Goal: Information Seeking & Learning: Learn about a topic

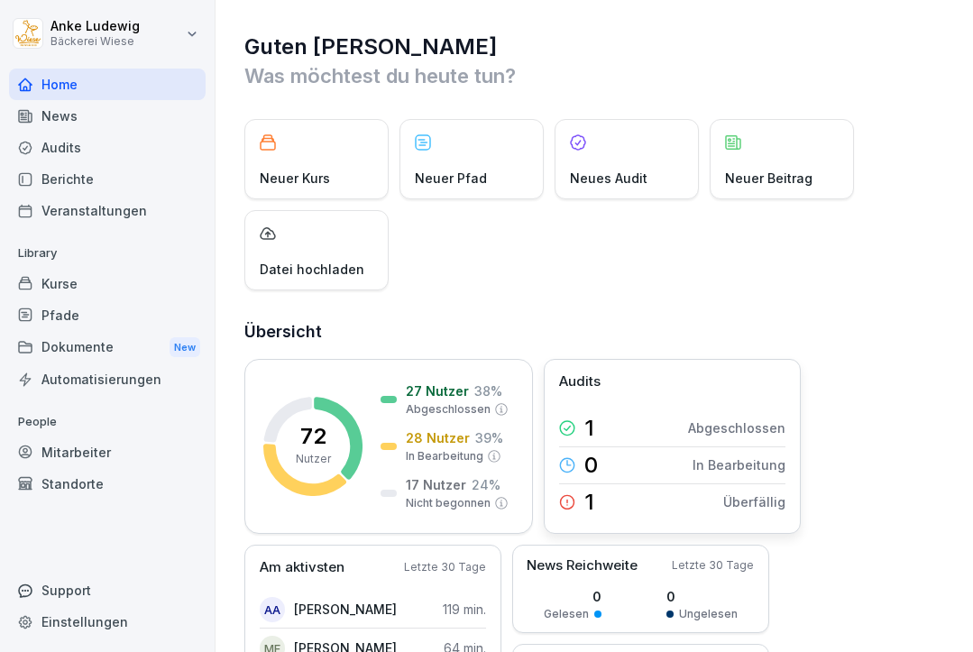
click at [603, 501] on div "1 Überfällig" at bounding box center [672, 502] width 226 height 36
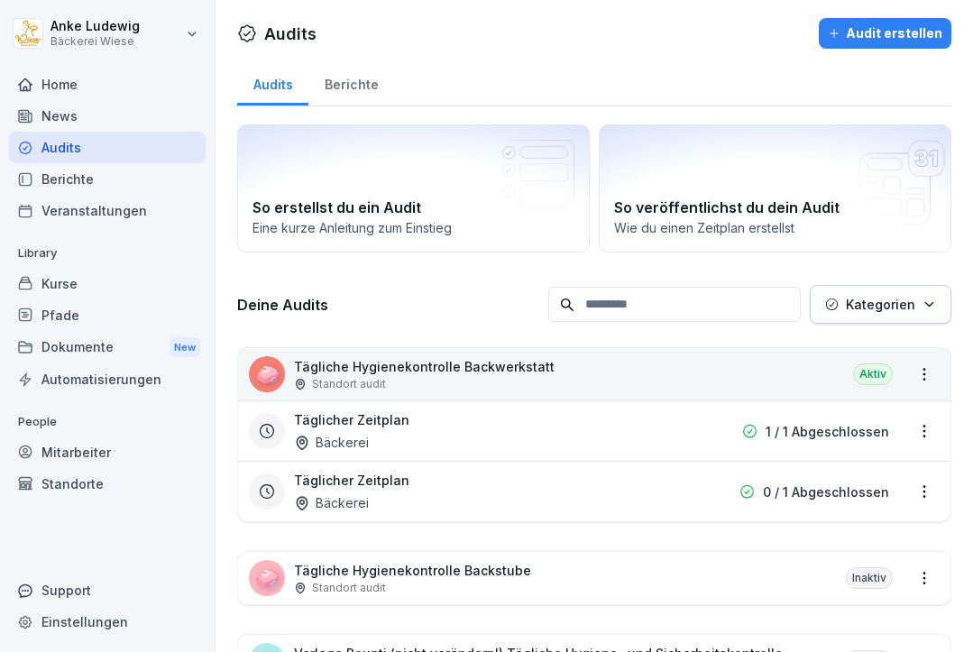
click at [62, 88] on div "Home" at bounding box center [107, 85] width 197 height 32
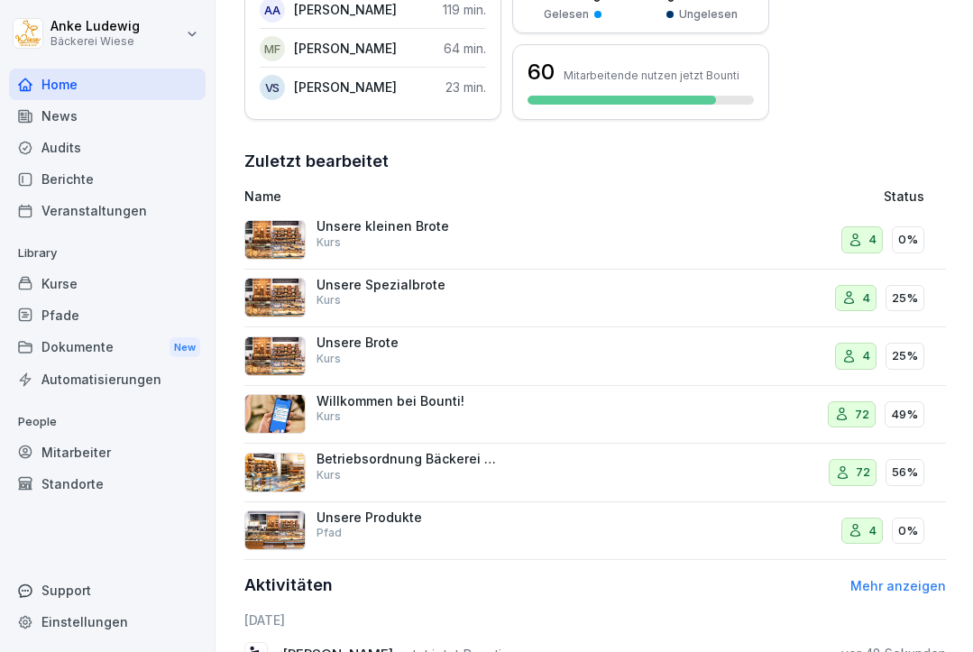
scroll to position [608, 0]
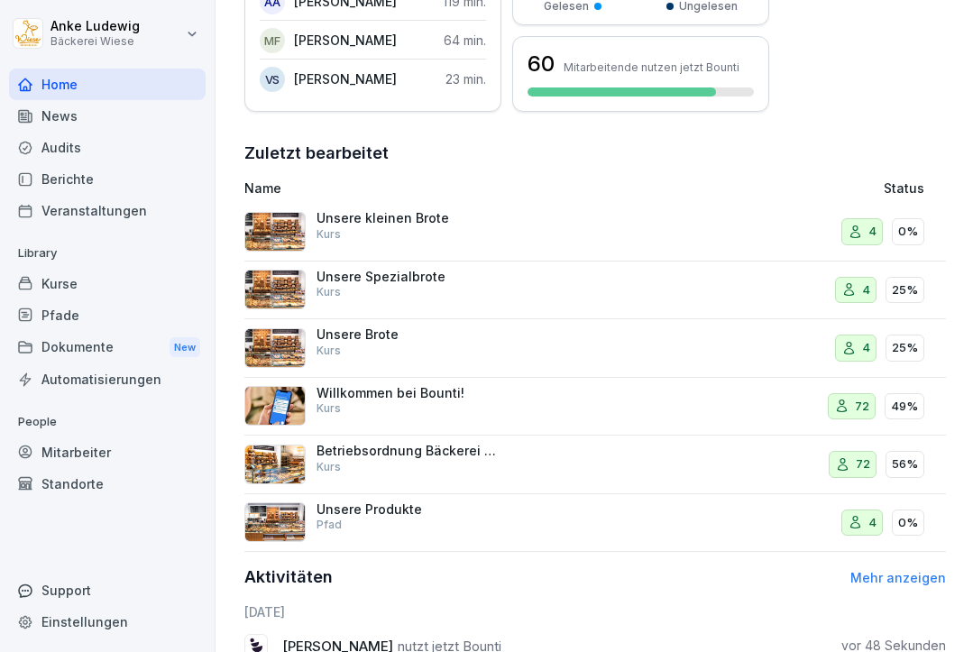
click at [457, 526] on div "Unsere Produkte Pfad" at bounding box center [407, 517] width 180 height 32
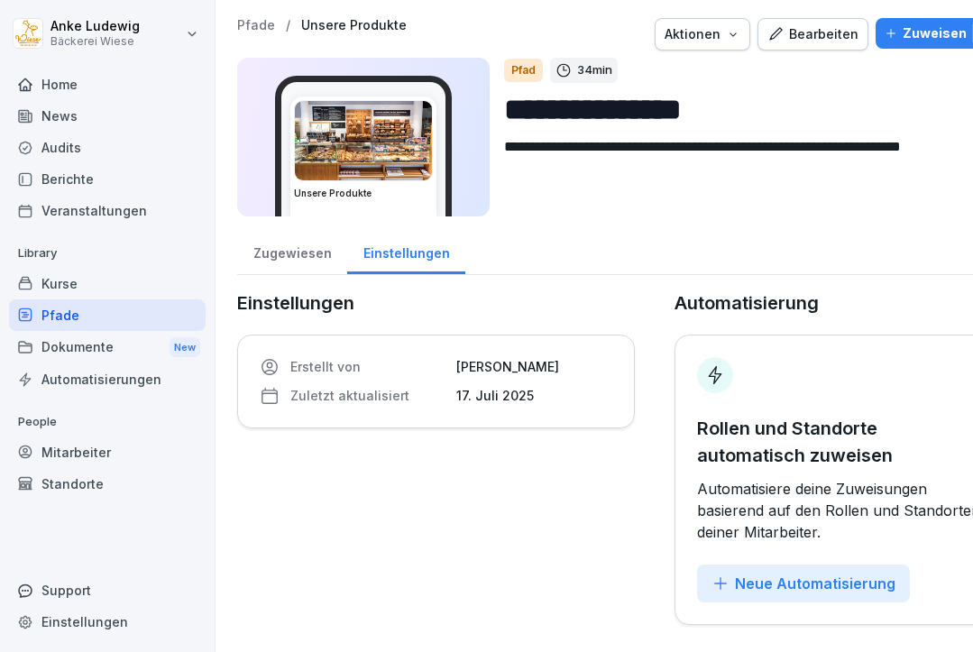
click at [78, 284] on div "Kurse" at bounding box center [107, 284] width 197 height 32
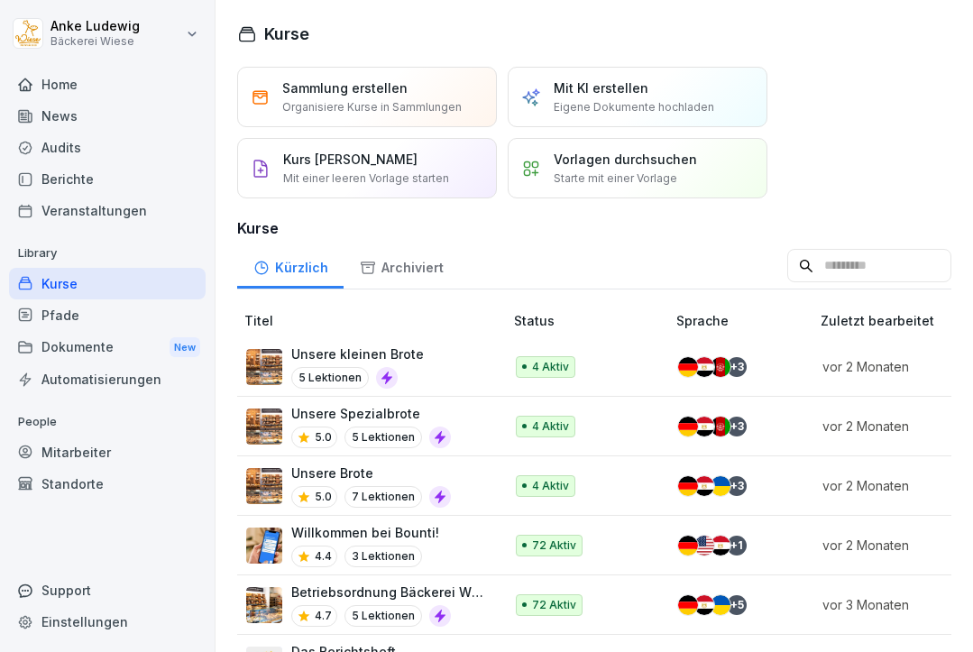
click at [132, 74] on div "Home" at bounding box center [107, 85] width 197 height 32
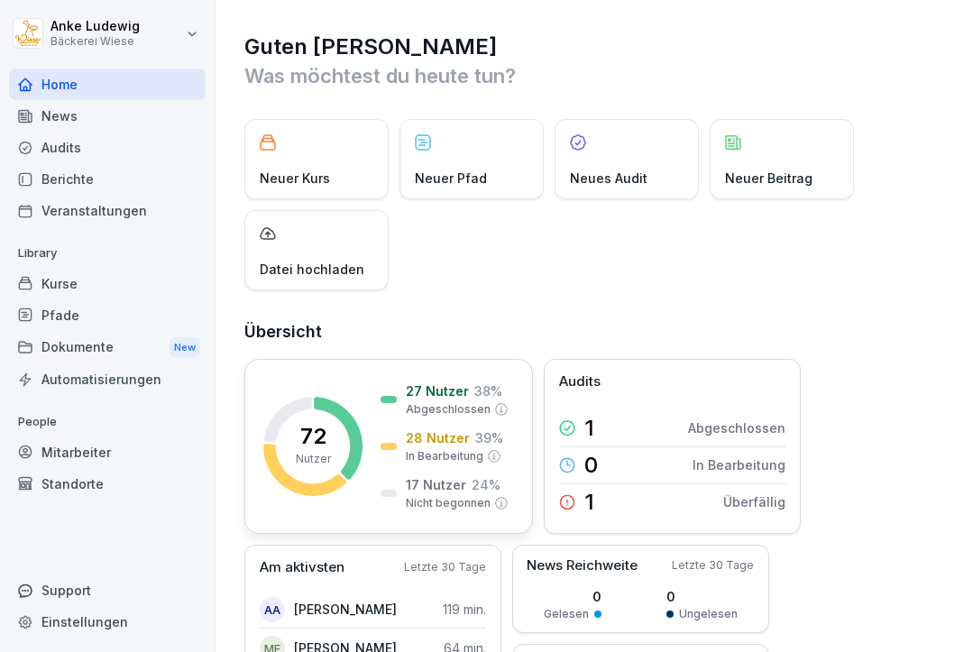
click at [298, 402] on icon at bounding box center [288, 419] width 48 height 45
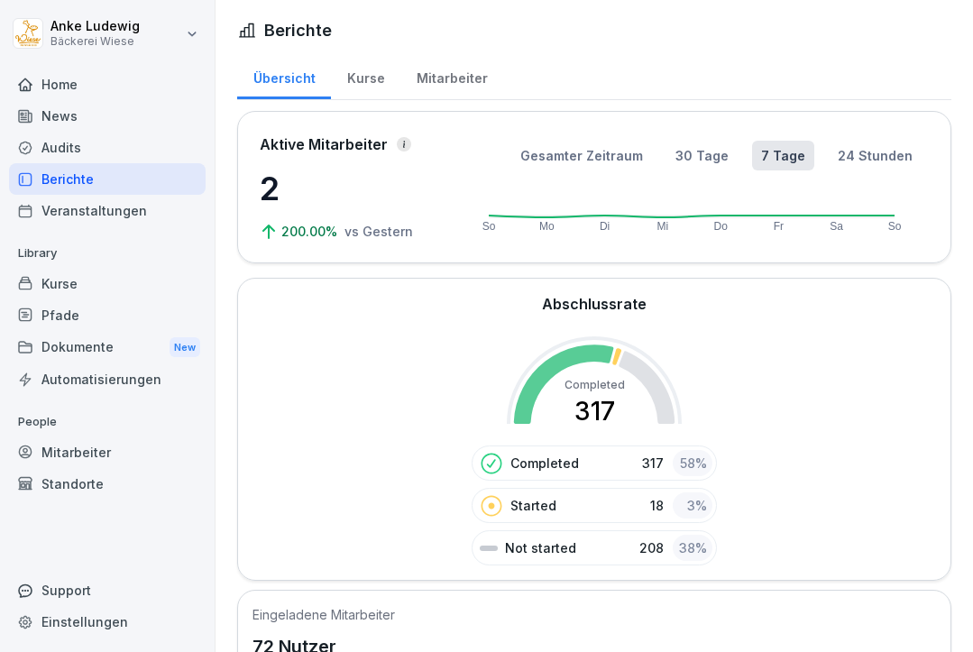
click at [547, 549] on p "Not started" at bounding box center [540, 547] width 71 height 19
click at [691, 552] on div "38 %" at bounding box center [693, 548] width 40 height 26
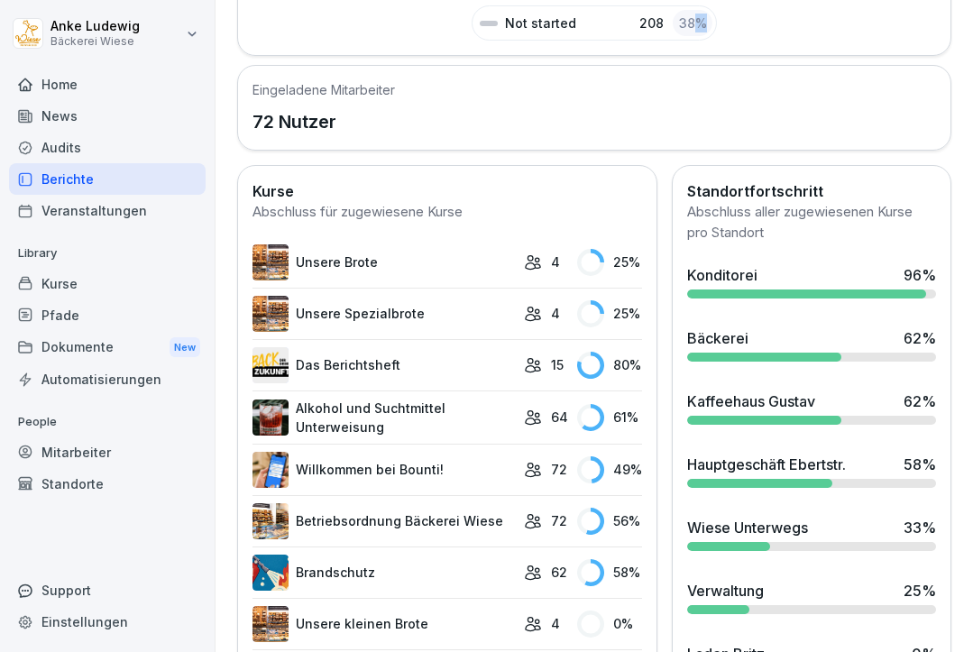
scroll to position [524, 0]
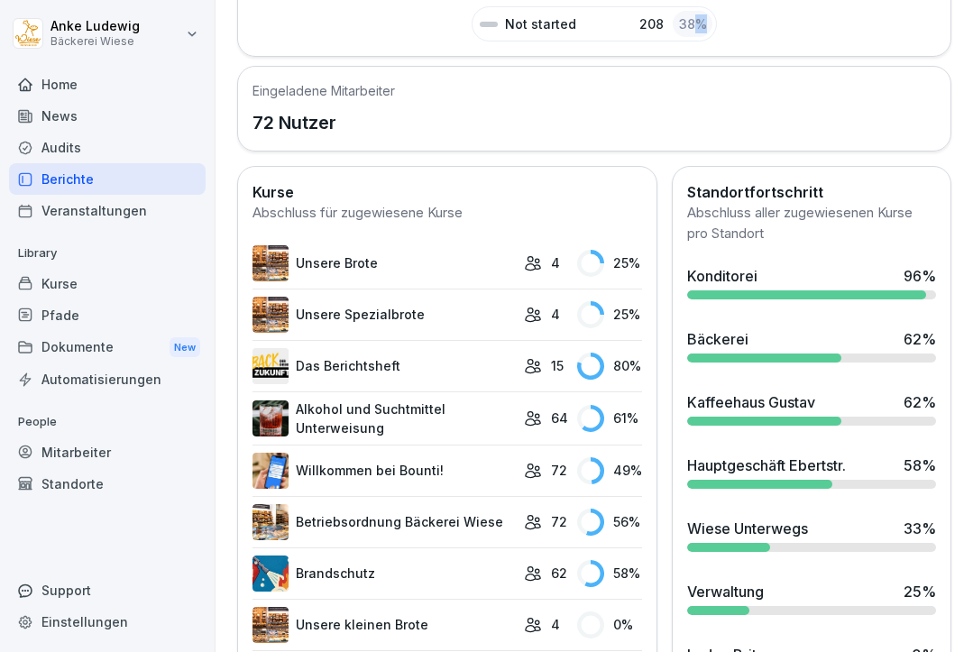
click at [75, 207] on div "Veranstaltungen" at bounding box center [107, 211] width 197 height 32
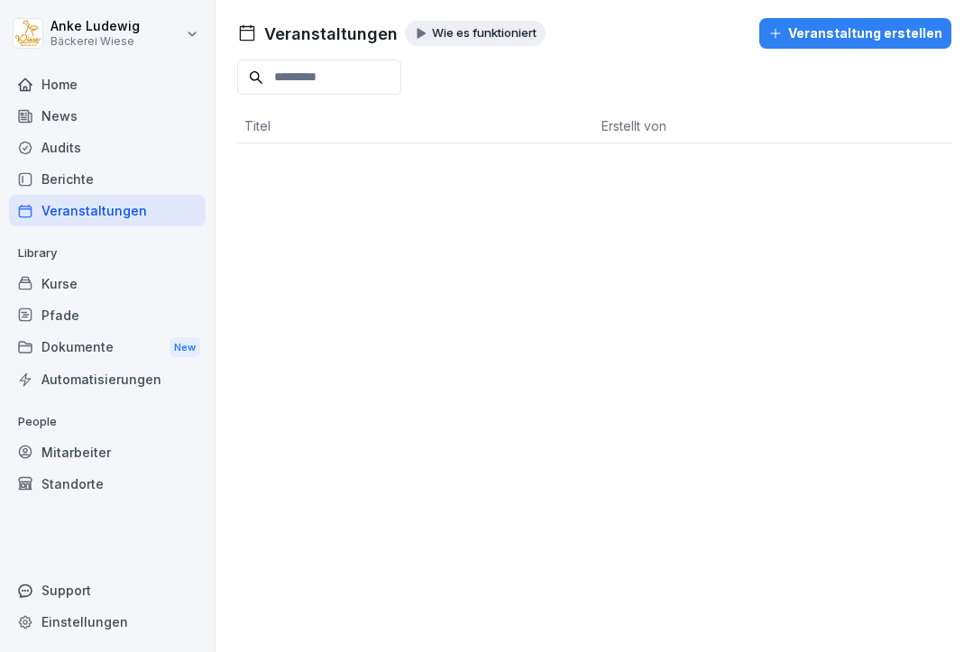
click at [160, 339] on div "Dokumente New" at bounding box center [107, 347] width 197 height 33
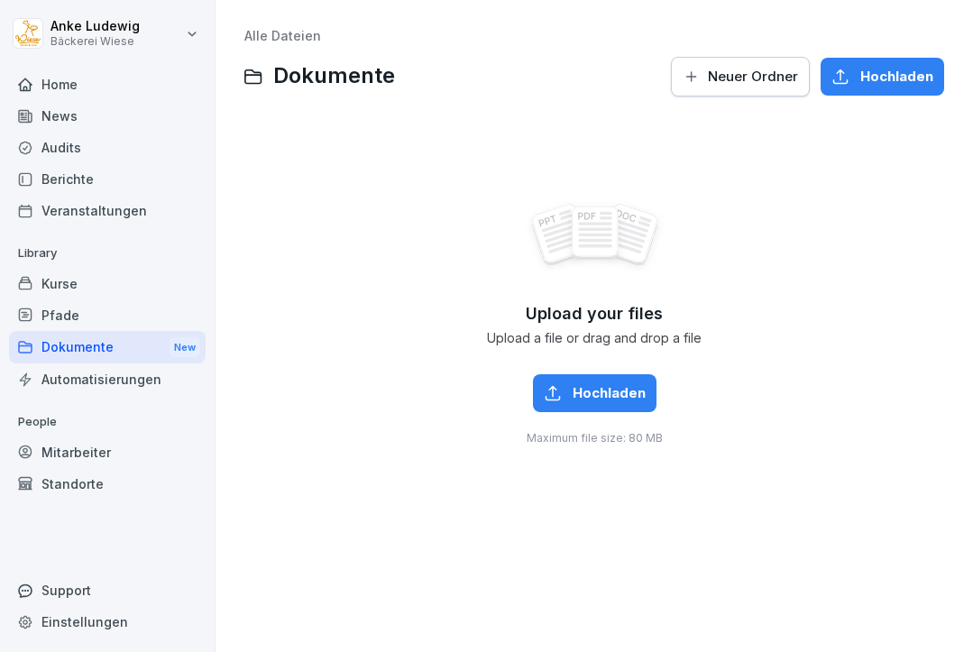
click at [71, 453] on div "Mitarbeiter" at bounding box center [107, 453] width 197 height 32
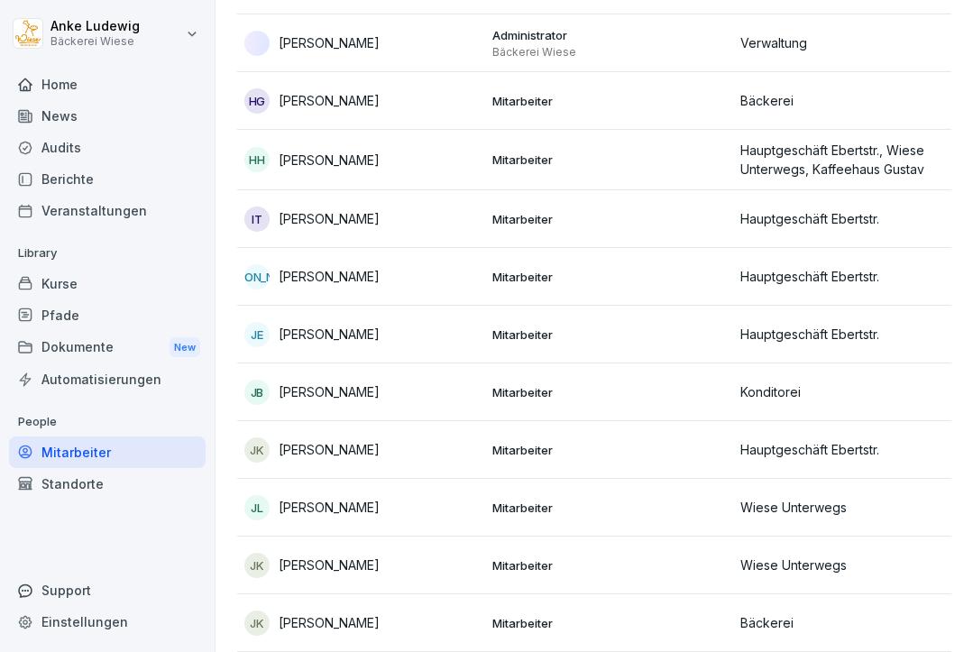
scroll to position [1468, 0]
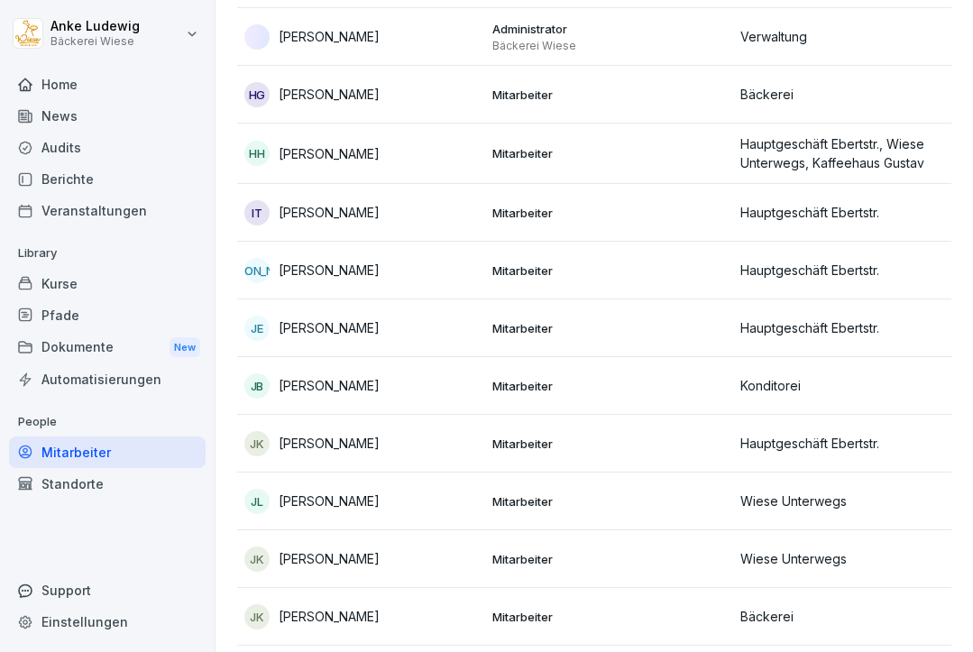
click at [92, 30] on html "[PERSON_NAME] Wiese Home News Audits Berichte Veranstaltungen Library Kurse Pfa…" at bounding box center [486, 326] width 973 height 652
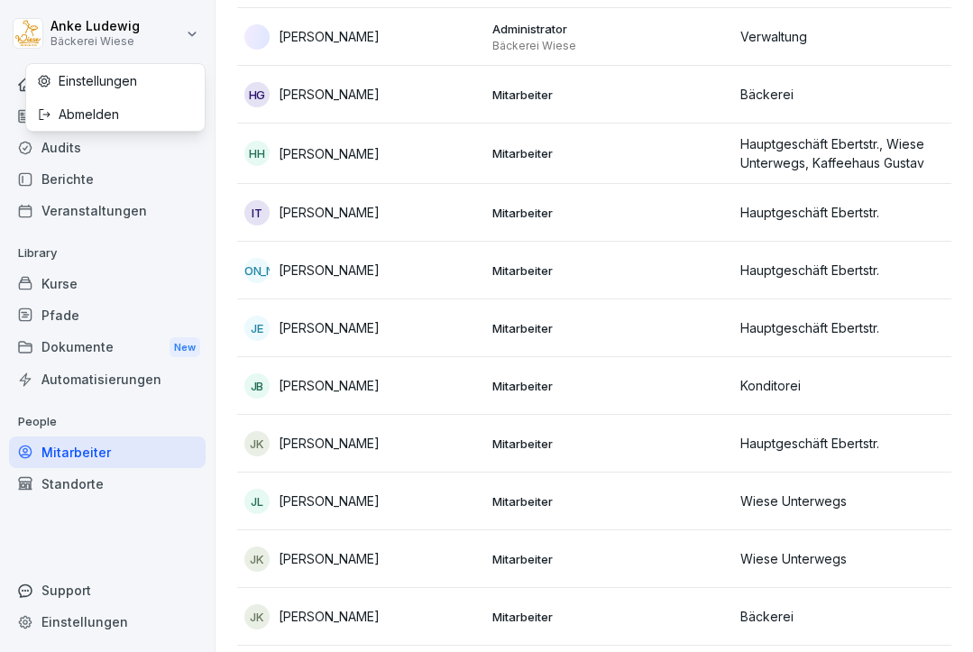
click at [116, 78] on div "Einstellungen" at bounding box center [115, 80] width 179 height 33
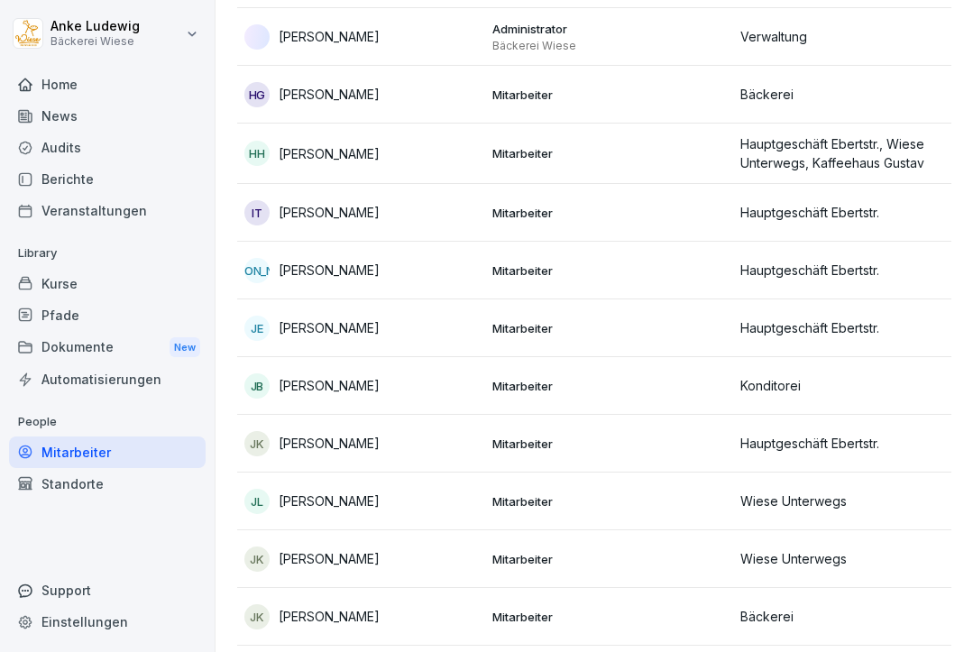
scroll to position [50, 0]
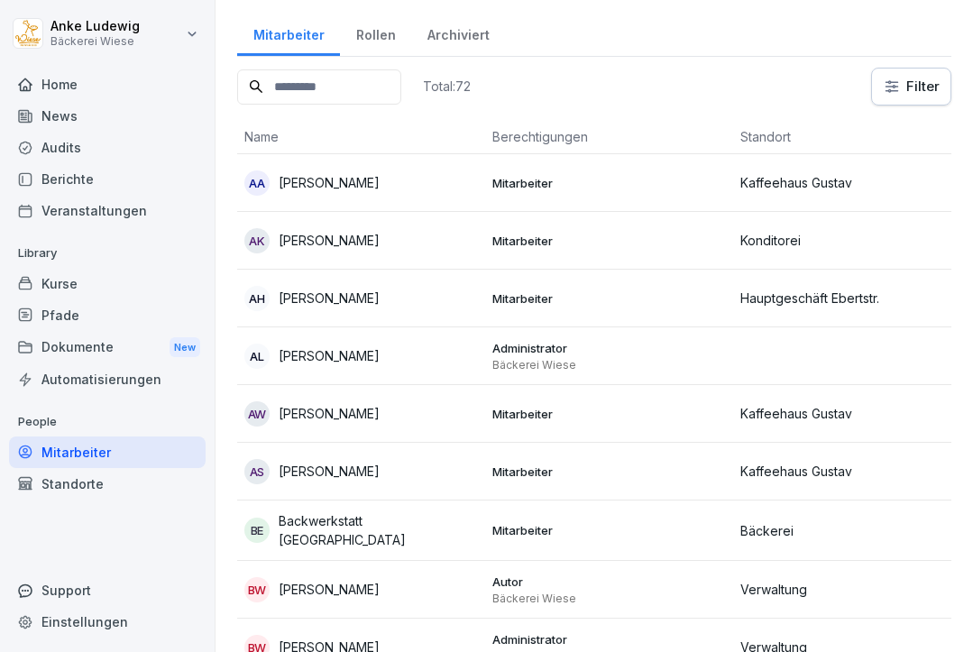
select select "**"
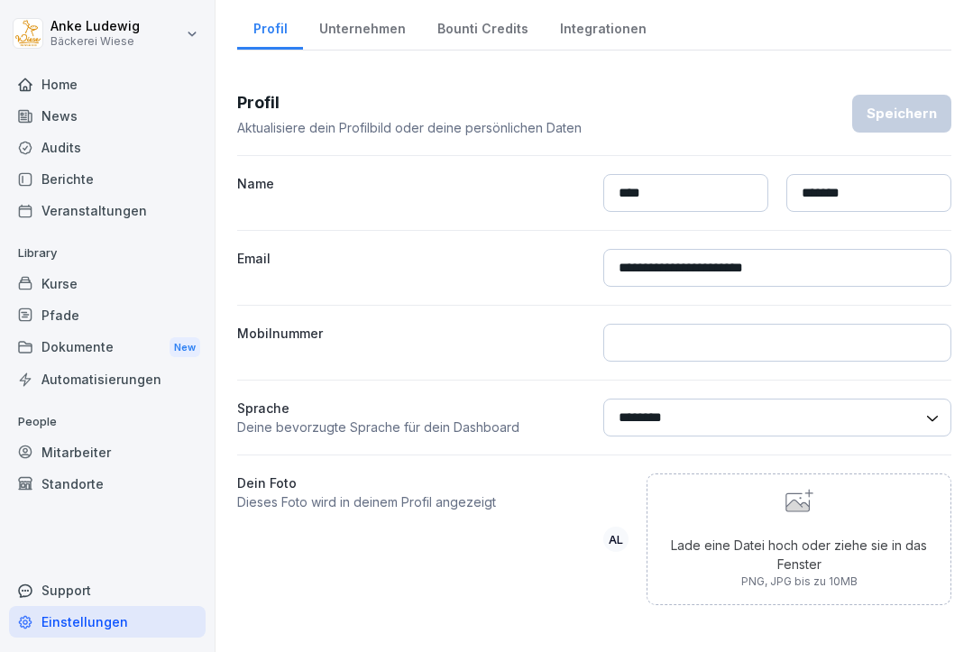
click at [804, 505] on icon at bounding box center [797, 506] width 23 height 12
type input "**********"
click at [794, 521] on div "Lade eine Datei hoch oder ziehe sie in das Fenster PNG, JPG bis zu 10MB" at bounding box center [799, 539] width 274 height 101
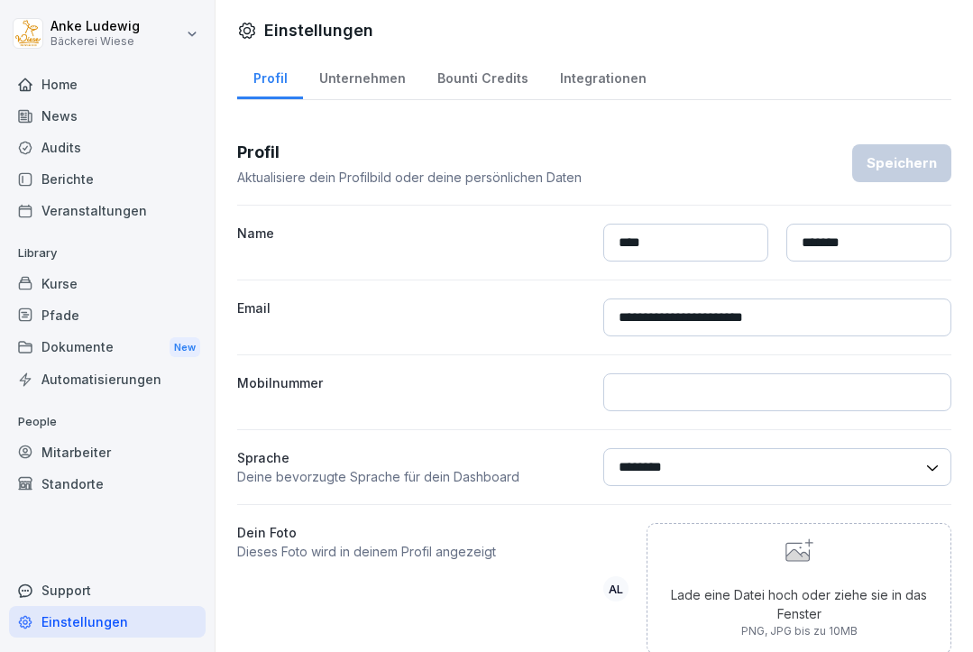
click at [346, 74] on div "Unternehmen" at bounding box center [362, 76] width 118 height 46
select select "**"
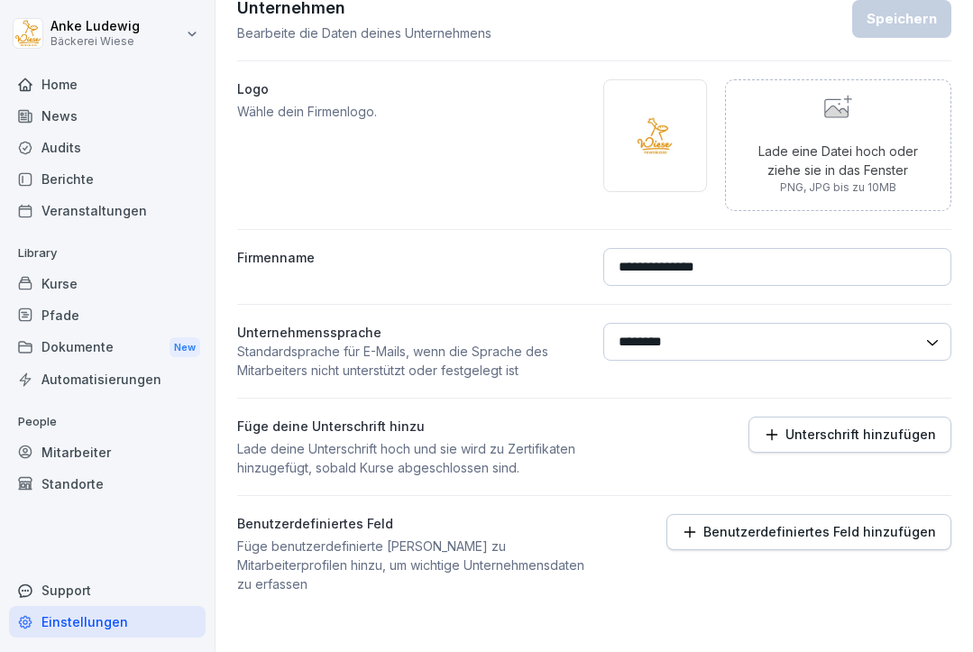
scroll to position [143, 0]
click at [786, 440] on p "Unterschrift hinzufügen" at bounding box center [861, 435] width 151 height 14
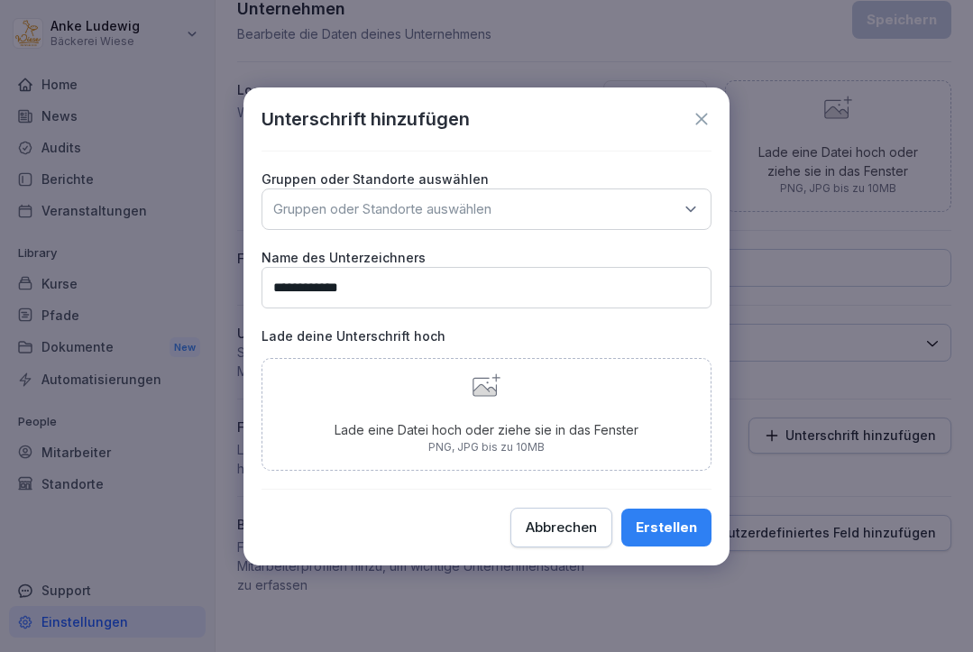
type input "**********"
click at [553, 208] on div "Gruppen oder Standorte auswählen" at bounding box center [487, 208] width 450 height 41
click at [704, 119] on icon at bounding box center [702, 119] width 20 height 20
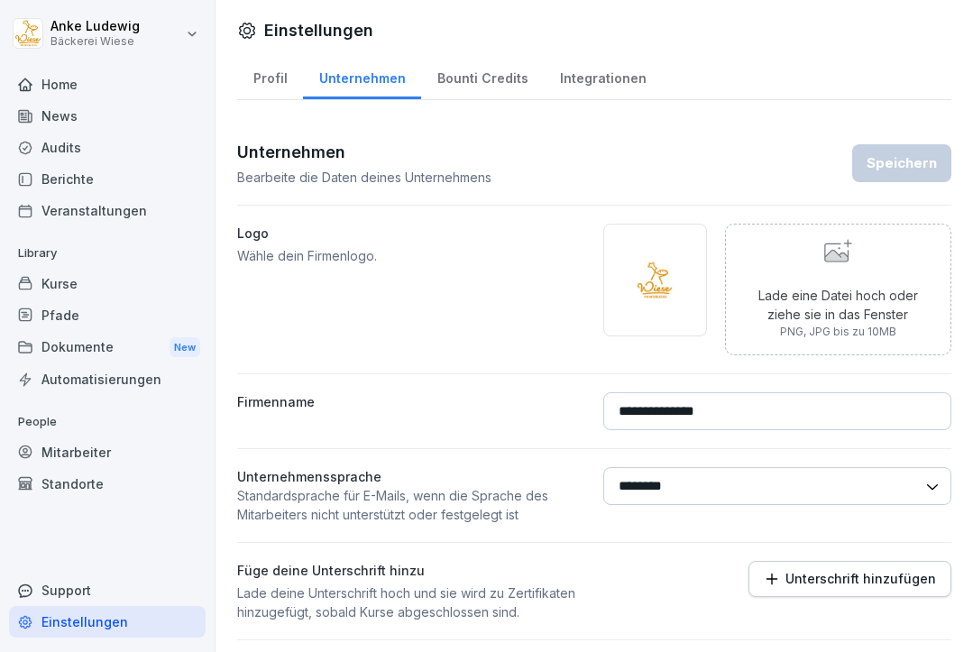
scroll to position [0, 0]
click at [51, 119] on div "News" at bounding box center [107, 116] width 197 height 32
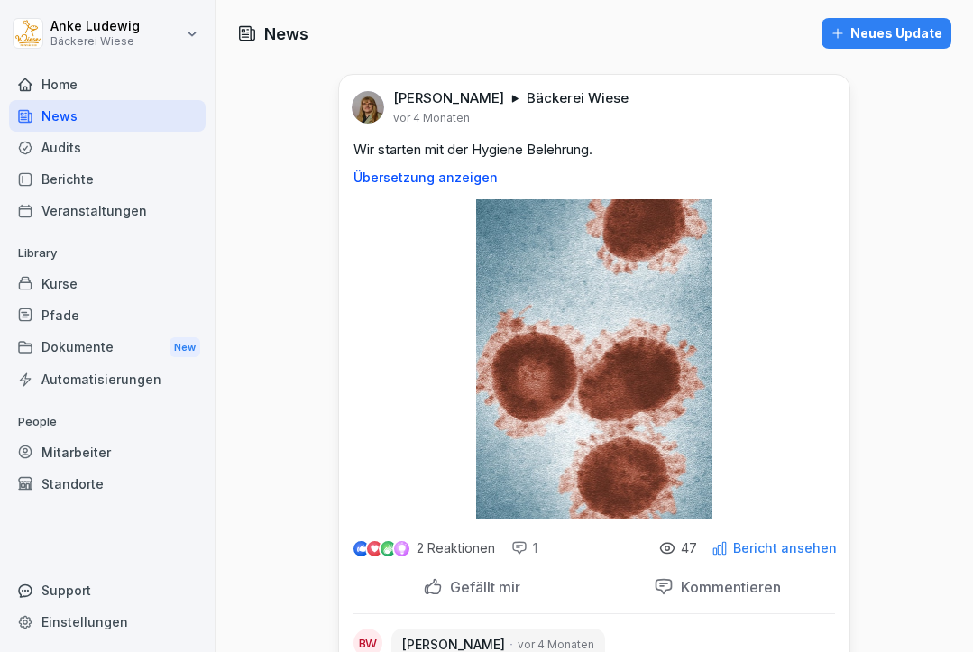
click at [124, 150] on div "Audits" at bounding box center [107, 148] width 197 height 32
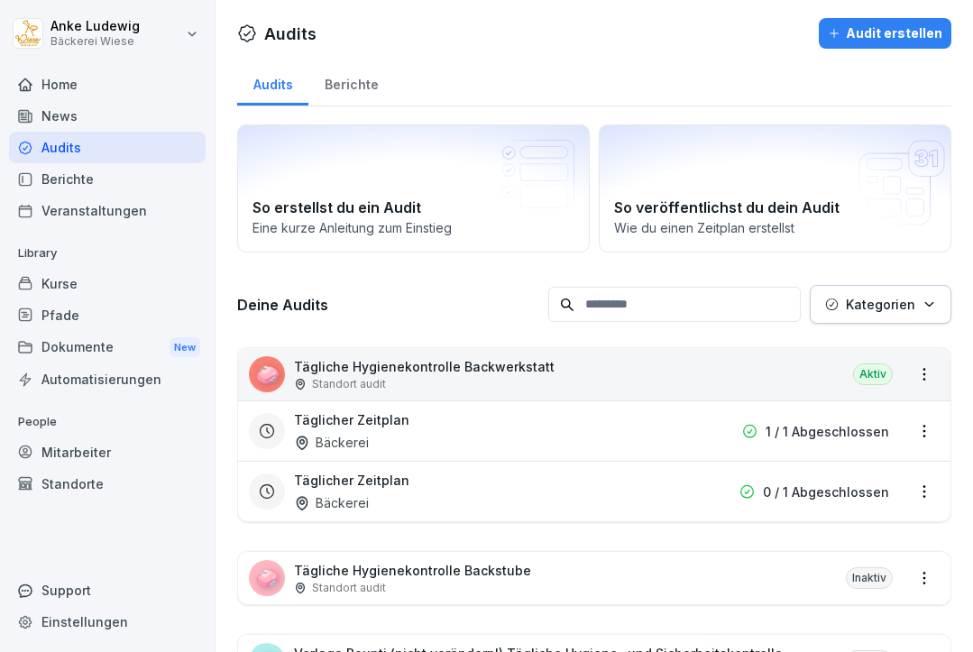
click at [125, 176] on div "Berichte" at bounding box center [107, 179] width 197 height 32
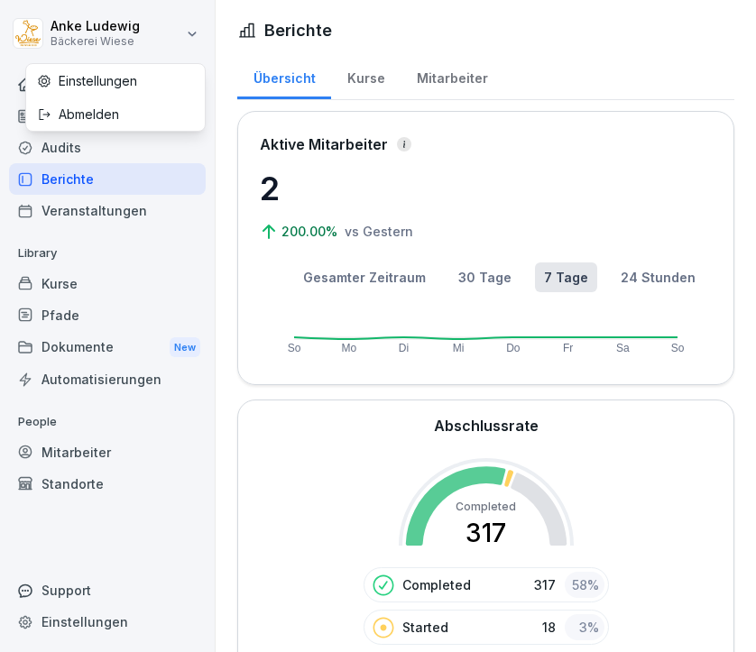
click at [182, 29] on html "[PERSON_NAME] Bäckerei Wiese Home News Audits Berichte Veranstaltungen Library …" at bounding box center [378, 326] width 756 height 652
click at [109, 110] on div "Abmelden" at bounding box center [115, 113] width 179 height 33
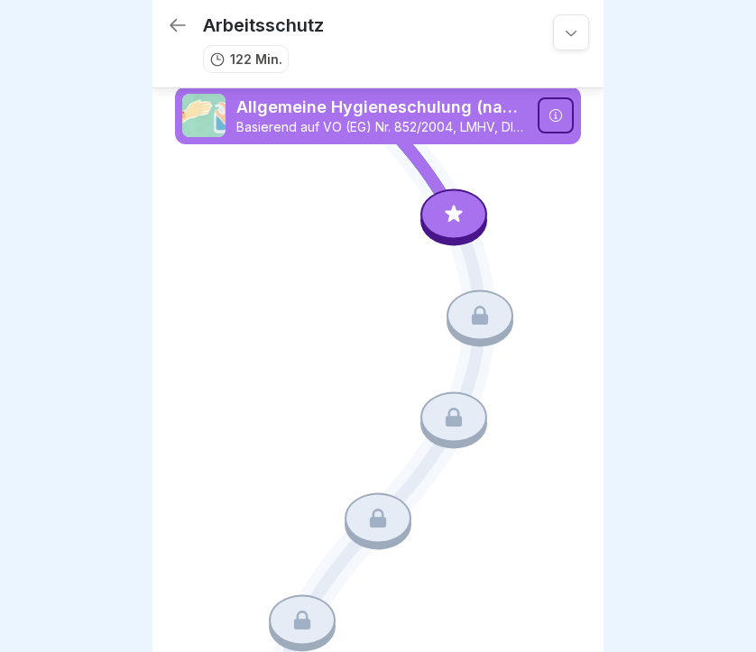
click at [469, 115] on p "Allgemeine Hygieneschulung (nach LHMV §4)" at bounding box center [381, 107] width 290 height 23
click at [406, 94] on div "Allgemeine Hygieneschulung (nach LHMV §4) Basierend auf VO (EG) Nr. 852/2004, L…" at bounding box center [378, 116] width 406 height 58
click at [547, 121] on div at bounding box center [556, 115] width 36 height 36
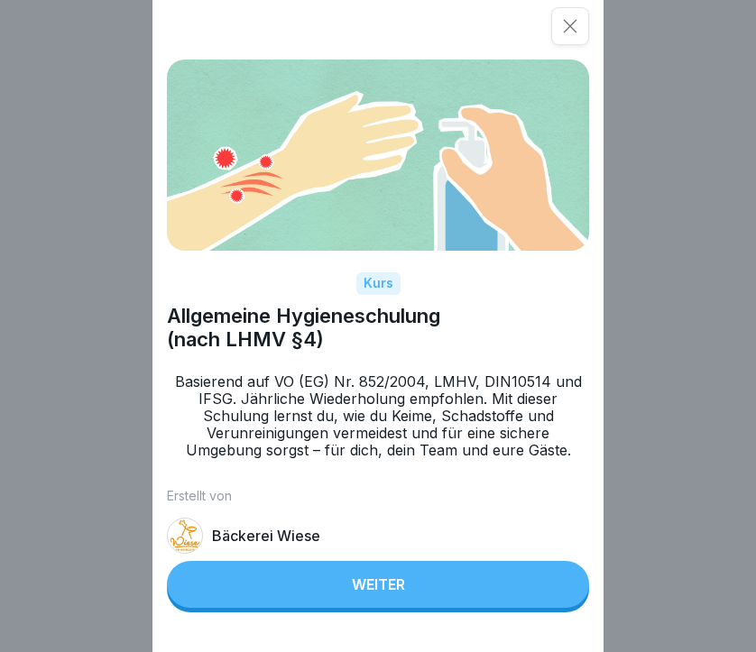
click at [394, 597] on button "Weiter" at bounding box center [378, 584] width 422 height 47
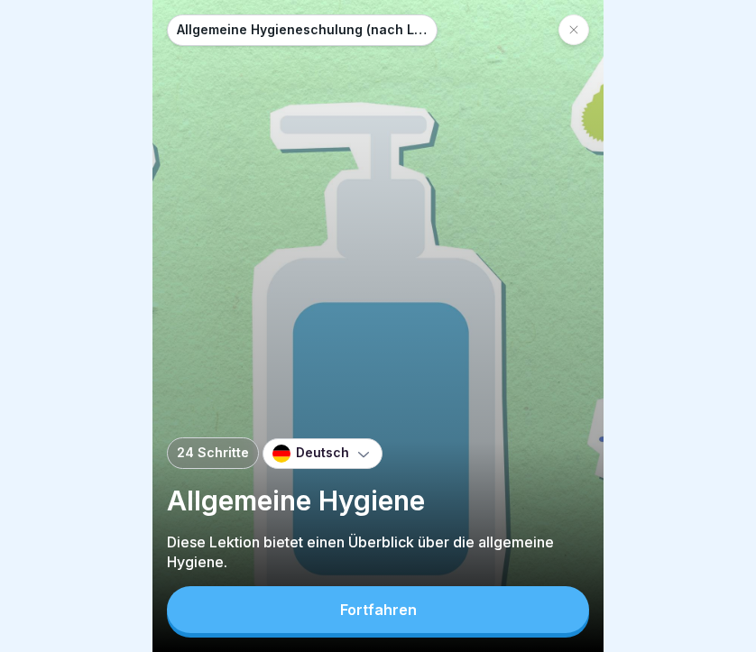
click at [300, 644] on div "Allgemeine Hygieneschulung (nach LHMV §4) 24 Schritte Deutsch Allgemeine Hygien…" at bounding box center [377, 326] width 451 height 652
click at [359, 613] on div "Fortfahren" at bounding box center [378, 610] width 77 height 16
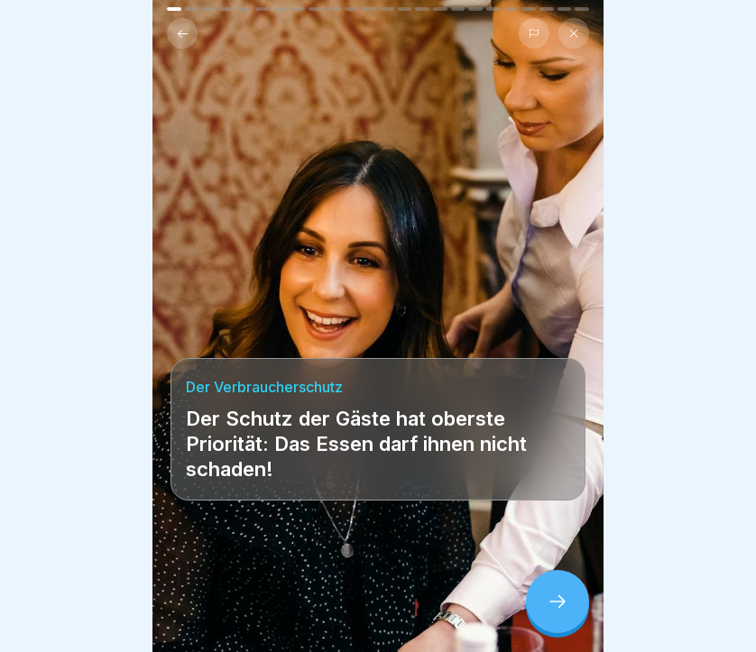
click at [574, 593] on div at bounding box center [557, 601] width 63 height 63
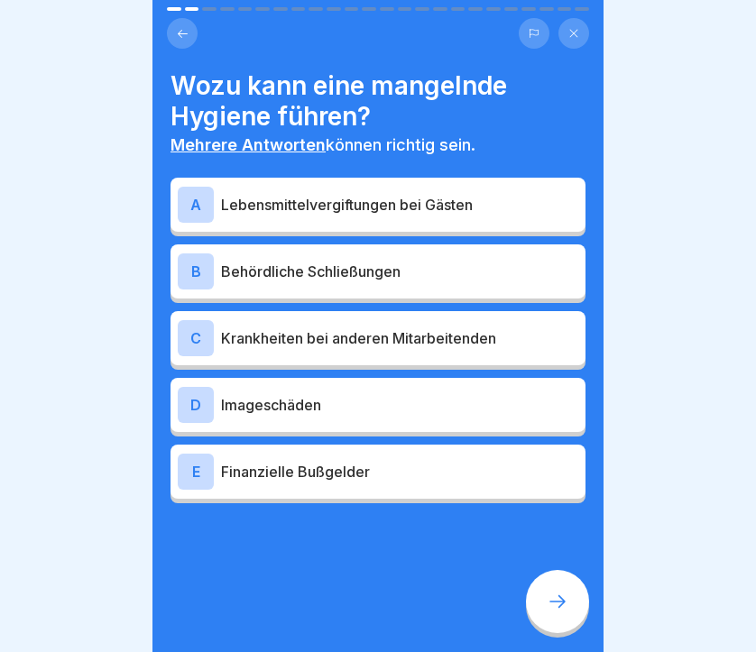
click at [473, 200] on p "Lebensmittelvergiftungen bei Gästen" at bounding box center [399, 205] width 357 height 22
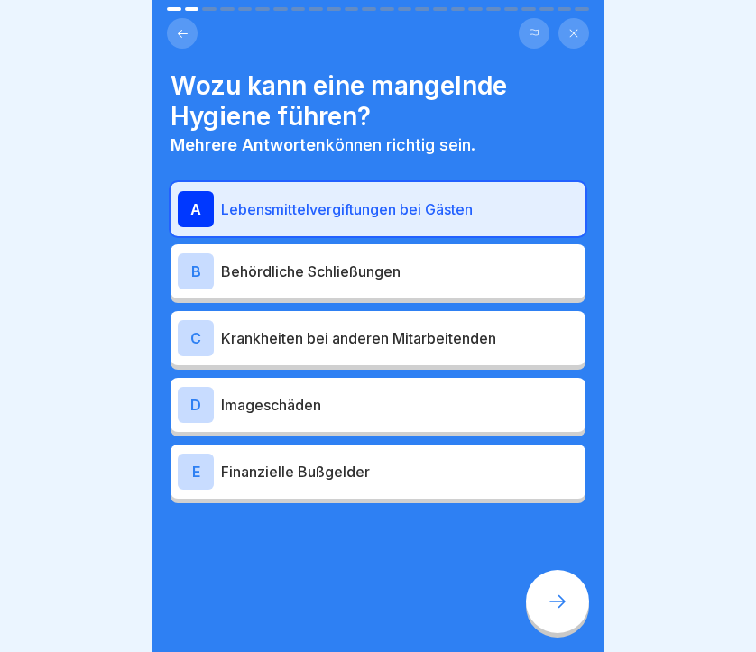
click at [433, 271] on p "Behördliche Schließungen" at bounding box center [399, 272] width 357 height 22
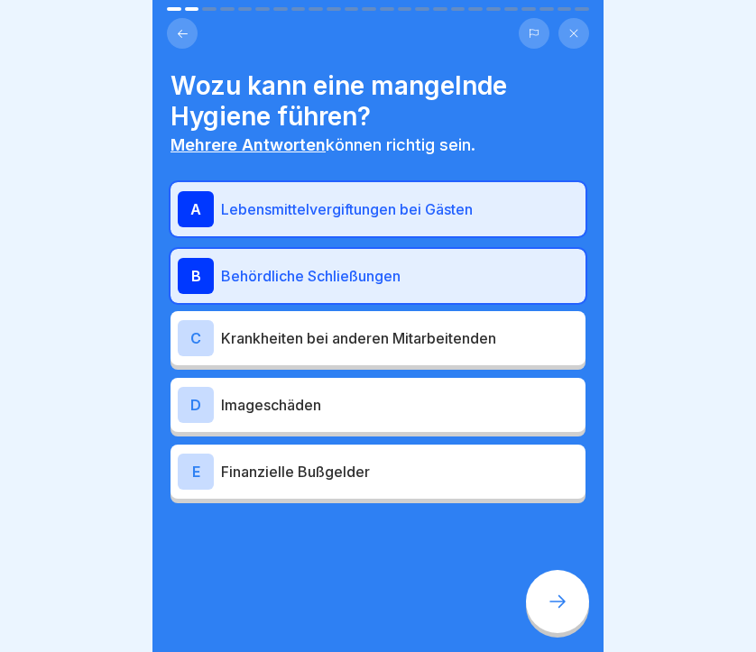
click at [426, 333] on p "Krankheiten bei anderen Mitarbeitenden" at bounding box center [399, 338] width 357 height 22
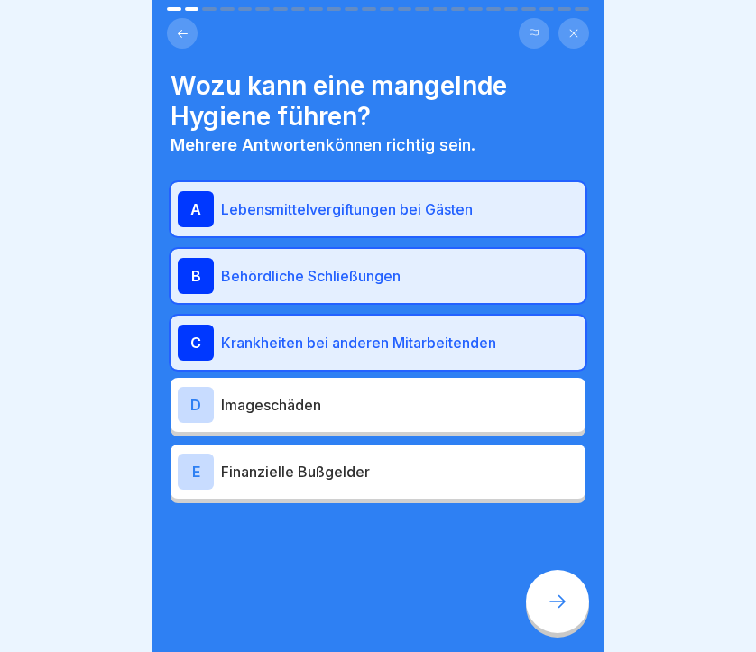
click at [411, 391] on div "D Imageschäden" at bounding box center [378, 405] width 400 height 36
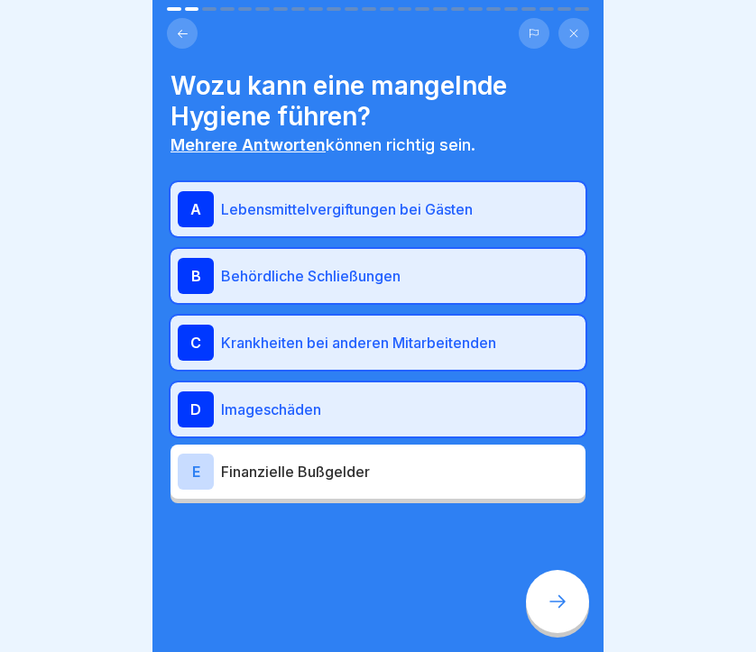
click at [410, 454] on div "E Finanzielle Bußgelder" at bounding box center [378, 472] width 400 height 36
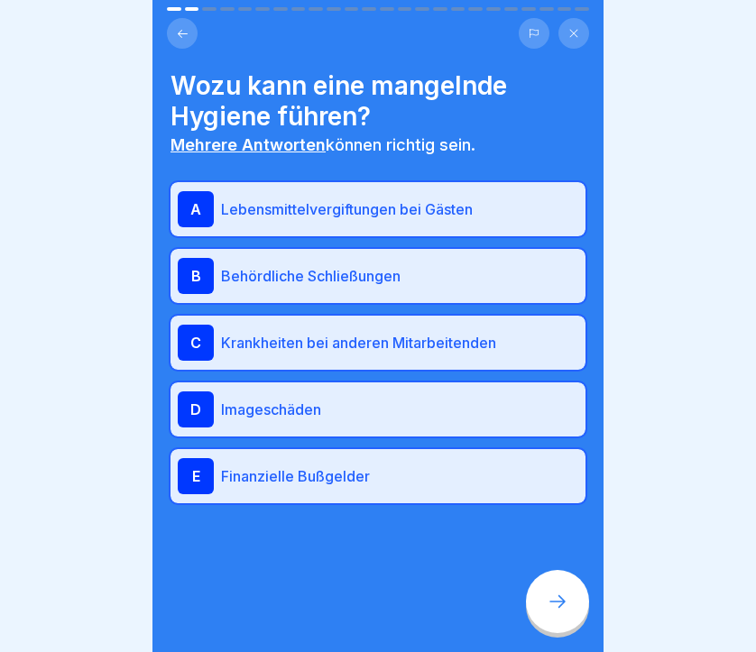
click at [547, 601] on icon at bounding box center [558, 602] width 22 height 22
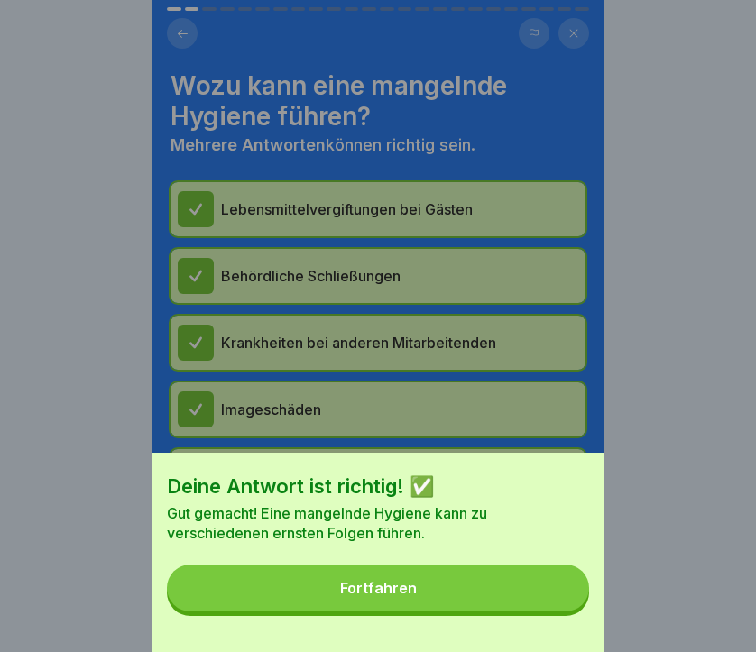
click at [452, 601] on button "Fortfahren" at bounding box center [378, 588] width 422 height 47
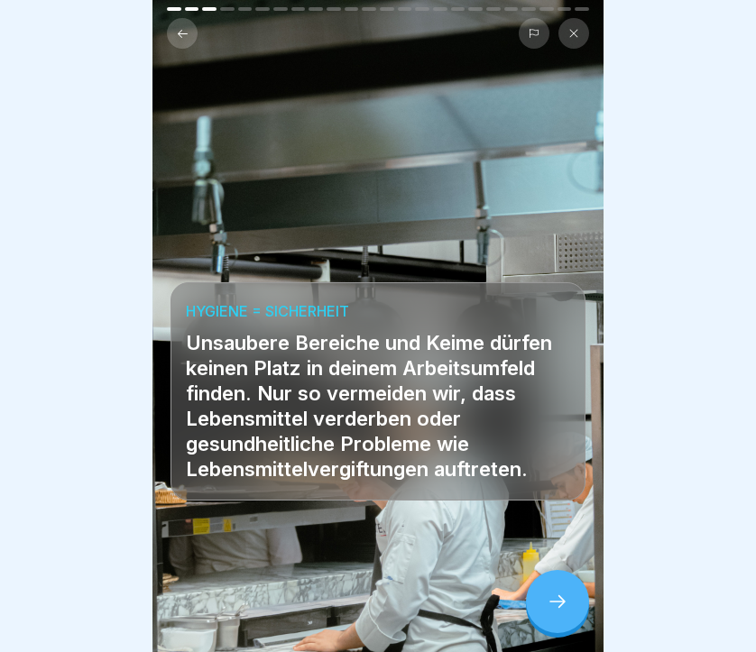
click at [551, 612] on icon at bounding box center [558, 602] width 22 height 22
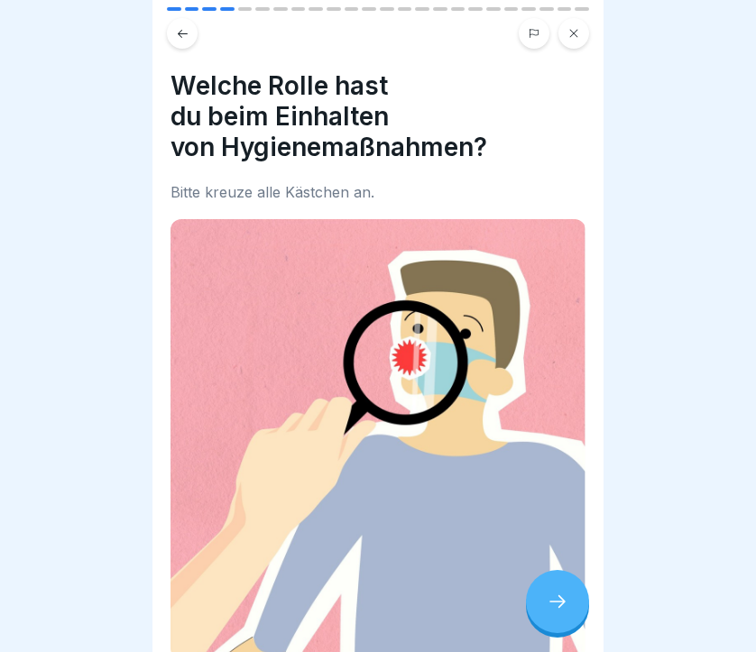
click at [551, 612] on icon at bounding box center [558, 602] width 22 height 22
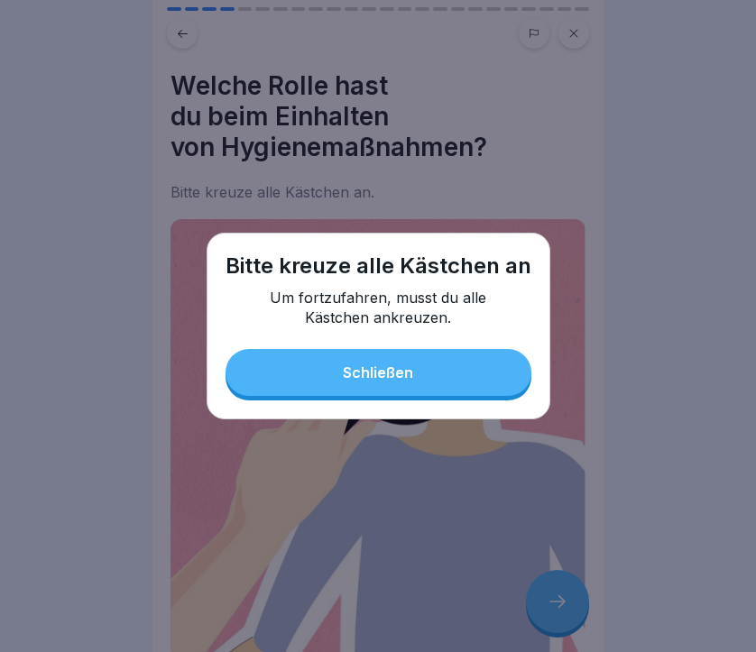
click at [444, 379] on button "Schließen" at bounding box center [378, 372] width 306 height 47
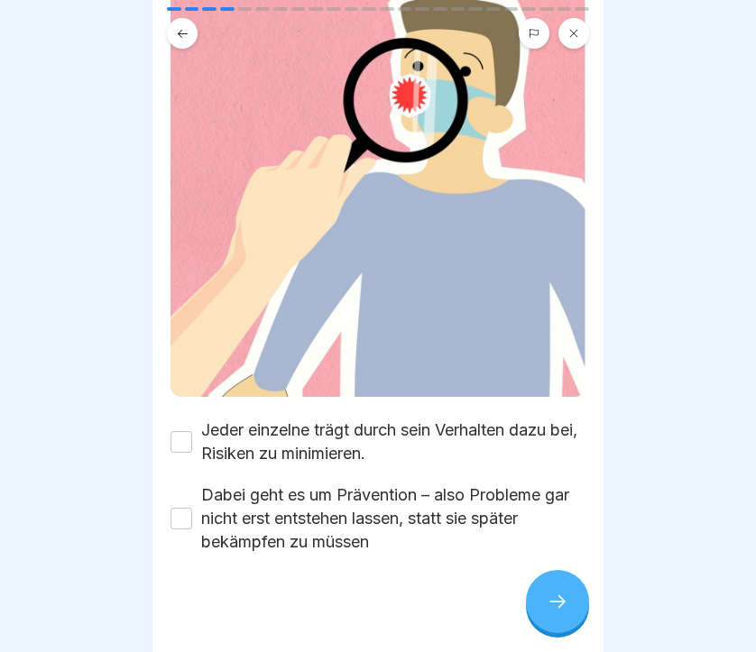
scroll to position [268, 0]
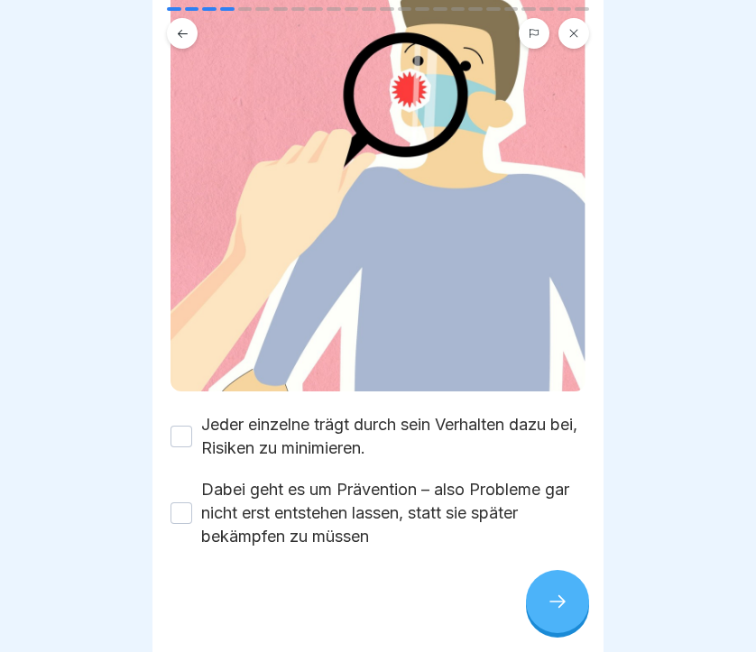
click at [188, 427] on button "Jeder einzelne trägt durch sein Verhalten dazu bei, Risiken zu minimieren." at bounding box center [181, 437] width 22 height 22
click at [188, 516] on button "Dabei geht es um Prävention – also Probleme gar nicht erst entstehen lassen, st…" at bounding box center [181, 513] width 22 height 22
click at [550, 602] on icon at bounding box center [558, 602] width 22 height 22
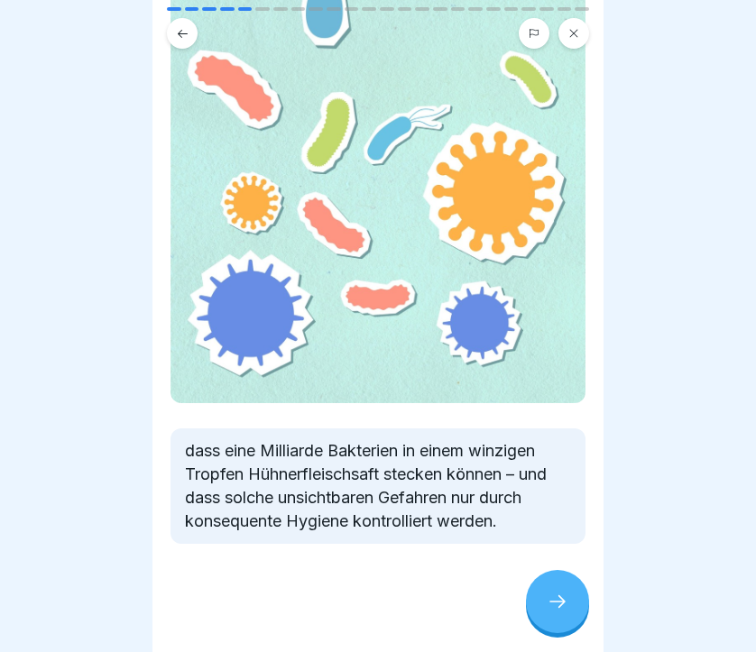
scroll to position [159, 0]
click at [563, 604] on icon at bounding box center [557, 601] width 16 height 13
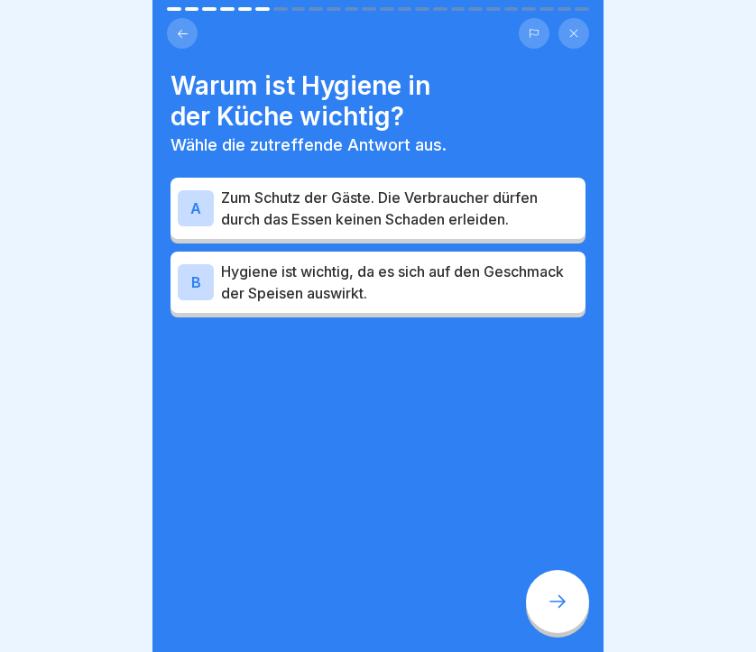
click at [189, 208] on div "A" at bounding box center [196, 208] width 36 height 36
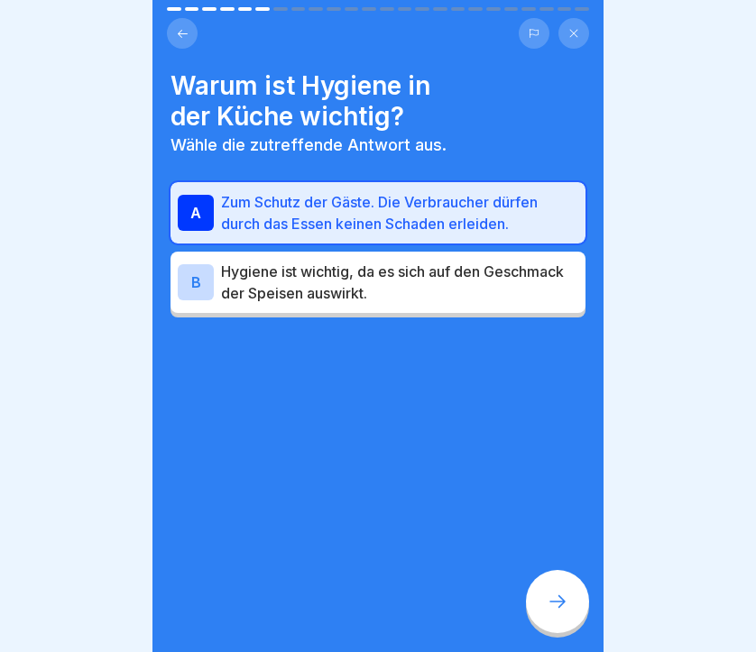
click at [199, 292] on div "B" at bounding box center [196, 282] width 36 height 36
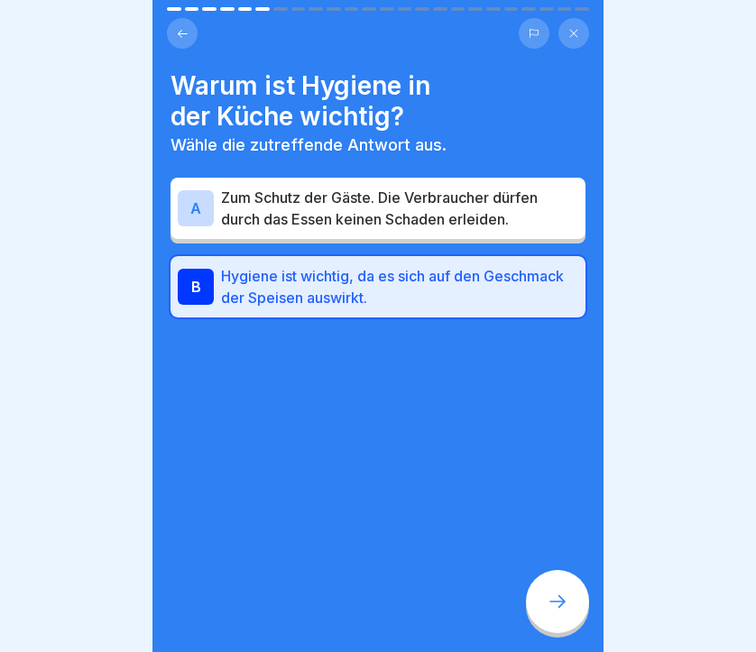
click at [200, 214] on div "A" at bounding box center [196, 208] width 36 height 36
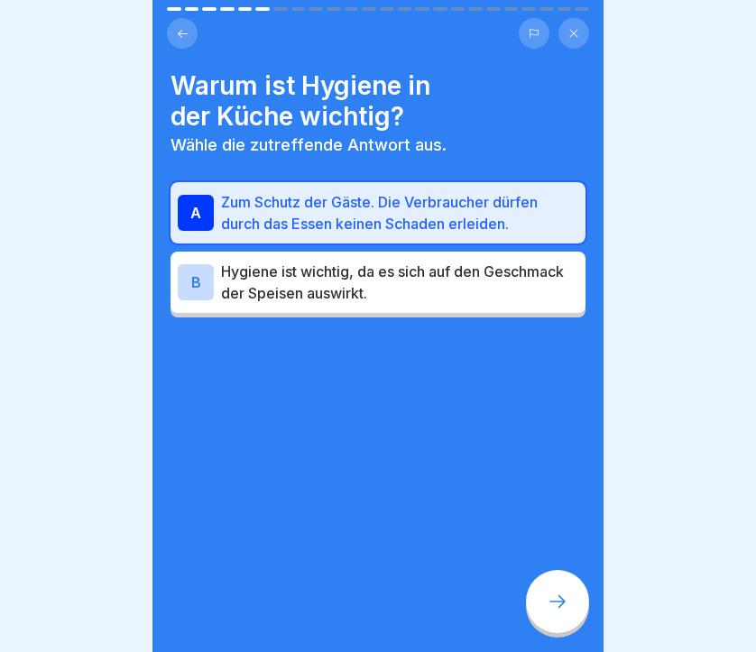
click at [564, 604] on icon at bounding box center [558, 602] width 22 height 22
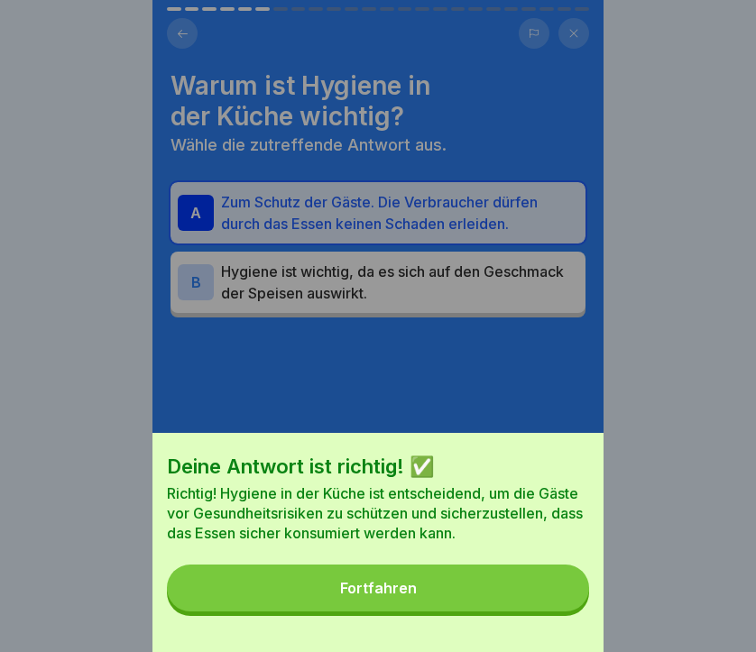
click at [473, 575] on button "Fortfahren" at bounding box center [378, 588] width 422 height 47
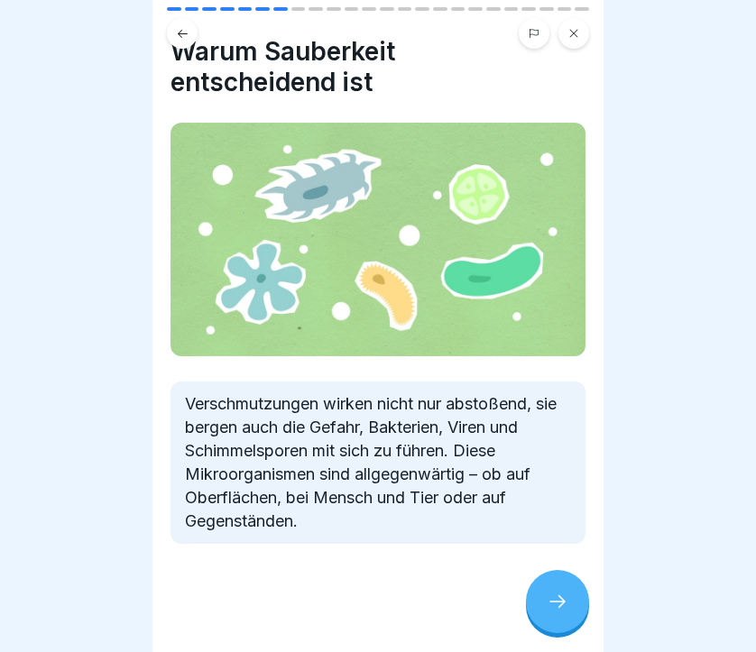
scroll to position [34, 0]
click at [559, 590] on div at bounding box center [557, 601] width 63 height 63
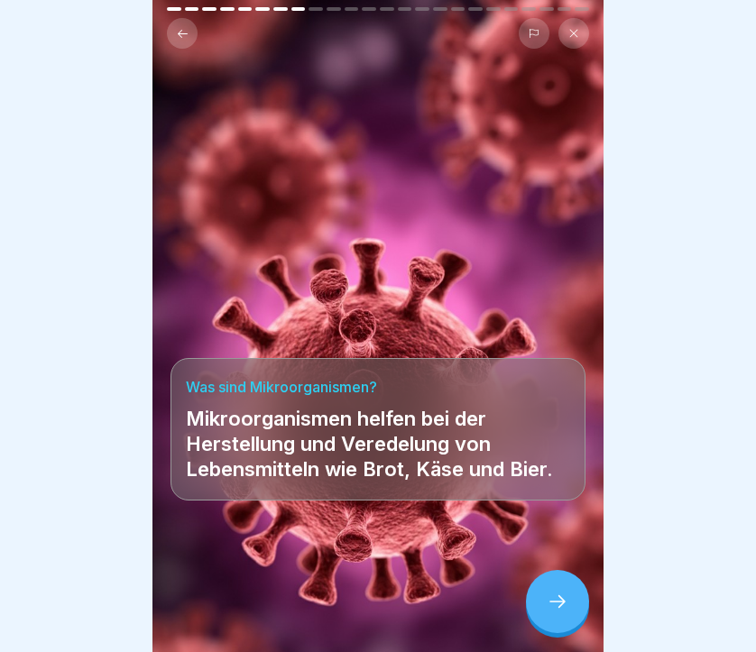
click at [559, 590] on div at bounding box center [557, 601] width 63 height 63
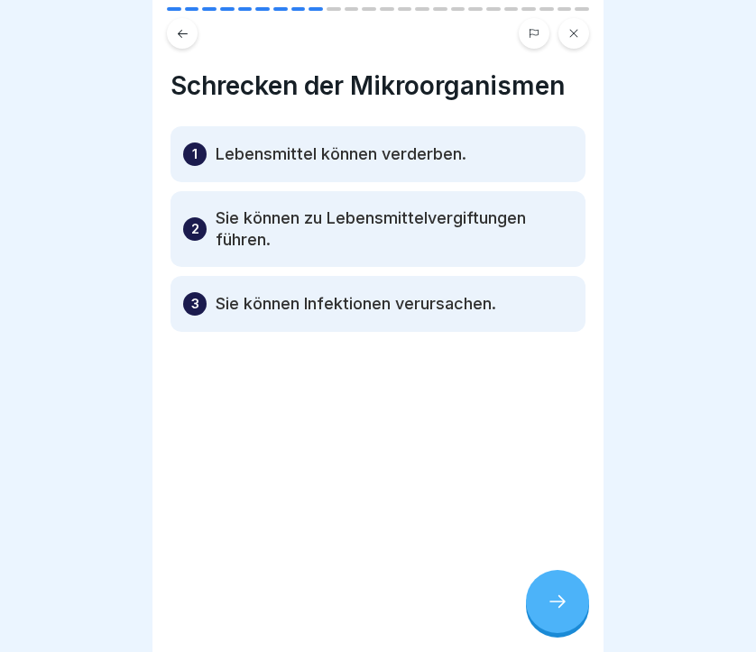
click at [271, 308] on p "Sie können Infektionen verursachen." at bounding box center [356, 304] width 280 height 22
click at [196, 301] on p "3" at bounding box center [195, 304] width 8 height 22
click at [192, 239] on p "2" at bounding box center [195, 229] width 8 height 22
click at [180, 146] on div "1 Lebensmittel können verderben." at bounding box center [377, 154] width 415 height 56
click at [552, 612] on icon at bounding box center [558, 602] width 22 height 22
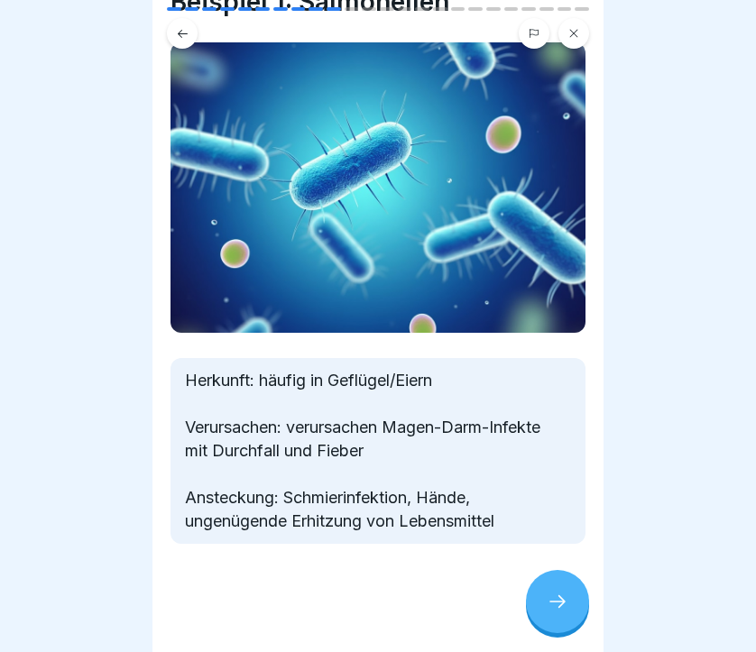
scroll to position [84, 0]
click at [565, 605] on icon at bounding box center [558, 602] width 22 height 22
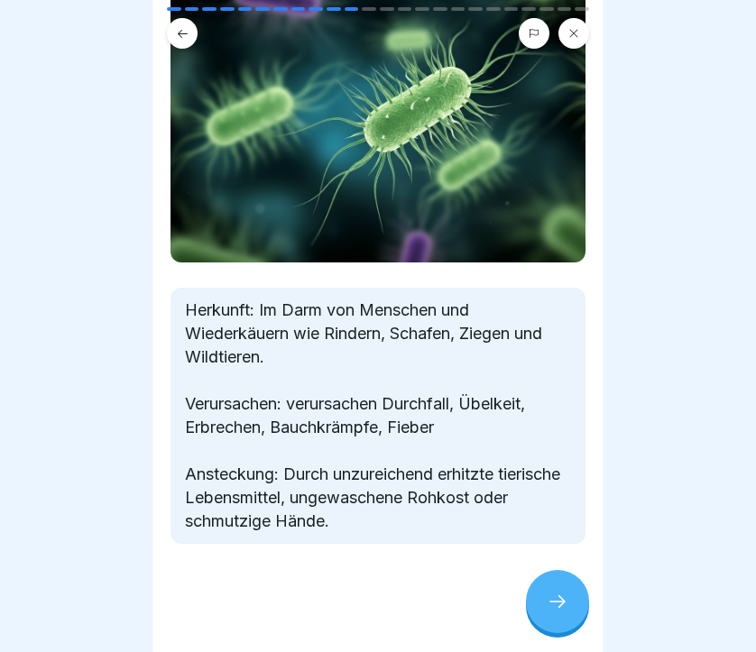
scroll to position [154, 0]
click at [548, 593] on div at bounding box center [557, 601] width 63 height 63
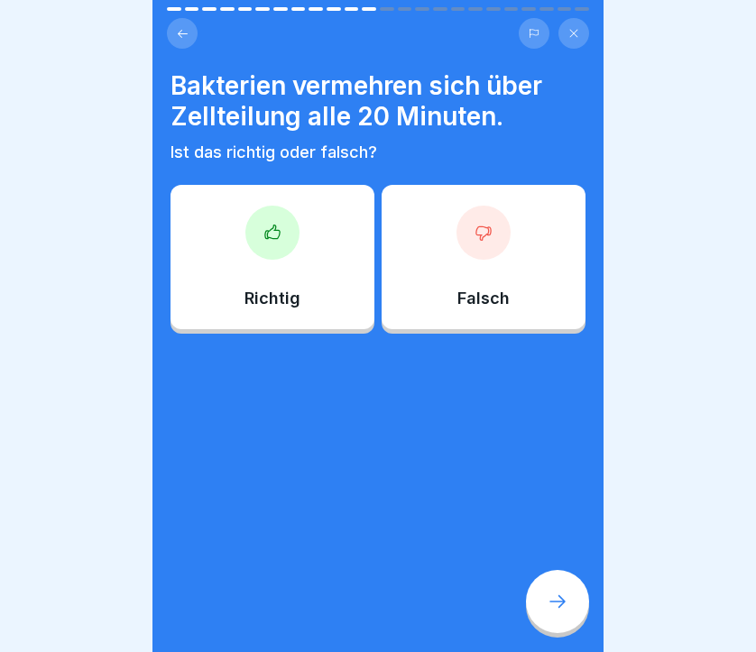
click at [290, 228] on div at bounding box center [272, 233] width 54 height 54
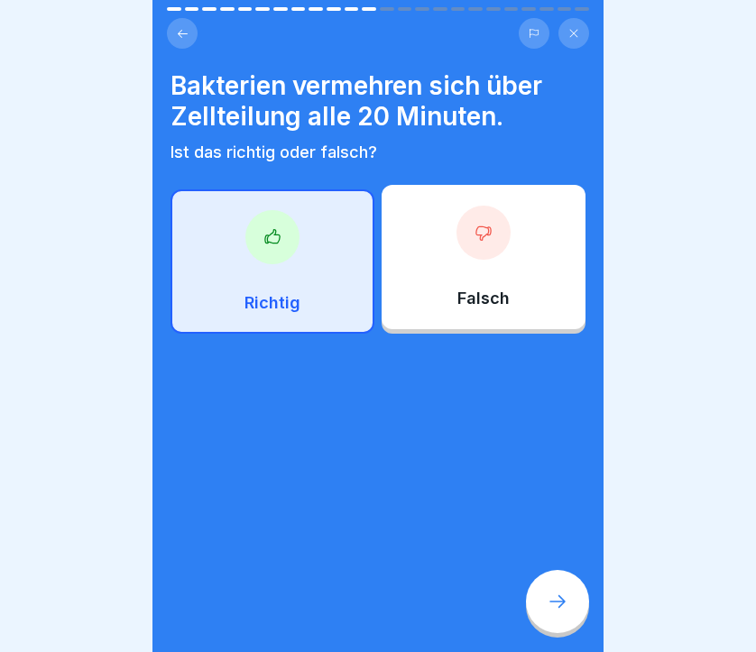
click at [551, 615] on div at bounding box center [557, 601] width 63 height 63
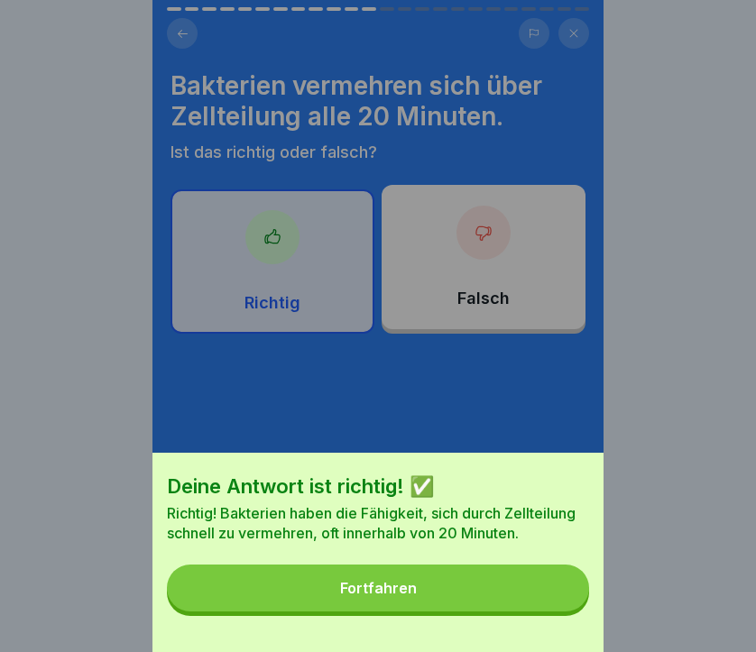
click at [473, 610] on button "Fortfahren" at bounding box center [378, 588] width 422 height 47
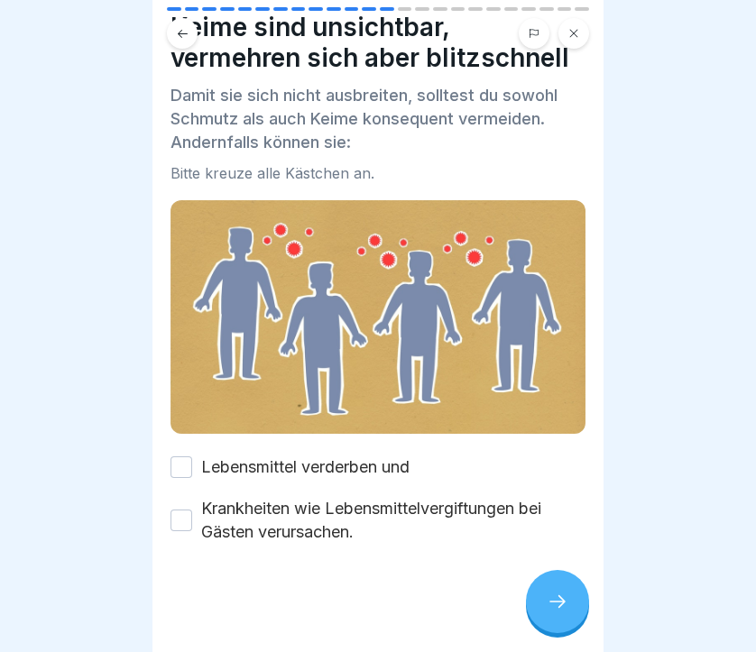
scroll to position [59, 0]
click at [300, 457] on label "Lebensmittel verderben und" at bounding box center [305, 466] width 208 height 23
click at [192, 457] on button "Lebensmittel verderben und" at bounding box center [181, 467] width 22 height 22
click at [296, 519] on label "Krankheiten wie Lebensmittelvergiftungen bei Gästen verursachen." at bounding box center [393, 520] width 384 height 47
click at [192, 519] on button "Krankheiten wie Lebensmittelvergiftungen bei Gästen verursachen." at bounding box center [181, 521] width 22 height 22
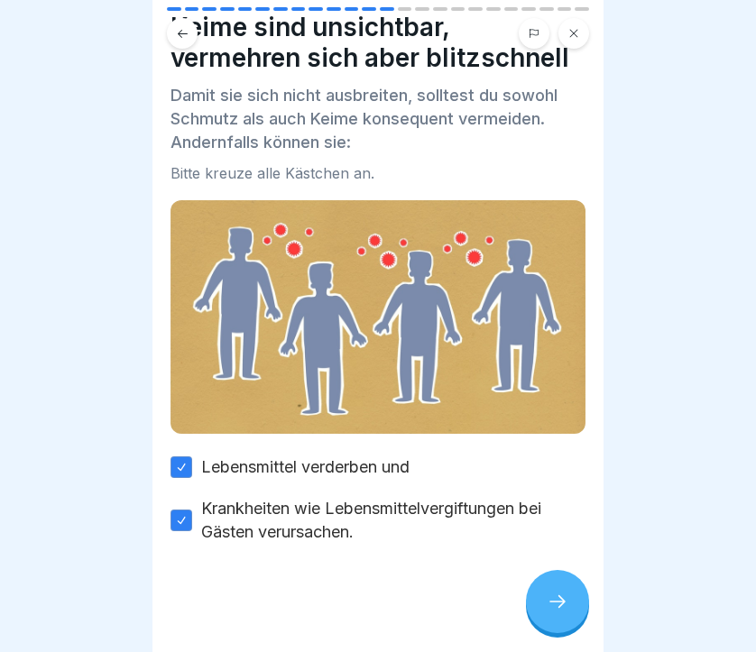
click at [569, 611] on div at bounding box center [557, 601] width 63 height 63
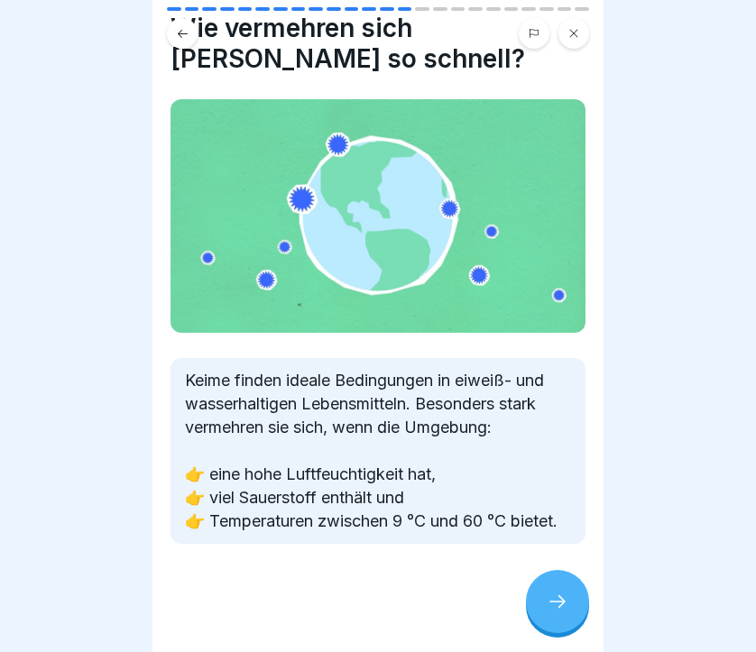
scroll to position [58, 0]
click at [552, 584] on div at bounding box center [557, 601] width 63 height 63
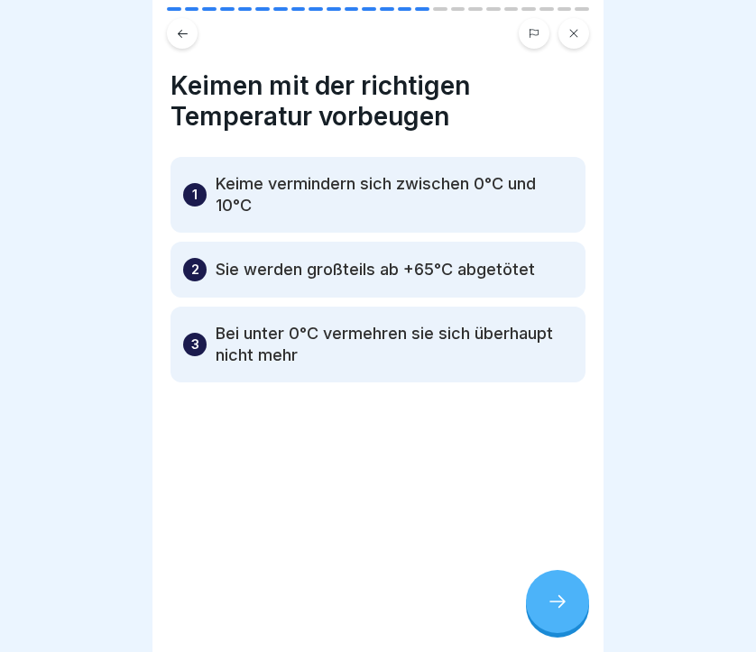
click at [552, 584] on div at bounding box center [557, 601] width 63 height 63
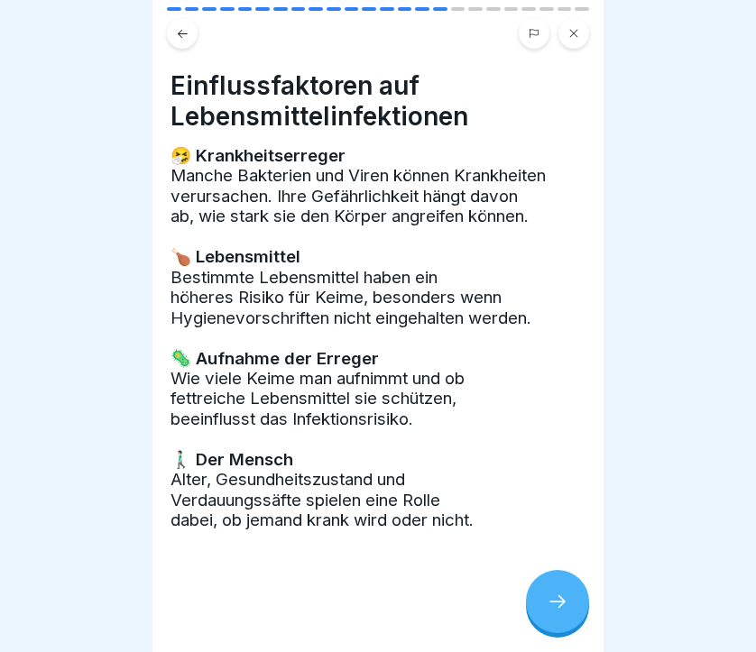
click at [552, 584] on div at bounding box center [557, 601] width 63 height 63
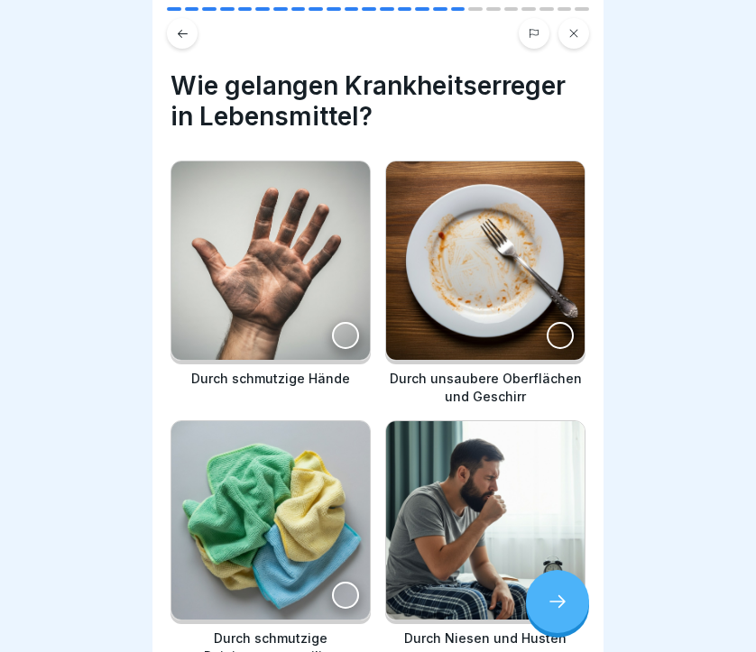
click at [341, 334] on div at bounding box center [345, 335] width 27 height 27
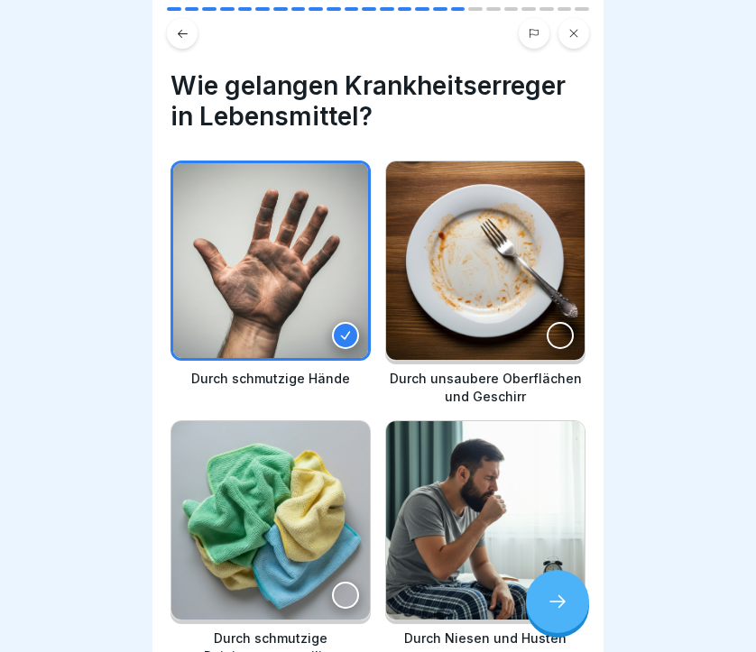
click at [564, 345] on div at bounding box center [560, 335] width 27 height 27
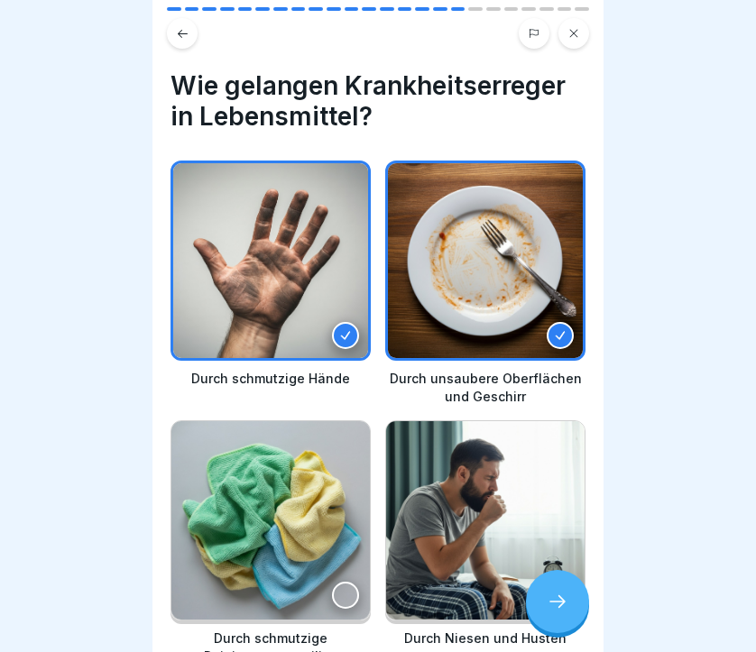
click at [350, 600] on div at bounding box center [345, 595] width 27 height 27
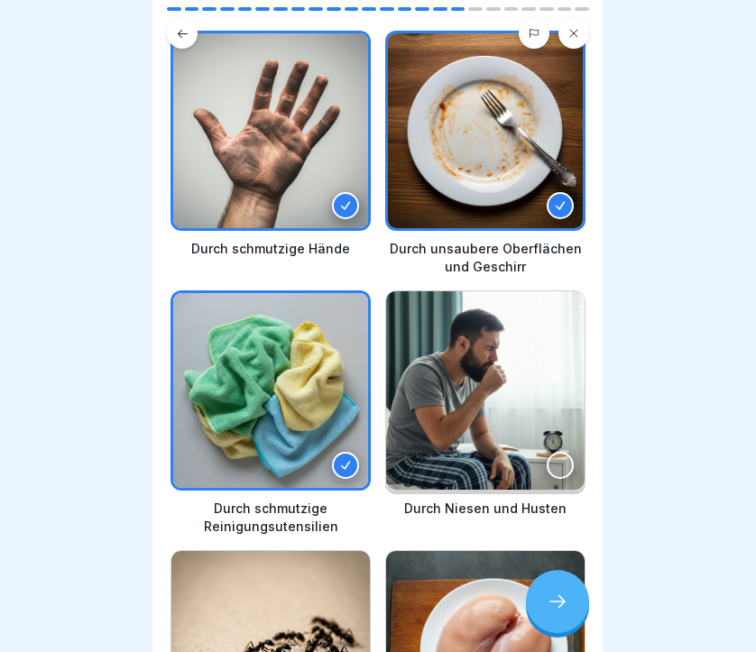
scroll to position [131, 0]
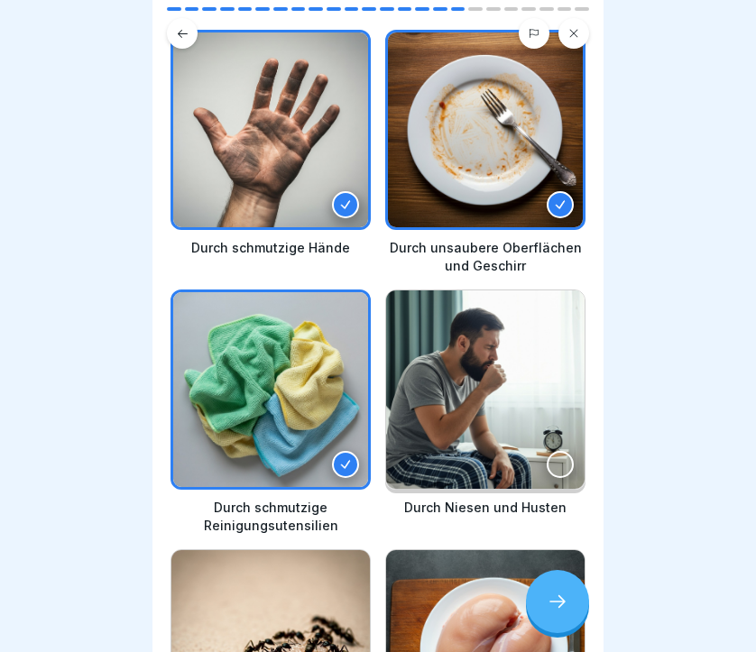
click at [563, 458] on div at bounding box center [560, 464] width 27 height 27
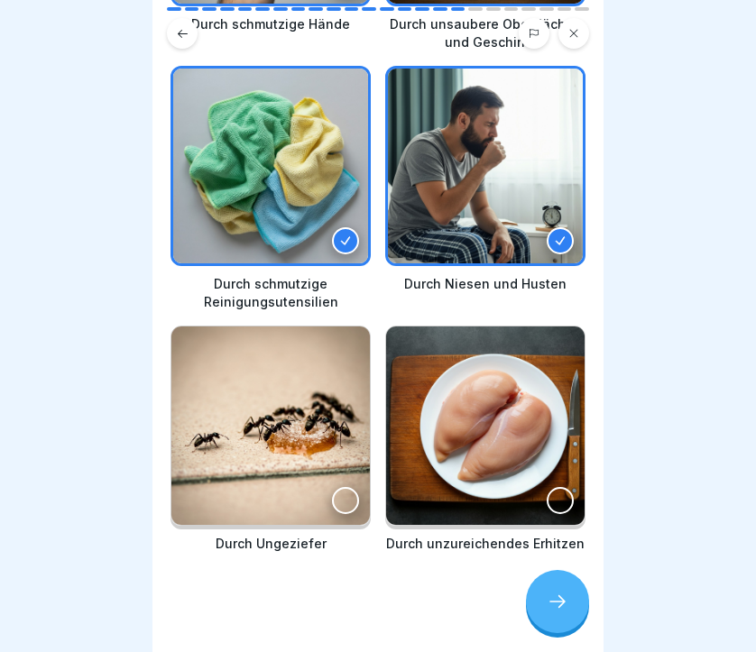
scroll to position [358, 0]
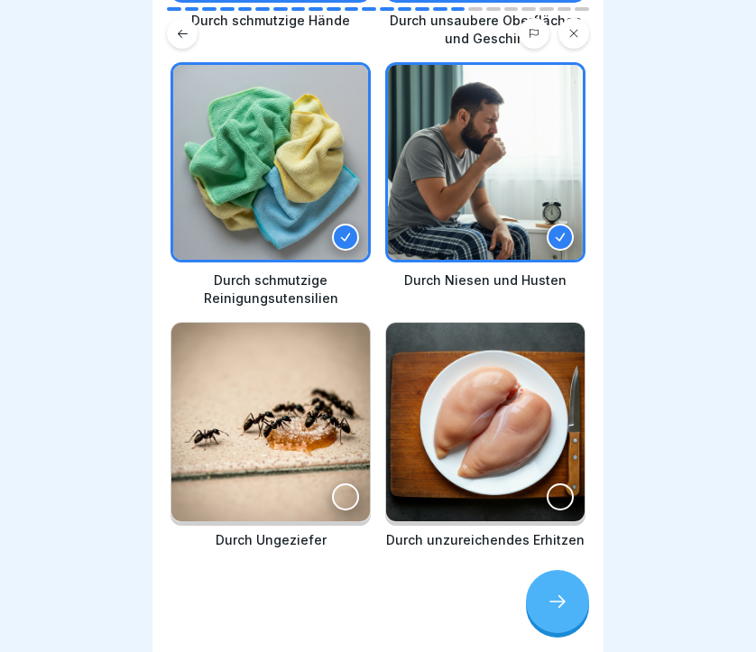
click at [347, 498] on div at bounding box center [345, 496] width 27 height 27
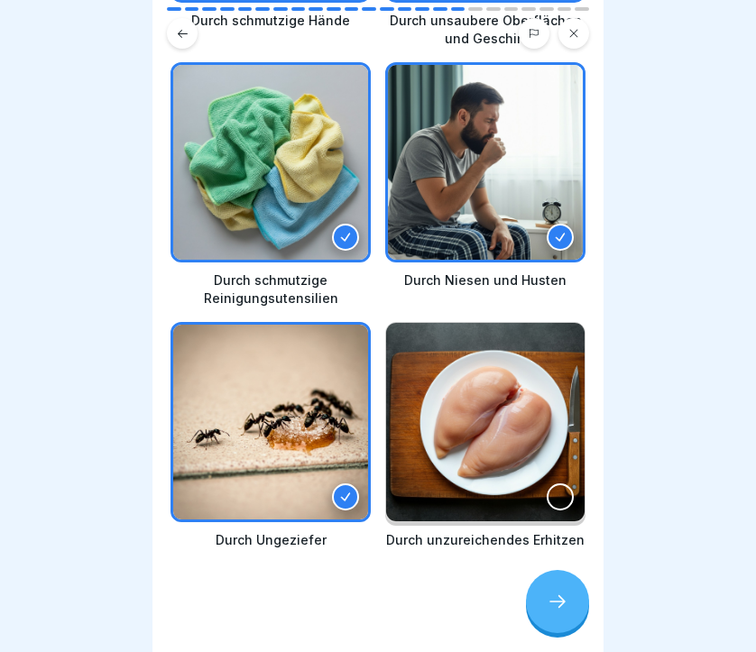
click at [560, 493] on div at bounding box center [560, 496] width 27 height 27
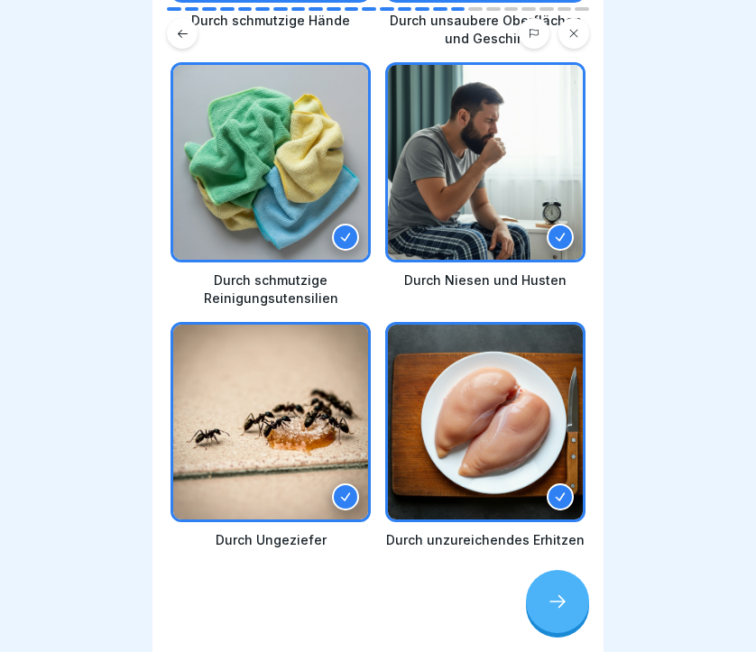
click at [563, 610] on icon at bounding box center [558, 602] width 22 height 22
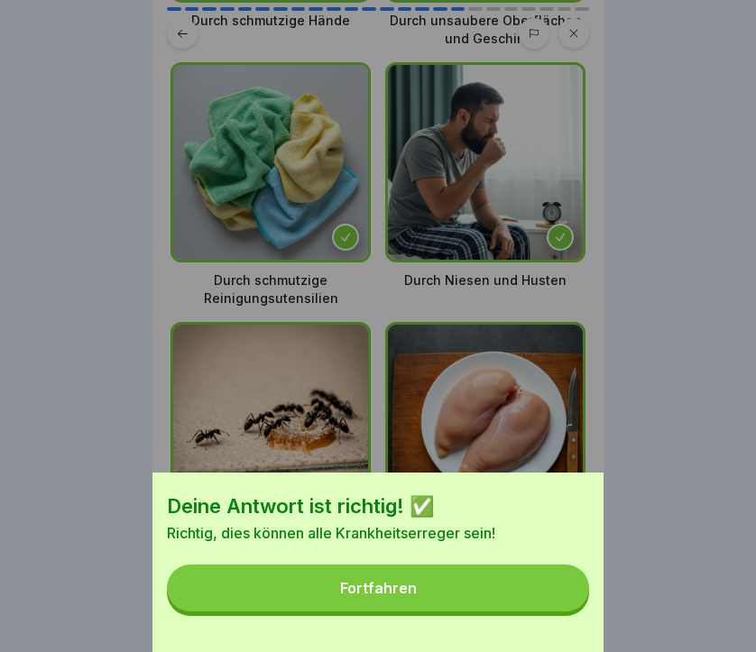
click at [443, 600] on button "Fortfahren" at bounding box center [378, 588] width 422 height 47
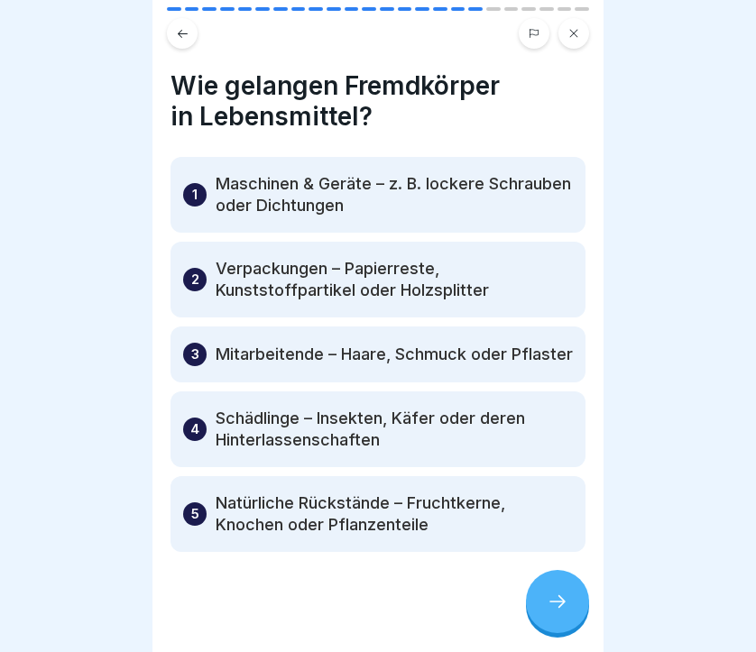
click at [550, 593] on icon at bounding box center [558, 602] width 22 height 22
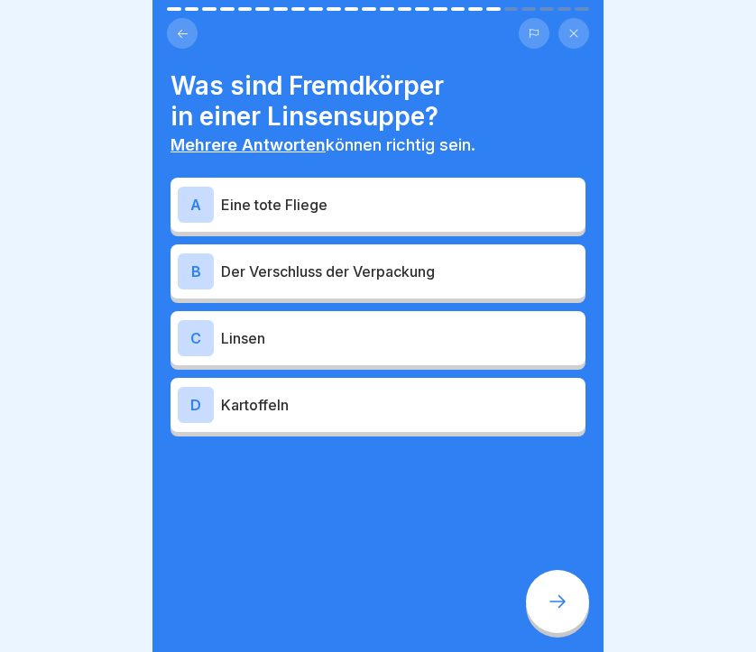
click at [193, 195] on div "A" at bounding box center [196, 205] width 36 height 36
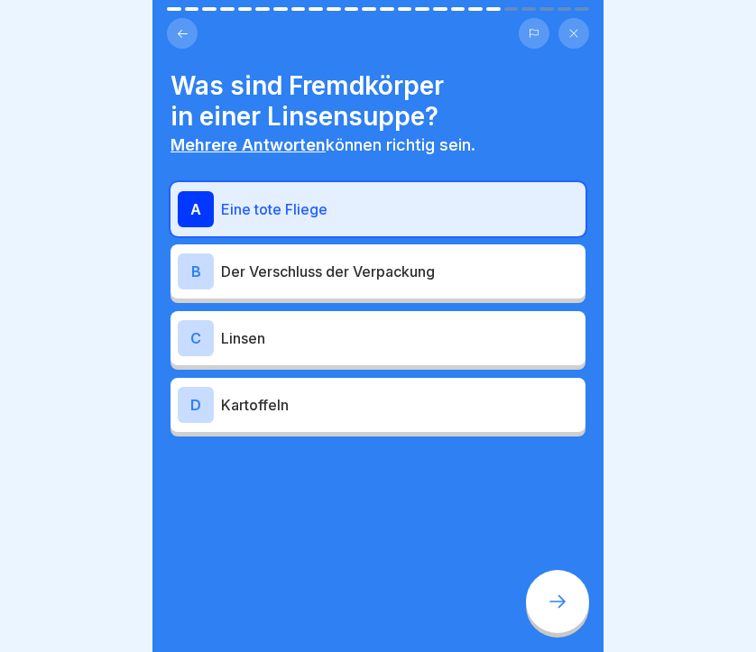
click at [191, 275] on div "B" at bounding box center [196, 271] width 36 height 36
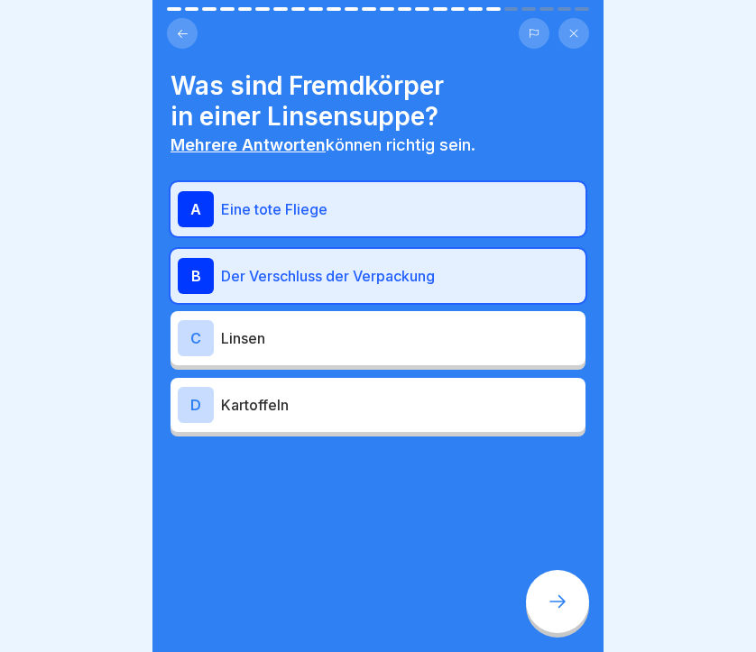
click at [550, 594] on icon at bounding box center [558, 602] width 22 height 22
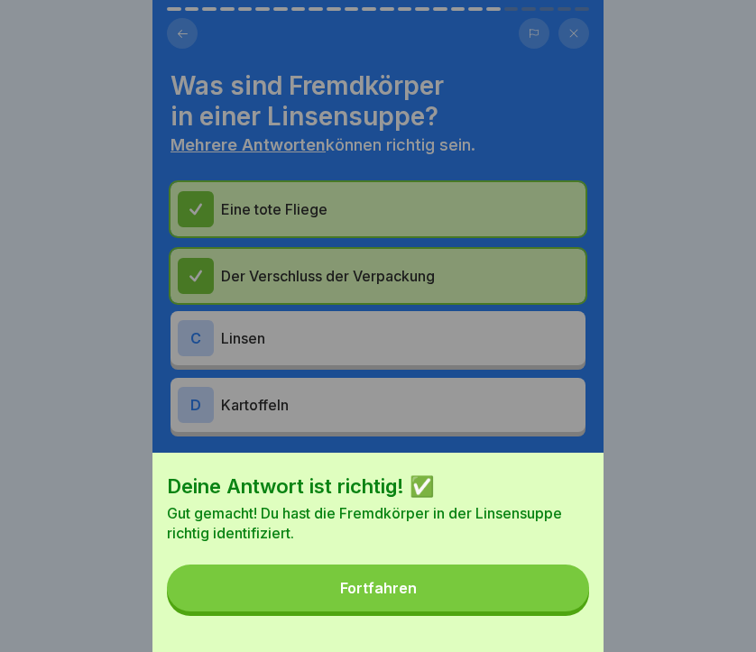
click at [457, 575] on button "Fortfahren" at bounding box center [378, 588] width 422 height 47
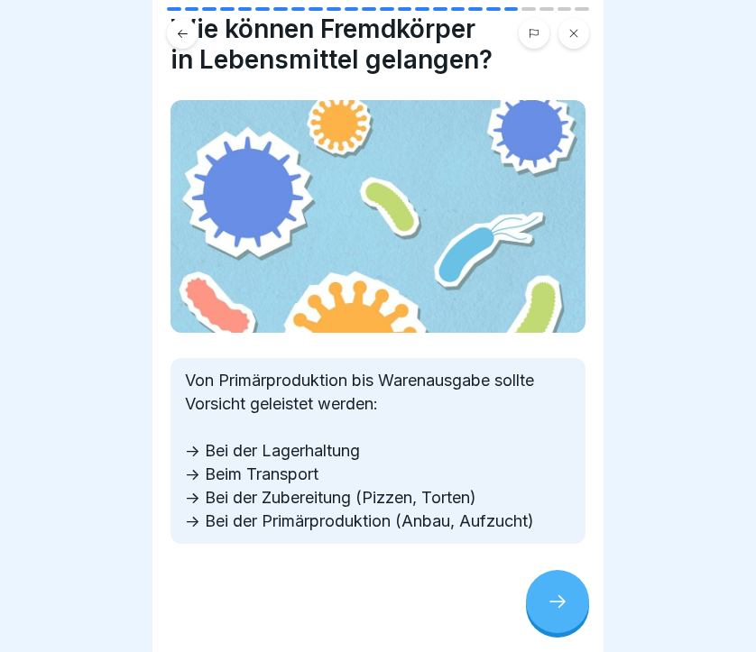
scroll to position [57, 0]
click at [570, 605] on div at bounding box center [557, 601] width 63 height 63
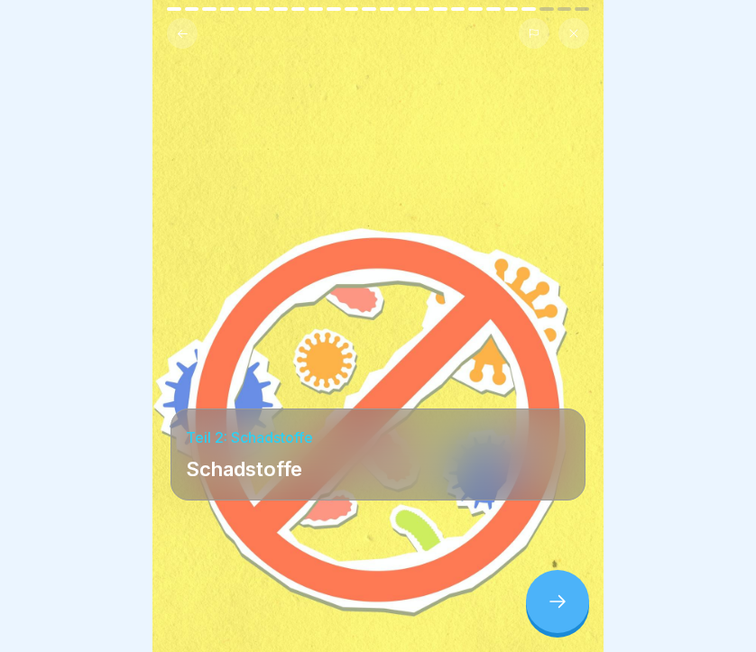
click at [562, 610] on icon at bounding box center [558, 602] width 22 height 22
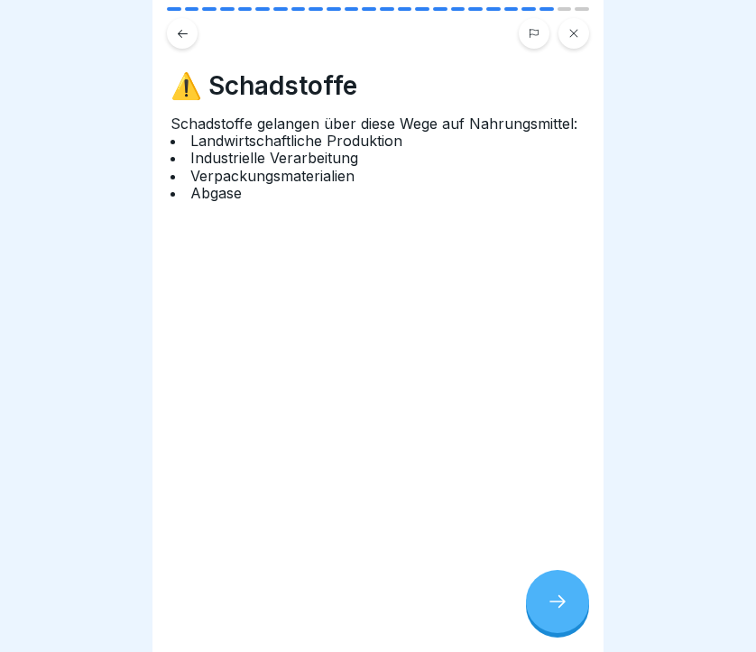
click at [562, 610] on icon at bounding box center [558, 602] width 22 height 22
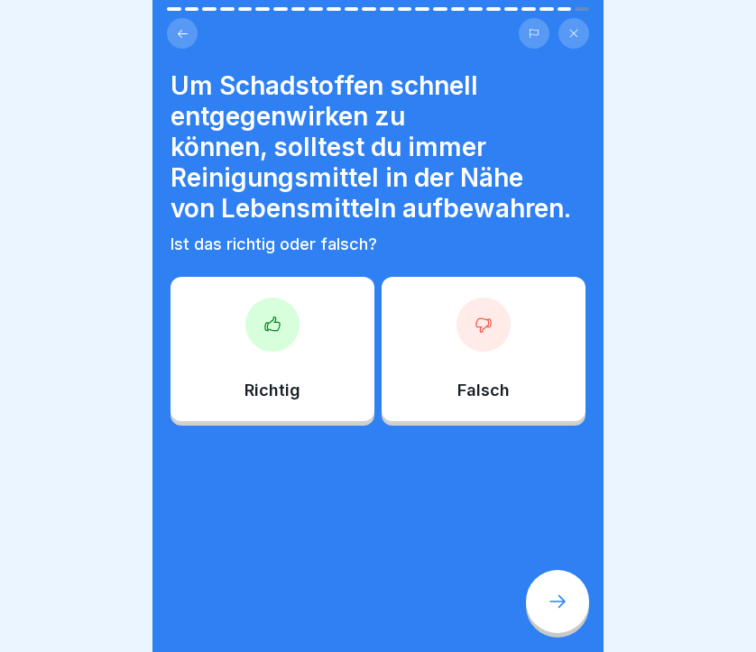
click at [497, 341] on div at bounding box center [483, 325] width 54 height 54
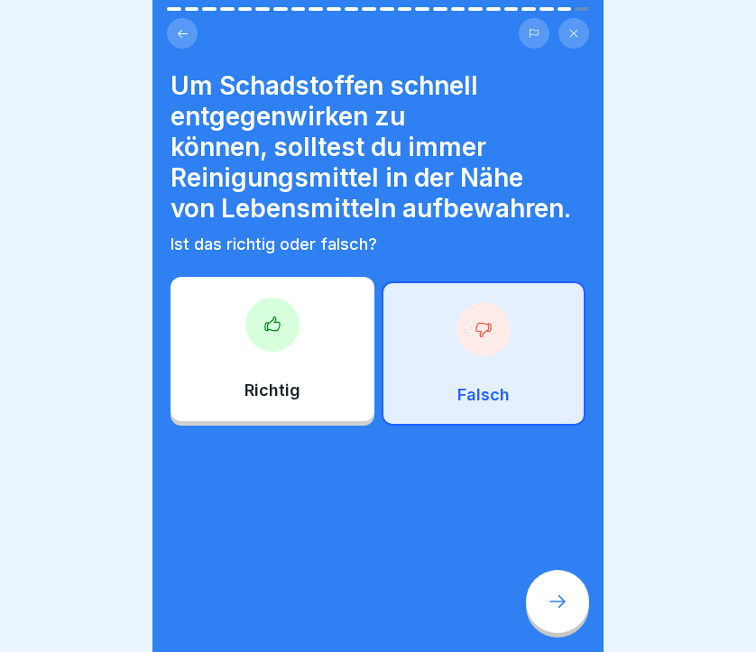
click at [555, 611] on icon at bounding box center [558, 602] width 22 height 22
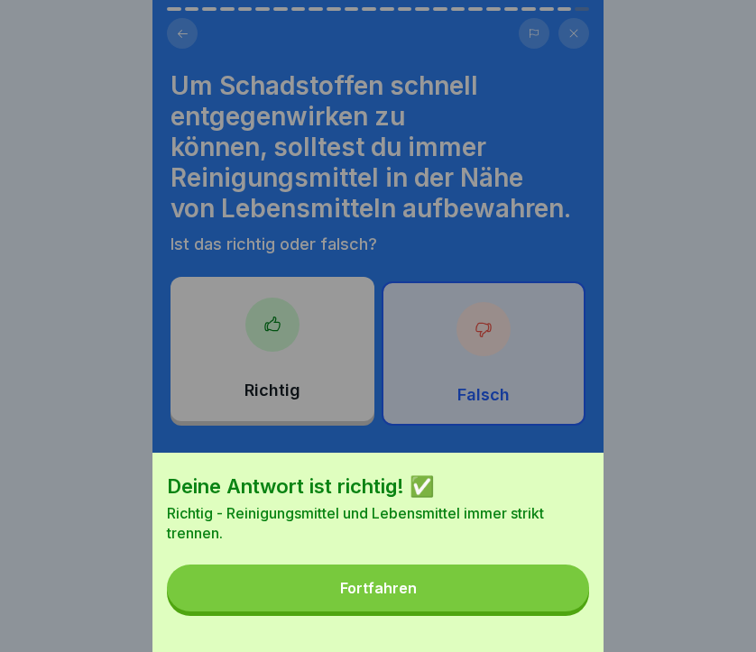
click at [464, 613] on div "Deine Antwort ist richtig! ✅ Richtig - Reinigungsmittel und Lebensmittel immer …" at bounding box center [377, 552] width 451 height 199
click at [381, 558] on div "Deine Antwort ist richtig! ✅ Richtig - Reinigungsmittel und Lebensmittel immer …" at bounding box center [377, 552] width 451 height 199
click at [379, 592] on div "Fortfahren" at bounding box center [378, 588] width 77 height 16
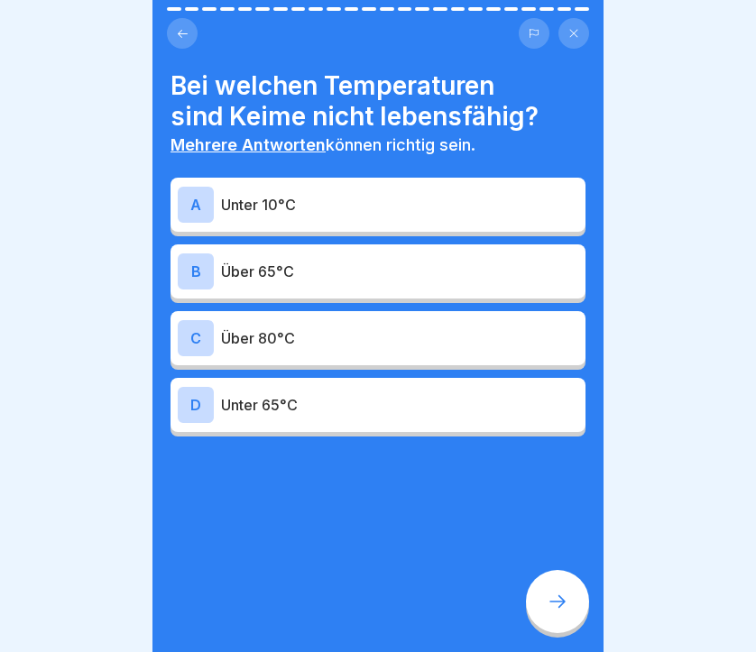
click at [190, 203] on div "A" at bounding box center [196, 205] width 36 height 36
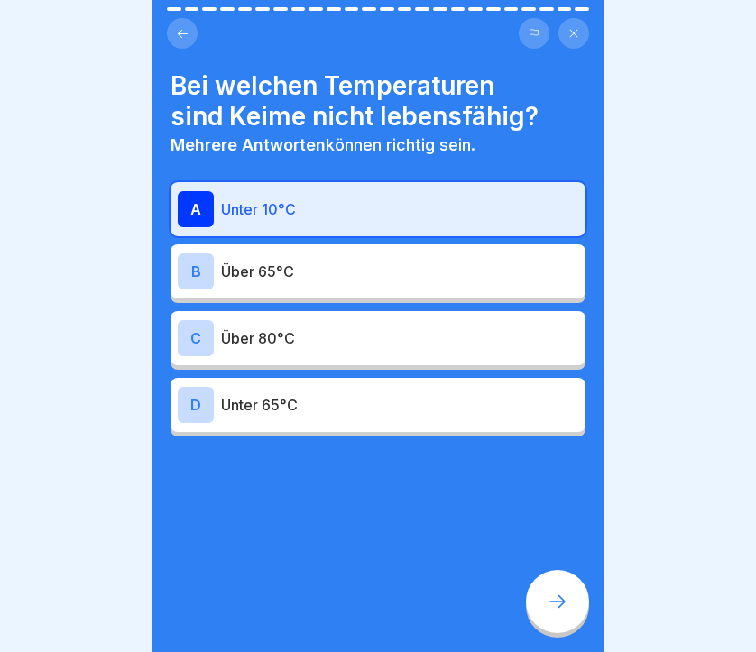
click at [190, 274] on div "B" at bounding box center [196, 271] width 36 height 36
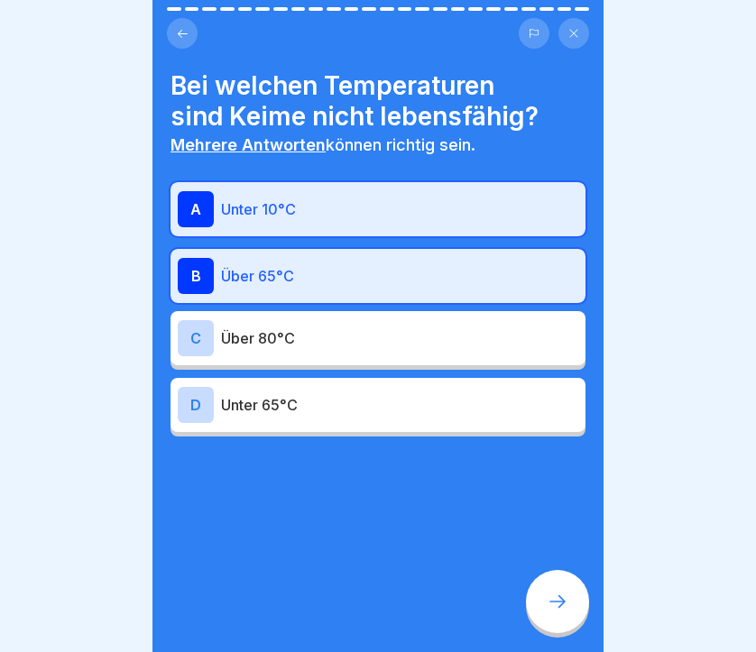
click at [188, 333] on div "C" at bounding box center [196, 338] width 36 height 36
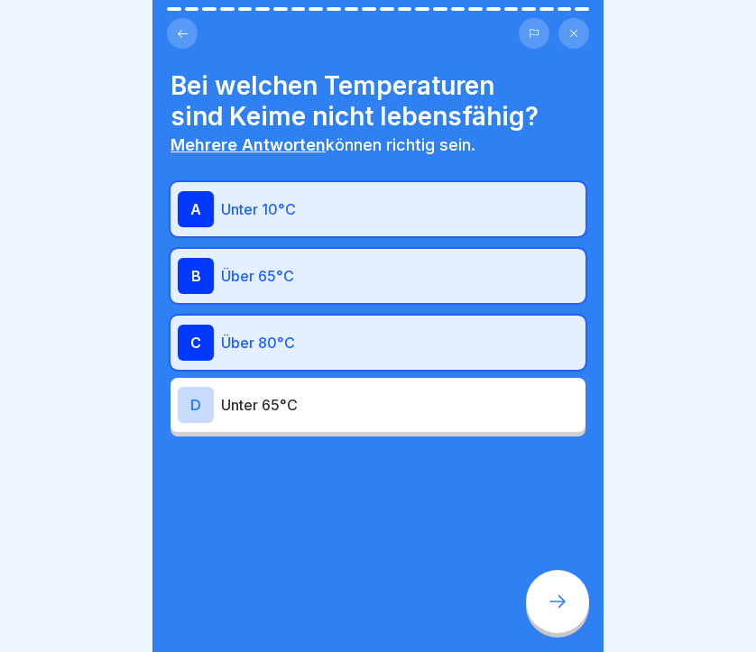
click at [566, 597] on icon at bounding box center [558, 602] width 22 height 22
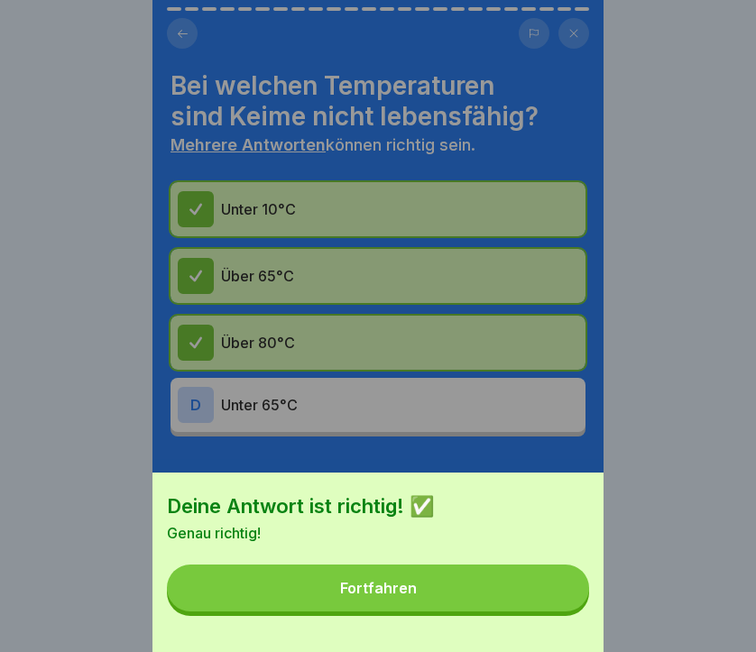
click at [456, 592] on button "Fortfahren" at bounding box center [378, 588] width 422 height 47
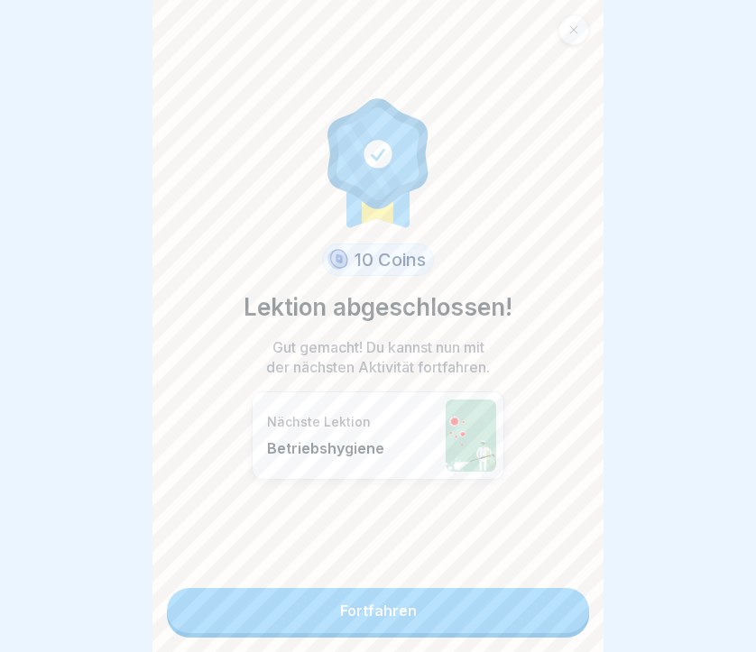
click at [430, 607] on link "Fortfahren" at bounding box center [378, 610] width 422 height 45
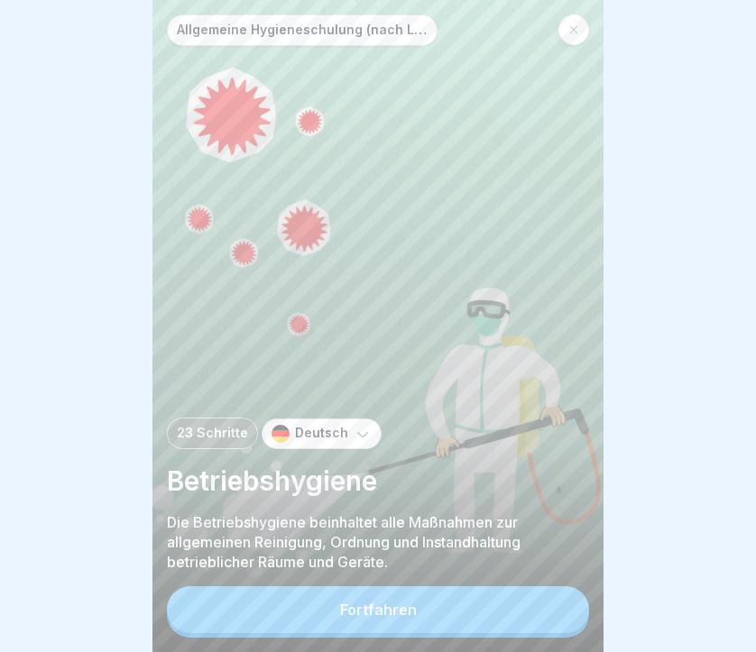
click at [355, 617] on div "Fortfahren" at bounding box center [378, 610] width 77 height 16
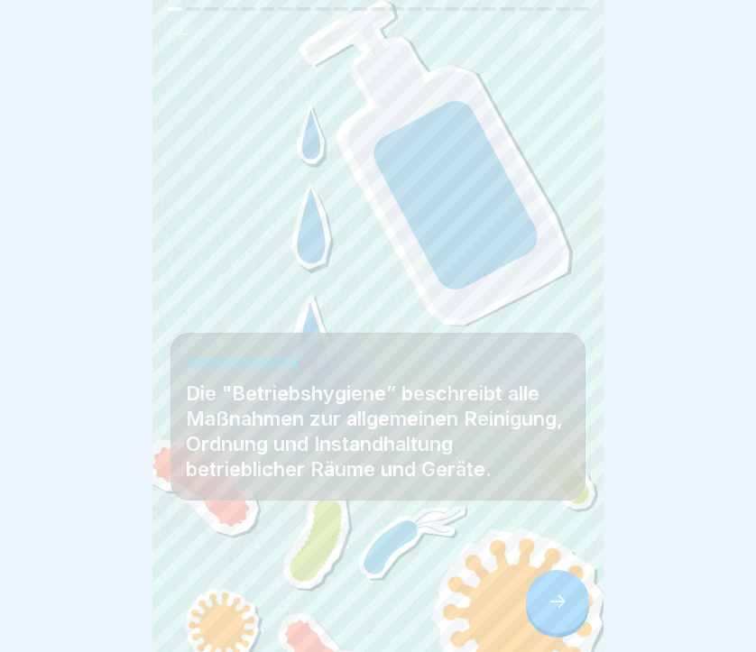
click at [569, 587] on div at bounding box center [557, 601] width 63 height 63
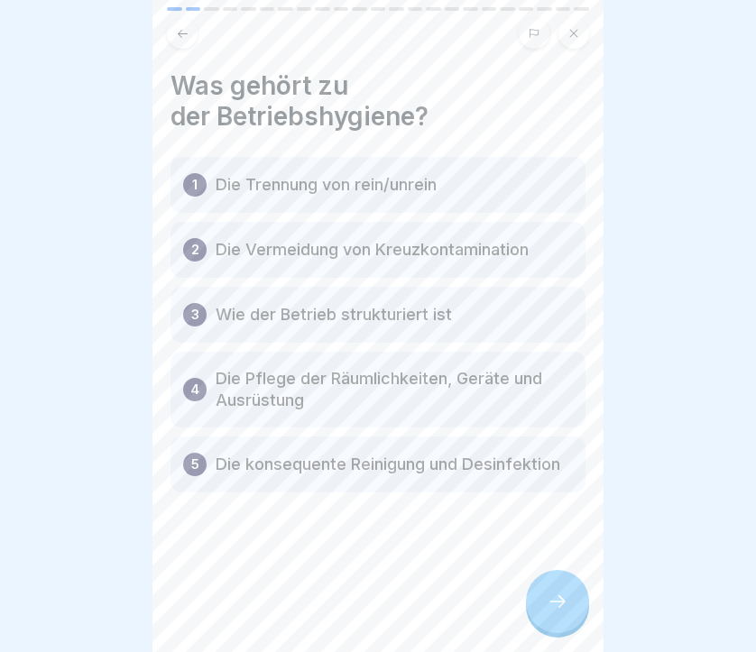
click at [364, 189] on p "Die Trennung von rein/unrein" at bounding box center [326, 185] width 221 height 22
click at [544, 584] on div at bounding box center [557, 601] width 63 height 63
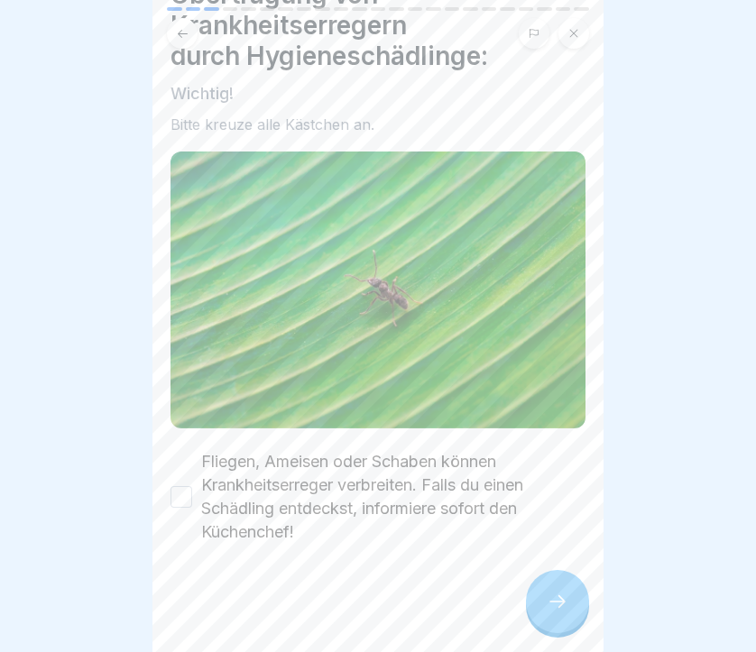
scroll to position [90, 0]
click at [175, 460] on div "Fliegen, Ameisen oder Schaben können Krankheitserreger verbreiten. Falls du ein…" at bounding box center [377, 498] width 415 height 94
click at [181, 464] on div "Fliegen, Ameisen oder Schaben können Krankheitserreger verbreiten. Falls du ein…" at bounding box center [377, 498] width 415 height 94
click at [184, 505] on button "Fliegen, Ameisen oder Schaben können Krankheitserreger verbreiten. Falls du ein…" at bounding box center [181, 498] width 22 height 22
click at [568, 605] on div at bounding box center [557, 601] width 63 height 63
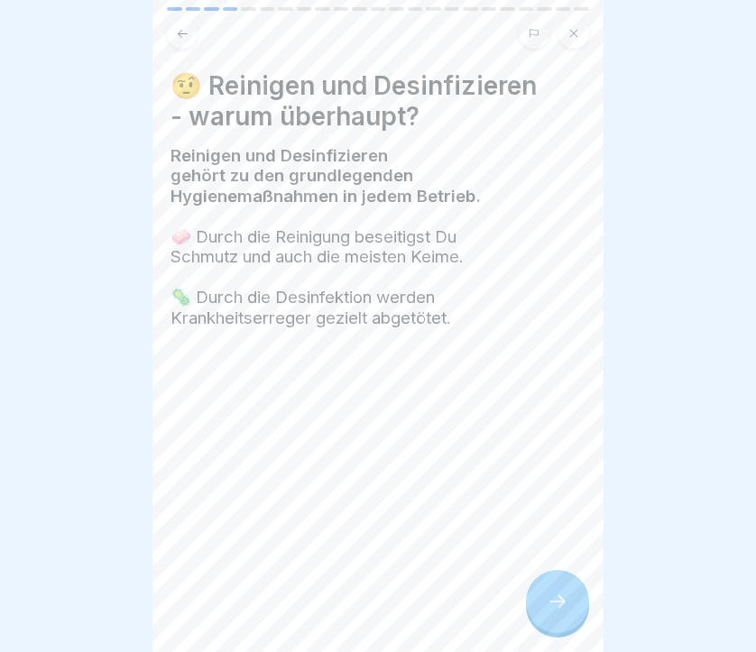
click at [548, 605] on icon at bounding box center [558, 602] width 22 height 22
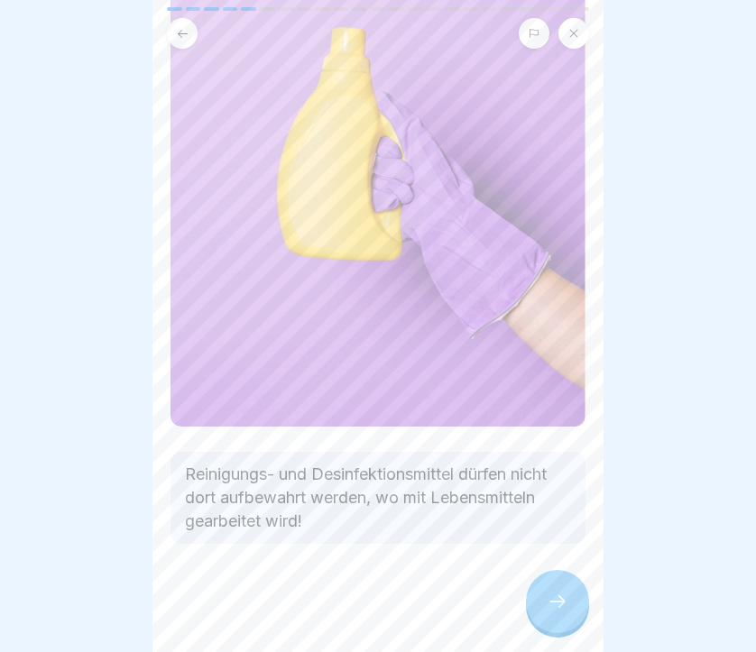
scroll to position [182, 0]
click at [557, 602] on icon at bounding box center [558, 602] width 22 height 22
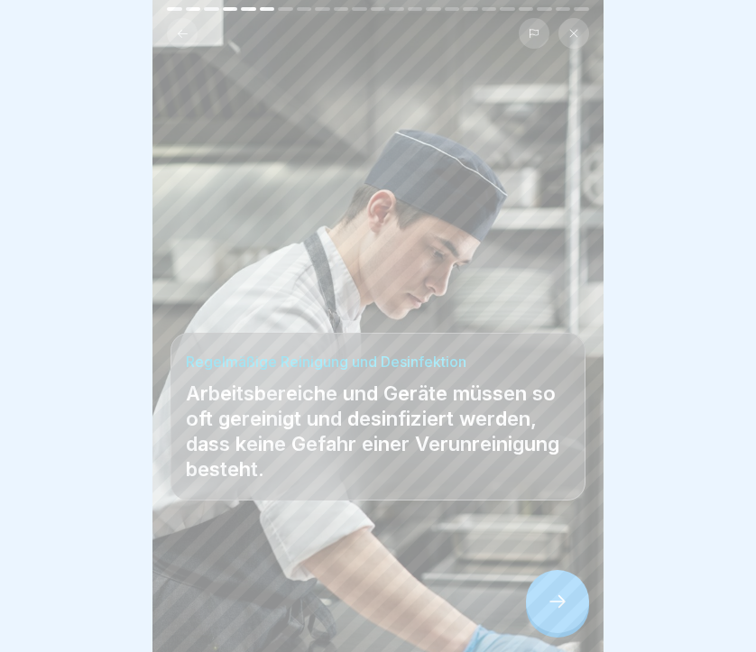
click at [567, 610] on icon at bounding box center [558, 602] width 22 height 22
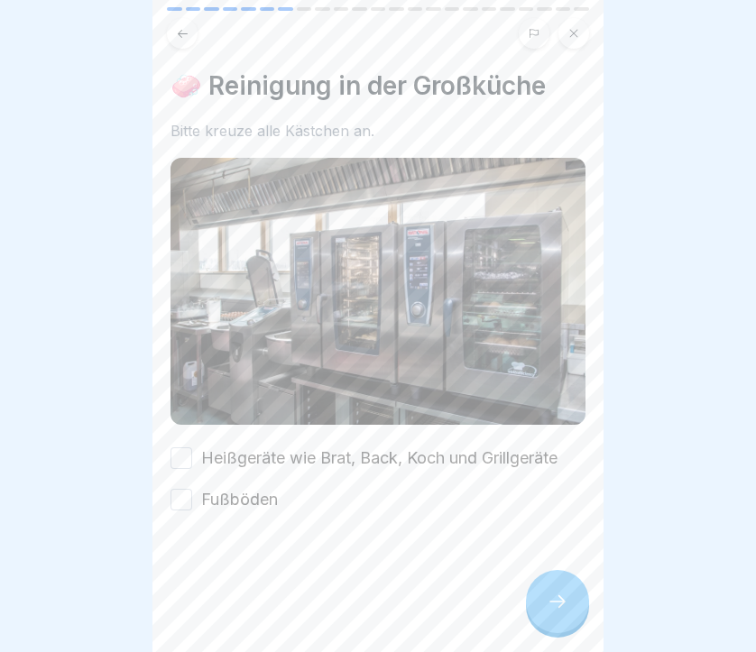
click at [173, 459] on button "Heißgeräte wie Brat, Back, Koch und Grillgeräte" at bounding box center [181, 458] width 22 height 22
click at [175, 492] on button "Fußböden" at bounding box center [181, 500] width 22 height 22
click at [549, 603] on icon at bounding box center [558, 602] width 22 height 22
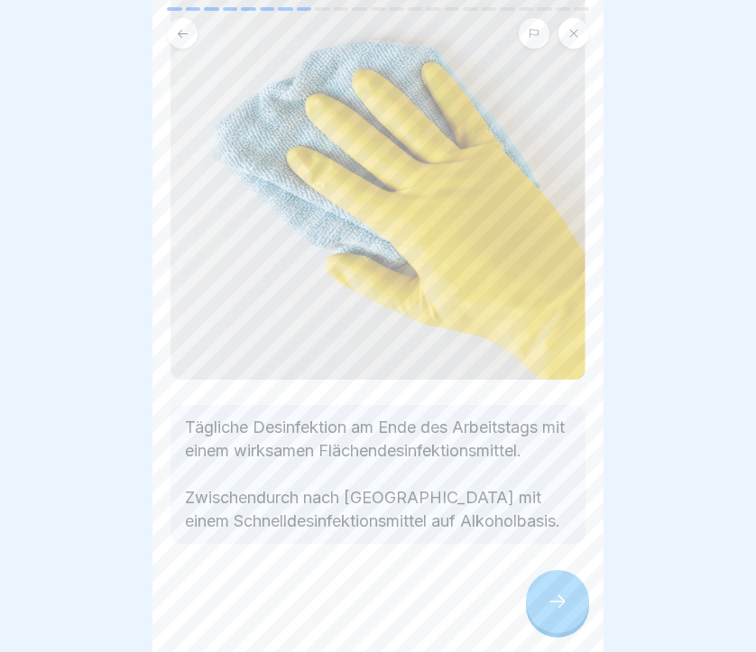
scroll to position [159, 0]
click at [558, 599] on icon at bounding box center [558, 602] width 22 height 22
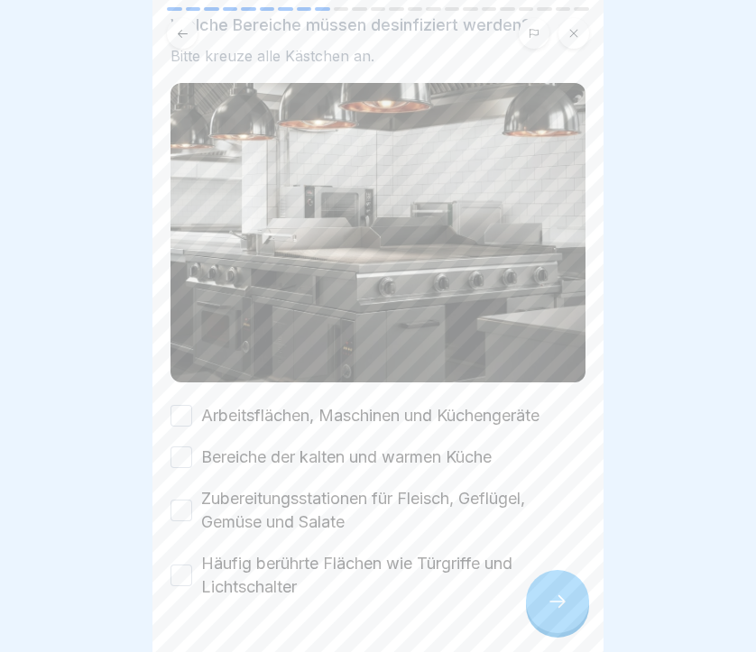
scroll to position [106, 0]
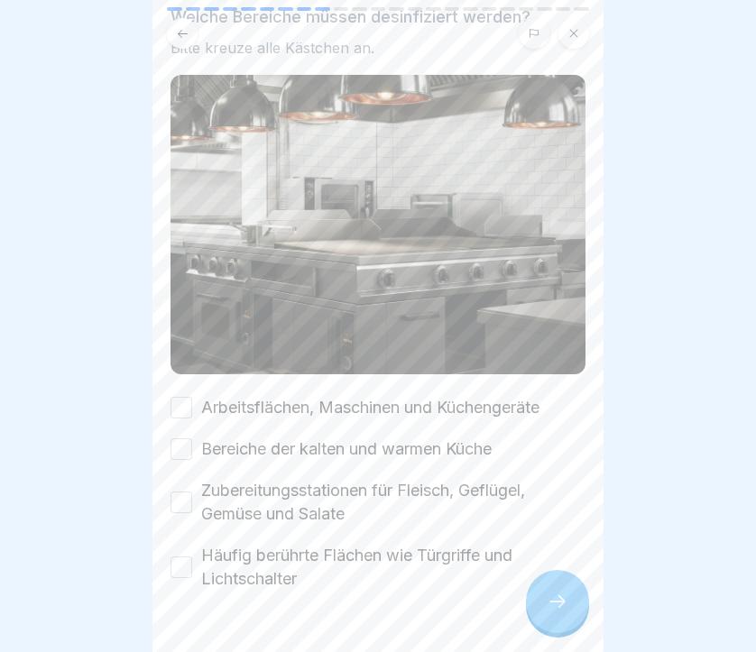
click at [171, 409] on button "Arbeitsflächen, Maschinen und Küchengeräte" at bounding box center [181, 408] width 22 height 22
click at [181, 448] on button "Bereiche der kalten und warmen Küche" at bounding box center [181, 449] width 22 height 22
click at [178, 489] on div "Zubereitungsstationen für Fleisch, Geflügel, Gemüse und Salate" at bounding box center [377, 502] width 415 height 47
click at [186, 547] on div "Häufig berührte Flächen wie Türgriffe und Lichtschalter" at bounding box center [377, 567] width 415 height 47
click at [184, 567] on button "Häufig berührte Flächen wie Türgriffe und Lichtschalter" at bounding box center [181, 567] width 22 height 22
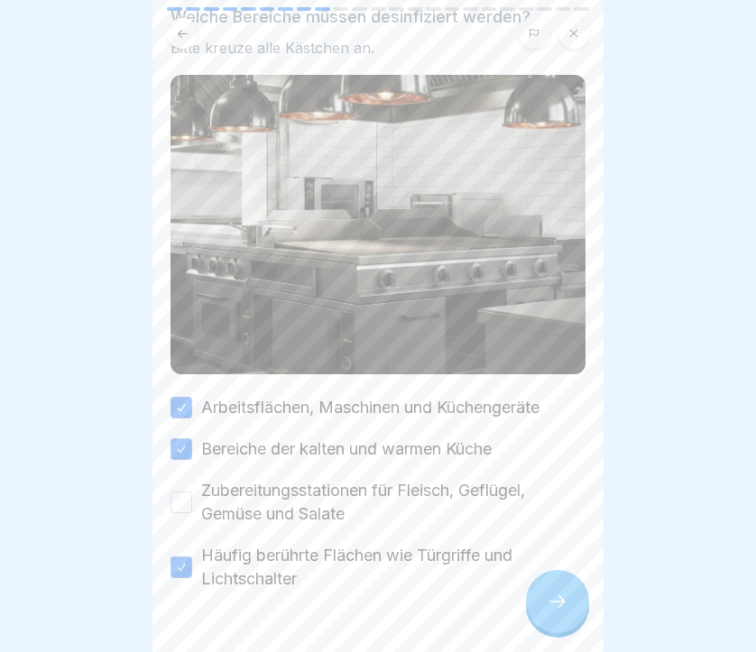
click at [539, 614] on div at bounding box center [557, 601] width 63 height 63
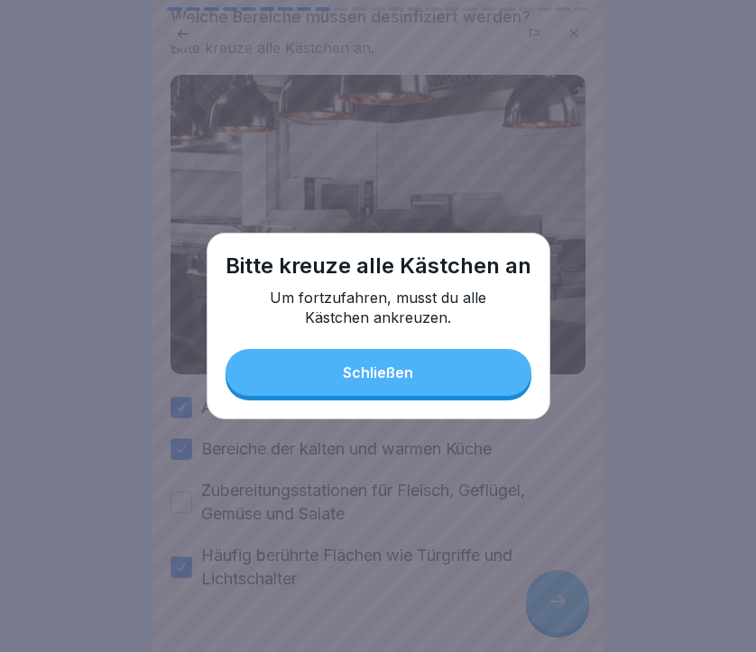
click at [400, 379] on div "Schließen" at bounding box center [378, 372] width 70 height 16
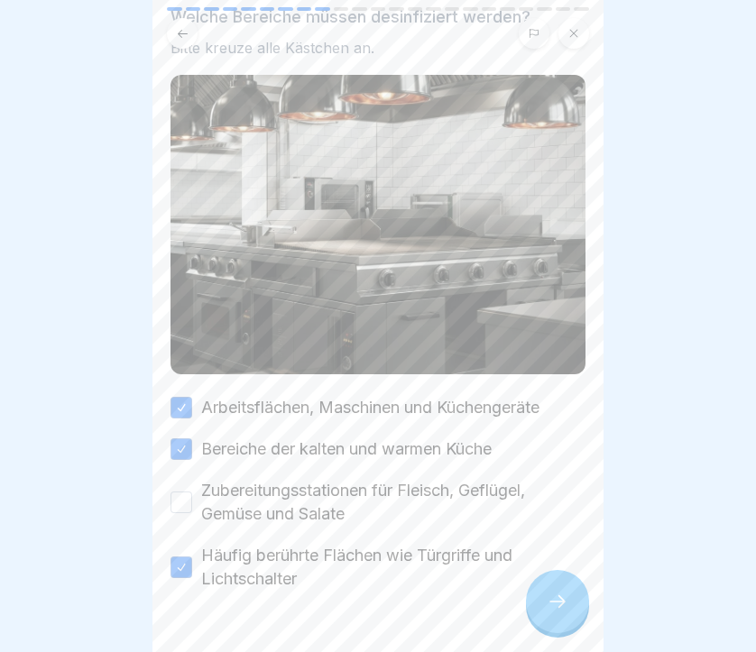
click at [183, 501] on button "Zubereitungsstationen für Fleisch, Geflügel, Gemüse und Salate" at bounding box center [181, 503] width 22 height 22
click at [556, 593] on icon at bounding box center [558, 602] width 22 height 22
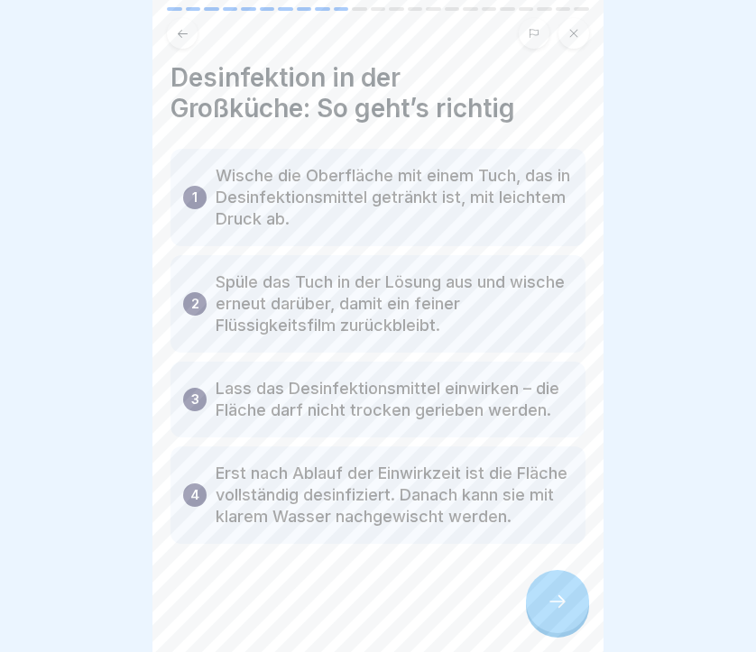
scroll to position [8, 0]
click at [554, 604] on icon at bounding box center [558, 602] width 22 height 22
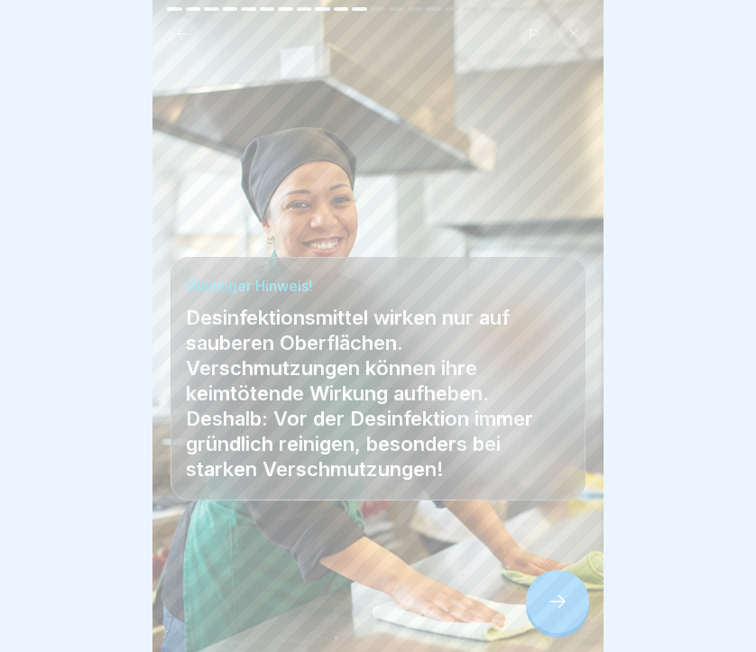
click at [554, 599] on icon at bounding box center [558, 602] width 22 height 22
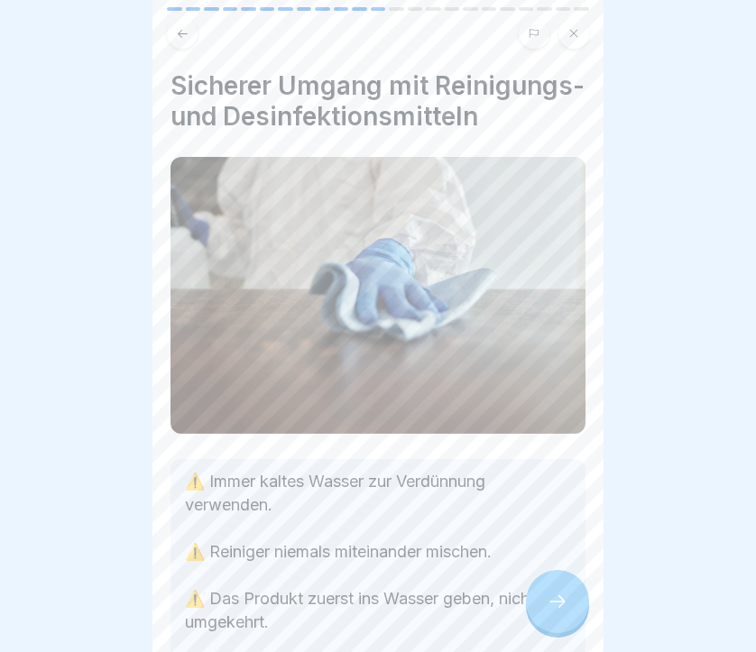
click at [540, 605] on div at bounding box center [557, 601] width 63 height 63
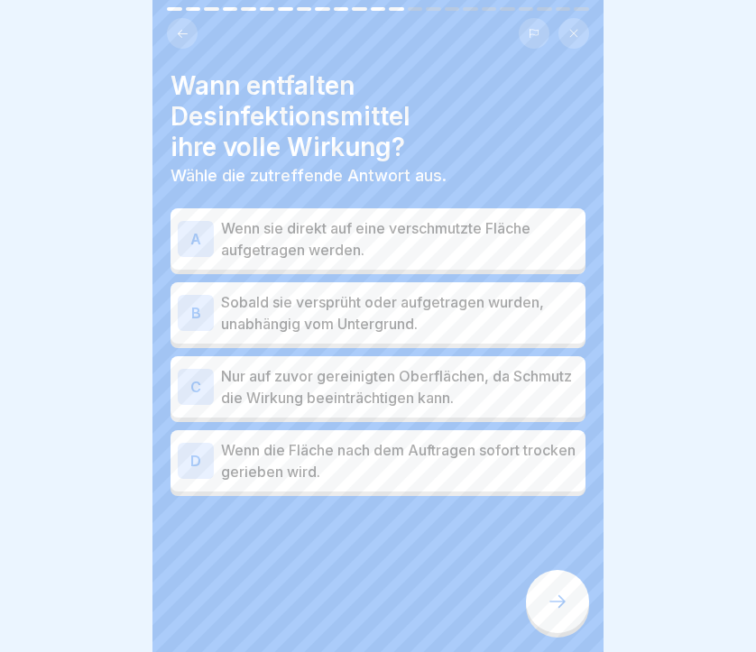
click at [308, 231] on p "Wenn sie direkt auf eine verschmutzte Fläche aufgetragen werden." at bounding box center [399, 238] width 357 height 43
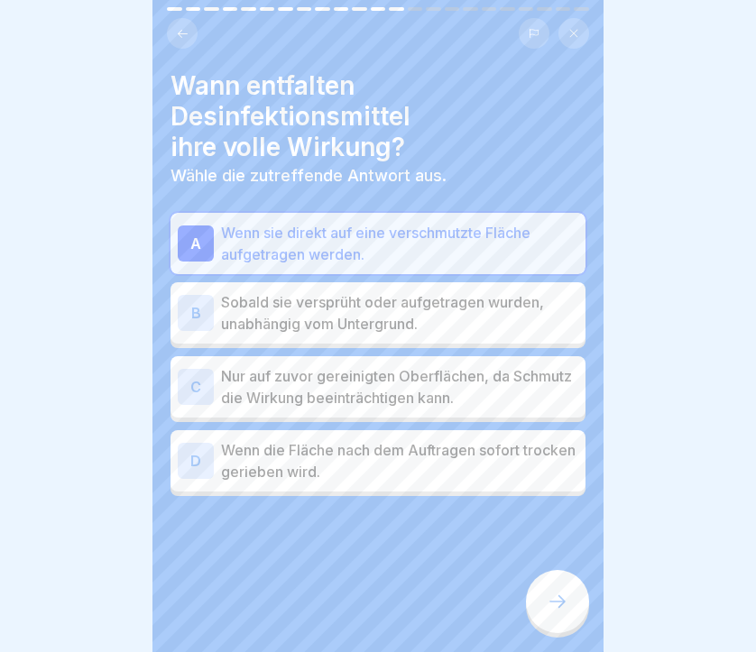
click at [418, 316] on p "Sobald sie versprüht oder aufgetragen wurden, unabhängig vom Untergrund." at bounding box center [399, 312] width 357 height 43
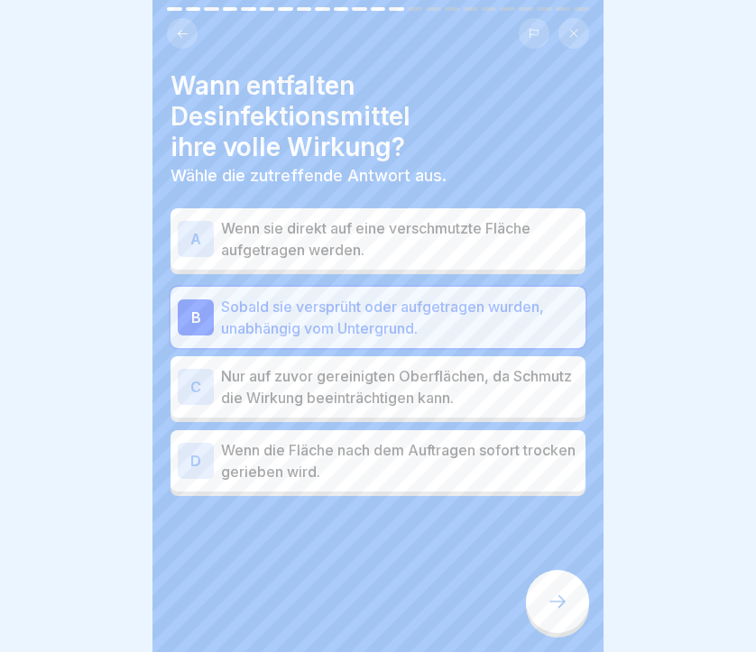
click at [379, 244] on p "Wenn sie direkt auf eine verschmutzte Fläche aufgetragen werden." at bounding box center [399, 238] width 357 height 43
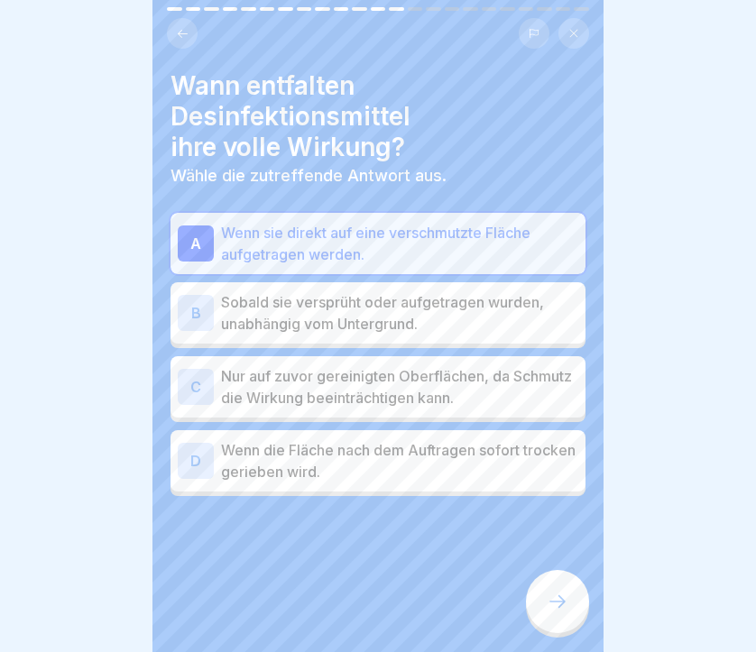
click at [547, 604] on icon at bounding box center [558, 602] width 22 height 22
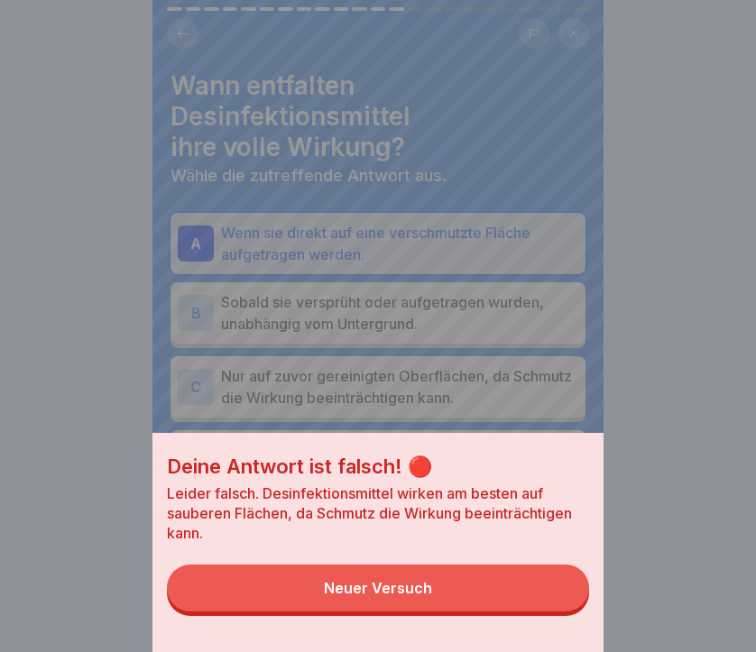
click at [509, 604] on button "Neuer Versuch" at bounding box center [378, 588] width 422 height 47
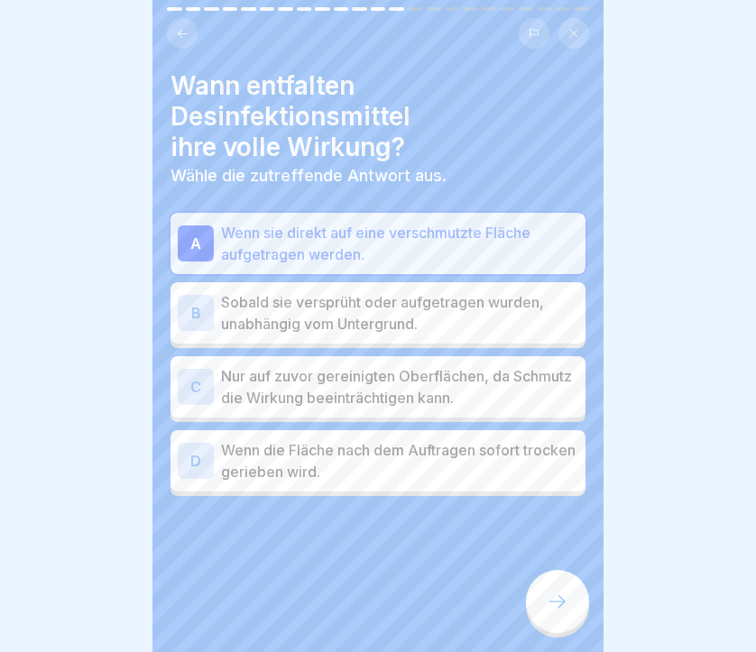
click at [189, 454] on div "D" at bounding box center [196, 461] width 36 height 36
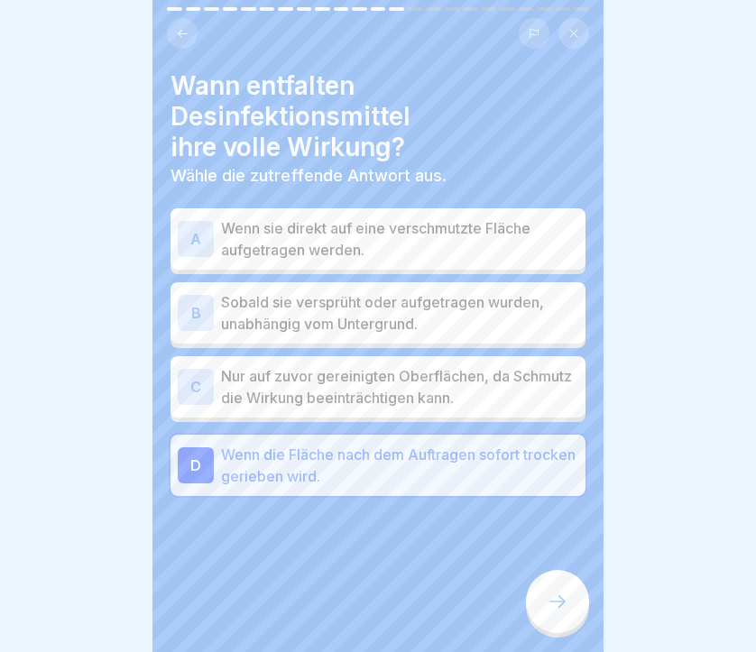
click at [204, 391] on div "C" at bounding box center [196, 387] width 36 height 36
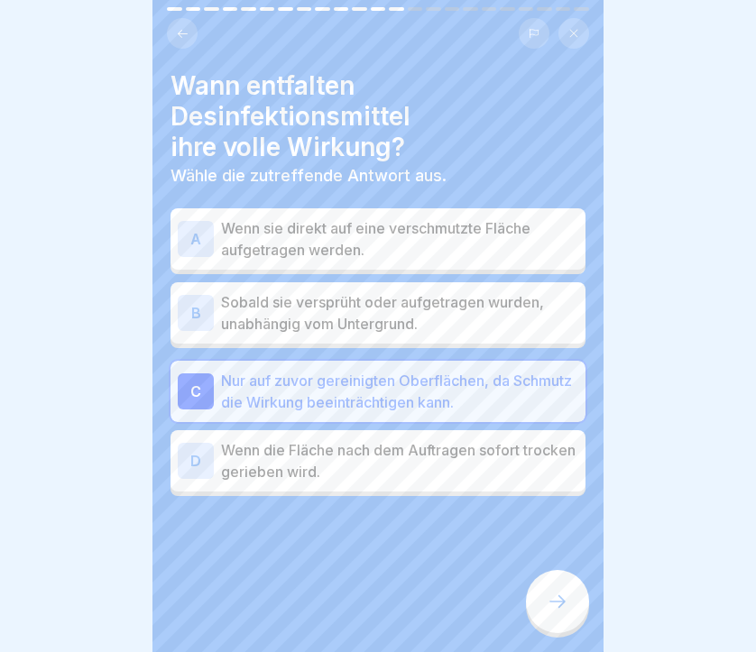
click at [568, 599] on div at bounding box center [557, 601] width 63 height 63
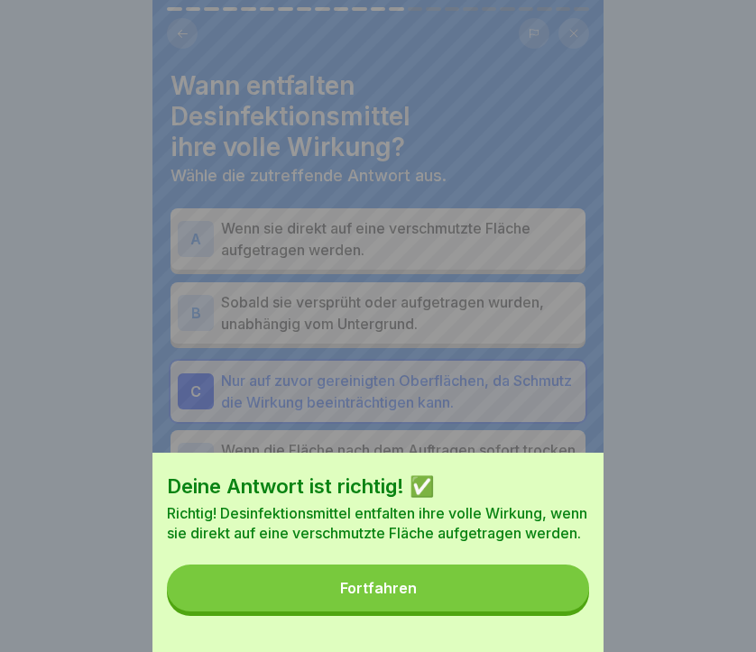
click at [562, 600] on button "Fortfahren" at bounding box center [378, 588] width 422 height 47
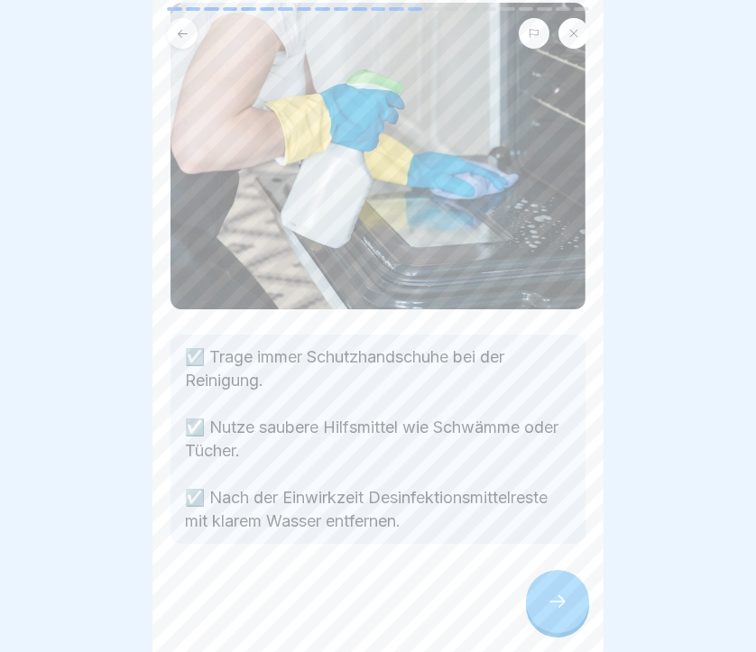
scroll to position [154, 0]
click at [555, 605] on icon at bounding box center [558, 602] width 22 height 22
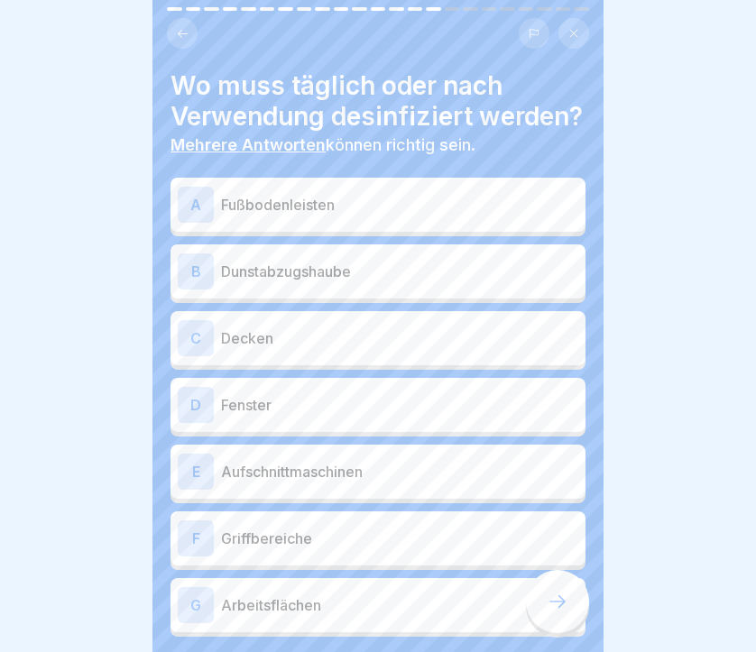
click at [293, 466] on p "Aufschnittmaschinen" at bounding box center [399, 472] width 357 height 22
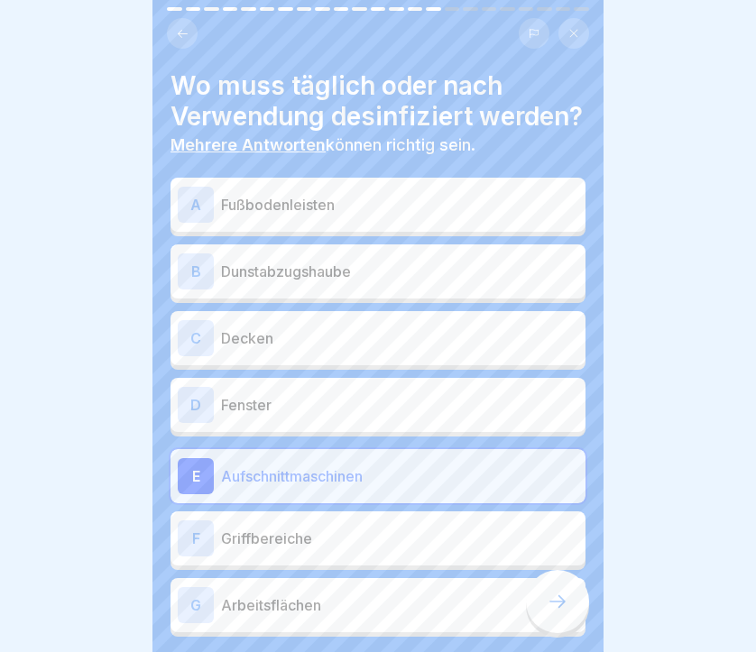
click at [270, 545] on p "Griffbereiche" at bounding box center [399, 539] width 357 height 22
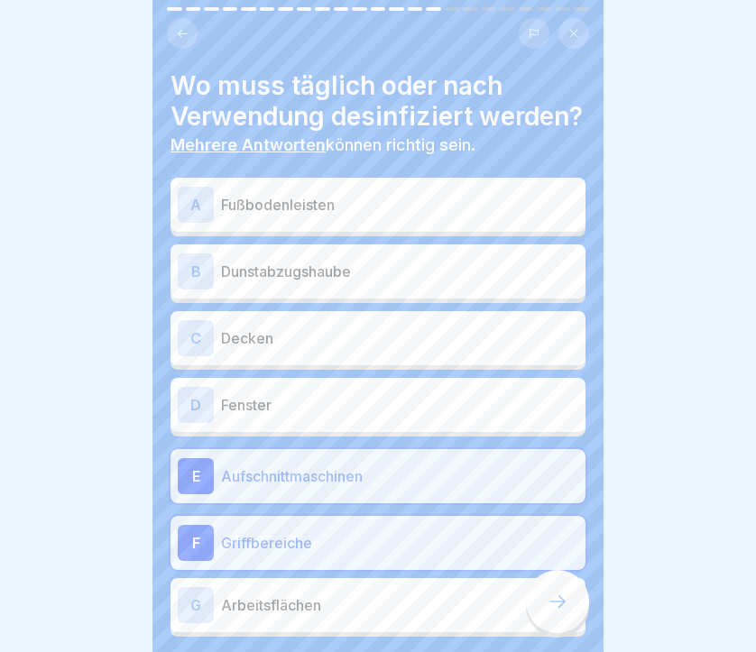
click at [265, 608] on p "Arbeitsflächen" at bounding box center [399, 605] width 357 height 22
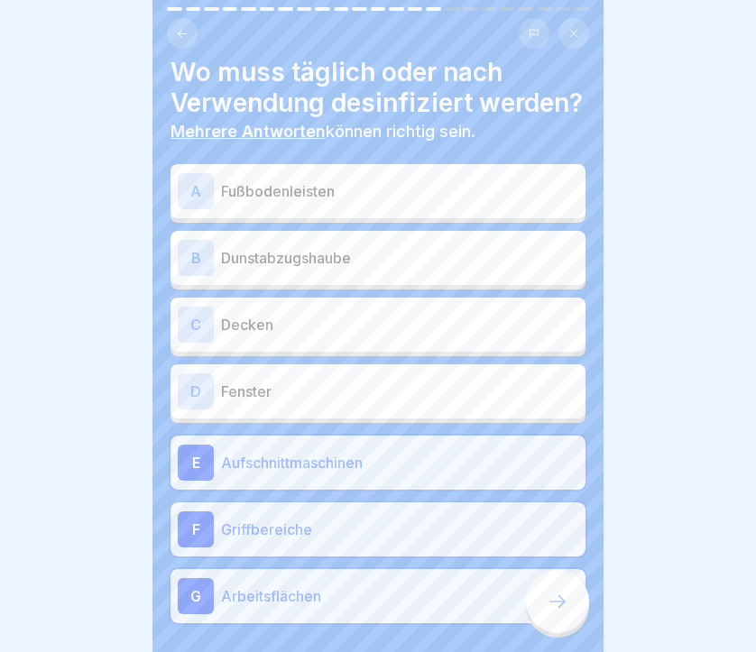
scroll to position [15, 0]
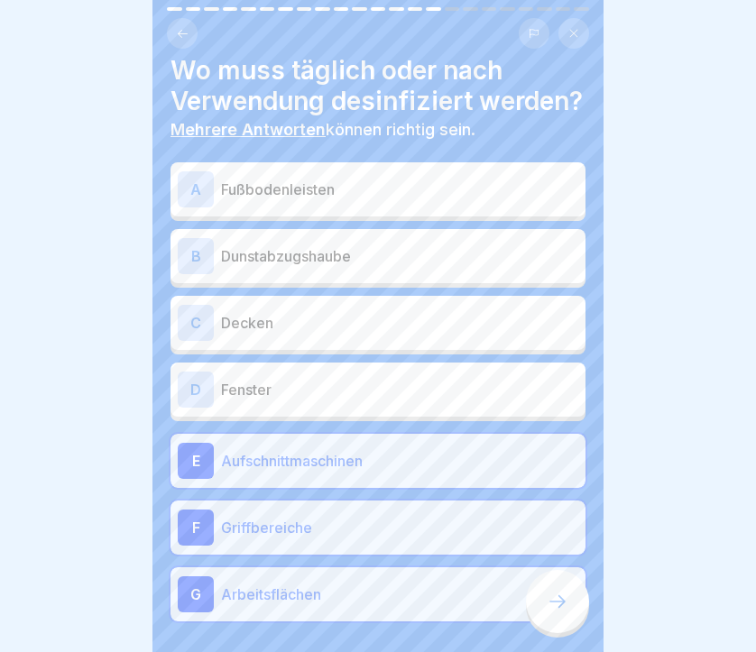
click at [553, 593] on icon at bounding box center [558, 602] width 22 height 22
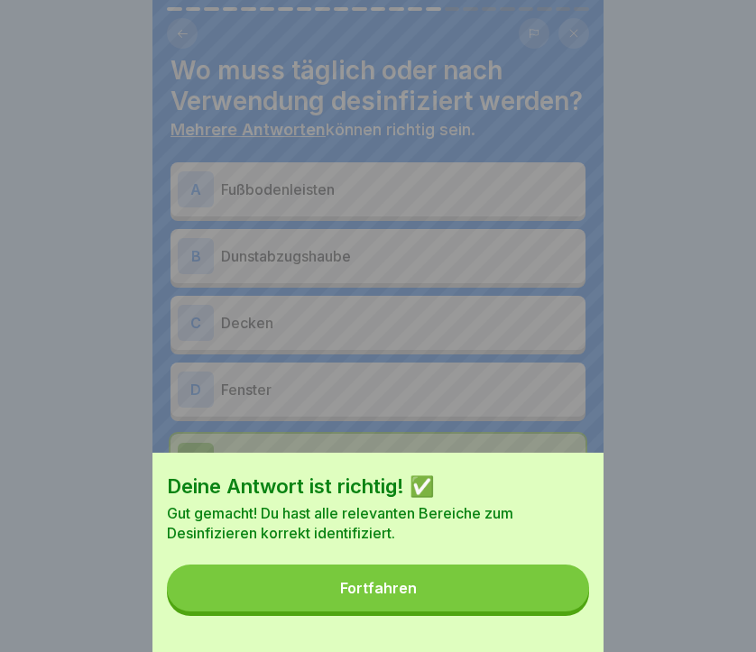
click at [376, 592] on div "Fortfahren" at bounding box center [378, 588] width 77 height 16
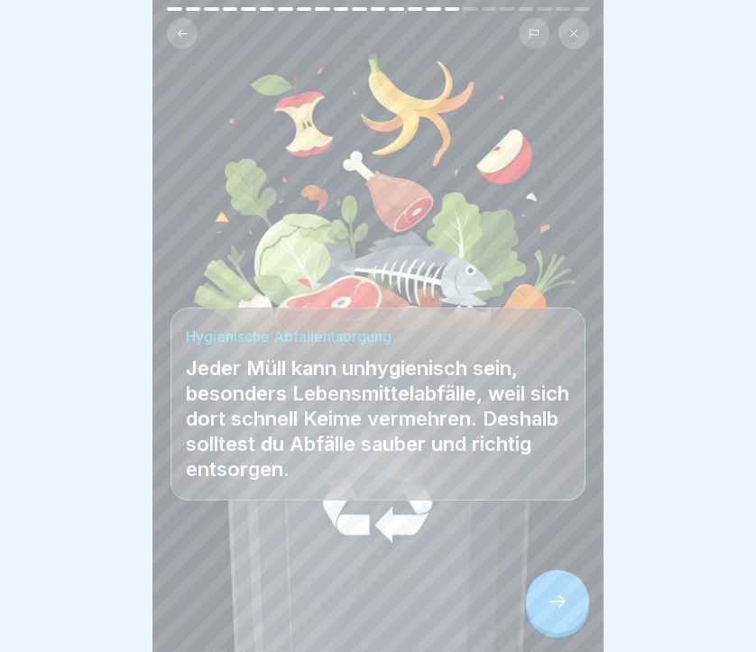
click at [547, 609] on icon at bounding box center [558, 602] width 22 height 22
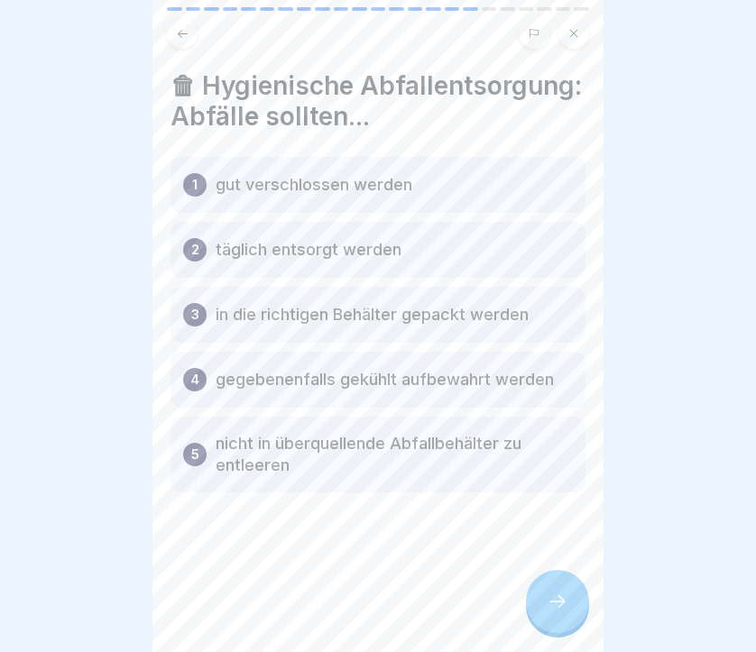
click at [564, 605] on icon at bounding box center [558, 602] width 22 height 22
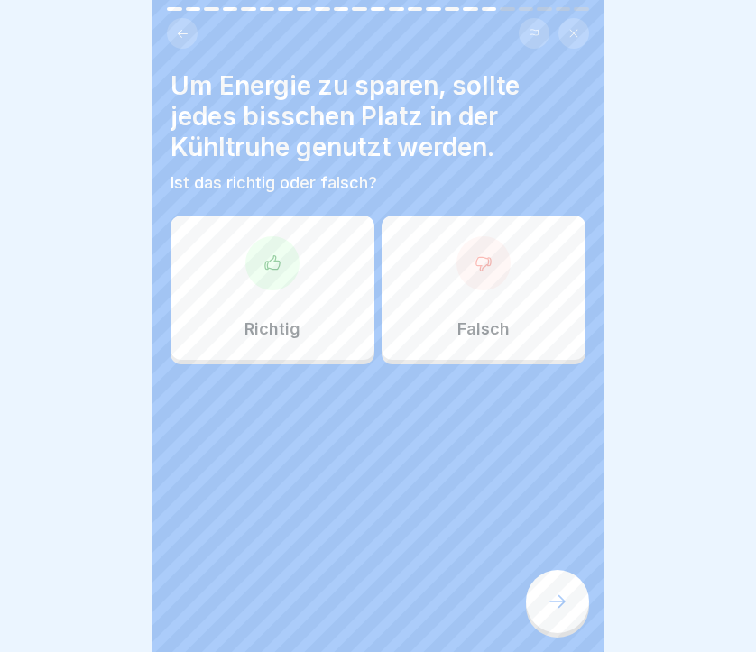
click at [275, 290] on div at bounding box center [272, 263] width 54 height 54
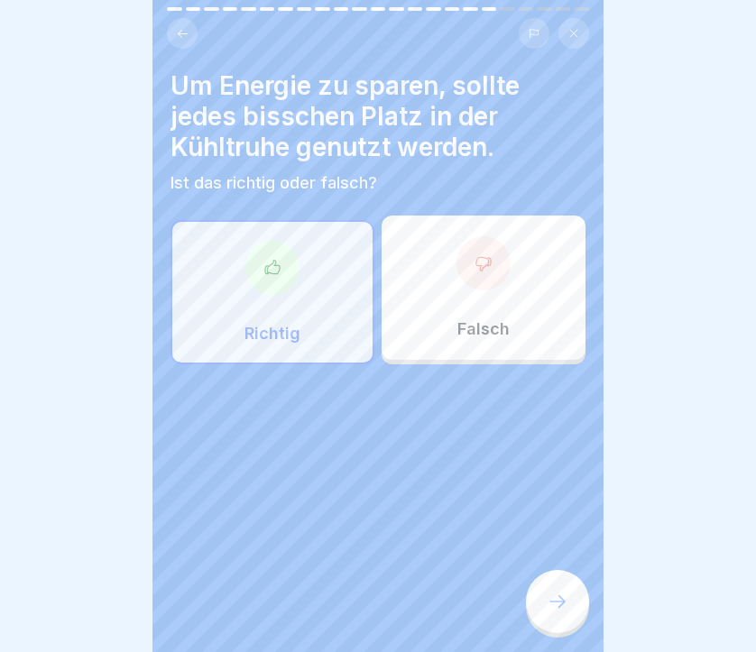
click at [545, 600] on div at bounding box center [557, 601] width 63 height 63
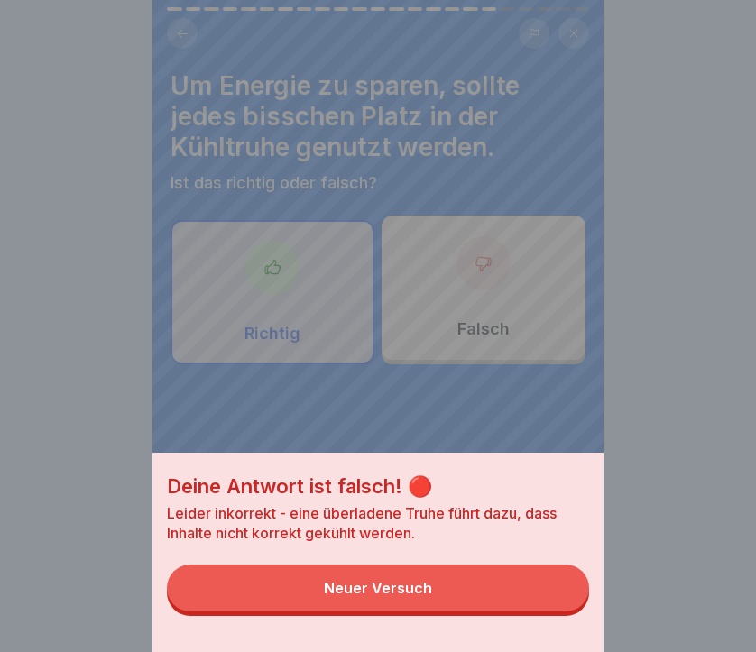
click at [435, 591] on button "Neuer Versuch" at bounding box center [378, 588] width 422 height 47
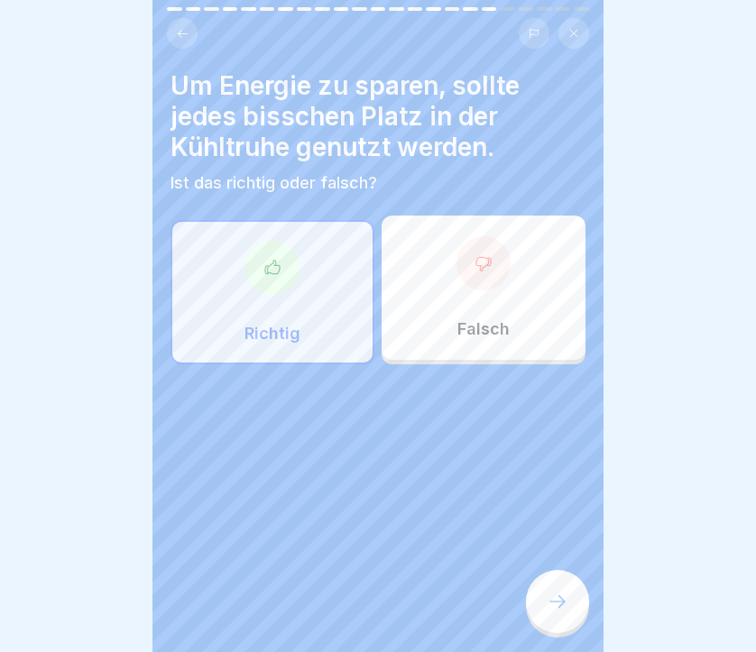
click at [476, 290] on div "Falsch" at bounding box center [483, 288] width 204 height 144
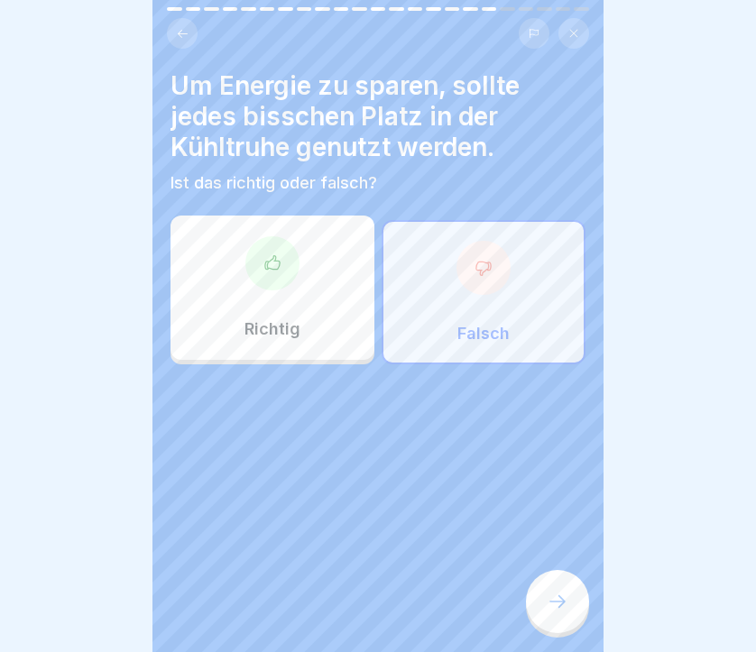
click at [549, 609] on icon at bounding box center [558, 602] width 22 height 22
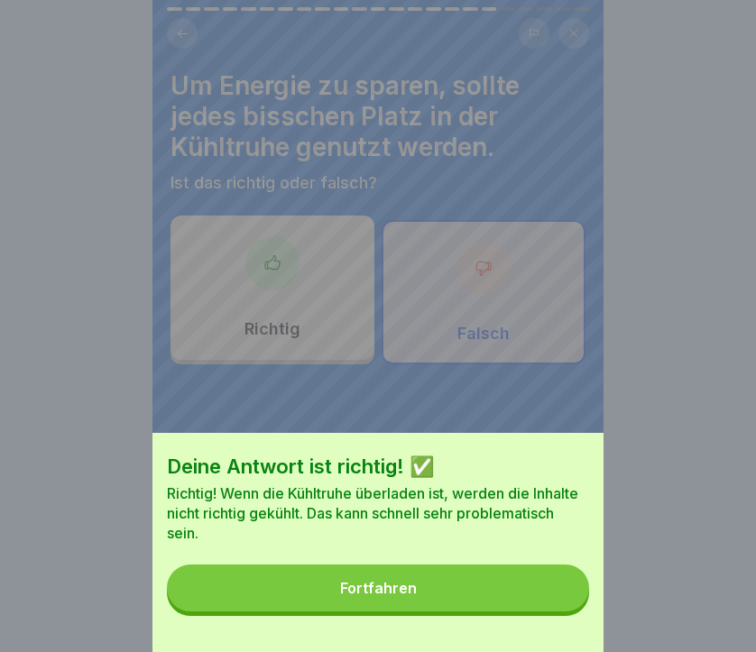
click at [377, 592] on div "Fortfahren" at bounding box center [378, 588] width 77 height 16
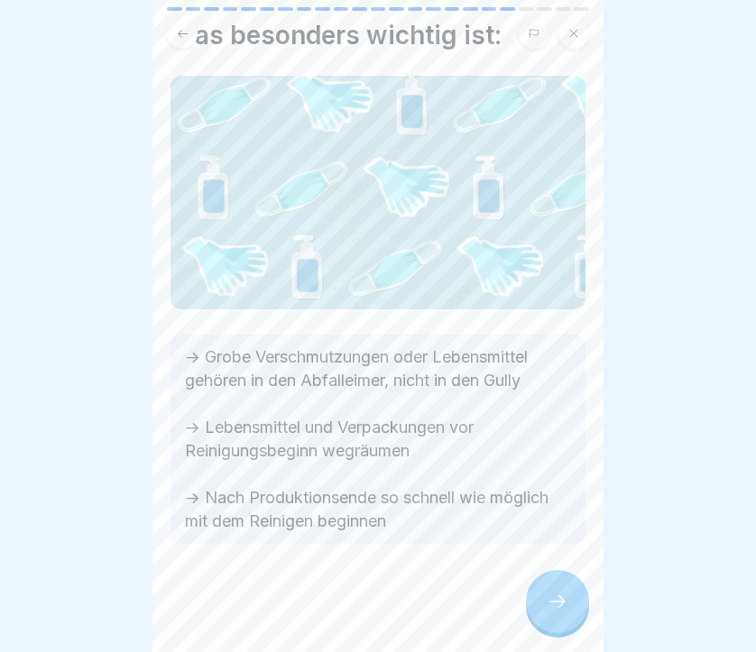
scroll to position [51, 0]
click at [556, 607] on icon at bounding box center [558, 602] width 22 height 22
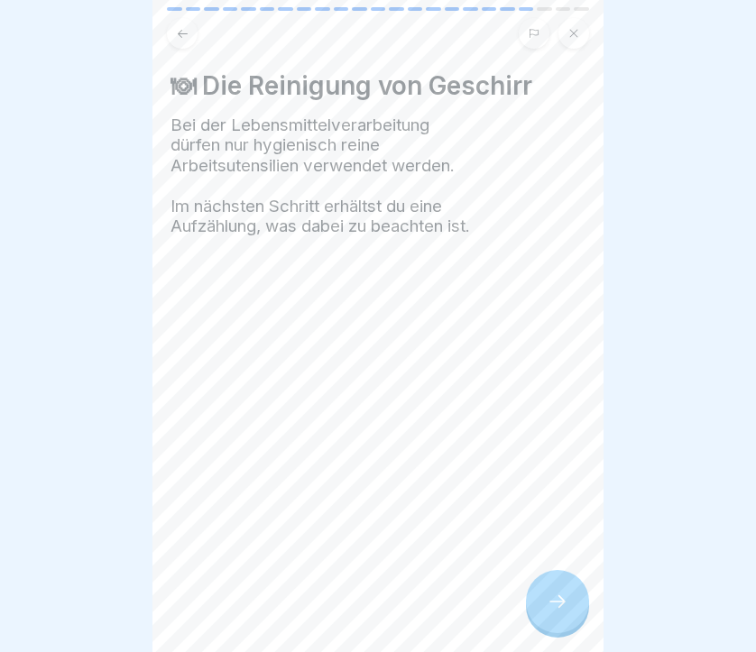
click at [556, 607] on icon at bounding box center [558, 602] width 22 height 22
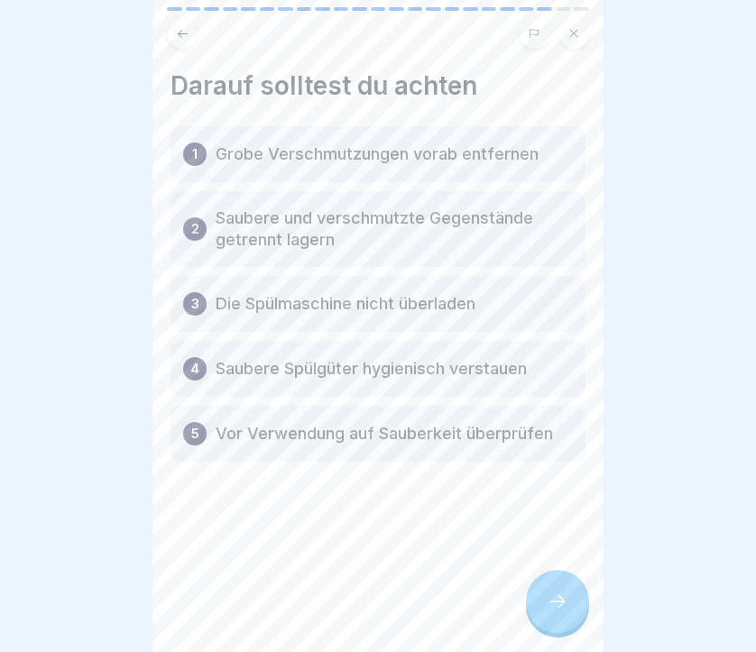
click at [556, 607] on icon at bounding box center [558, 602] width 22 height 22
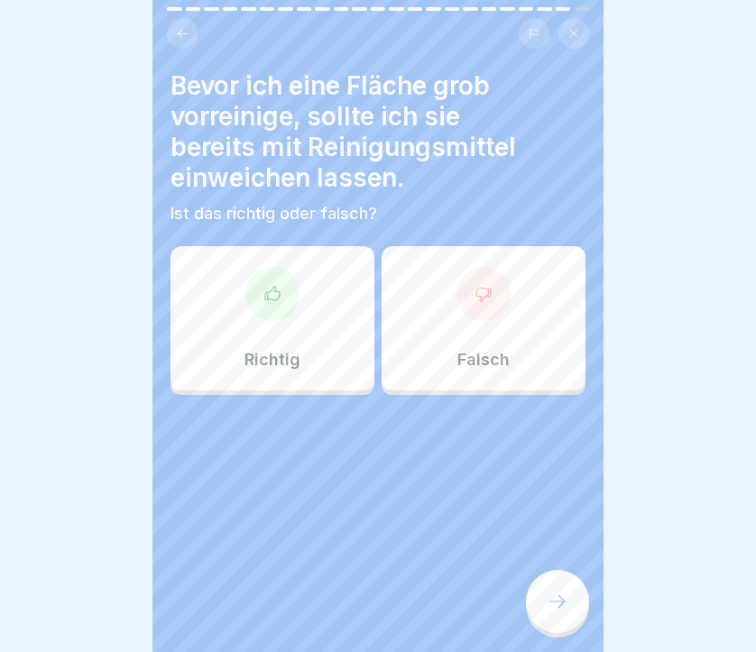
click at [345, 277] on div "Richtig" at bounding box center [272, 318] width 204 height 144
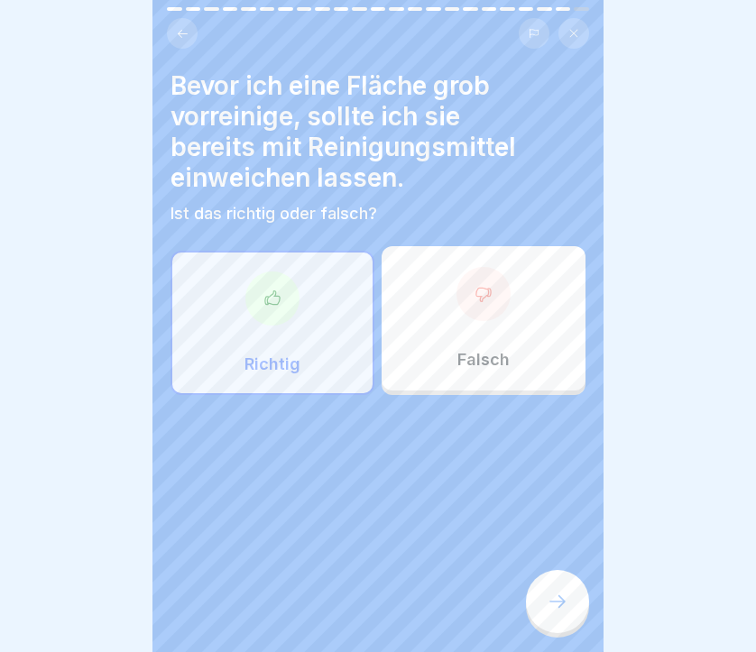
click at [563, 619] on div at bounding box center [557, 601] width 63 height 63
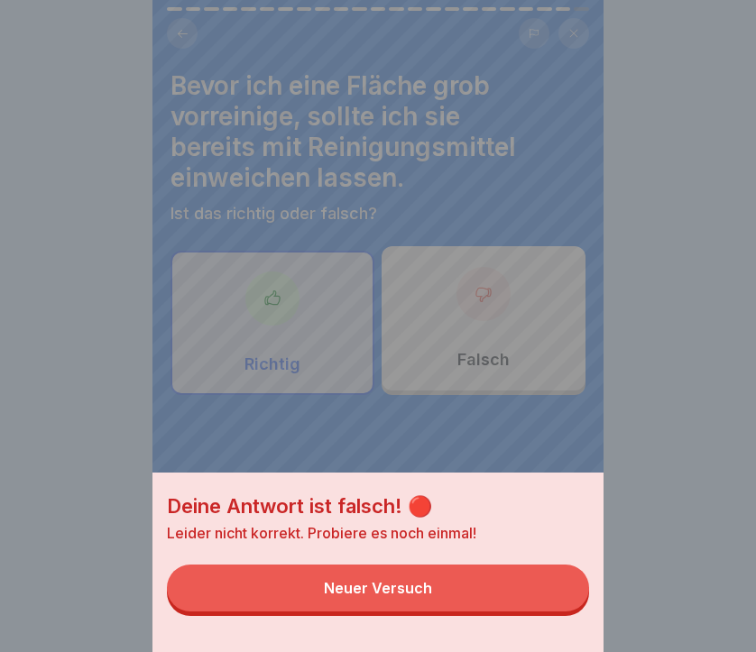
click at [473, 579] on button "Neuer Versuch" at bounding box center [378, 588] width 422 height 47
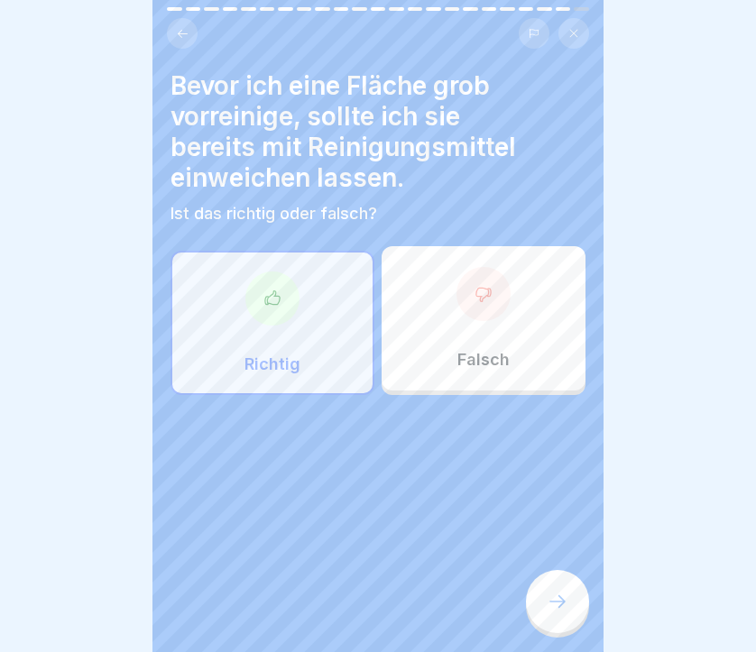
click at [522, 275] on div "Falsch" at bounding box center [483, 318] width 204 height 144
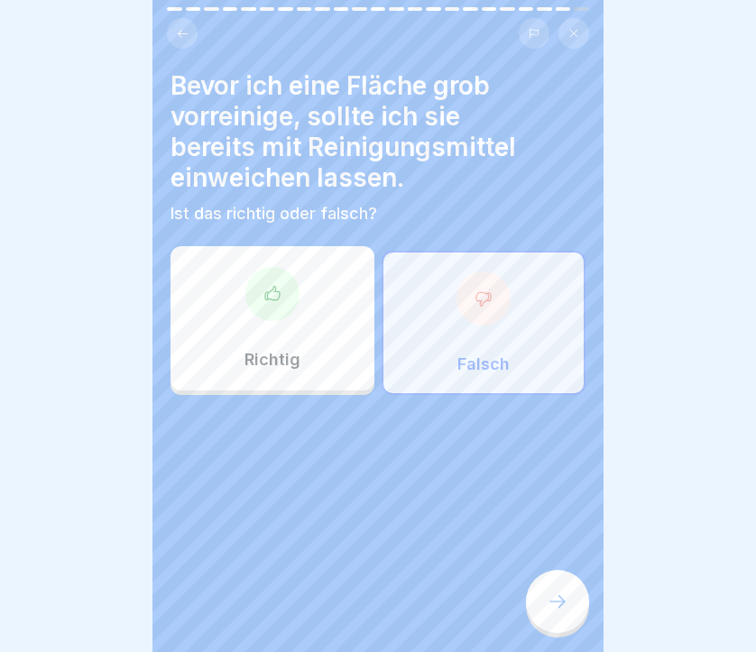
click at [561, 590] on div at bounding box center [557, 601] width 63 height 63
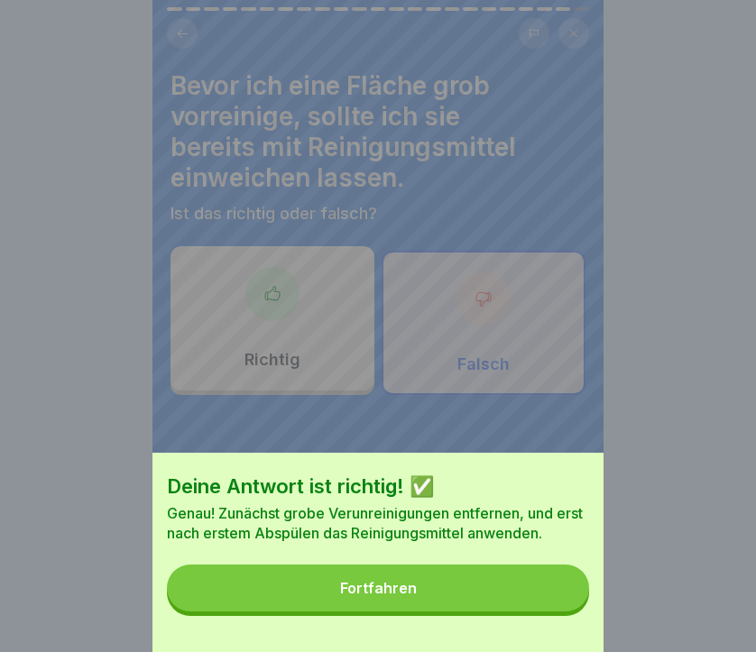
click at [462, 577] on button "Fortfahren" at bounding box center [378, 588] width 422 height 47
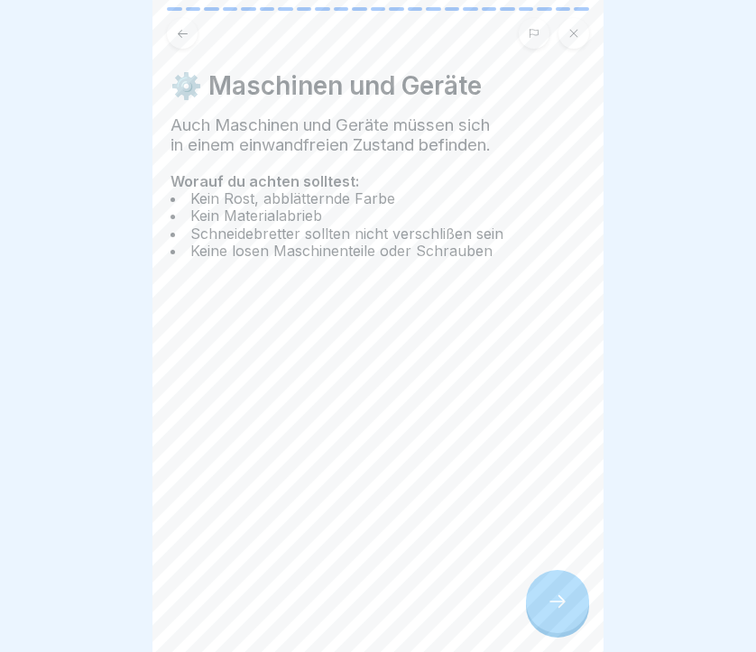
click at [564, 588] on div at bounding box center [557, 601] width 63 height 63
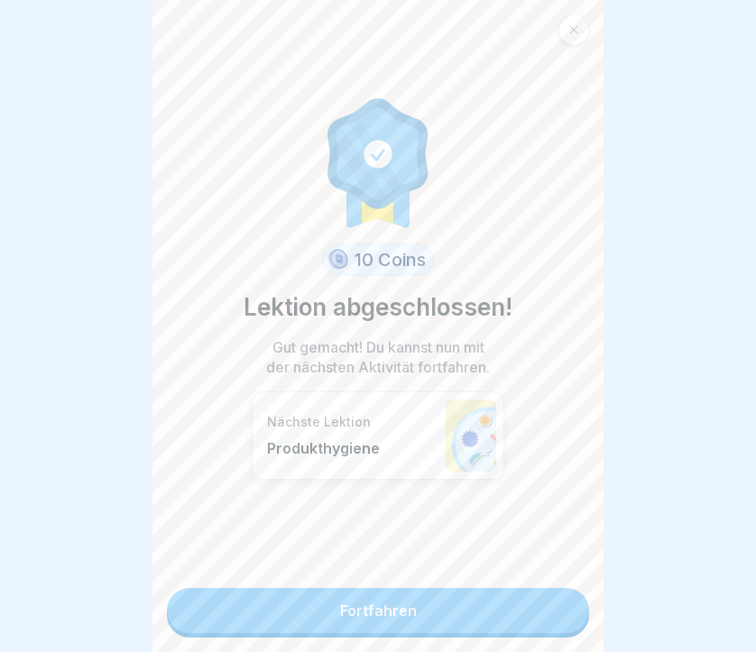
click at [574, 32] on icon at bounding box center [573, 29] width 11 height 11
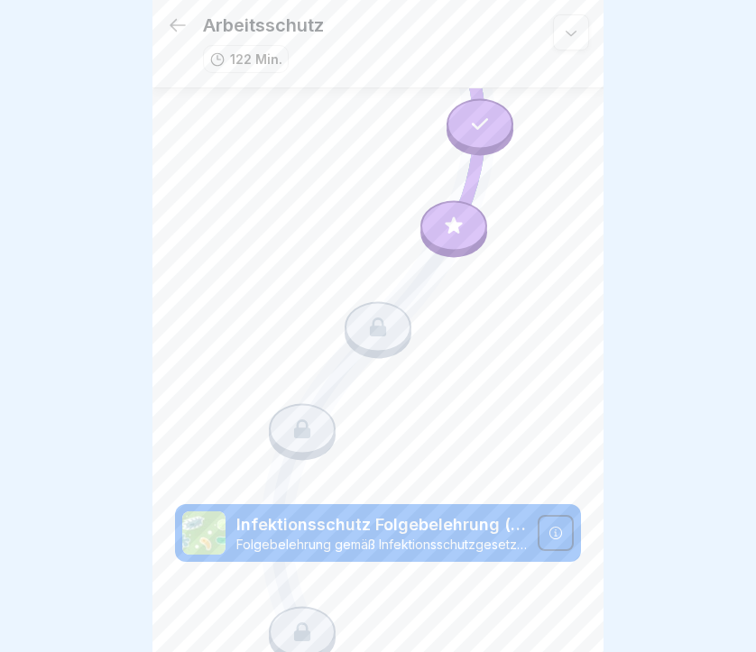
scroll to position [69, 0]
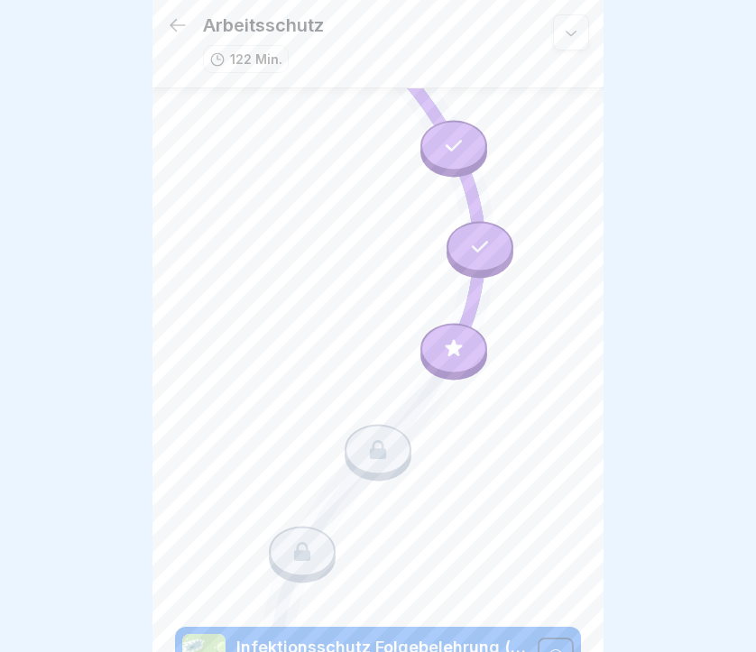
click at [457, 354] on icon at bounding box center [454, 347] width 17 height 17
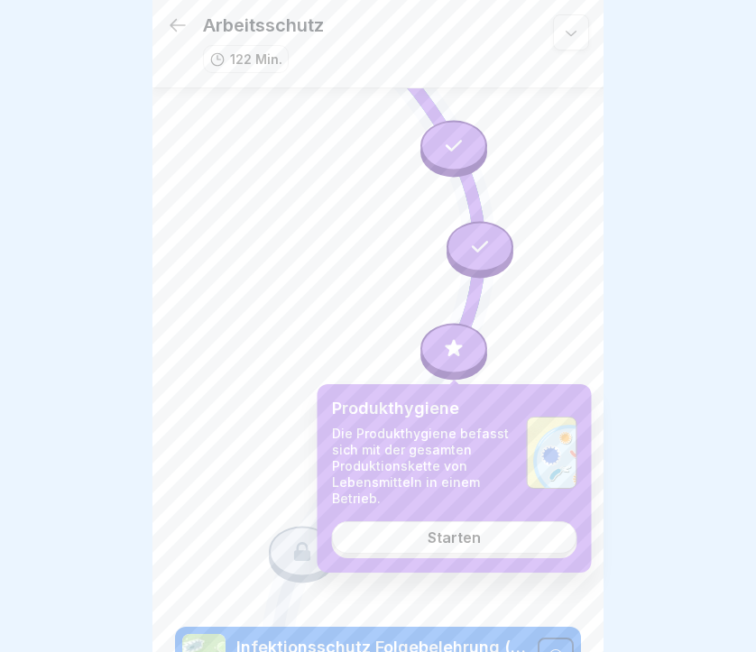
click at [457, 536] on div "Starten" at bounding box center [453, 537] width 53 height 16
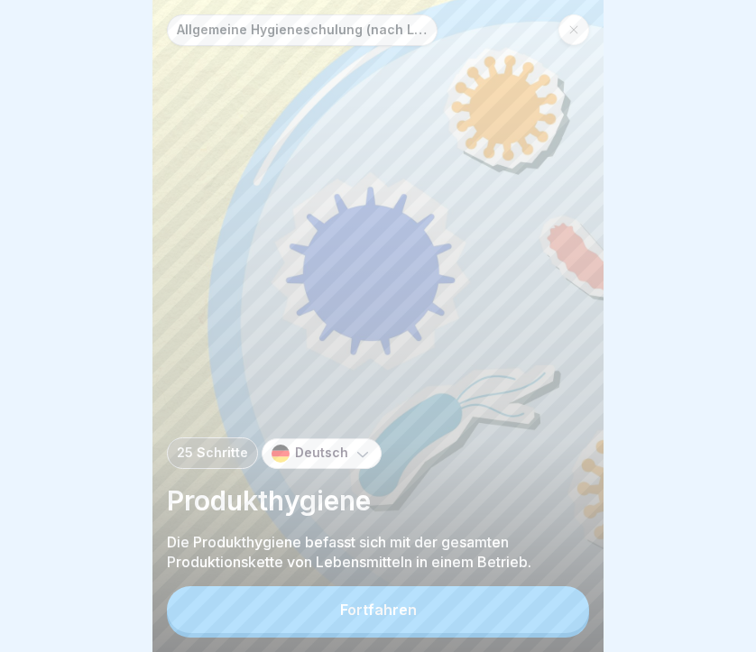
click at [366, 612] on div "Fortfahren" at bounding box center [378, 610] width 77 height 16
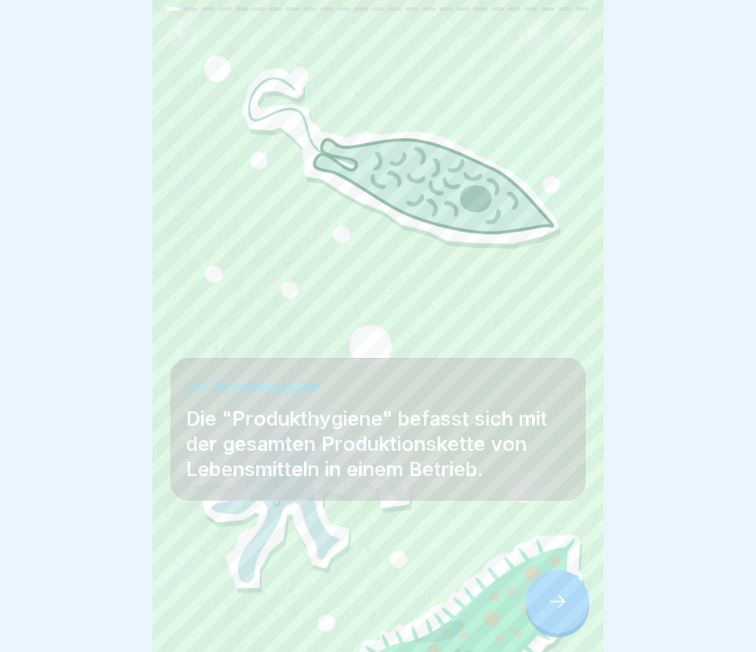
click at [548, 604] on icon at bounding box center [558, 602] width 22 height 22
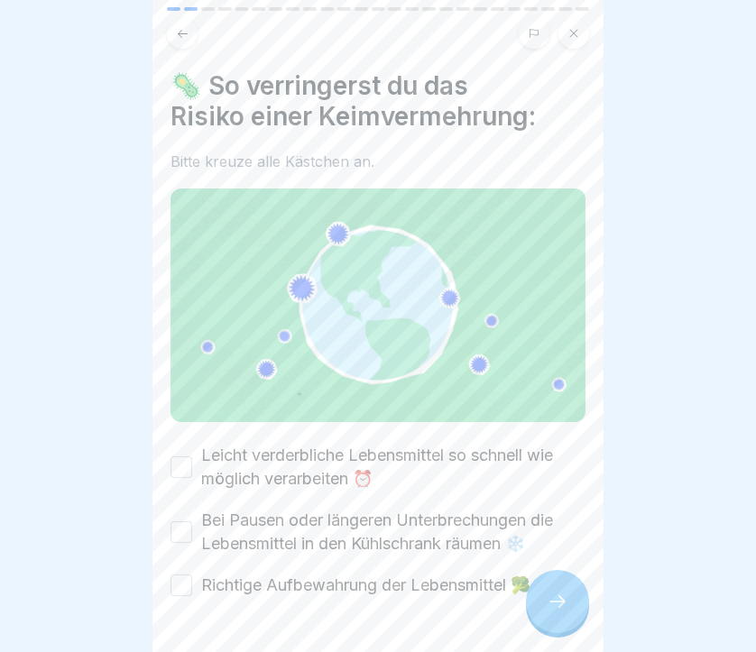
click at [183, 463] on button "Leicht verderbliche Lebensmittel so schnell wie möglich verarbeiten ⏰" at bounding box center [181, 467] width 22 height 22
click at [181, 530] on button "Bei Pausen oder längeren Unterbrechungen die Lebensmittel in den Kühlschrank rä…" at bounding box center [181, 532] width 22 height 22
click at [186, 586] on button "Richtige Aufbewahrung der Lebensmittel 🥦" at bounding box center [181, 586] width 22 height 22
click at [589, 614] on div "🦠 So verringerst du das Risiko einer Keimvermehrung: Bitte kreuze alle Kästchen…" at bounding box center [377, 326] width 451 height 652
click at [573, 609] on div at bounding box center [557, 601] width 63 height 63
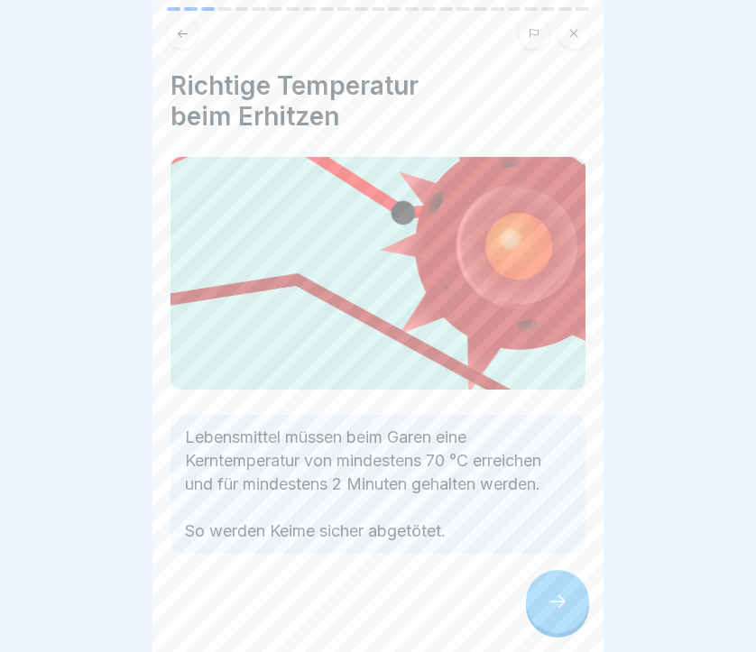
click at [573, 609] on div at bounding box center [557, 601] width 63 height 63
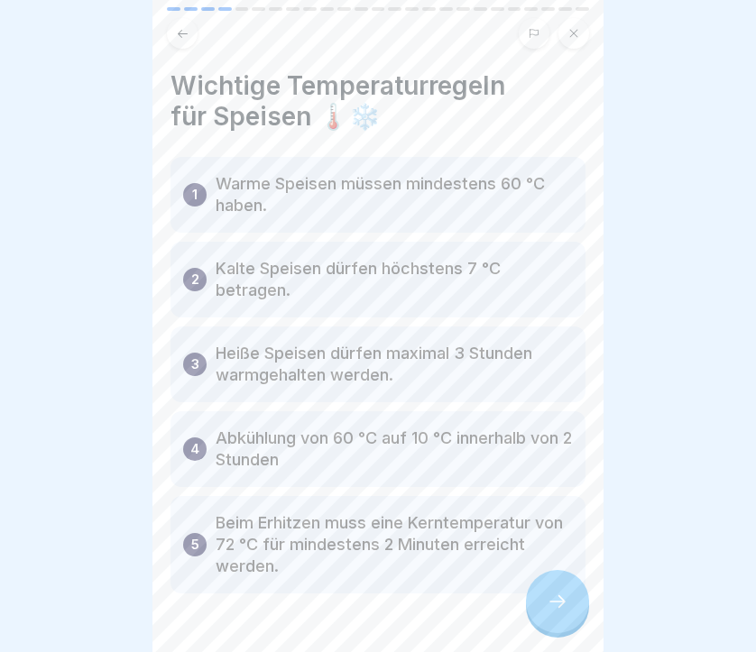
click at [573, 609] on div at bounding box center [557, 601] width 63 height 63
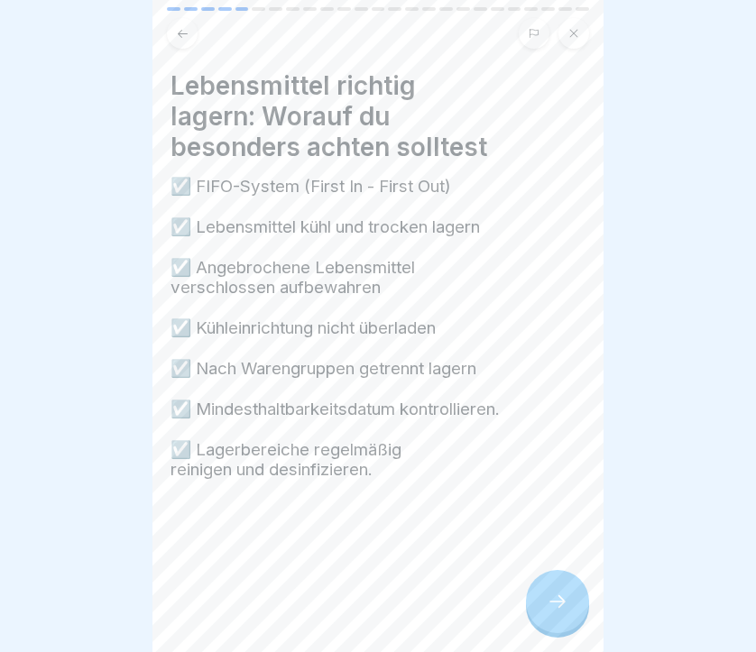
click at [573, 609] on div at bounding box center [557, 601] width 63 height 63
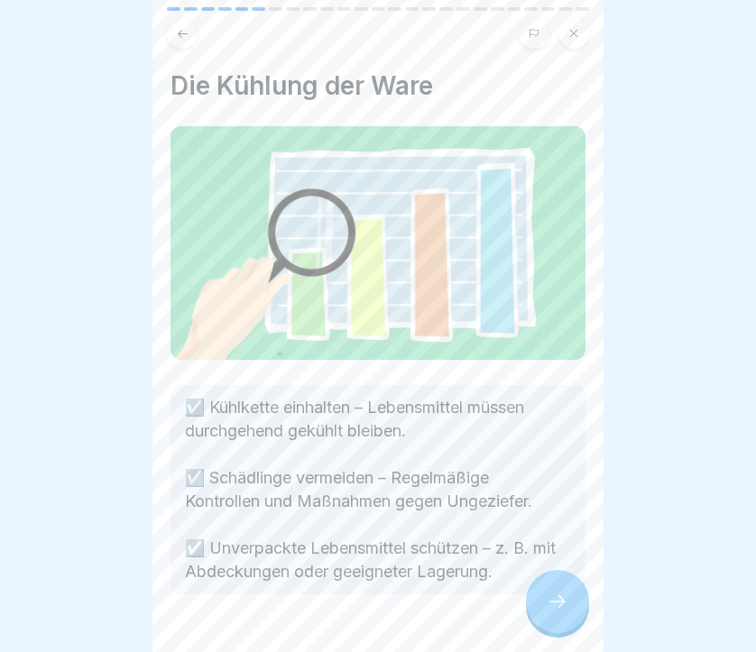
click at [573, 609] on div at bounding box center [557, 601] width 63 height 63
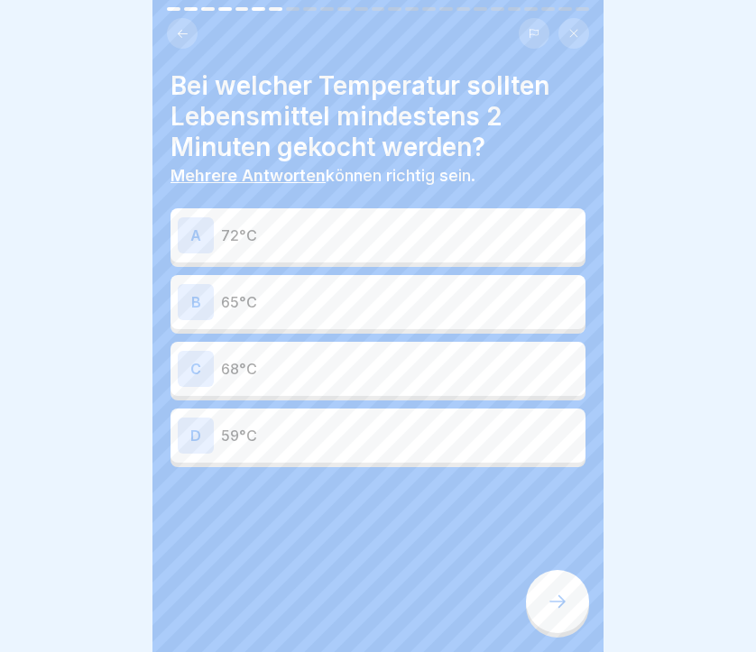
click at [200, 240] on div "A" at bounding box center [196, 235] width 36 height 36
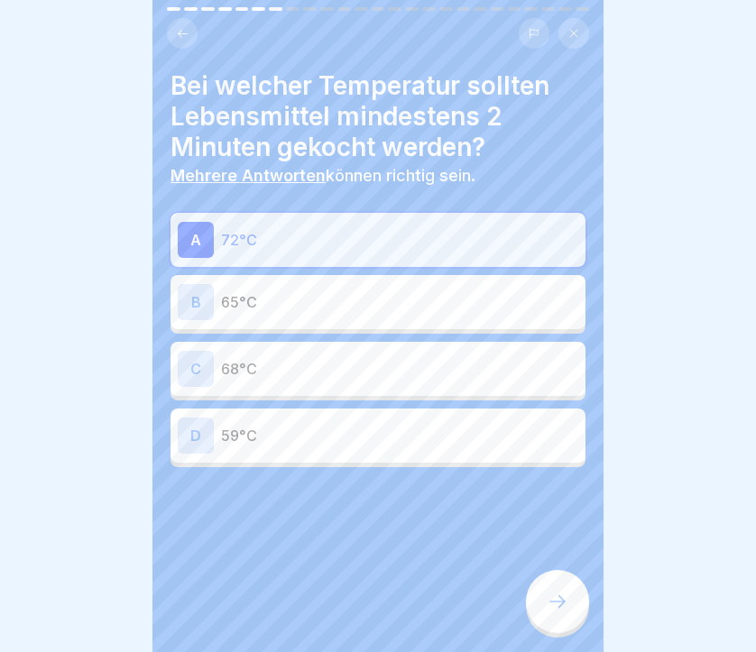
click at [568, 610] on div at bounding box center [557, 601] width 63 height 63
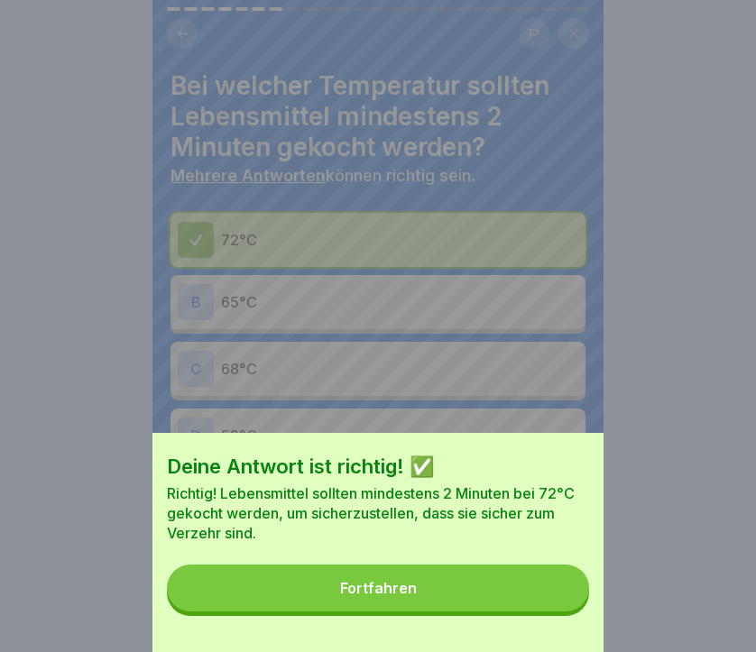
click at [456, 578] on button "Fortfahren" at bounding box center [378, 588] width 422 height 47
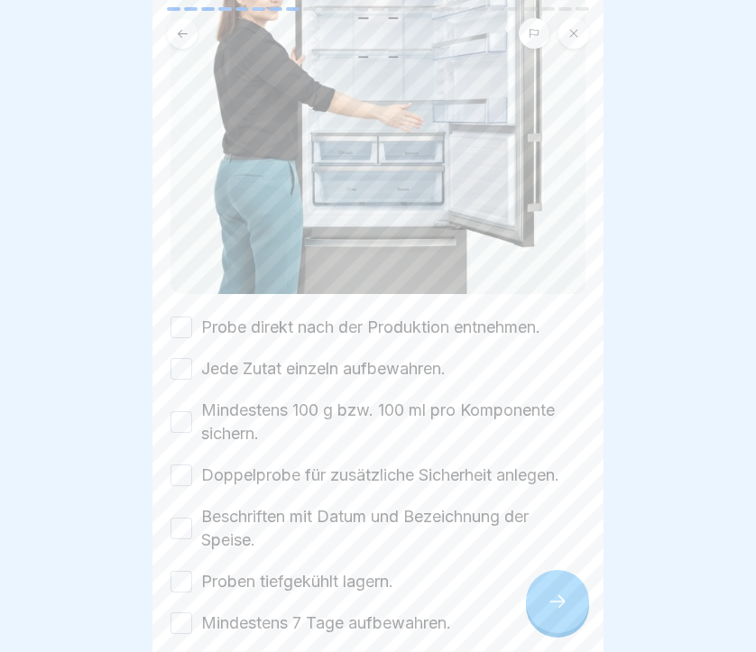
scroll to position [382, 0]
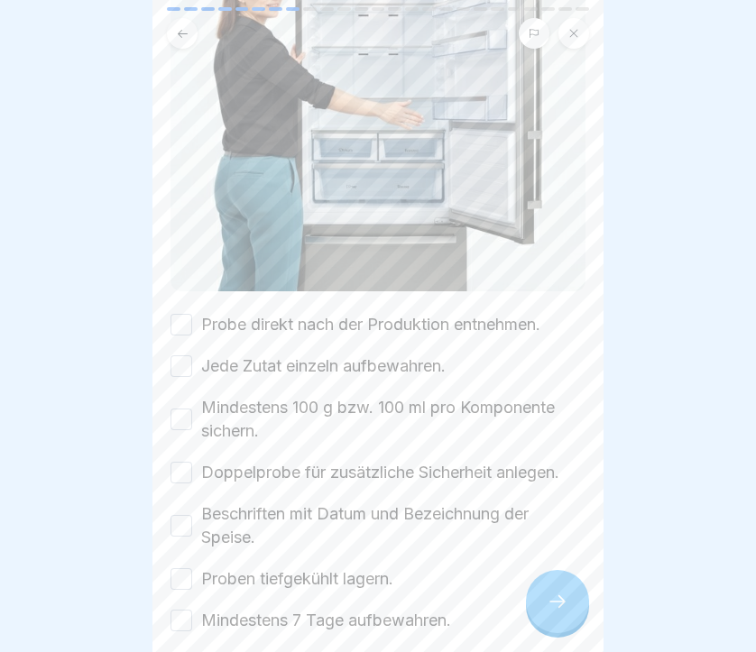
click at [319, 467] on label "Doppelprobe für zusätzliche Sicherheit anlegen." at bounding box center [380, 472] width 358 height 23
click at [192, 467] on button "Doppelprobe für zusätzliche Sicherheit anlegen." at bounding box center [181, 473] width 22 height 22
click at [305, 323] on label "Probe direkt nach der Produktion entnehmen." at bounding box center [370, 324] width 339 height 23
click at [192, 323] on button "Probe direkt nach der Produktion entnehmen." at bounding box center [181, 325] width 22 height 22
click at [221, 520] on label "Beschriften mit Datum und Bezeichnung der Speise." at bounding box center [393, 525] width 384 height 47
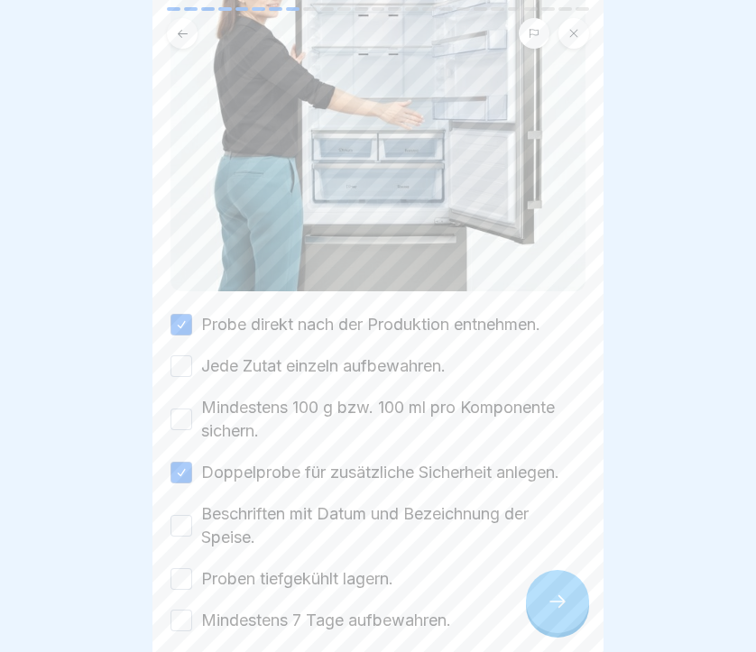
click at [192, 520] on button "Beschriften mit Datum und Bezeichnung der Speise." at bounding box center [181, 526] width 22 height 22
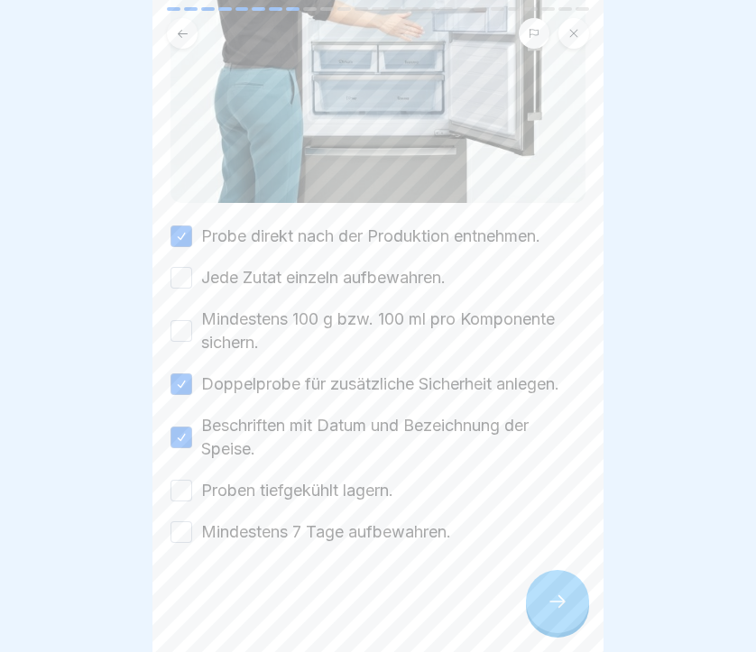
scroll to position [470, 0]
click at [225, 535] on label "Mindestens 7 Tage aufbewahren." at bounding box center [326, 532] width 250 height 23
click at [192, 535] on button "Mindestens 7 Tage aufbewahren." at bounding box center [181, 533] width 22 height 22
click at [547, 601] on icon at bounding box center [558, 602] width 22 height 22
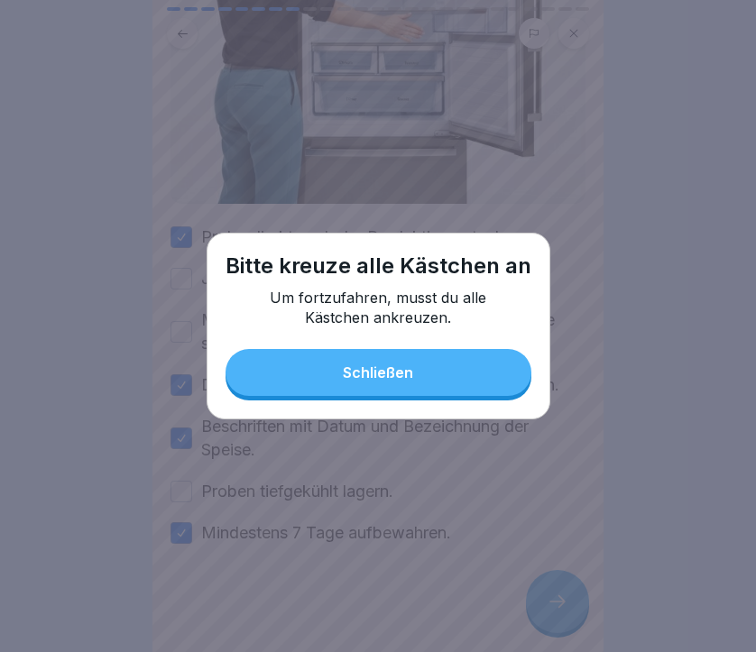
click at [480, 372] on button "Schließen" at bounding box center [378, 372] width 306 height 47
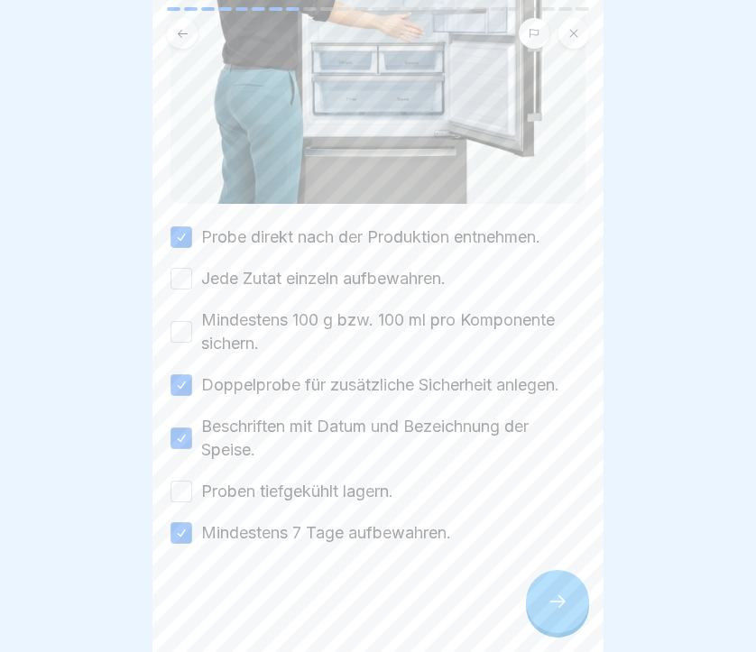
click at [182, 486] on button "Proben tiefgekühlt lagern." at bounding box center [181, 492] width 22 height 22
click at [549, 604] on icon at bounding box center [558, 602] width 22 height 22
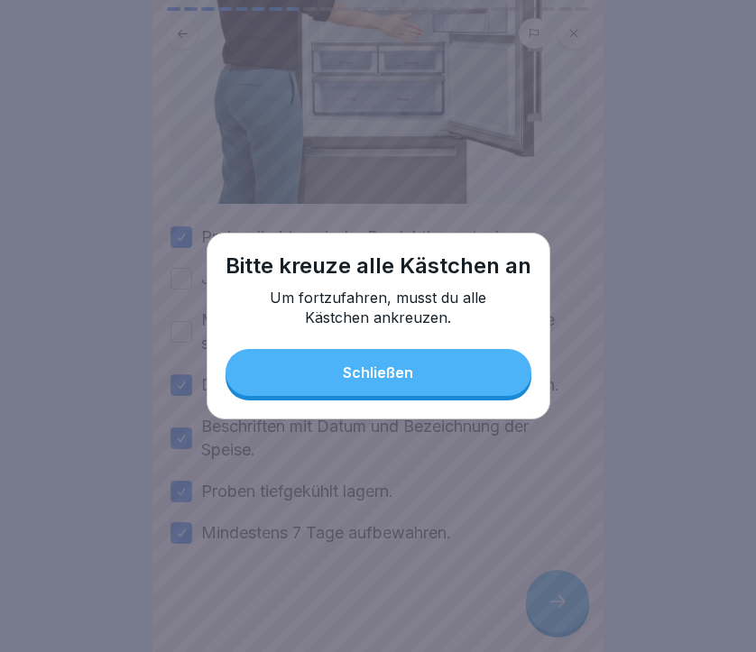
click at [445, 369] on button "Schließen" at bounding box center [378, 372] width 306 height 47
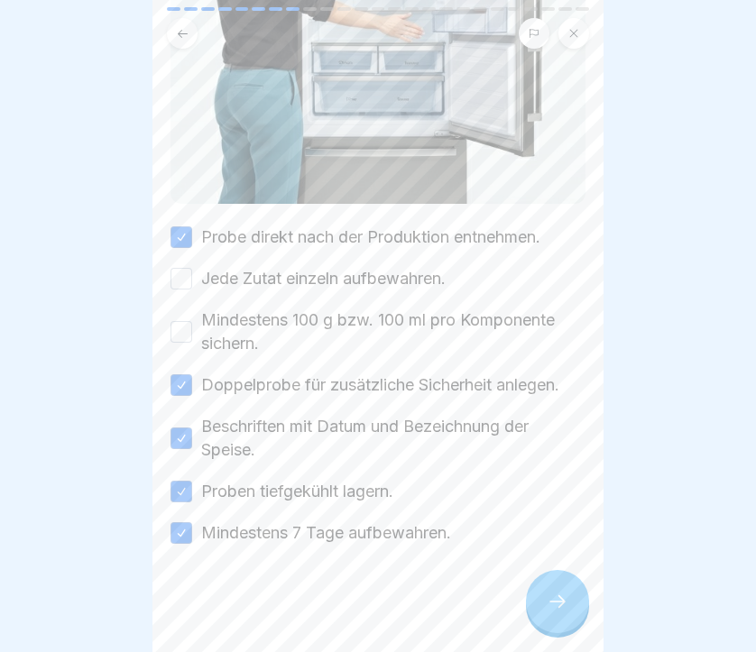
click at [183, 279] on button "Jede Zutat einzeln aufbewahren." at bounding box center [181, 279] width 22 height 22
click at [347, 322] on label "Mindestens 100 g bzw. 100 ml pro Komponente sichern." at bounding box center [393, 331] width 384 height 47
click at [192, 322] on button "Mindestens 100 g bzw. 100 ml pro Komponente sichern." at bounding box center [181, 332] width 22 height 22
click at [565, 594] on icon at bounding box center [558, 602] width 22 height 22
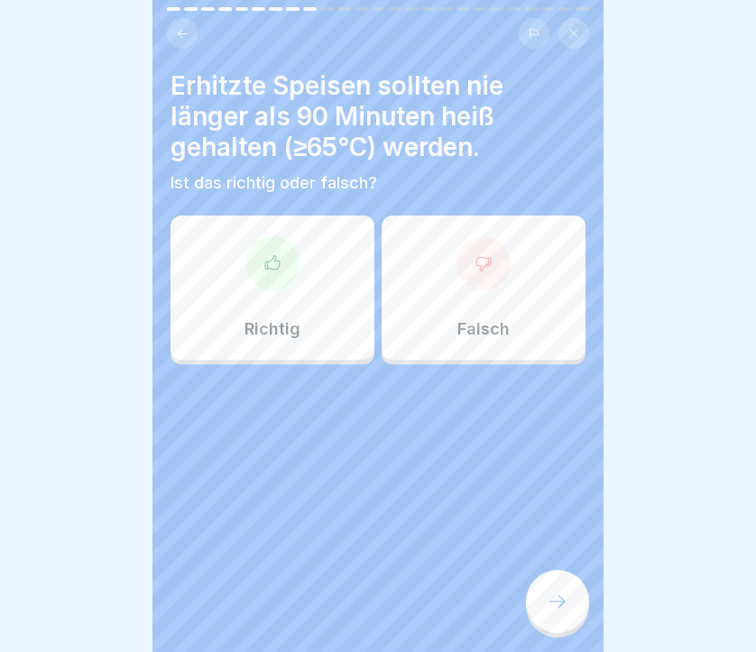
click at [290, 305] on div "Richtig" at bounding box center [272, 288] width 204 height 144
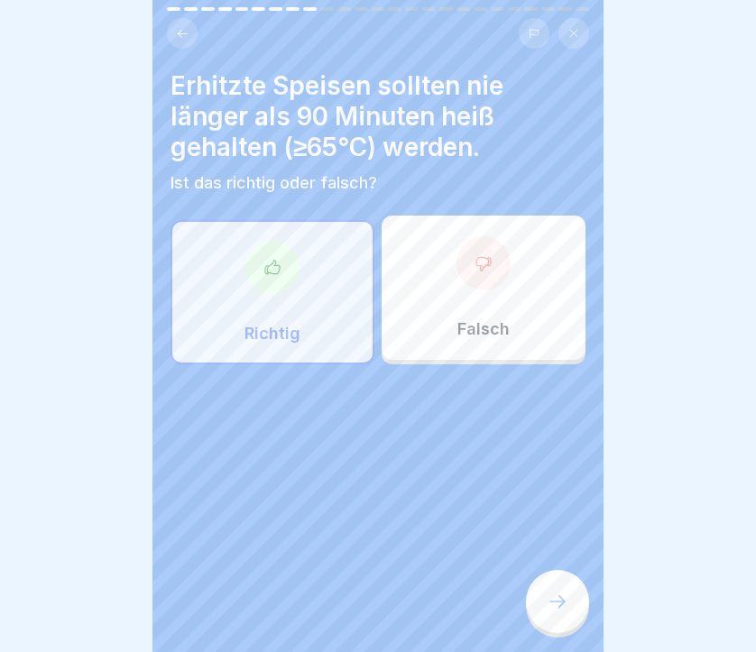
click at [567, 602] on icon at bounding box center [558, 602] width 22 height 22
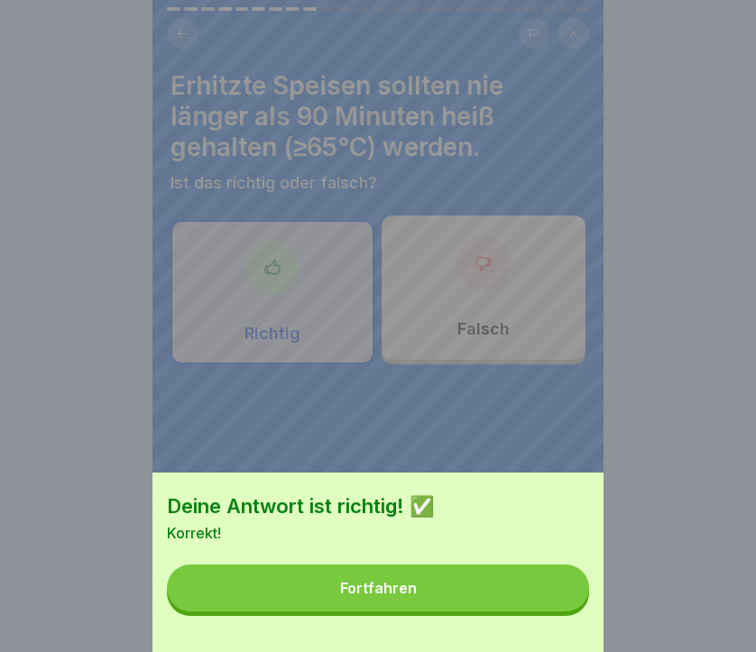
click at [450, 605] on button "Fortfahren" at bounding box center [378, 588] width 422 height 47
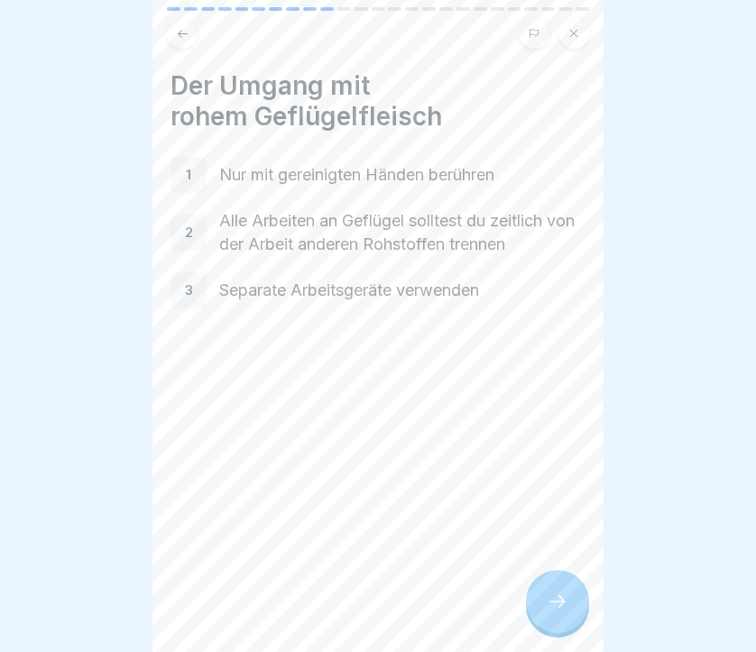
click at [556, 590] on div at bounding box center [557, 601] width 63 height 63
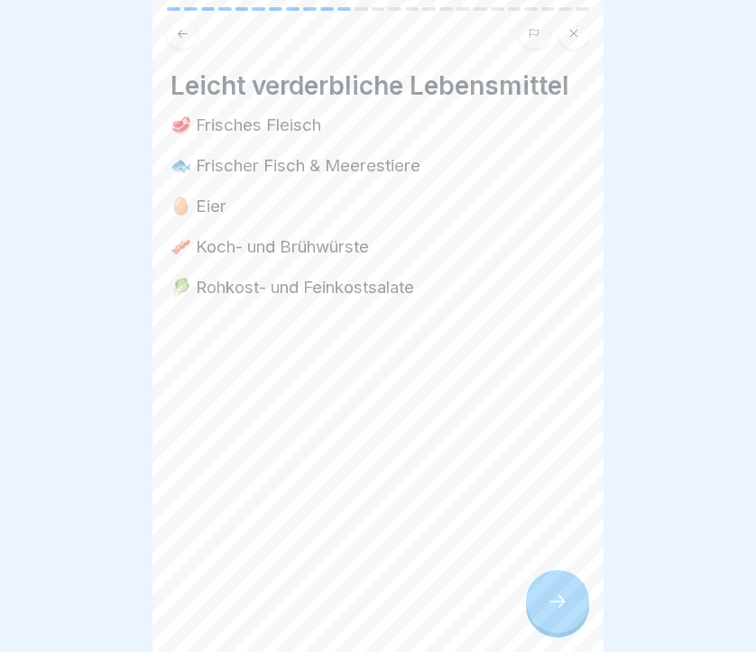
click at [556, 590] on div at bounding box center [557, 601] width 63 height 63
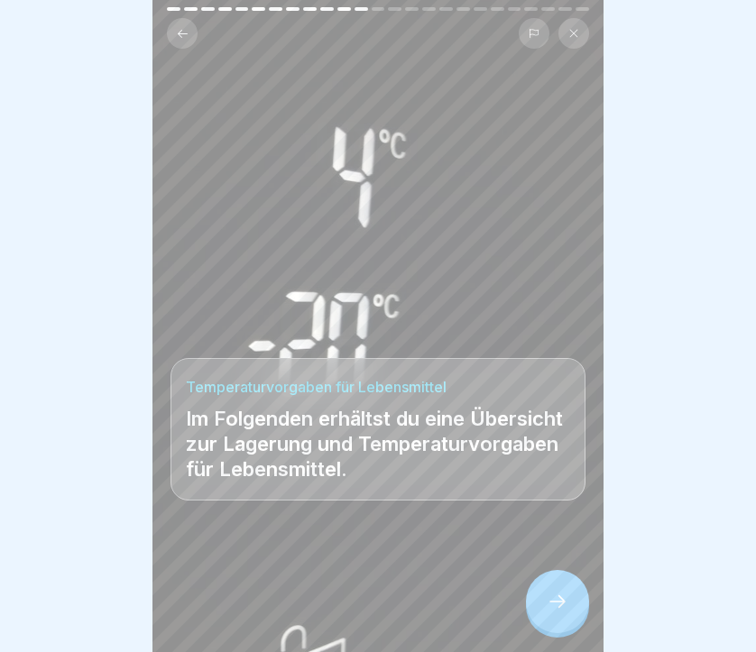
click at [556, 590] on div at bounding box center [557, 601] width 63 height 63
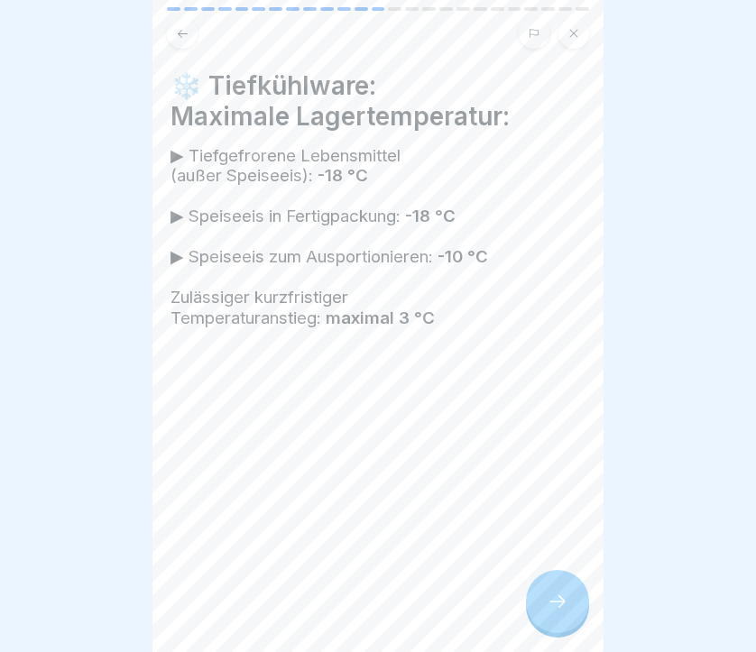
click at [556, 590] on div at bounding box center [557, 601] width 63 height 63
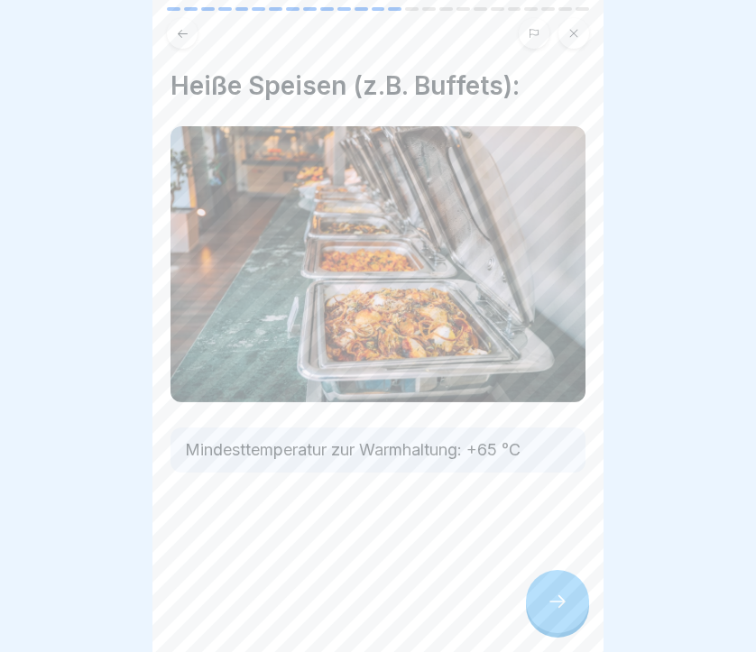
click at [556, 590] on div at bounding box center [557, 601] width 63 height 63
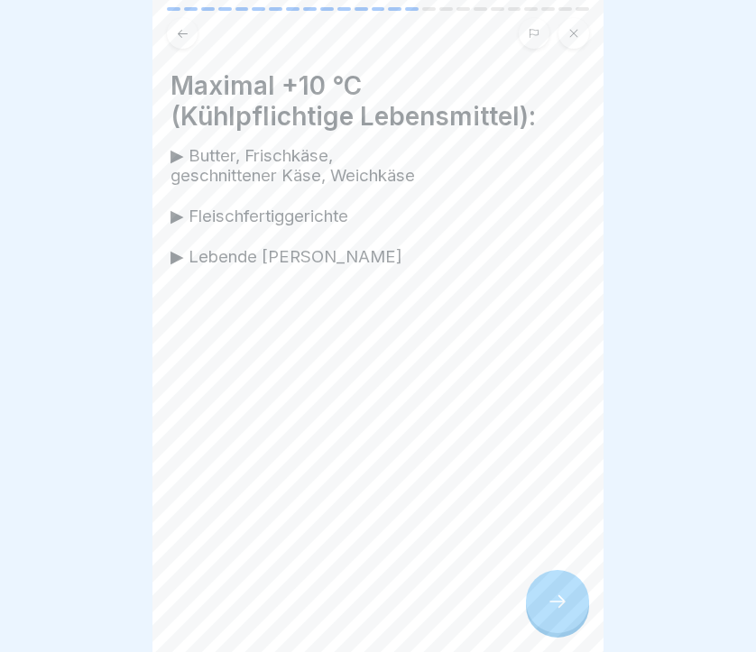
click at [556, 590] on div at bounding box center [557, 601] width 63 height 63
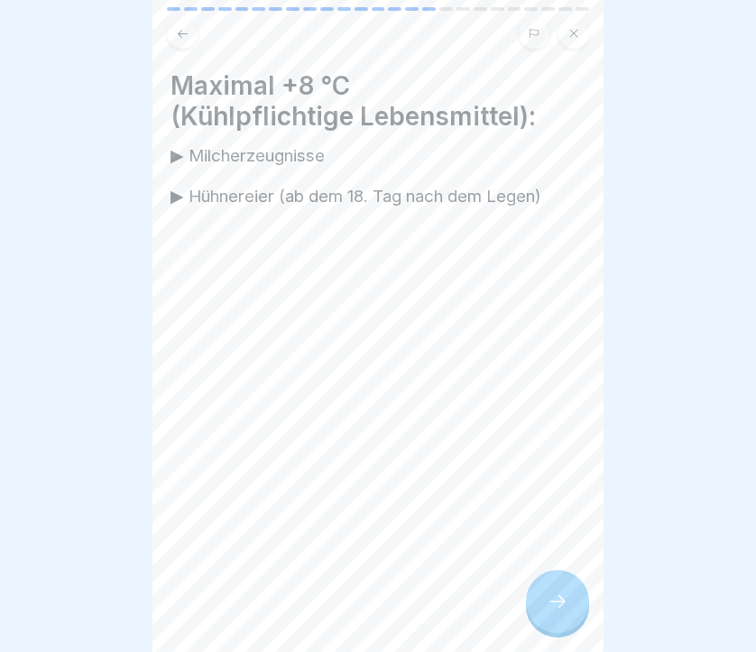
click at [556, 590] on div at bounding box center [557, 601] width 63 height 63
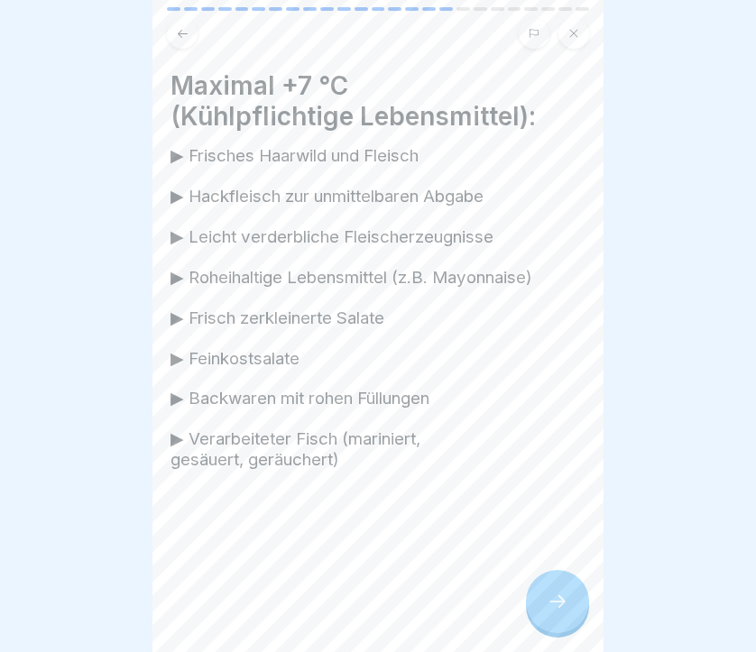
click at [556, 590] on div at bounding box center [557, 601] width 63 height 63
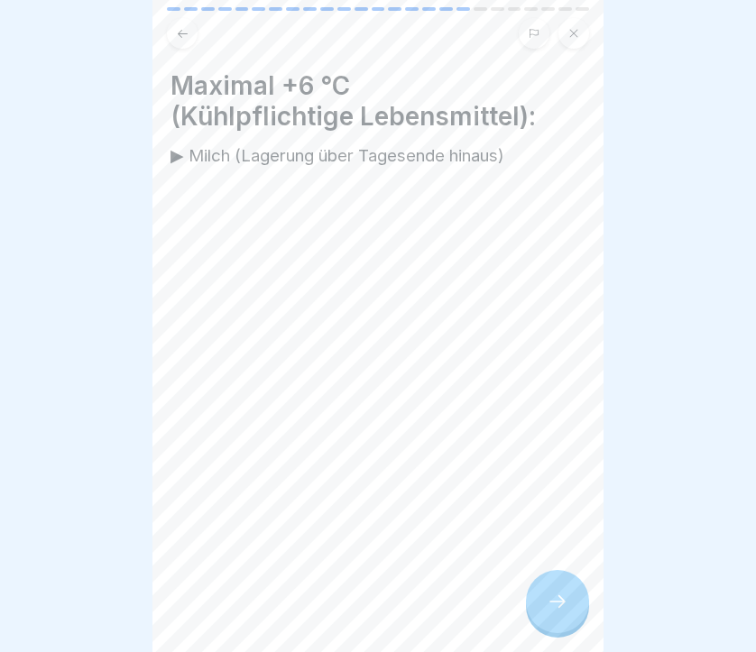
click at [556, 590] on div at bounding box center [557, 601] width 63 height 63
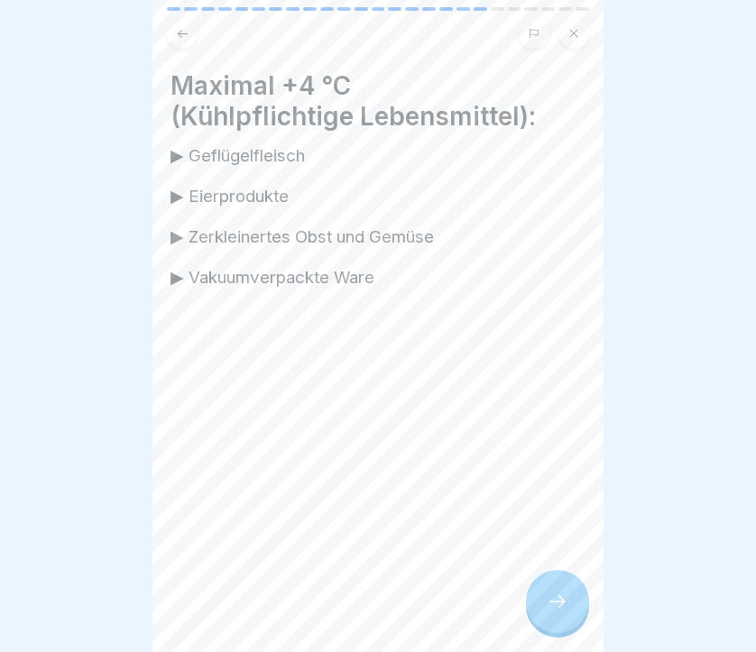
click at [556, 590] on div at bounding box center [557, 601] width 63 height 63
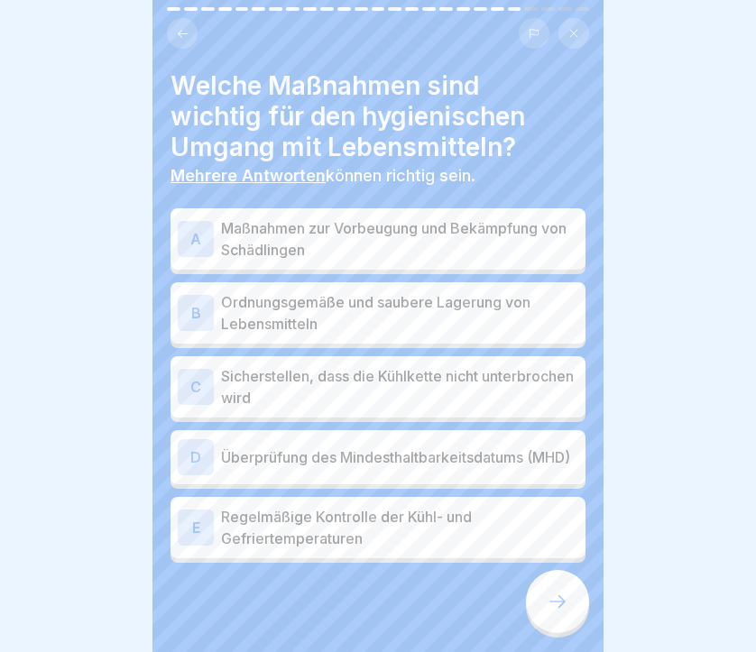
click at [262, 232] on p "Maßnahmen zur Vorbeugung und Bekämpfung von Schädlingen" at bounding box center [399, 238] width 357 height 43
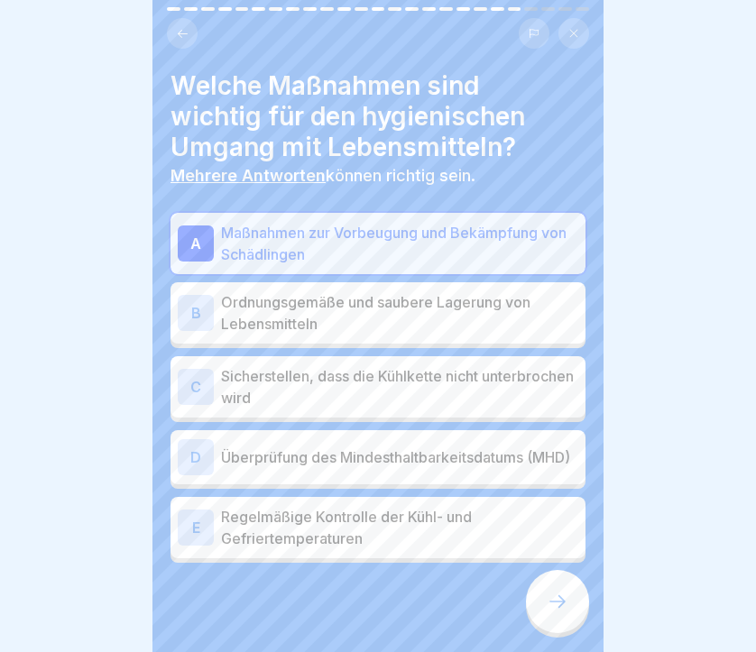
click at [270, 318] on p "Ordnungsgemäße und saubere Lagerung von Lebensmitteln" at bounding box center [399, 312] width 357 height 43
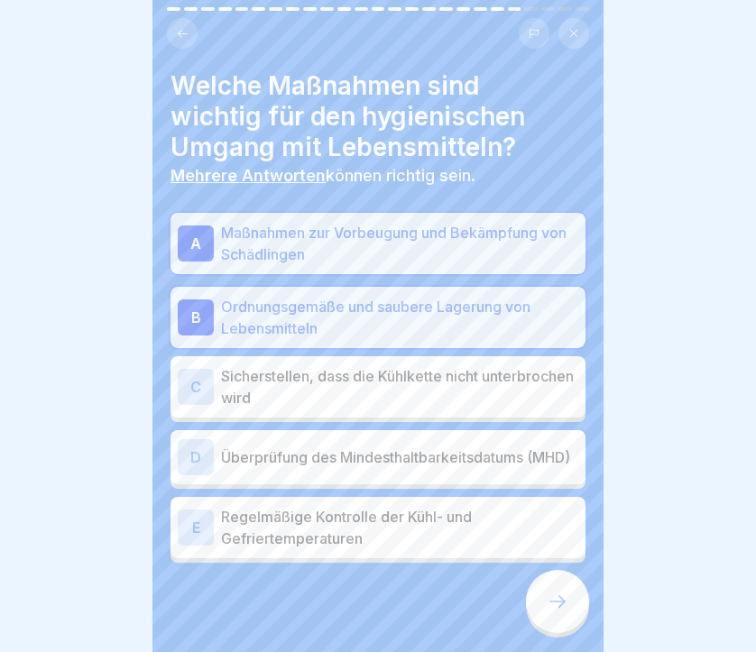
click at [275, 393] on p "Sicherstellen, dass die Kühlkette nicht unterbrochen wird" at bounding box center [399, 386] width 357 height 43
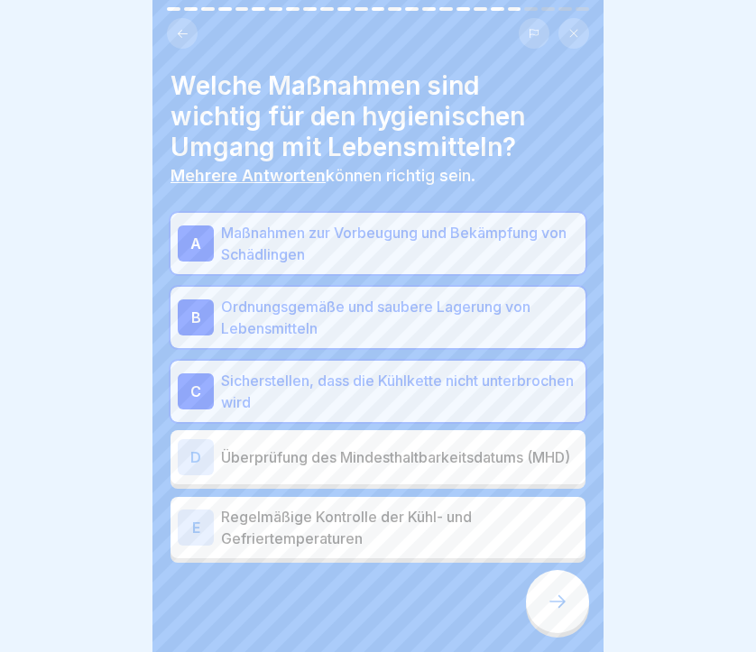
click at [282, 462] on p "Überprüfung des Mindesthaltbarkeitsdatums (MHD)" at bounding box center [399, 457] width 357 height 22
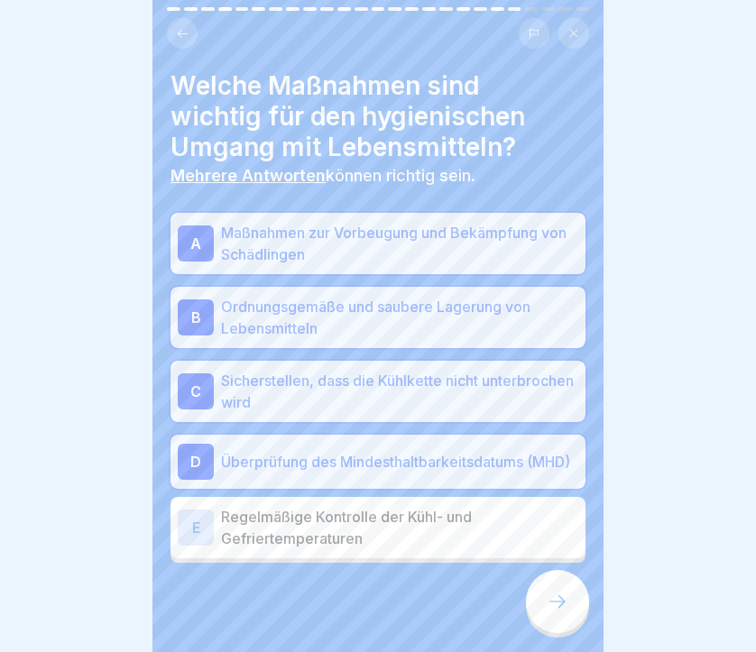
click at [286, 537] on p "Regelmäßige Kontrolle der Kühl- und Gefriertemperaturen" at bounding box center [399, 527] width 357 height 43
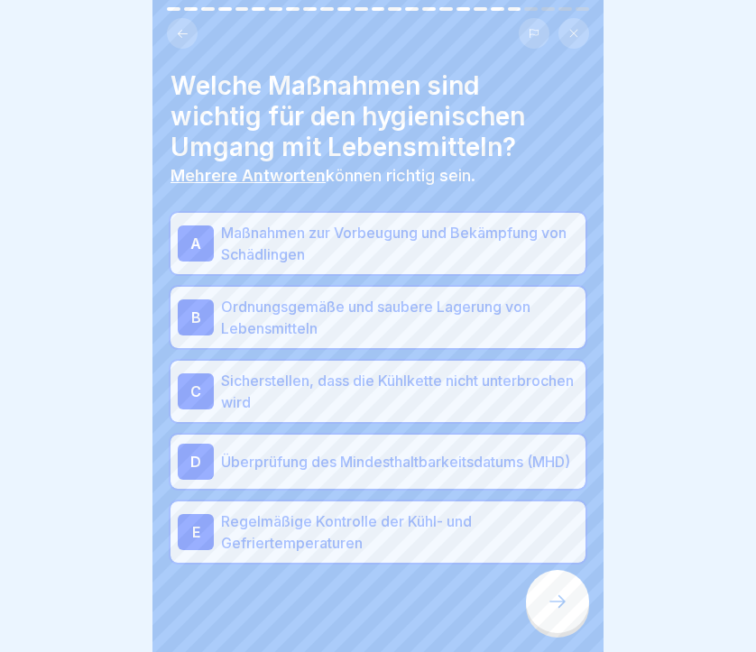
click at [574, 605] on div at bounding box center [557, 601] width 63 height 63
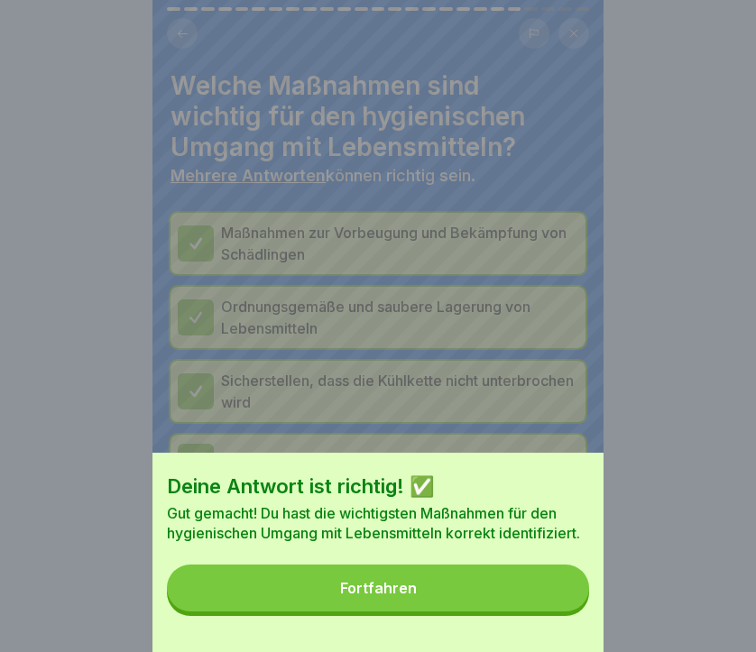
click at [440, 572] on button "Fortfahren" at bounding box center [378, 588] width 422 height 47
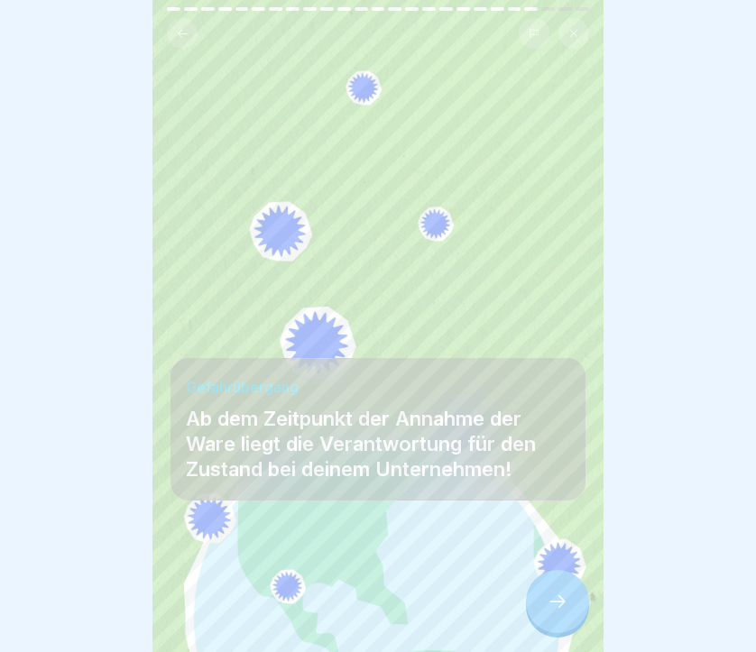
click at [558, 607] on icon at bounding box center [558, 602] width 22 height 22
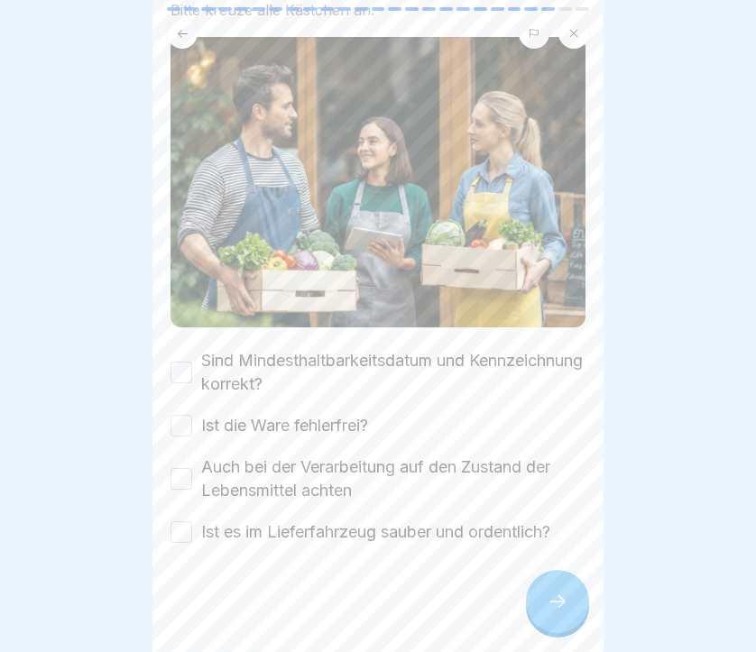
scroll to position [152, 0]
click at [372, 367] on label "Sind Mindesthaltbarkeitsdatum und Kennzeichnung korrekt?" at bounding box center [393, 372] width 384 height 47
click at [192, 367] on button "Sind Mindesthaltbarkeitsdatum und Kennzeichnung korrekt?" at bounding box center [181, 373] width 22 height 22
click at [341, 421] on label "Ist die Ware fehlerfrei?" at bounding box center [284, 425] width 167 height 23
click at [192, 421] on button "Ist die Ware fehlerfrei?" at bounding box center [181, 426] width 22 height 22
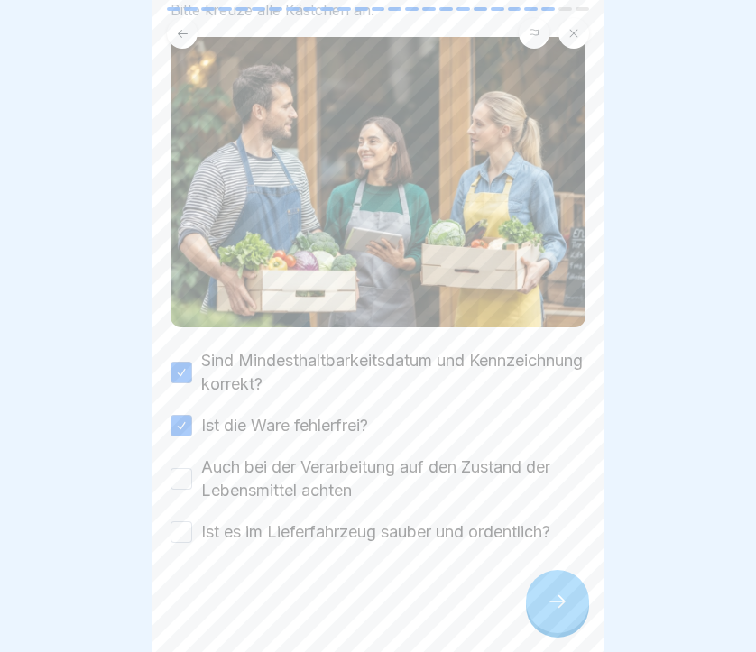
click at [329, 477] on label "Auch bei der Verarbeitung auf den Zustand der Lebensmittel achten" at bounding box center [393, 478] width 384 height 47
click at [192, 477] on button "Auch bei der Verarbeitung auf den Zustand der Lebensmittel achten" at bounding box center [181, 479] width 22 height 22
click at [329, 527] on label "Ist es im Lieferfahrzeug sauber und ordentlich?" at bounding box center [375, 531] width 349 height 23
click at [192, 527] on button "Ist es im Lieferfahrzeug sauber und ordentlich?" at bounding box center [181, 532] width 22 height 22
click at [537, 612] on div at bounding box center [557, 601] width 63 height 63
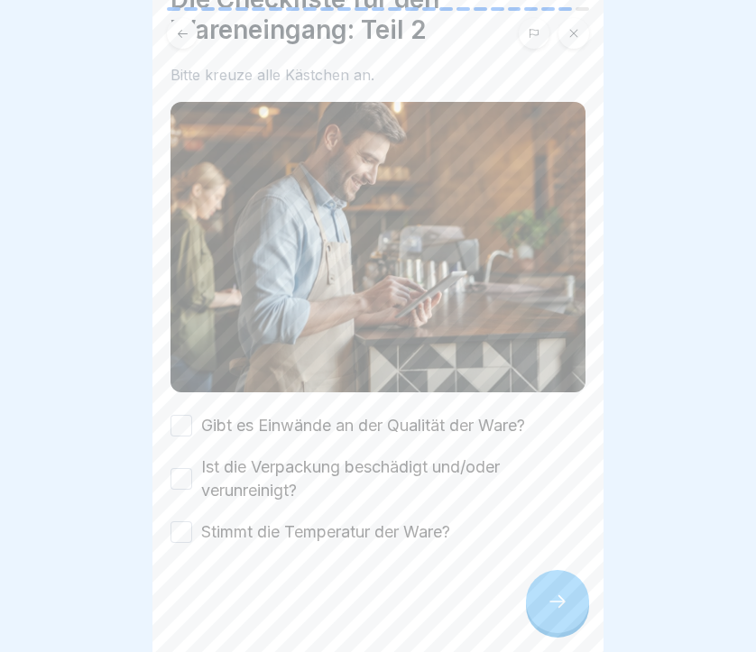
scroll to position [87, 0]
click at [294, 418] on label "Gibt es Einwände an der Qualität der Ware?" at bounding box center [363, 425] width 324 height 23
click at [192, 418] on button "Gibt es Einwände an der Qualität der Ware?" at bounding box center [181, 426] width 22 height 22
click at [288, 474] on label "Ist die Verpackung beschädigt und/oder verunreinigt?" at bounding box center [393, 478] width 384 height 47
click at [192, 474] on button "Ist die Verpackung beschädigt und/oder verunreinigt?" at bounding box center [181, 479] width 22 height 22
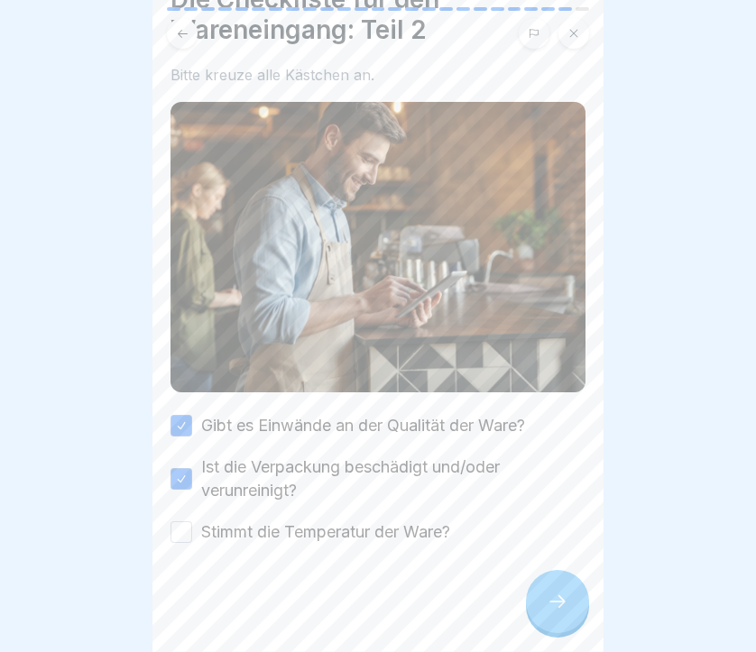
click at [285, 529] on label "Stimmt die Temperatur der Ware?" at bounding box center [325, 531] width 249 height 23
click at [192, 529] on button "Stimmt die Temperatur der Ware?" at bounding box center [181, 532] width 22 height 22
click at [566, 610] on icon at bounding box center [558, 602] width 22 height 22
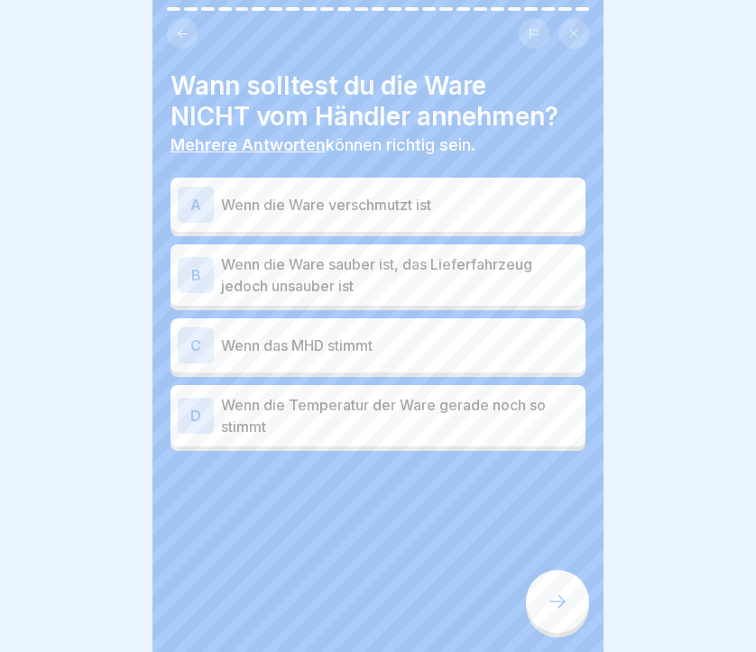
click at [381, 208] on p "Wenn die Ware verschmutzt ist" at bounding box center [399, 205] width 357 height 22
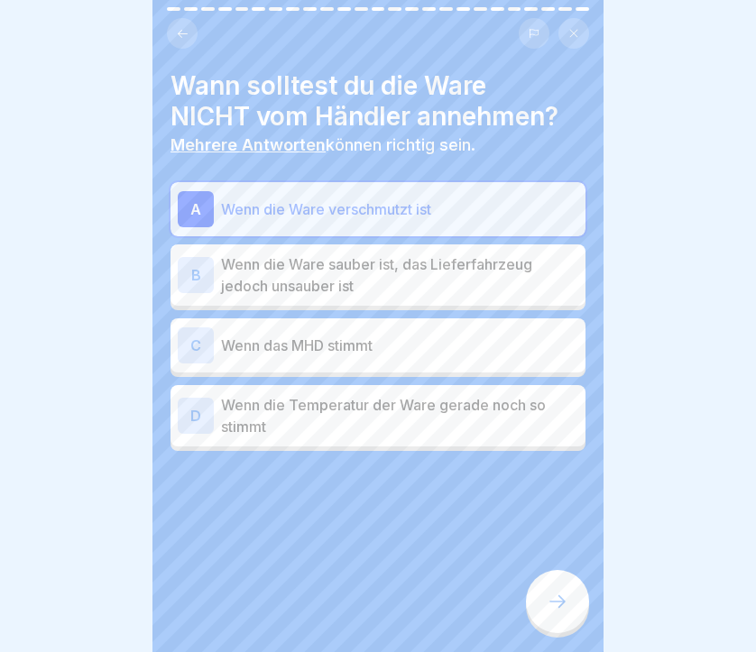
click at [369, 276] on p "Wenn die Ware sauber ist, das Lieferfahrzeug jedoch unsauber ist" at bounding box center [399, 274] width 357 height 43
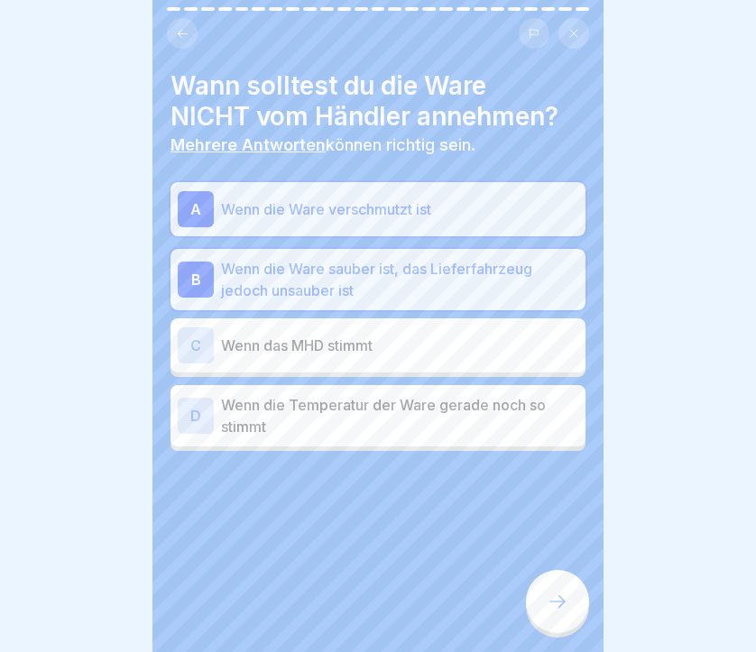
click at [365, 416] on p "Wenn die Temperatur der Ware gerade noch so stimmt" at bounding box center [399, 415] width 357 height 43
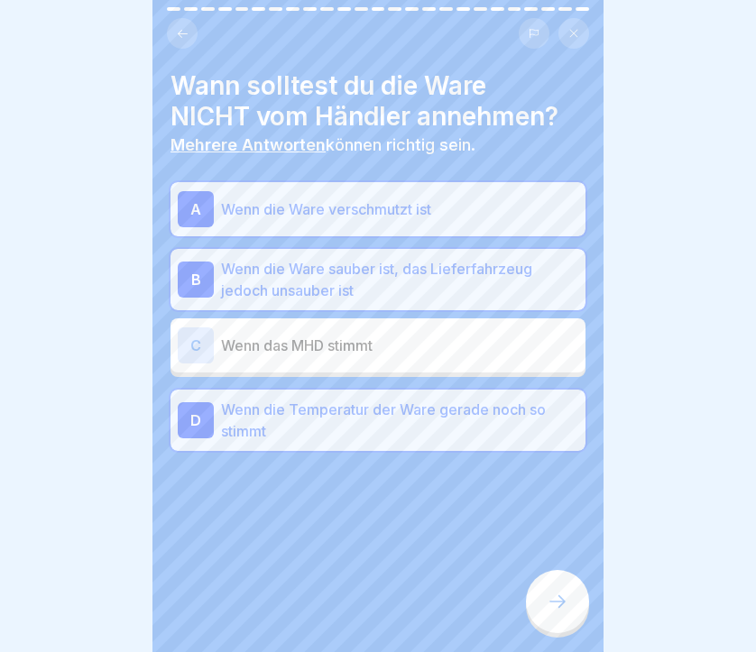
click at [554, 593] on div at bounding box center [557, 601] width 63 height 63
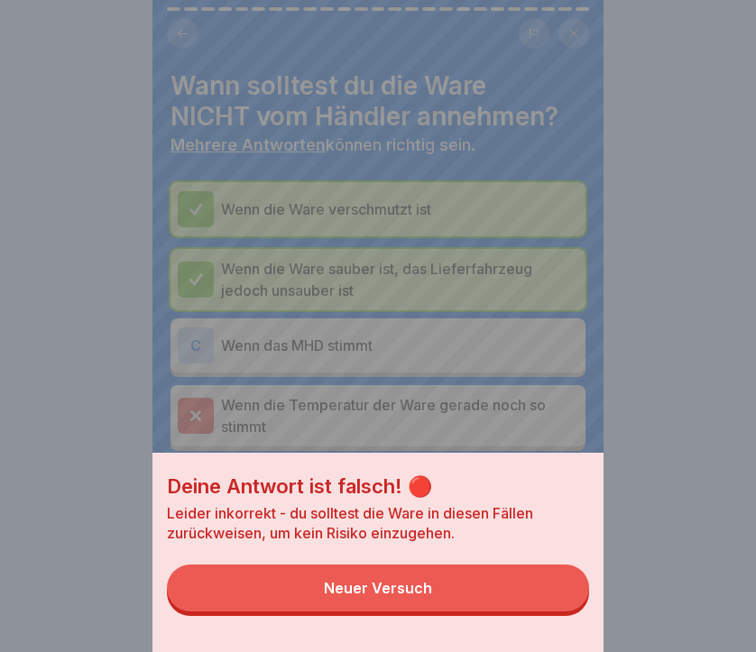
click at [485, 602] on button "Neuer Versuch" at bounding box center [378, 588] width 422 height 47
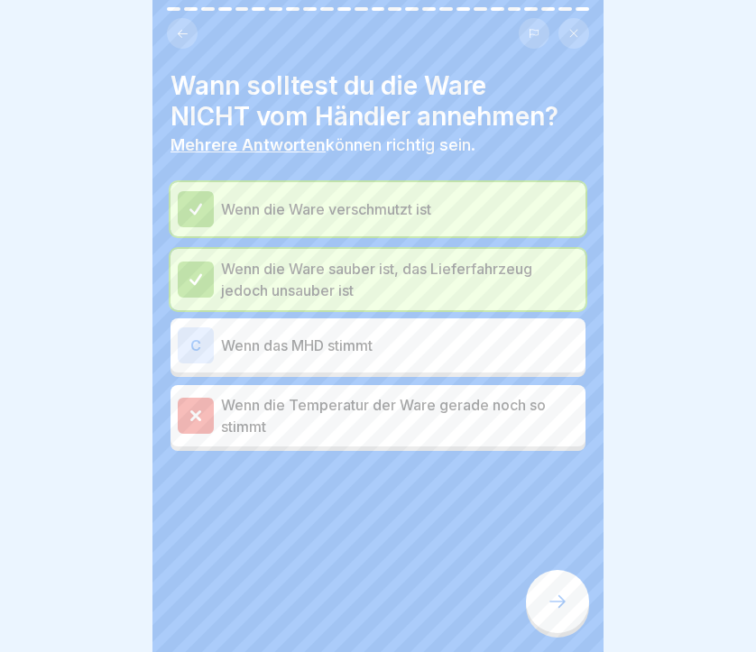
click at [427, 432] on p "Wenn die Temperatur der Ware gerade noch so stimmt" at bounding box center [399, 415] width 357 height 43
click at [205, 409] on div at bounding box center [196, 416] width 36 height 36
click at [551, 605] on icon at bounding box center [558, 602] width 22 height 22
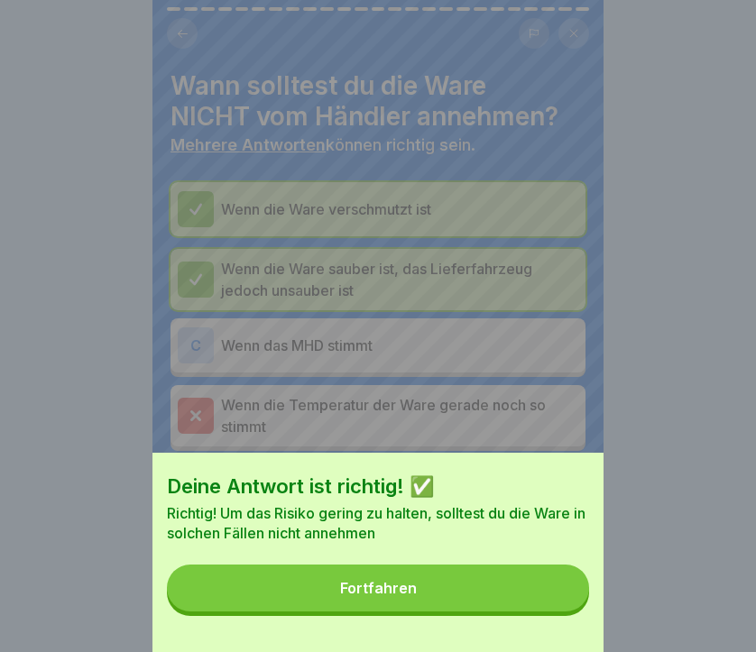
click at [383, 596] on div "Fortfahren" at bounding box center [378, 588] width 77 height 16
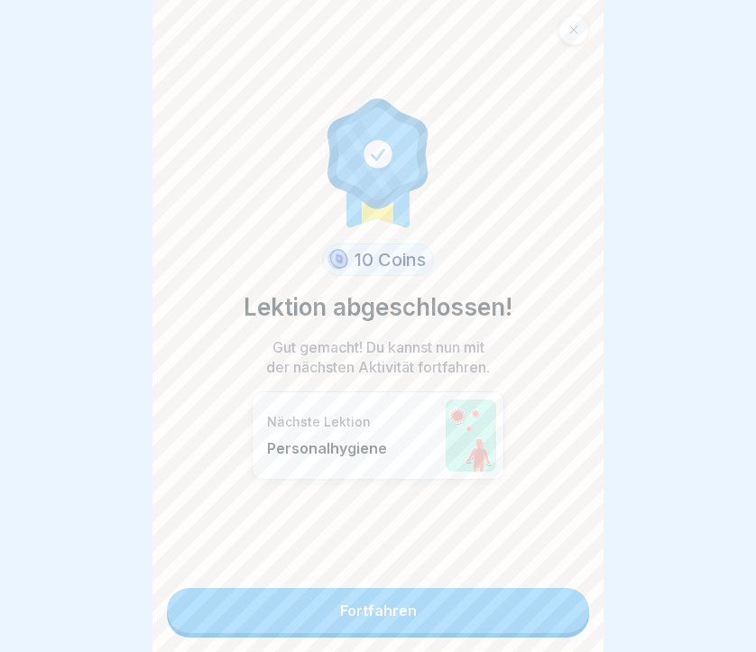
click at [385, 611] on link "Fortfahren" at bounding box center [378, 610] width 422 height 45
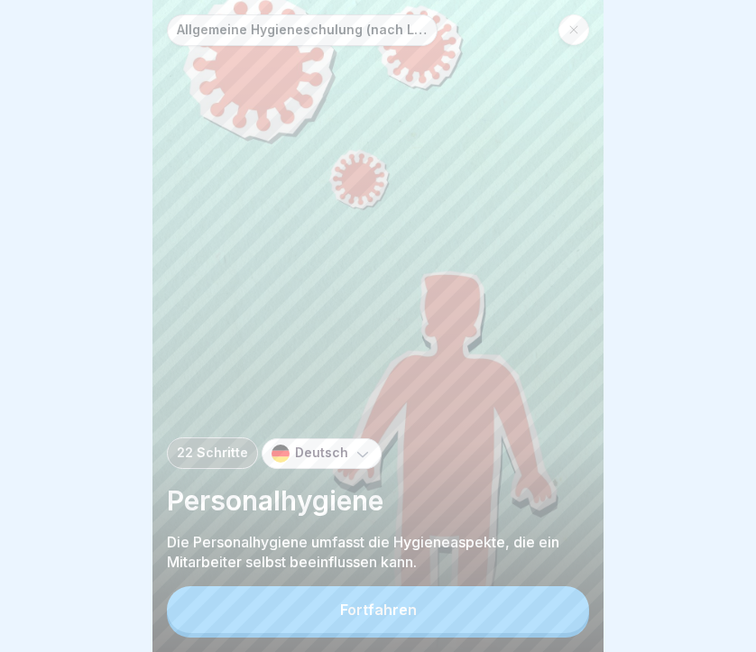
click at [400, 603] on div "Fortfahren" at bounding box center [378, 610] width 77 height 16
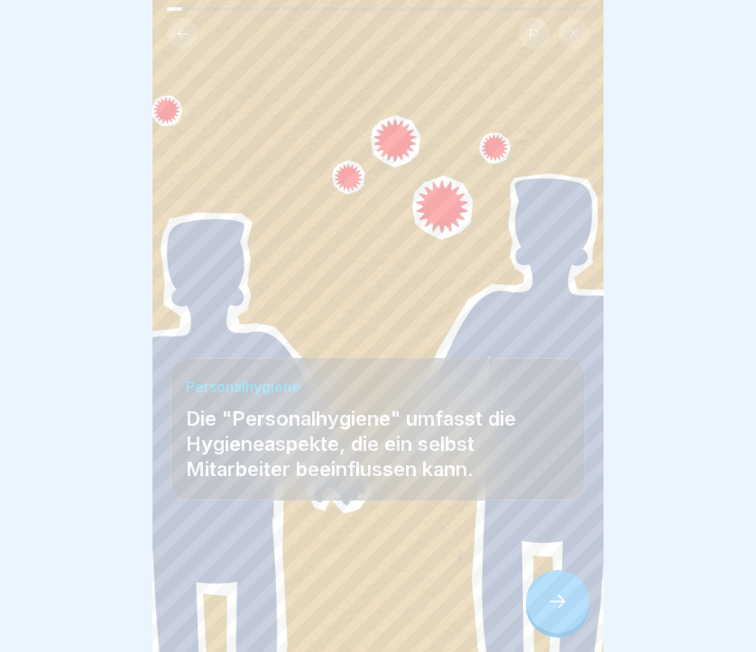
click at [552, 603] on icon at bounding box center [558, 602] width 22 height 22
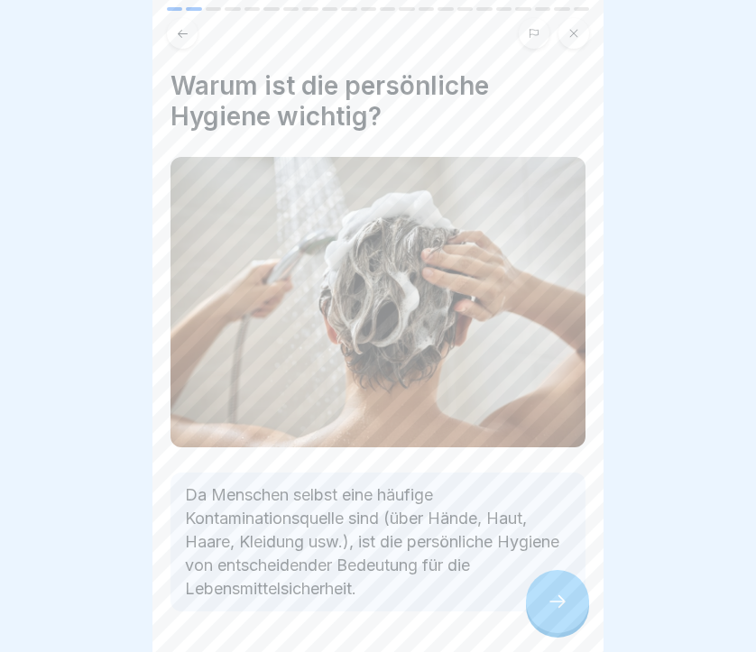
click at [556, 602] on icon at bounding box center [558, 602] width 22 height 22
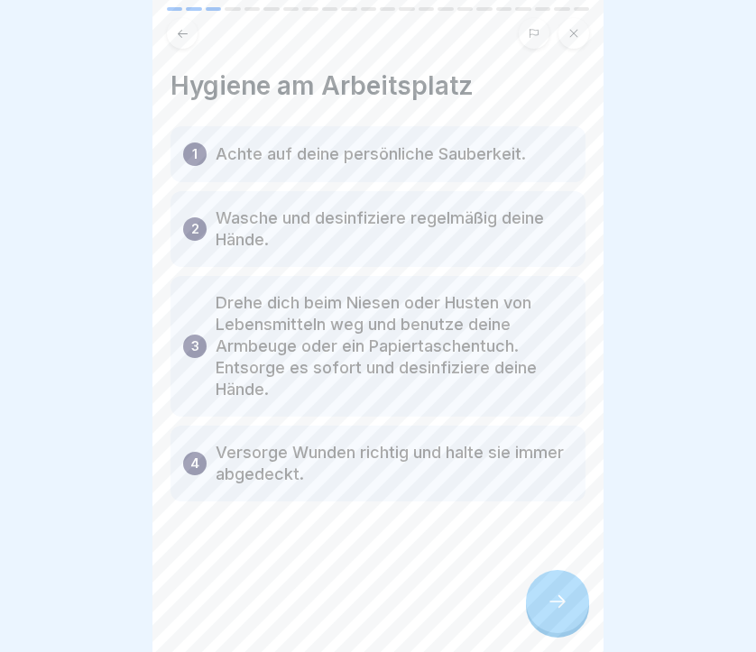
click at [556, 602] on icon at bounding box center [558, 602] width 22 height 22
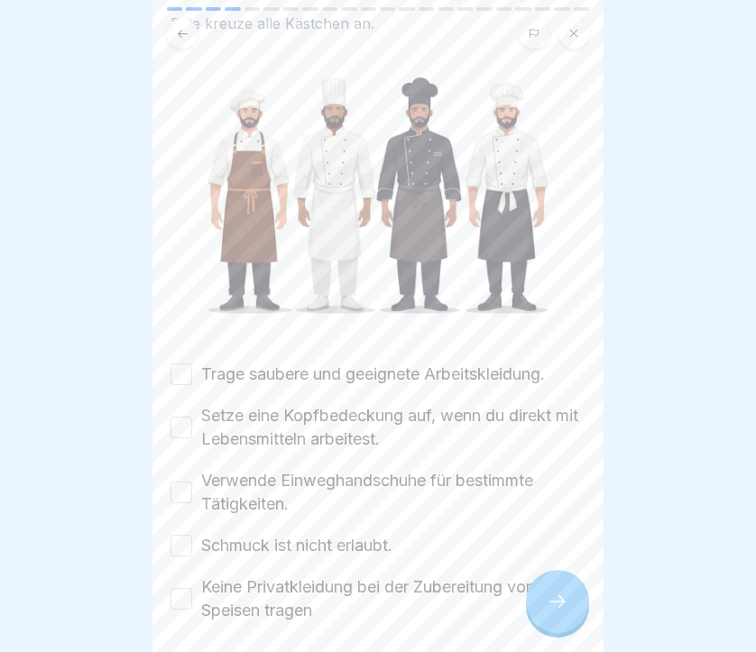
scroll to position [149, 0]
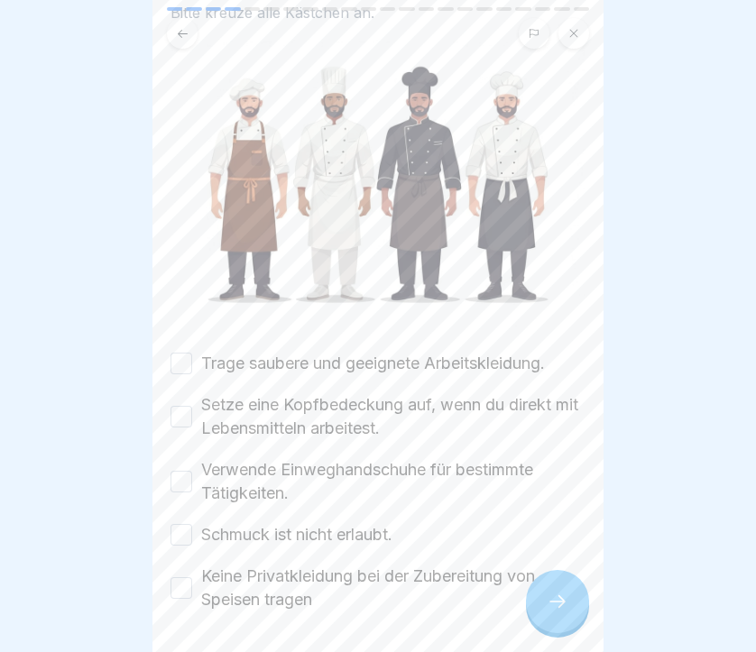
click at [483, 363] on label "Trage saubere und geeignete Arbeitskleidung." at bounding box center [373, 363] width 344 height 23
click at [192, 363] on button "Trage saubere und geeignete Arbeitskleidung." at bounding box center [181, 364] width 22 height 22
click at [427, 412] on label "Setze eine Kopfbedeckung auf, wenn du direkt mit Lebensmitteln arbeitest." at bounding box center [393, 416] width 384 height 47
click at [192, 412] on button "Setze eine Kopfbedeckung auf, wenn du direkt mit Lebensmitteln arbeitest." at bounding box center [181, 417] width 22 height 22
click at [392, 471] on label "Verwende Einweghandschuhe für bestimmte Tätigkeiten." at bounding box center [393, 481] width 384 height 47
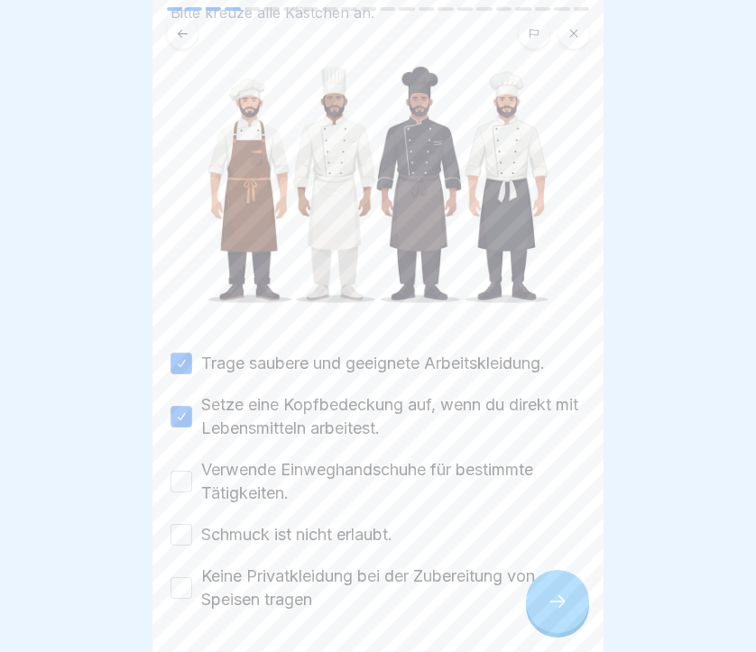
click at [192, 471] on button "Verwende Einweghandschuhe für bestimmte Tätigkeiten." at bounding box center [181, 482] width 22 height 22
click at [354, 534] on label "Schmuck ist nicht erlaubt." at bounding box center [296, 534] width 191 height 23
click at [192, 534] on button "Schmuck ist nicht erlaubt." at bounding box center [181, 535] width 22 height 22
click at [338, 577] on label "Keine Privatkleidung bei der Zubereitung von Speisen tragen" at bounding box center [393, 588] width 384 height 47
click at [192, 577] on button "Keine Privatkleidung bei der Zubereitung von Speisen tragen" at bounding box center [181, 588] width 22 height 22
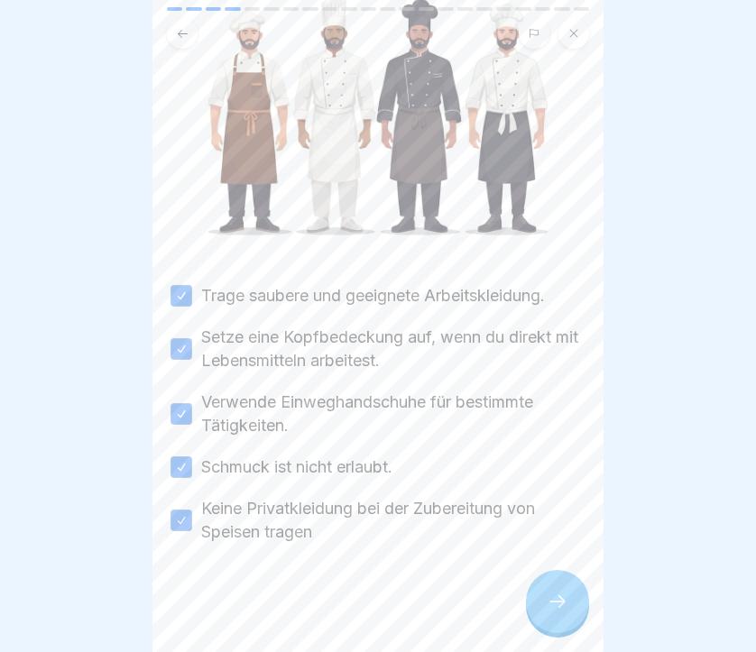
scroll to position [216, 0]
click at [179, 524] on button "Keine Privatkleidung bei der Zubereitung von Speisen tragen" at bounding box center [181, 521] width 22 height 22
click at [583, 613] on div at bounding box center [557, 601] width 63 height 63
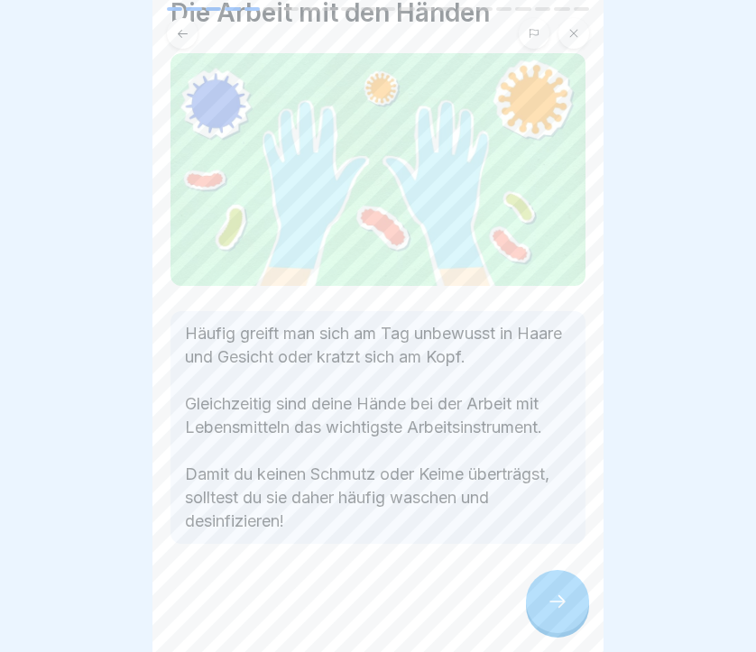
scroll to position [73, 0]
click at [559, 603] on icon at bounding box center [558, 602] width 22 height 22
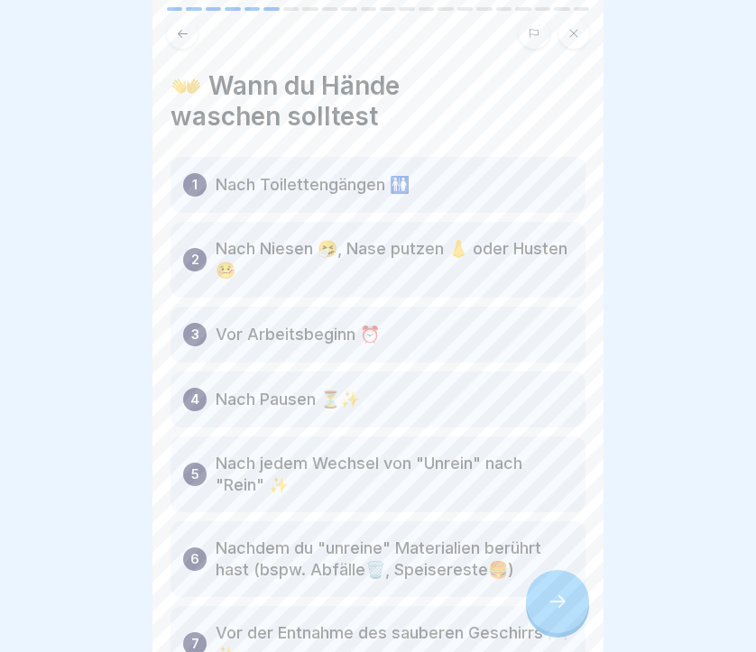
click at [559, 603] on icon at bounding box center [558, 602] width 22 height 22
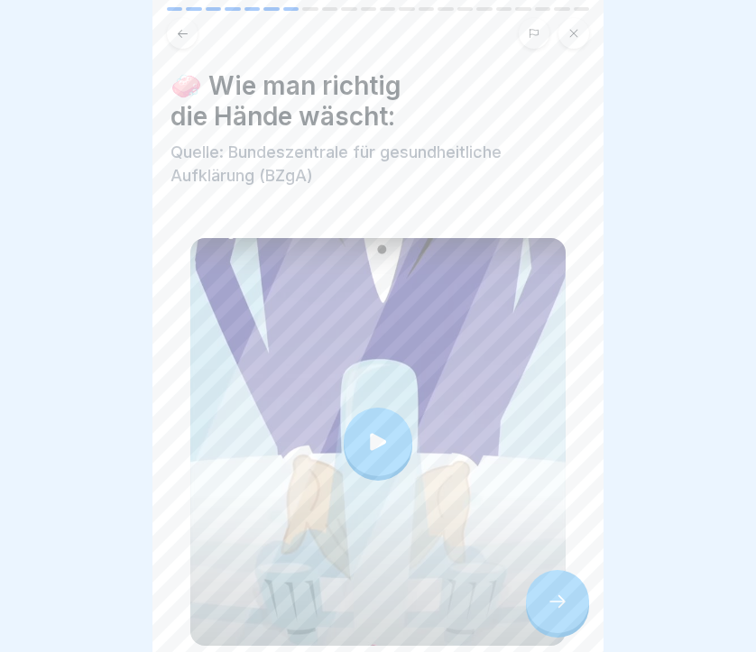
scroll to position [0, 0]
click at [553, 600] on icon at bounding box center [558, 602] width 22 height 22
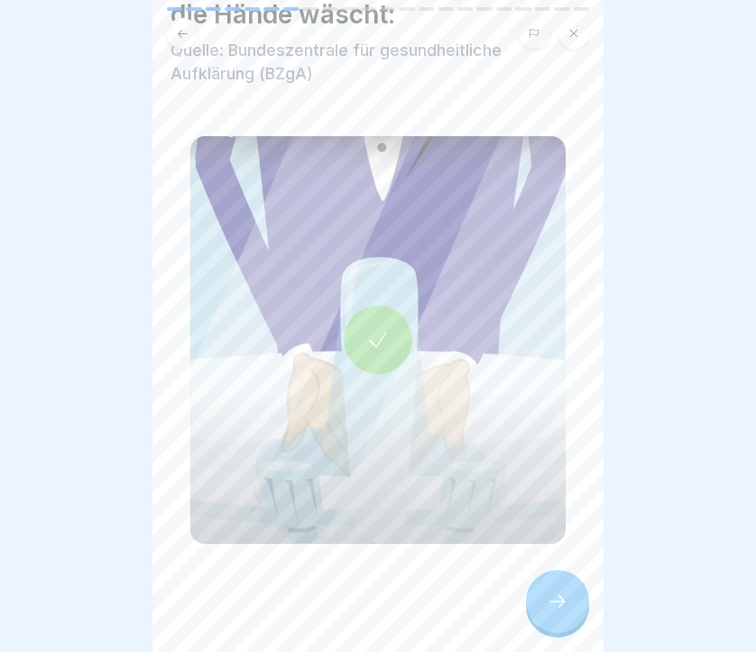
scroll to position [102, 0]
click at [549, 607] on icon at bounding box center [558, 602] width 22 height 22
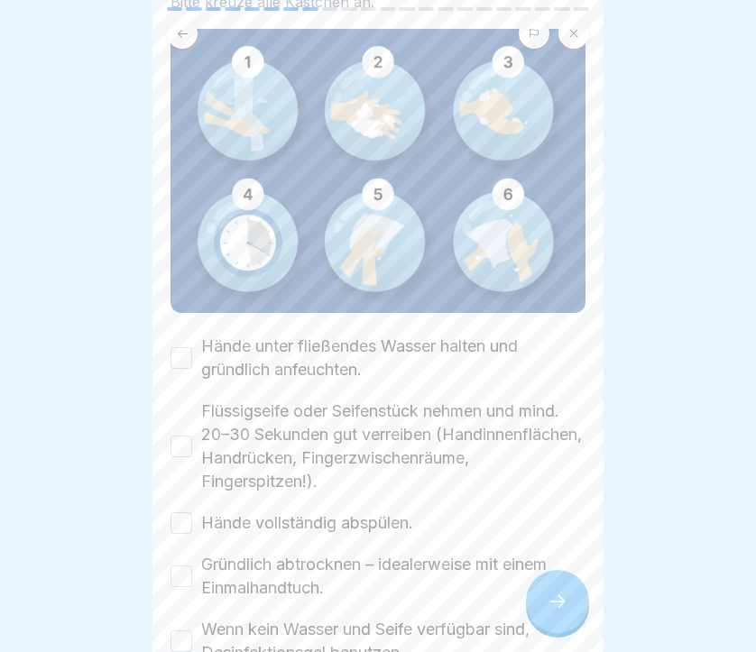
scroll to position [155, 0]
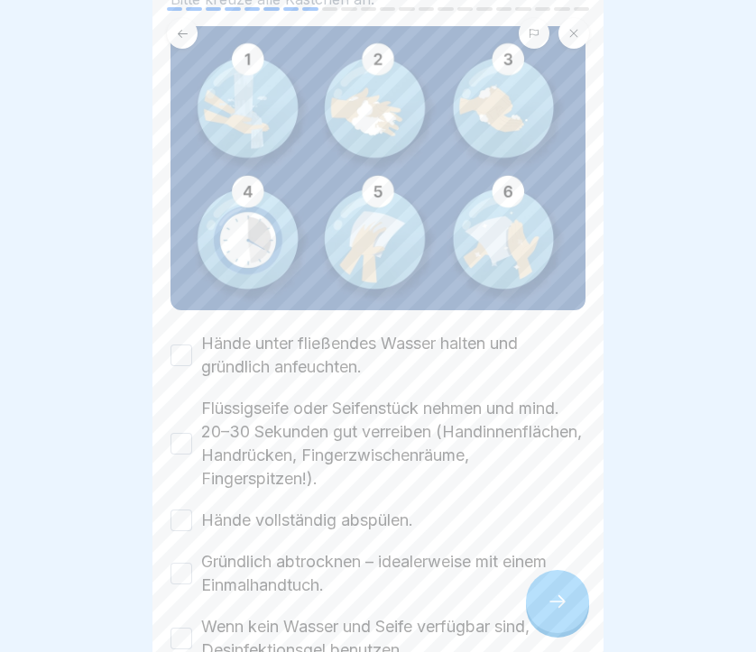
click at [254, 348] on label "Hände unter fließendes Wasser halten und gründlich anfeuchten." at bounding box center [393, 355] width 384 height 47
click at [192, 348] on button "Hände unter fließendes Wasser halten und gründlich anfeuchten." at bounding box center [181, 356] width 22 height 22
click at [186, 443] on button "Flüssigseife oder Seifenstück nehmen und mind. 20–30 Sekunden gut verreiben (Ha…" at bounding box center [181, 444] width 22 height 22
click at [180, 521] on button "Hände vollständig abspülen." at bounding box center [181, 521] width 22 height 22
click at [179, 568] on button "Gründlich abtrocknen – idealerweise mit einem Einmalhandtuch." at bounding box center [181, 574] width 22 height 22
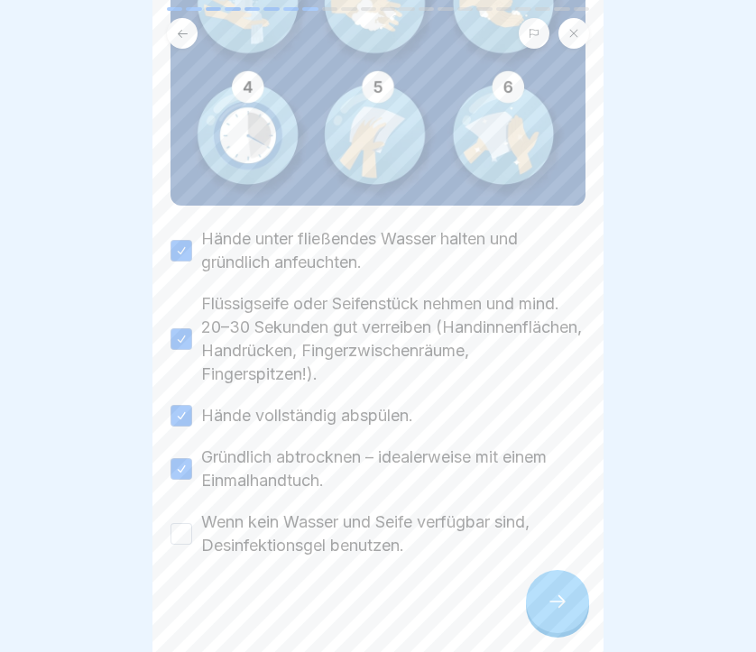
scroll to position [264, 0]
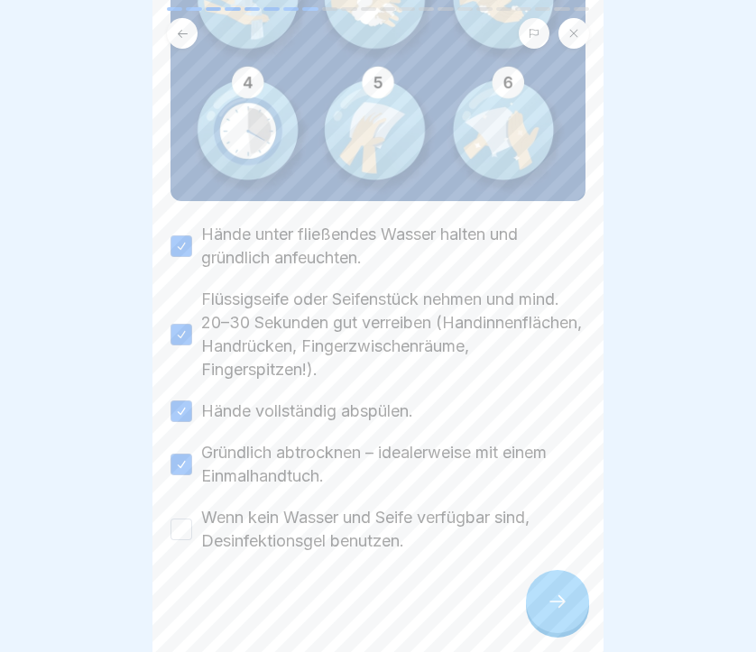
click at [291, 528] on label "Wenn kein Wasser und Seife verfügbar sind, Desinfektionsgel benutzen." at bounding box center [393, 529] width 384 height 47
click at [192, 528] on button "Wenn kein Wasser und Seife verfügbar sind, Desinfektionsgel benutzen." at bounding box center [181, 530] width 22 height 22
click at [576, 602] on div at bounding box center [557, 601] width 63 height 63
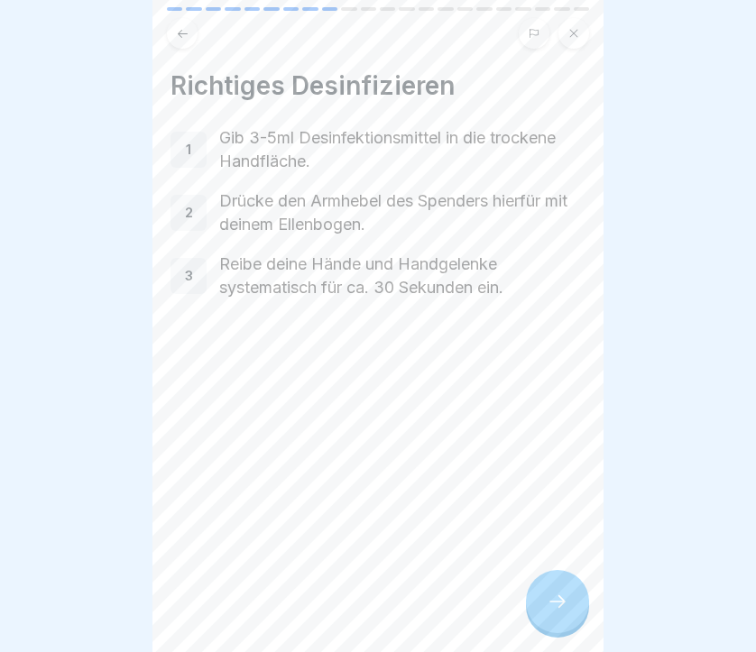
click at [542, 597] on div at bounding box center [557, 601] width 63 height 63
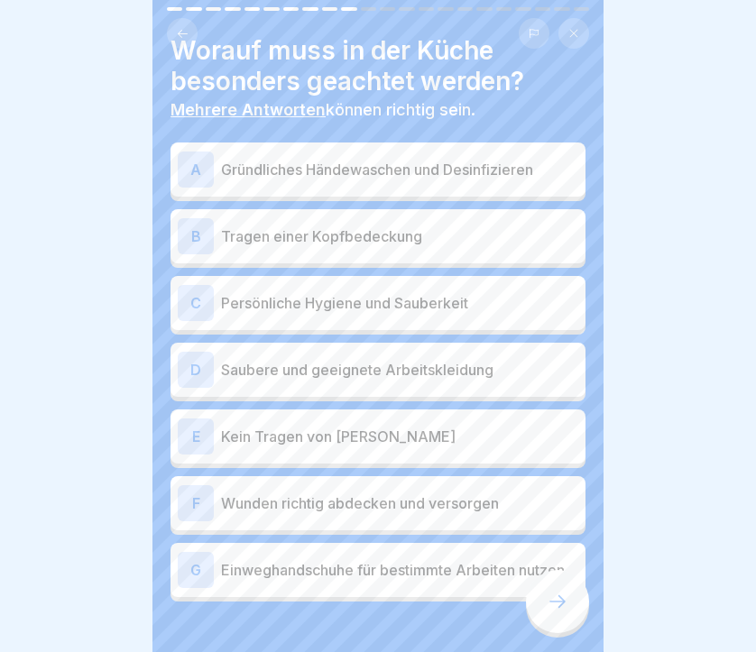
scroll to position [41, 0]
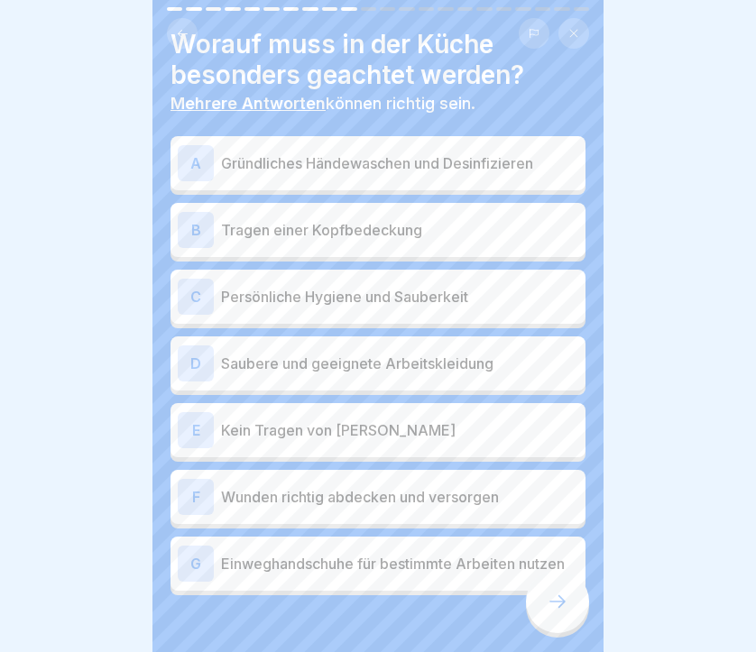
click at [282, 161] on p "Gründliches Händewaschen und Desinfizieren" at bounding box center [399, 163] width 357 height 22
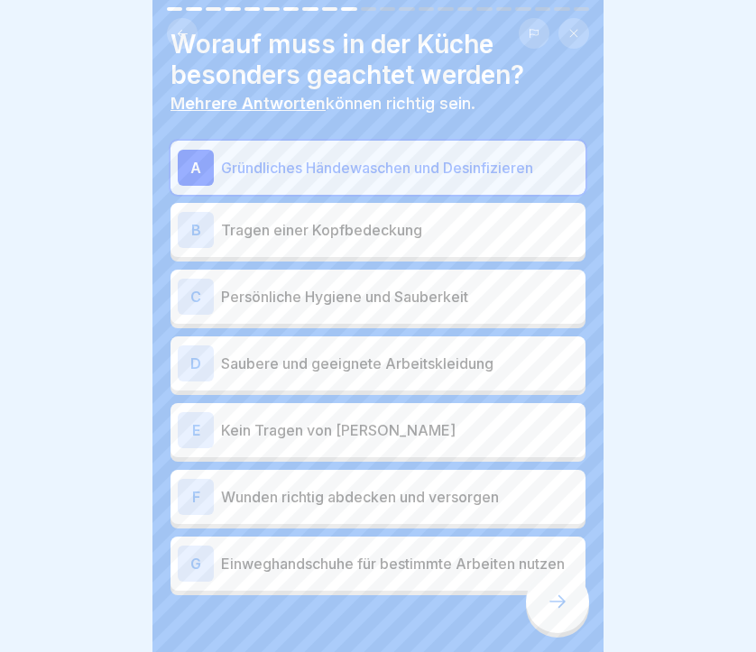
click at [257, 226] on p "Tragen einer Kopfbedeckung" at bounding box center [399, 230] width 357 height 22
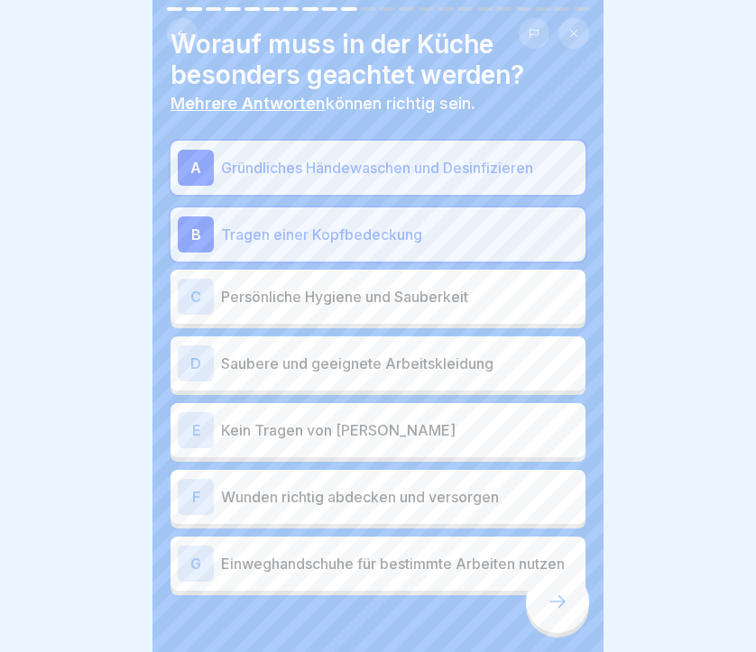
click at [253, 295] on p "Persönliche Hygiene und Sauberkeit" at bounding box center [399, 297] width 357 height 22
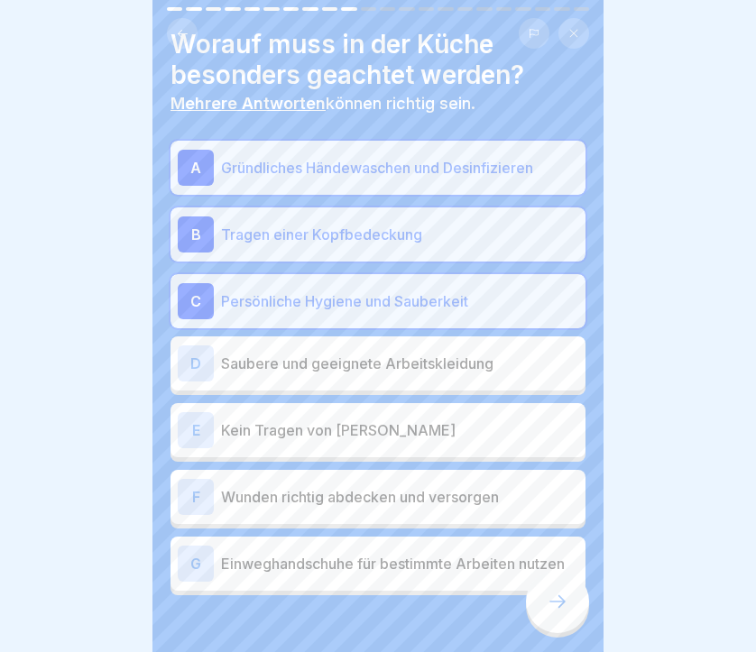
click at [256, 366] on p "Saubere und geeignete Arbeitskleidung" at bounding box center [399, 364] width 357 height 22
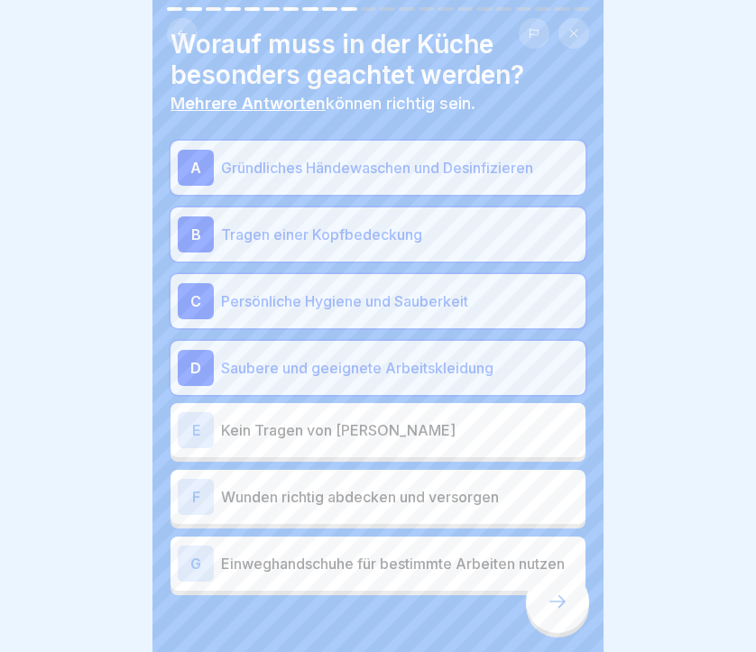
click at [267, 441] on div "E Kein Tragen von Schmuck" at bounding box center [378, 430] width 400 height 36
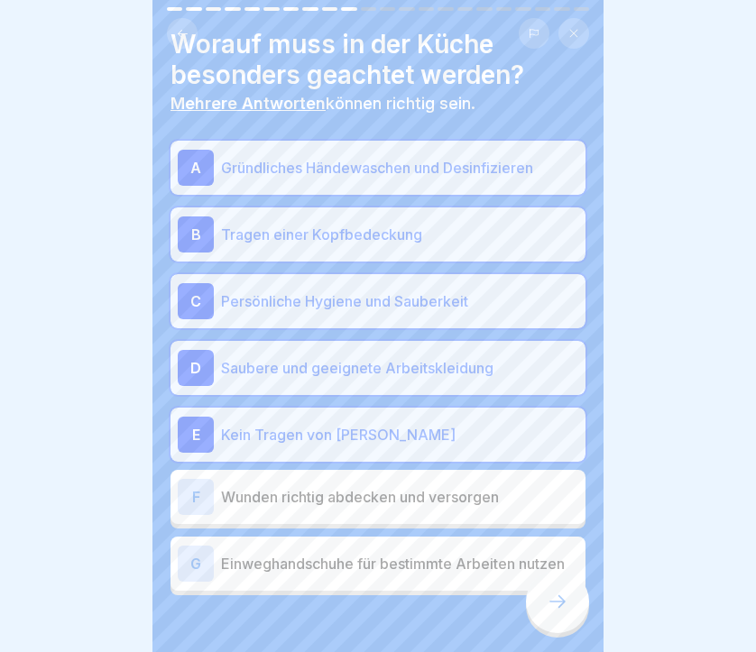
click at [267, 502] on p "Wunden richtig abdecken und versorgen" at bounding box center [399, 497] width 357 height 22
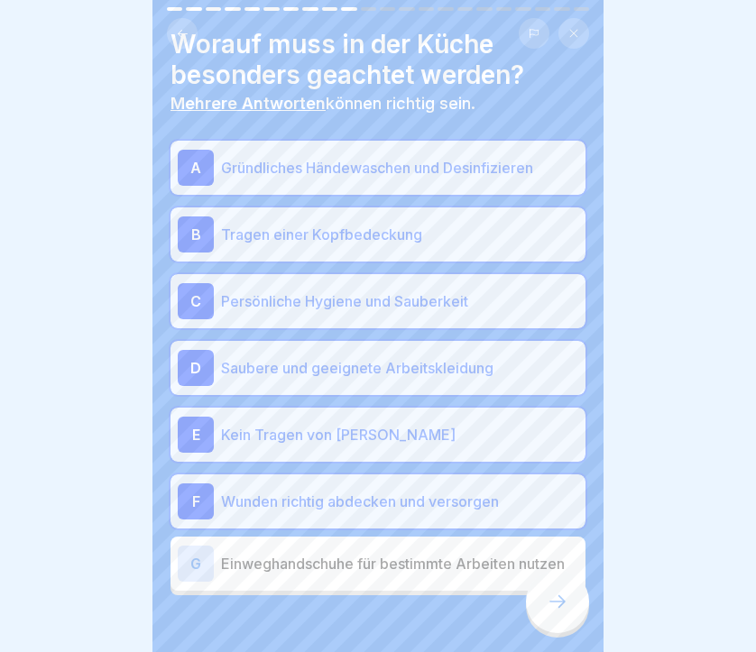
click at [277, 556] on p "Einweghandschuhe für bestimmte Arbeiten nutzen" at bounding box center [399, 564] width 357 height 22
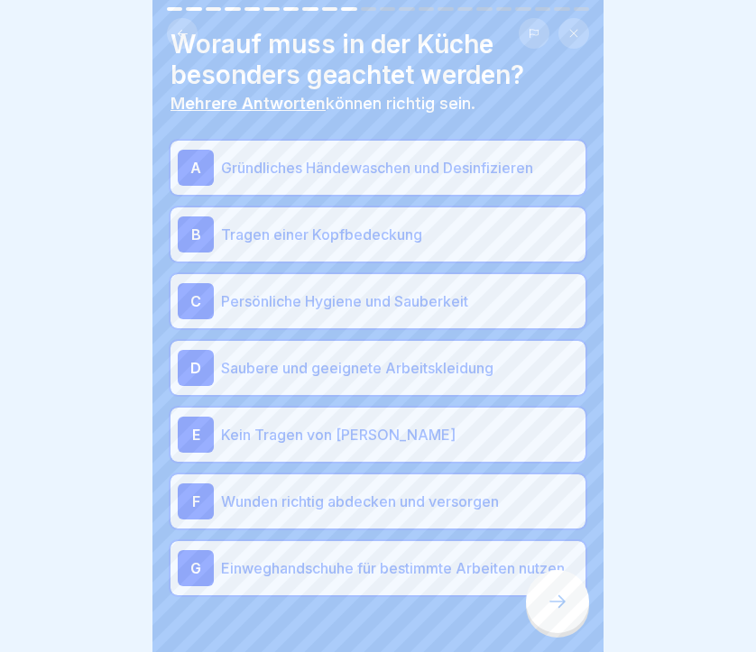
click at [556, 603] on icon at bounding box center [558, 602] width 22 height 22
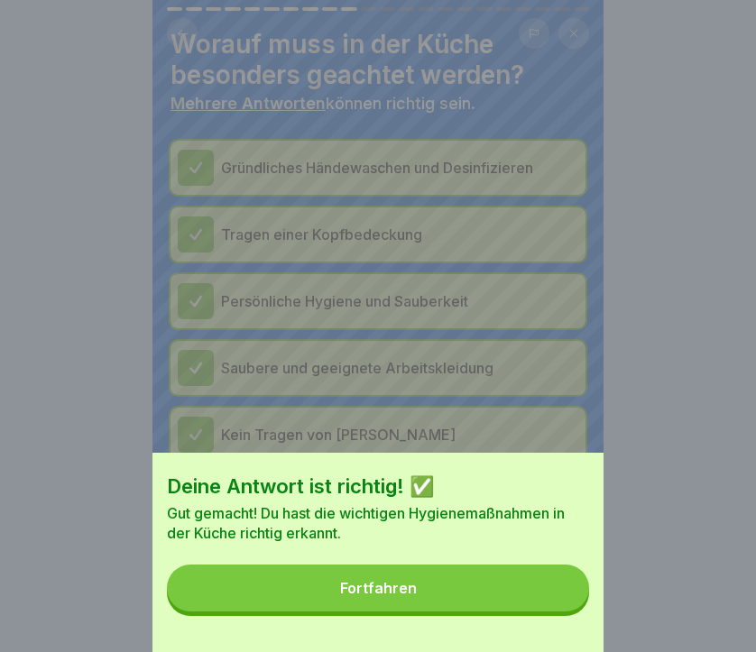
click at [454, 593] on button "Fortfahren" at bounding box center [378, 588] width 422 height 47
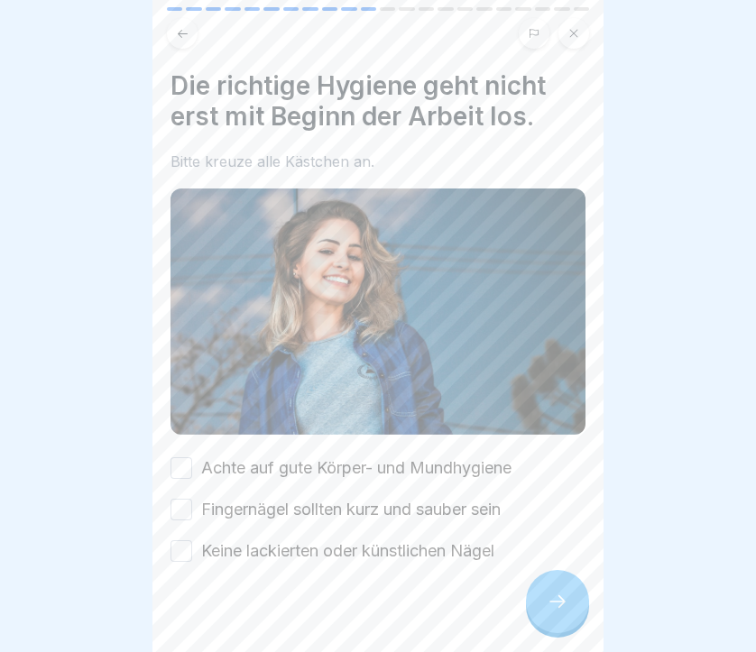
click at [303, 468] on label "Achte auf gute Körper- und Mundhygiene" at bounding box center [356, 467] width 310 height 23
click at [192, 468] on button "Achte auf gute Körper- und Mundhygiene" at bounding box center [181, 468] width 22 height 22
click at [306, 511] on label "Fingernägel sollten kurz und sauber sein" at bounding box center [350, 509] width 299 height 23
click at [192, 511] on button "Fingernägel sollten kurz und sauber sein" at bounding box center [181, 510] width 22 height 22
click at [308, 550] on label "Keine lackierten oder künstlichen Nägel" at bounding box center [347, 550] width 293 height 23
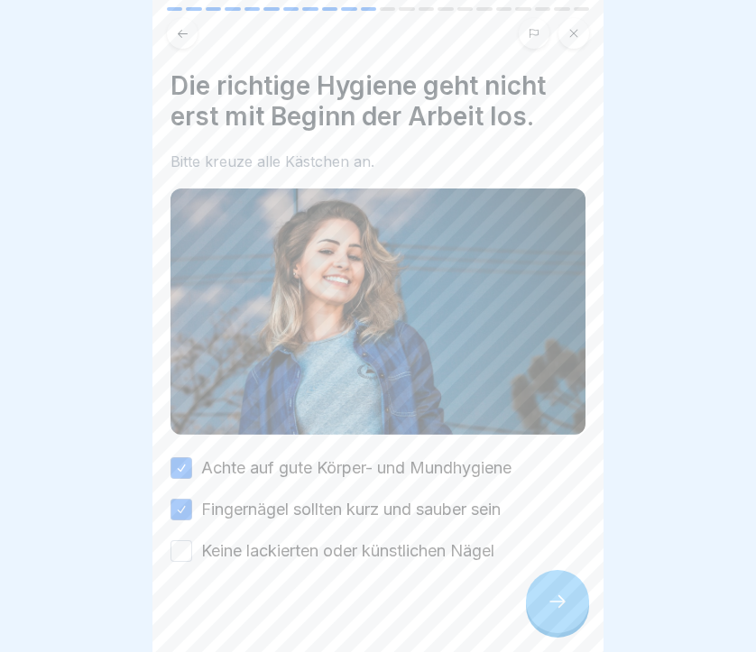
click at [192, 550] on button "Keine lackierten oder künstlichen Nägel" at bounding box center [181, 551] width 22 height 22
click at [552, 590] on div at bounding box center [557, 601] width 63 height 63
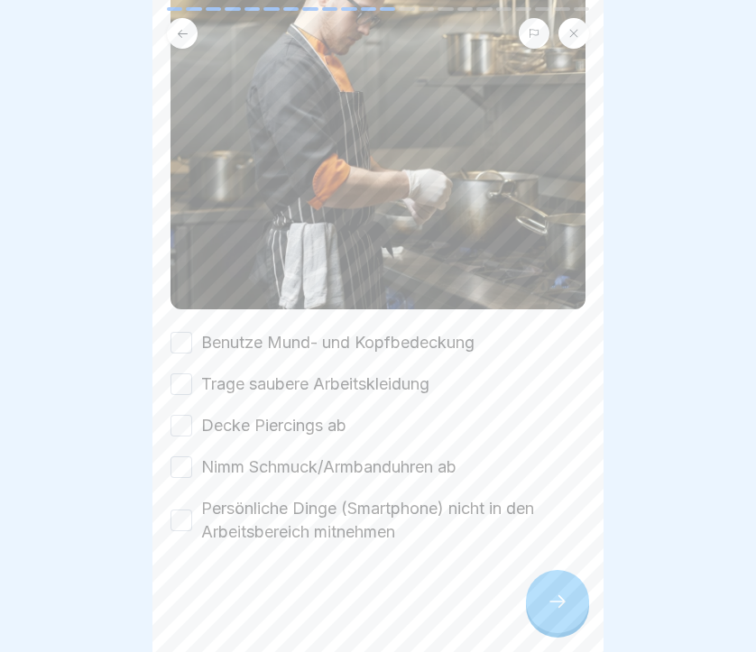
scroll to position [287, 0]
click at [292, 343] on label "Benutze Mund- und Kopfbedeckung" at bounding box center [337, 342] width 273 height 23
click at [192, 343] on button "Benutze Mund- und Kopfbedeckung" at bounding box center [181, 343] width 22 height 22
click at [291, 382] on label "Trage saubere Arbeitskleidung" at bounding box center [315, 383] width 228 height 23
click at [192, 382] on button "Trage saubere Arbeitskleidung" at bounding box center [181, 384] width 22 height 22
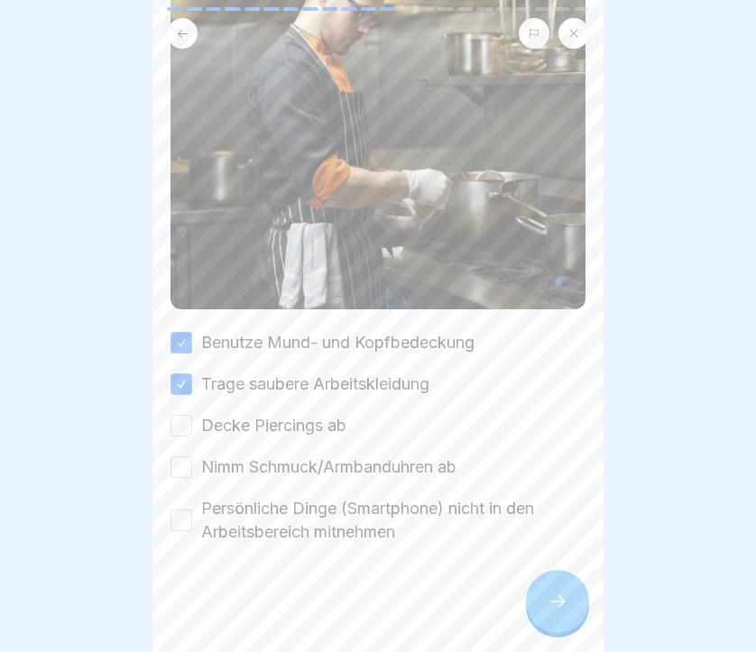
click at [289, 428] on label "Decke Piercings ab" at bounding box center [273, 425] width 145 height 23
click at [192, 428] on button "Decke Piercings ab" at bounding box center [181, 426] width 22 height 22
click at [288, 467] on label "Nimm Schmuck/Armbanduhren ab" at bounding box center [328, 466] width 255 height 23
click at [192, 467] on button "Nimm Schmuck/Armbanduhren ab" at bounding box center [181, 467] width 22 height 22
click at [289, 517] on label "Persönliche Dinge (Smartphone) nicht in den Arbeitsbereich mitnehmen" at bounding box center [393, 520] width 384 height 47
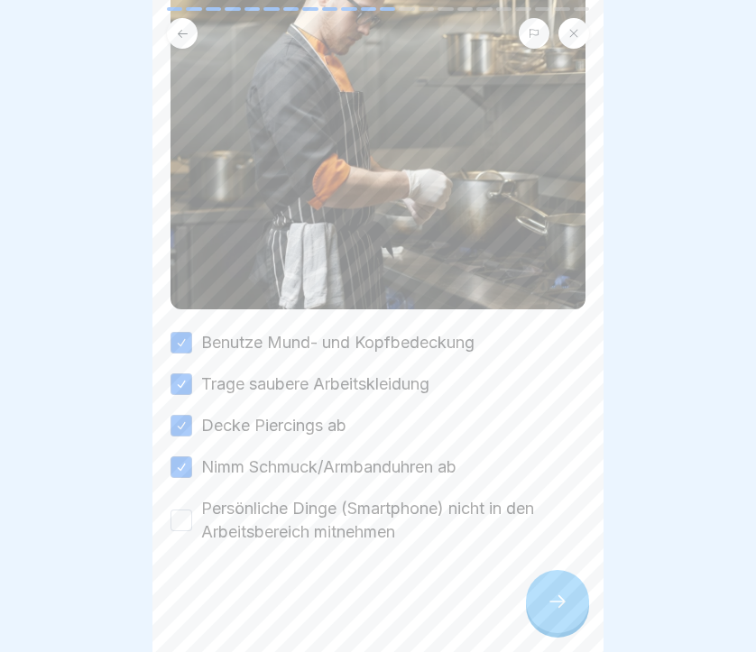
click at [192, 517] on button "Persönliche Dinge (Smartphone) nicht in den Arbeitsbereich mitnehmen" at bounding box center [181, 521] width 22 height 22
click at [558, 585] on div at bounding box center [557, 601] width 63 height 63
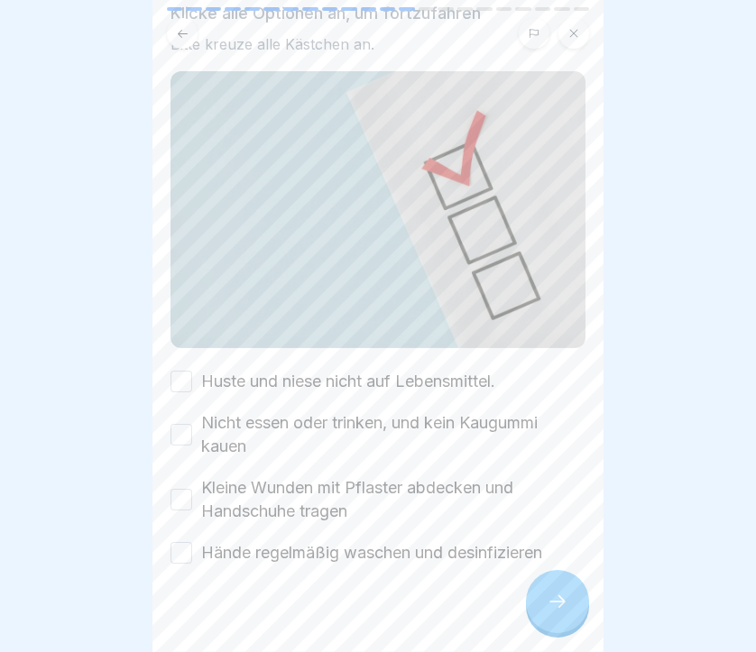
scroll to position [115, 0]
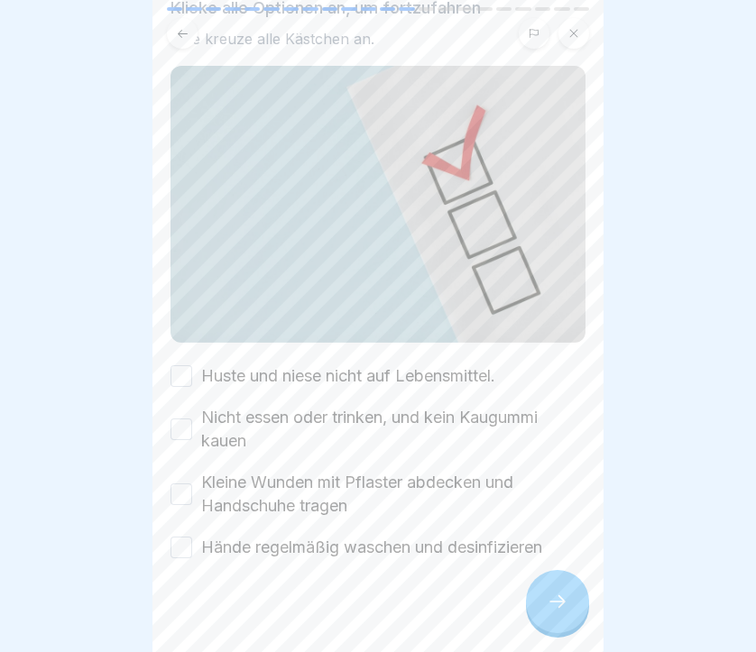
click at [349, 374] on label "Huste und niese nicht auf Lebensmittel." at bounding box center [348, 375] width 294 height 23
click at [192, 374] on button "Huste und niese nicht auf Lebensmittel." at bounding box center [181, 376] width 22 height 22
click at [332, 415] on label "Nicht essen oder trinken, und kein Kaugummi kauen" at bounding box center [393, 429] width 384 height 47
click at [192, 418] on button "Nicht essen oder trinken, und kein Kaugummi kauen" at bounding box center [181, 429] width 22 height 22
click at [323, 483] on label "Kleine Wunden mit Pflaster abdecken und Handschuhe tragen" at bounding box center [393, 494] width 384 height 47
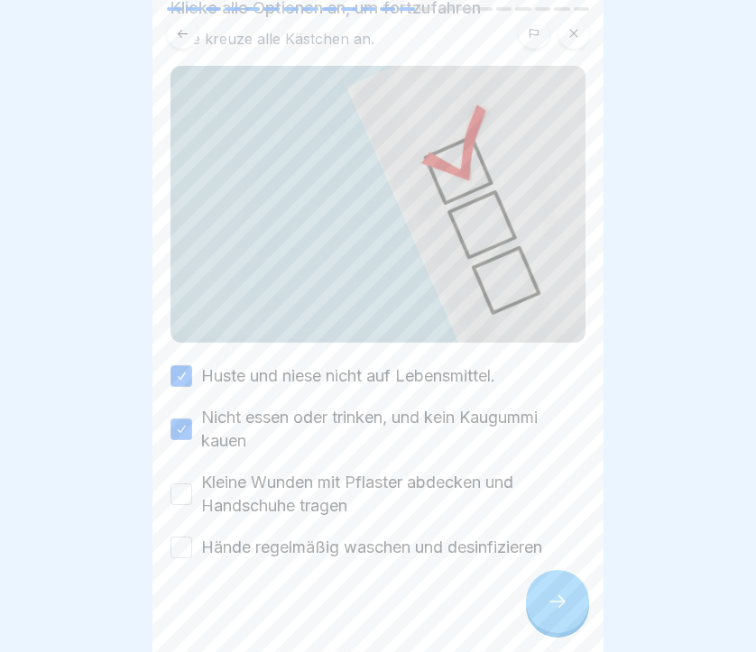
click at [192, 483] on button "Kleine Wunden mit Pflaster abdecken und Handschuhe tragen" at bounding box center [181, 494] width 22 height 22
click at [325, 541] on label "Hände regelmäßig waschen und desinfizieren" at bounding box center [371, 547] width 341 height 23
click at [192, 541] on button "Hände regelmäßig waschen und desinfizieren" at bounding box center [181, 548] width 22 height 22
click at [542, 602] on div at bounding box center [557, 601] width 63 height 63
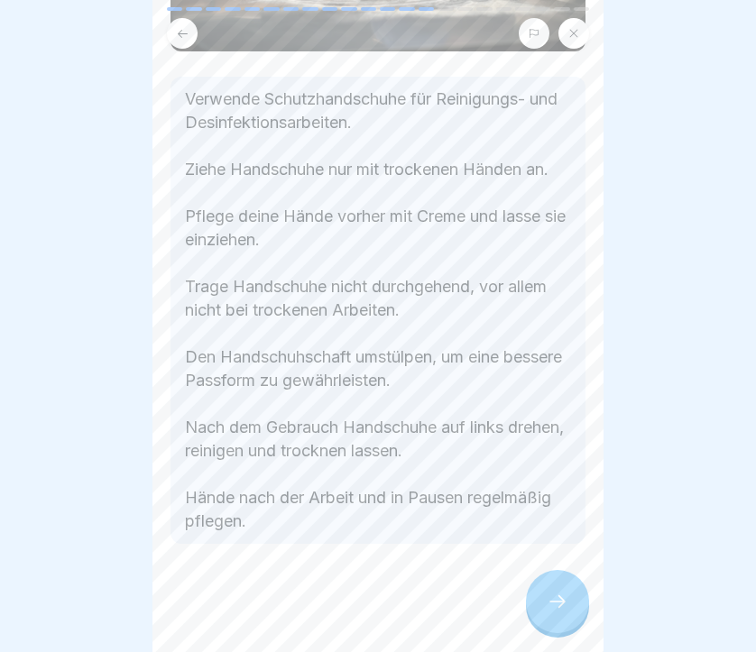
scroll to position [332, 0]
click at [570, 593] on div at bounding box center [557, 601] width 63 height 63
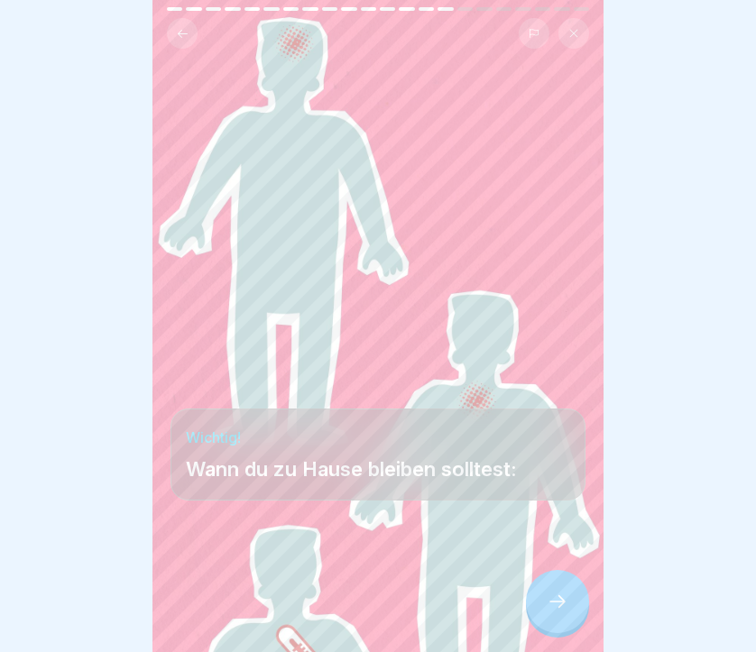
click at [556, 603] on icon at bounding box center [558, 602] width 22 height 22
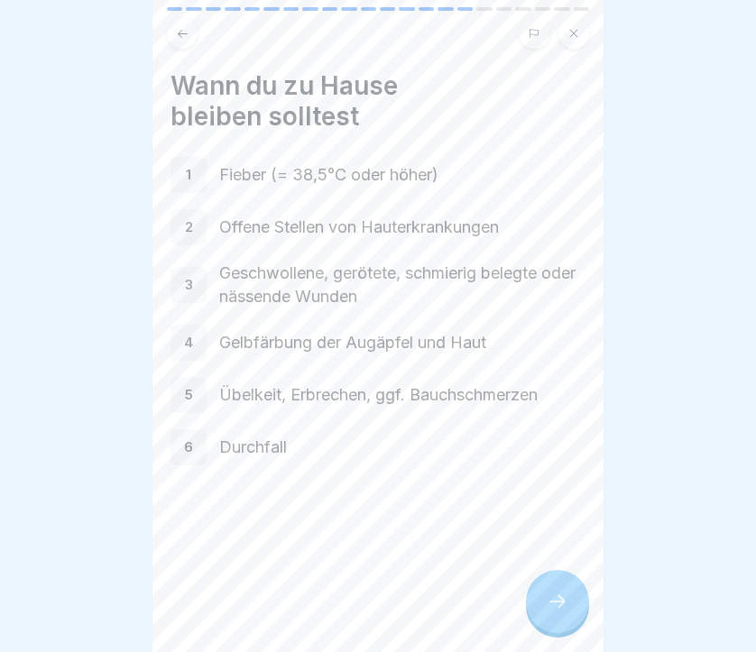
click at [559, 611] on icon at bounding box center [558, 602] width 22 height 22
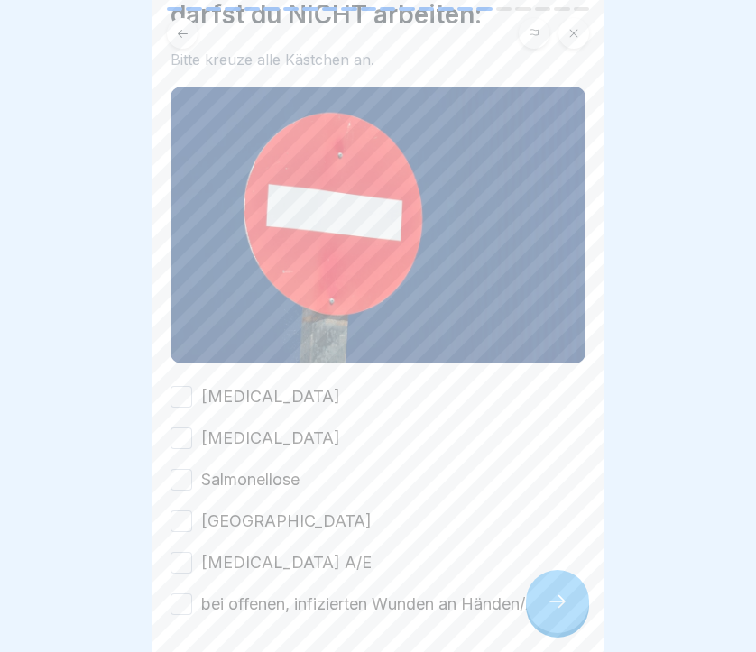
scroll to position [103, 0]
click at [207, 407] on label "Typhus" at bounding box center [270, 395] width 139 height 23
click at [192, 407] on button "Typhus" at bounding box center [181, 396] width 22 height 22
click at [206, 431] on label "Cholera" at bounding box center [270, 437] width 139 height 23
click at [192, 431] on button "Cholera" at bounding box center [181, 438] width 22 height 22
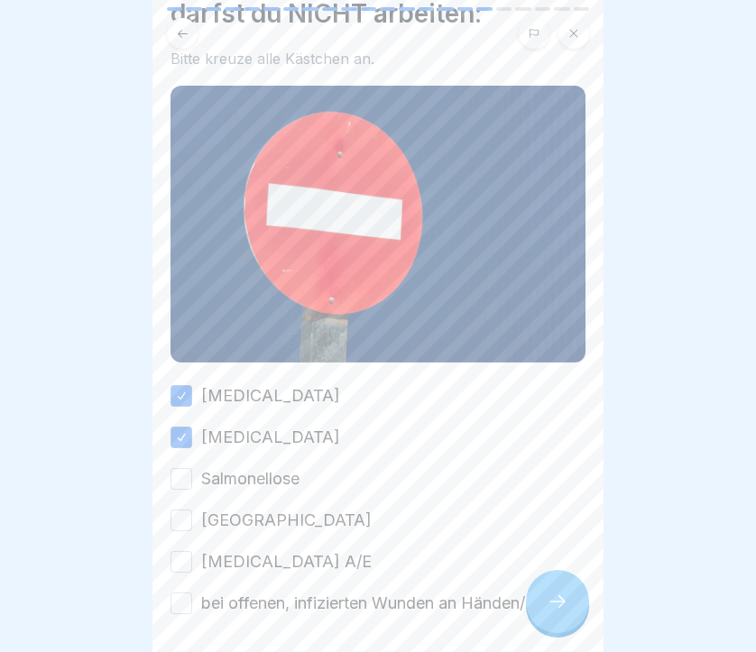
click at [210, 480] on label "Salmonellose" at bounding box center [250, 478] width 98 height 23
click at [192, 480] on button "Salmonellose" at bounding box center [181, 479] width 22 height 22
click at [215, 516] on label "Ruhr" at bounding box center [286, 520] width 170 height 23
click at [192, 516] on button "Ruhr" at bounding box center [181, 521] width 22 height 22
click at [236, 560] on label "Hepatitis A/E" at bounding box center [286, 561] width 170 height 23
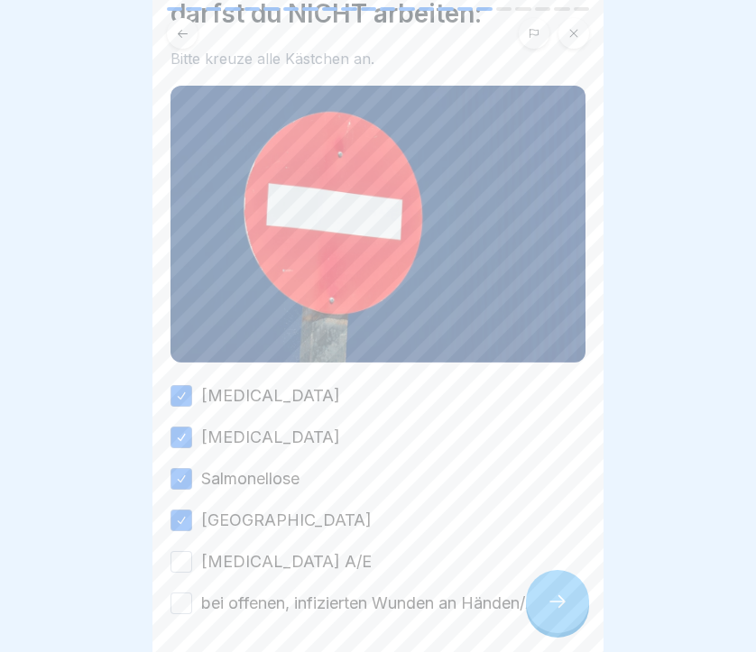
click at [192, 560] on button "Hepatitis A/E" at bounding box center [181, 562] width 22 height 22
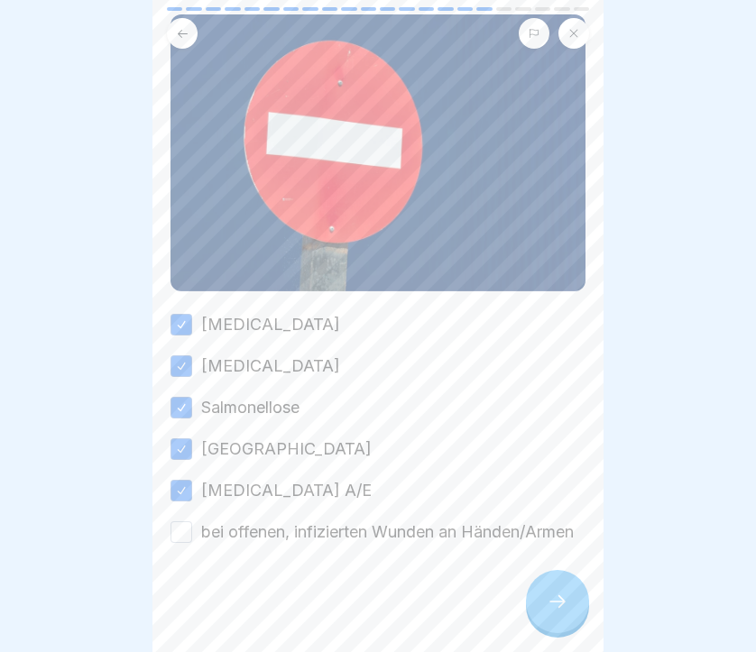
scroll to position [197, 0]
click at [282, 520] on label "bei offenen, infizierten Wunden an Händen/Armen" at bounding box center [387, 531] width 372 height 23
click at [192, 521] on button "bei offenen, infizierten Wunden an Händen/Armen" at bounding box center [181, 532] width 22 height 22
click at [542, 610] on div at bounding box center [557, 601] width 63 height 63
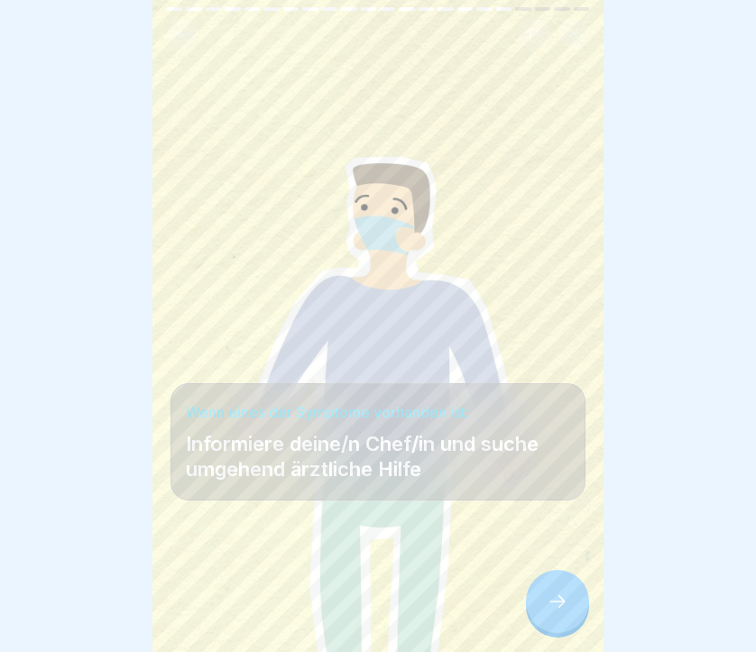
click at [543, 605] on div at bounding box center [557, 601] width 63 height 63
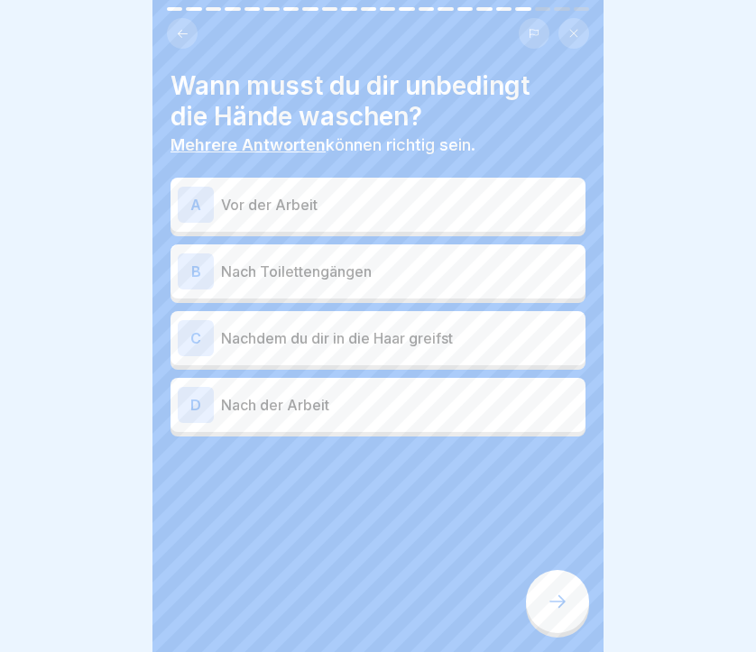
click at [291, 197] on p "Vor der Arbeit" at bounding box center [399, 205] width 357 height 22
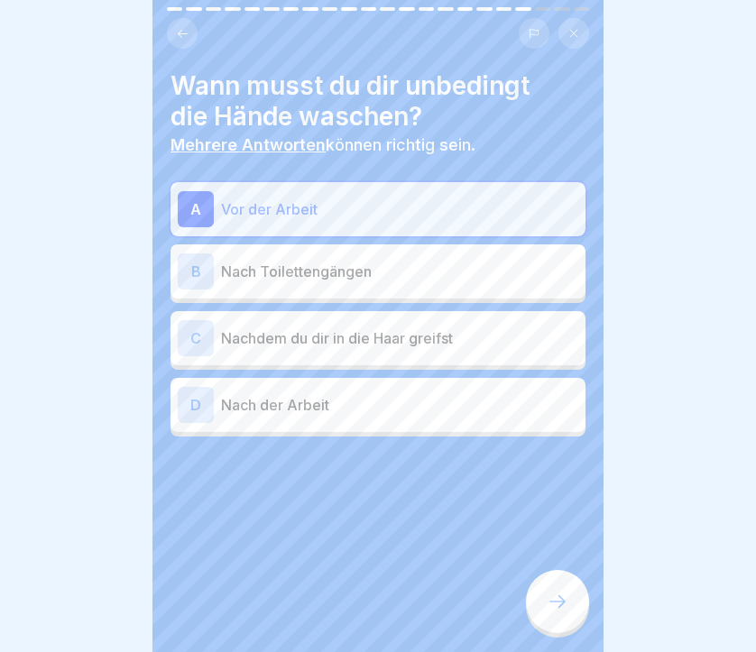
click at [290, 274] on p "Nach Toilettengängen" at bounding box center [399, 272] width 357 height 22
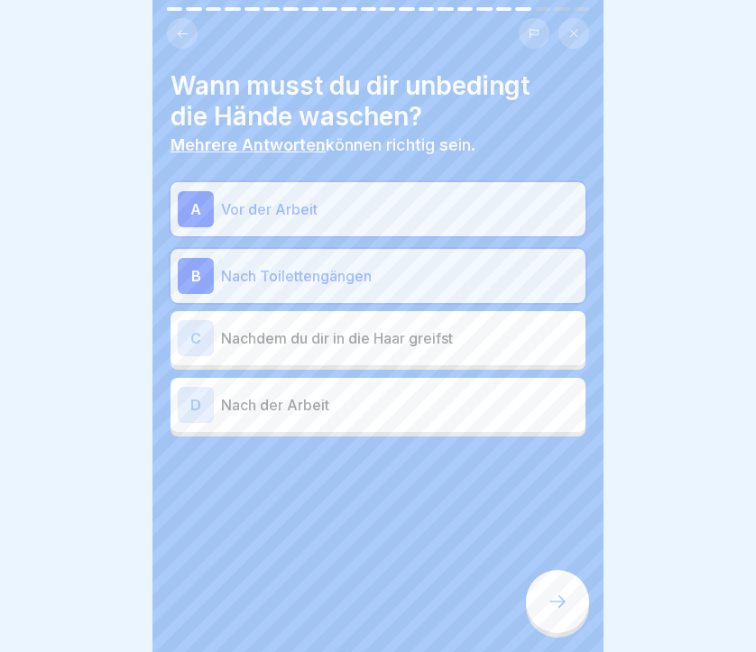
click at [297, 338] on p "Nachdem du dir in die Haar greifst" at bounding box center [399, 338] width 357 height 22
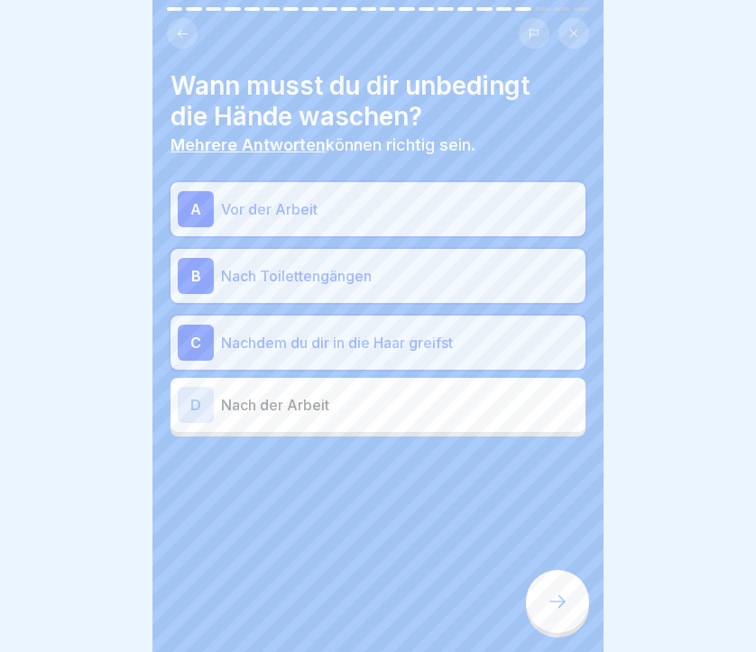
click at [290, 400] on p "Nach der Arbeit" at bounding box center [399, 405] width 357 height 22
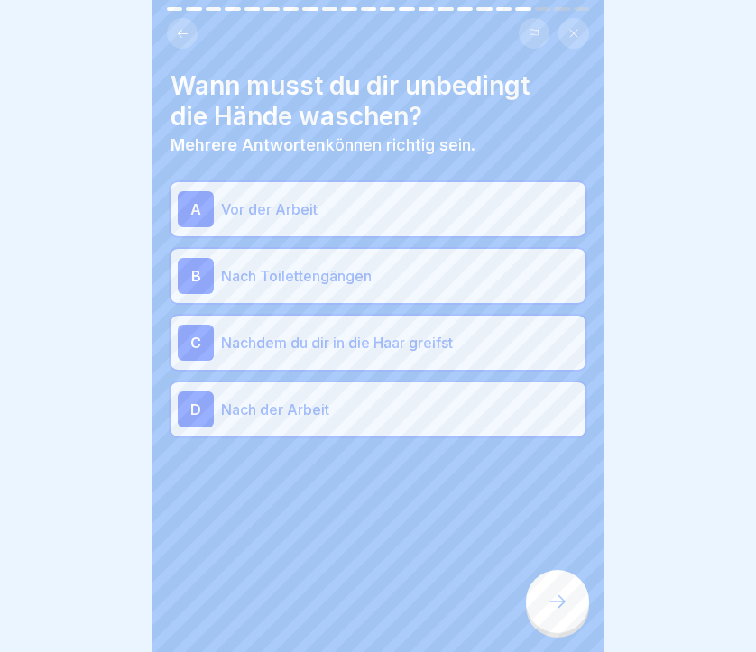
click at [289, 400] on p "Nach der Arbeit" at bounding box center [399, 410] width 357 height 22
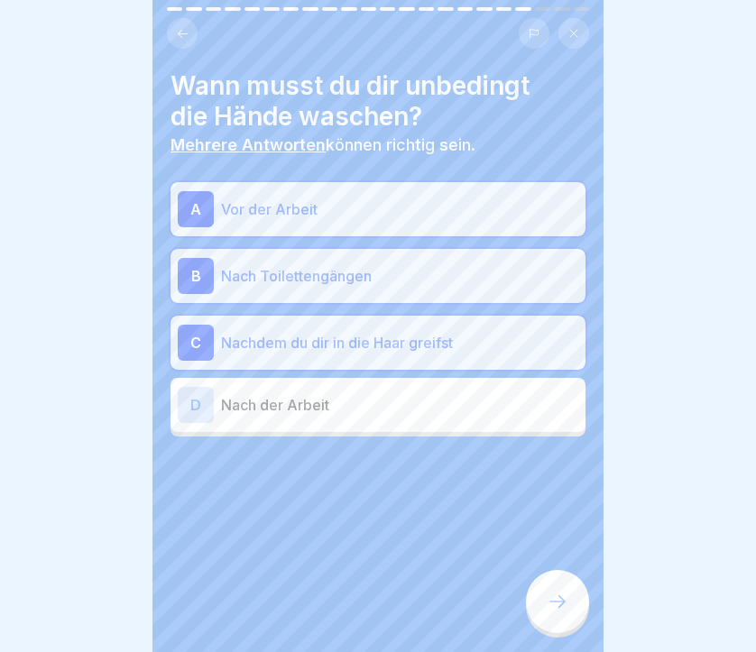
click at [564, 604] on icon at bounding box center [558, 602] width 22 height 22
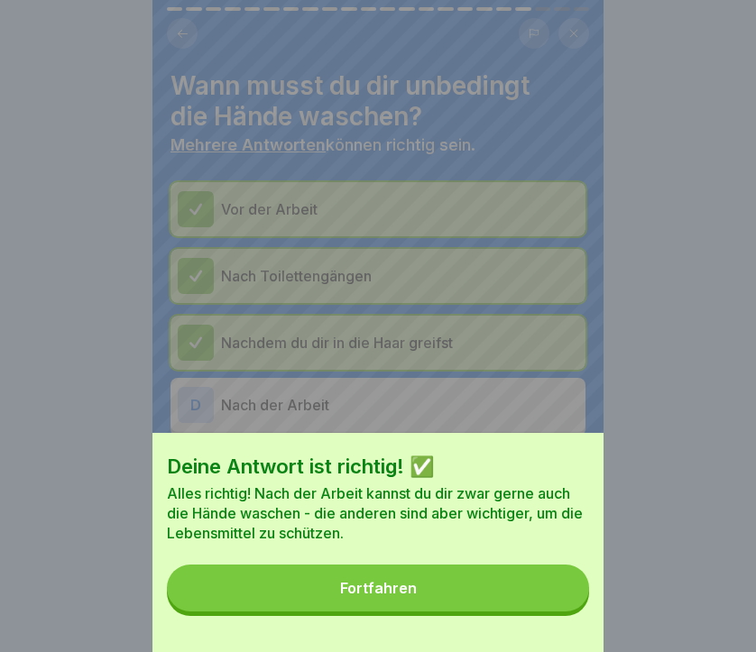
click at [452, 607] on button "Fortfahren" at bounding box center [378, 588] width 422 height 47
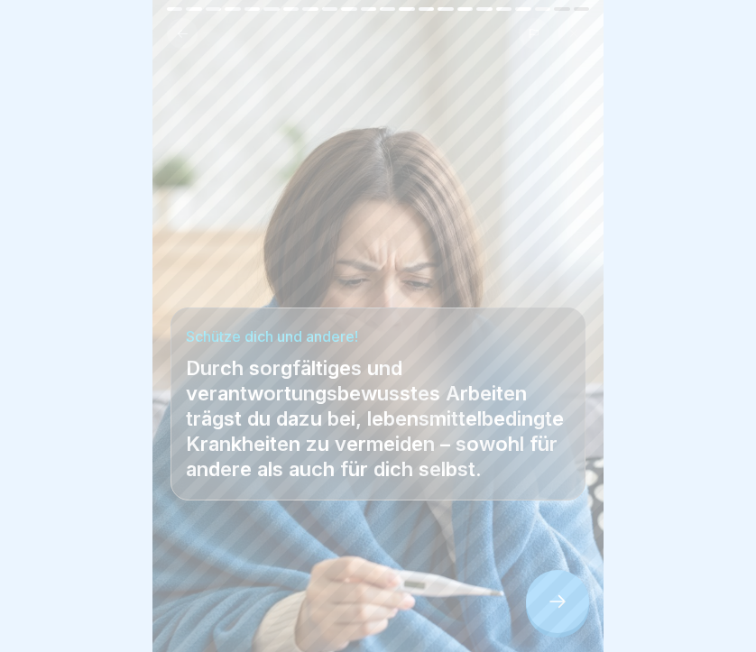
click at [575, 604] on div at bounding box center [557, 601] width 63 height 63
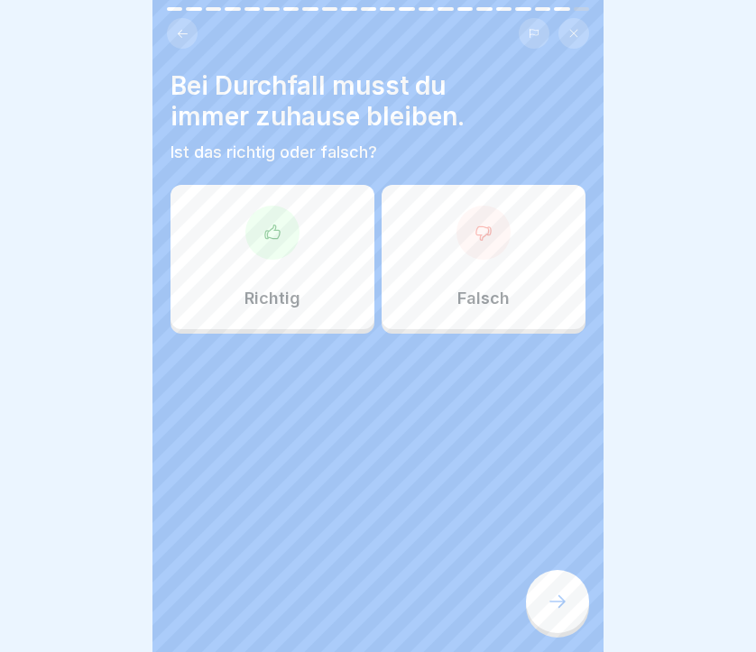
click at [292, 262] on div "Richtig" at bounding box center [272, 257] width 204 height 144
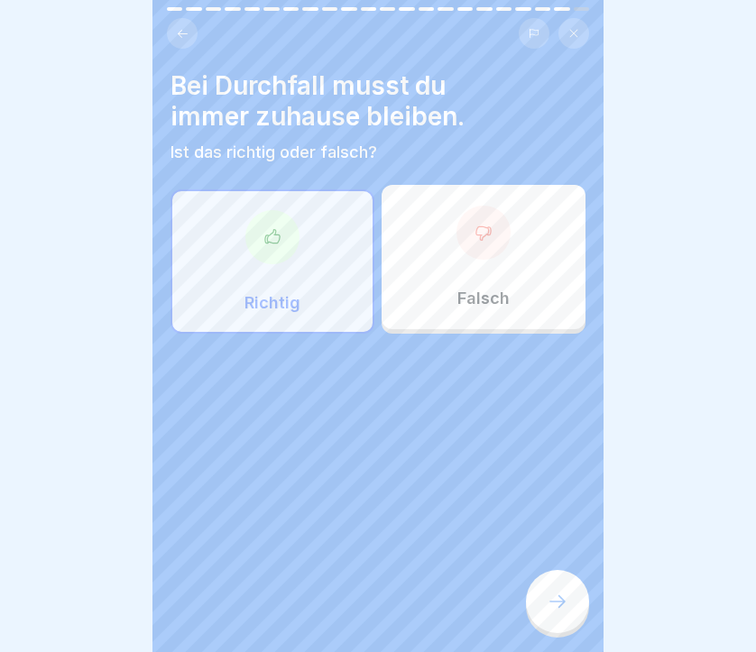
click at [568, 584] on div at bounding box center [557, 601] width 63 height 63
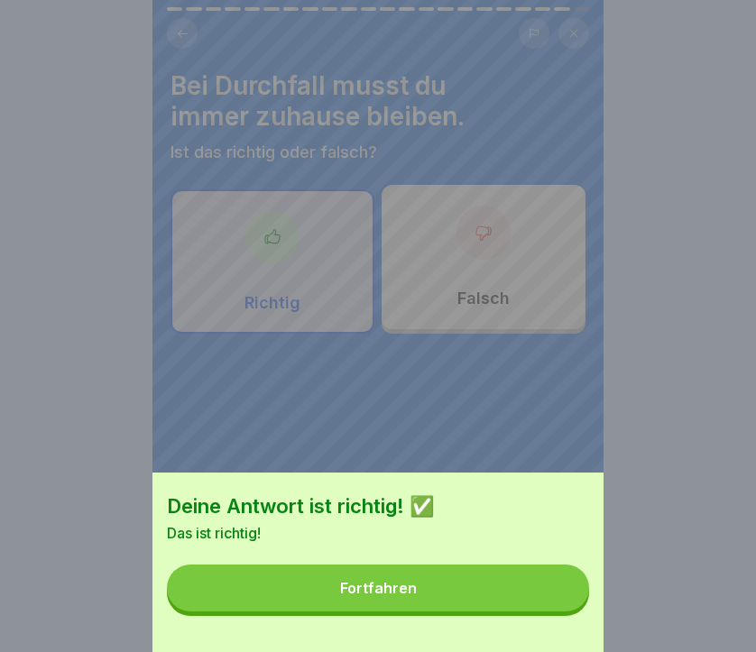
click at [409, 594] on div "Fortfahren" at bounding box center [378, 588] width 77 height 16
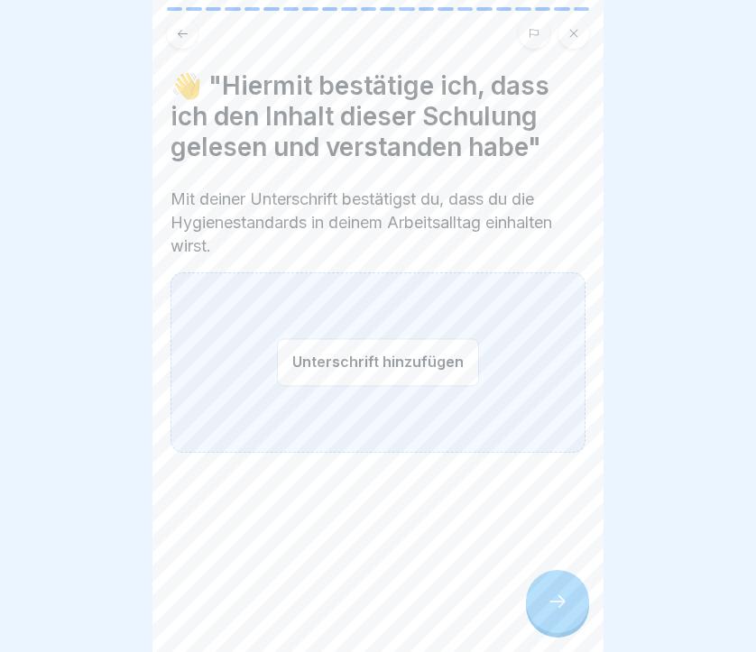
click at [405, 372] on button "Unterschrift hinzufügen" at bounding box center [378, 362] width 202 height 48
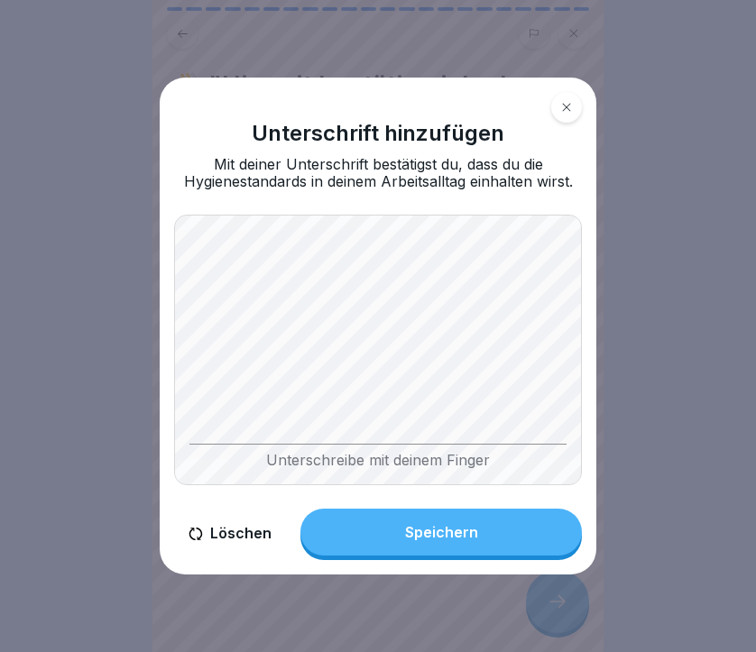
click at [425, 530] on div "Speichern" at bounding box center [441, 532] width 73 height 16
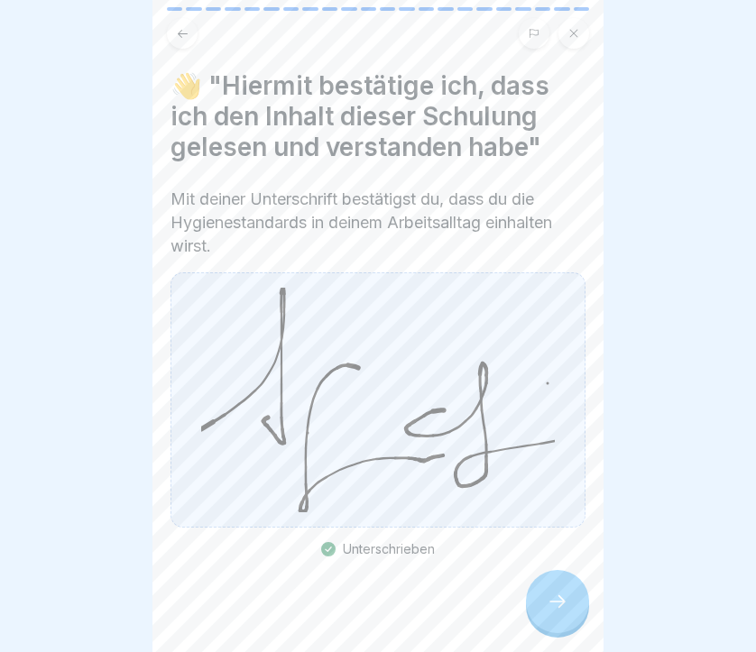
click at [561, 607] on icon at bounding box center [558, 602] width 22 height 22
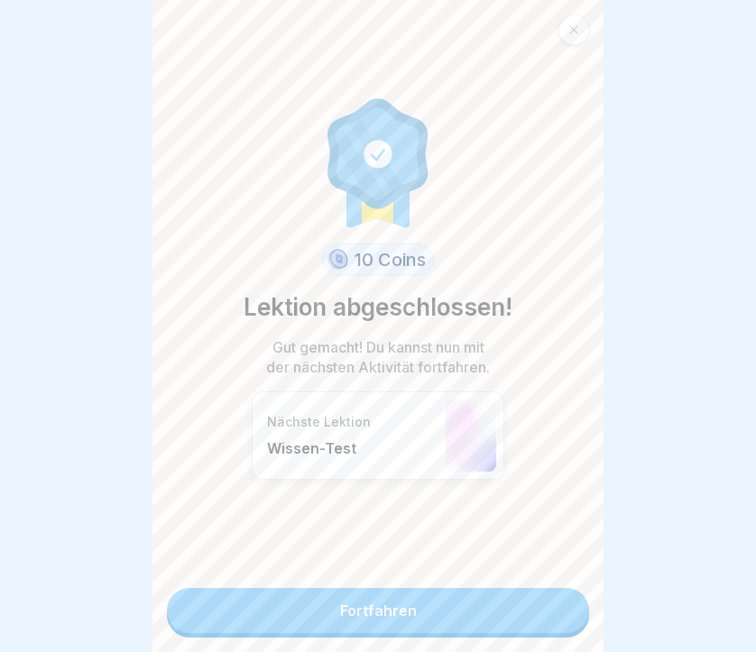
click at [394, 613] on link "Fortfahren" at bounding box center [378, 610] width 422 height 45
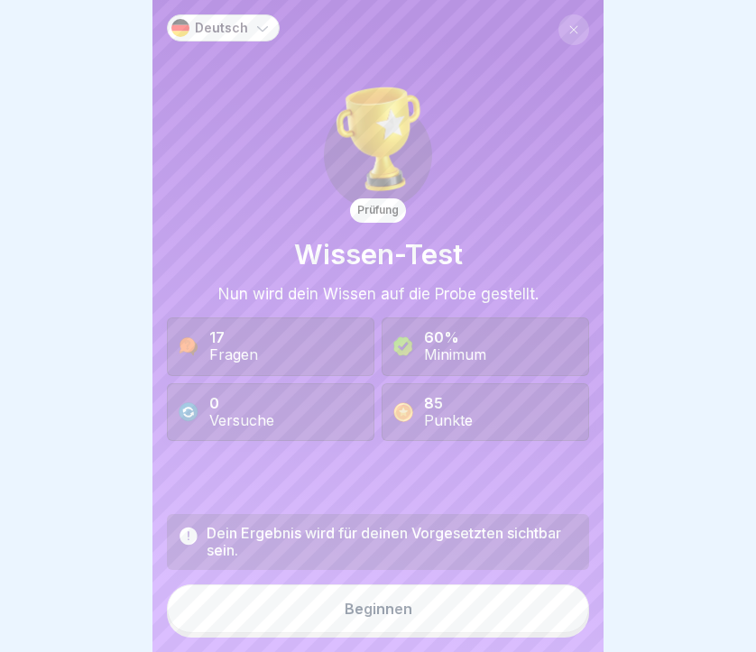
click at [397, 606] on div "Beginnen" at bounding box center [379, 609] width 68 height 16
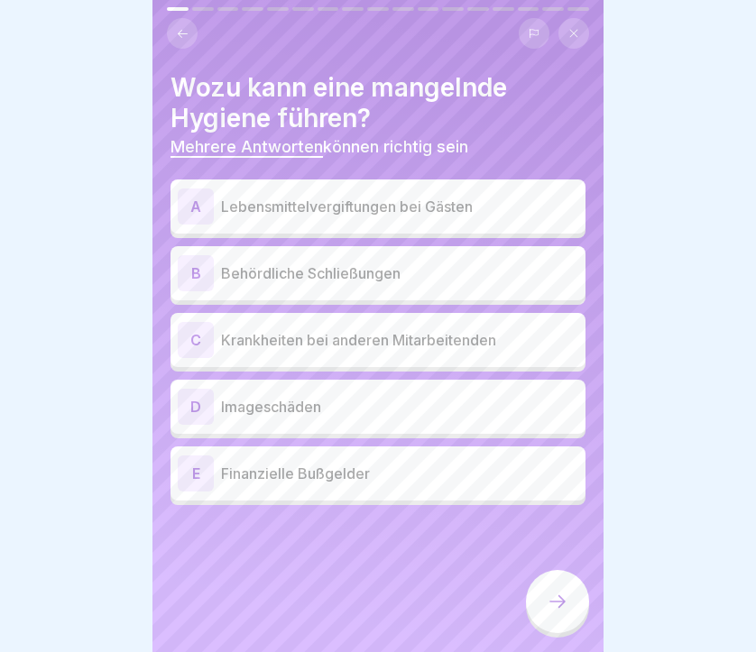
click at [352, 207] on p "Lebensmittelvergiftungen bei Gästen" at bounding box center [399, 207] width 357 height 22
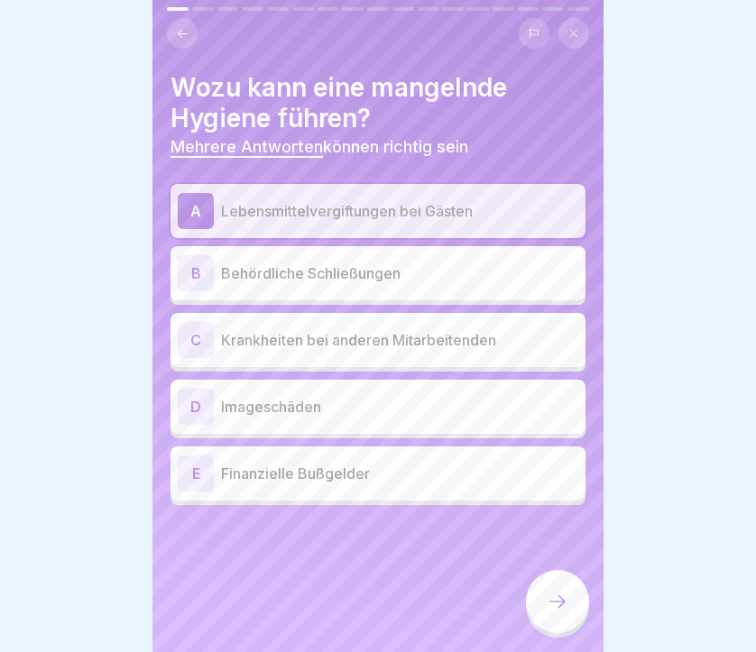
click at [326, 269] on p "Behördliche Schließungen" at bounding box center [399, 273] width 357 height 22
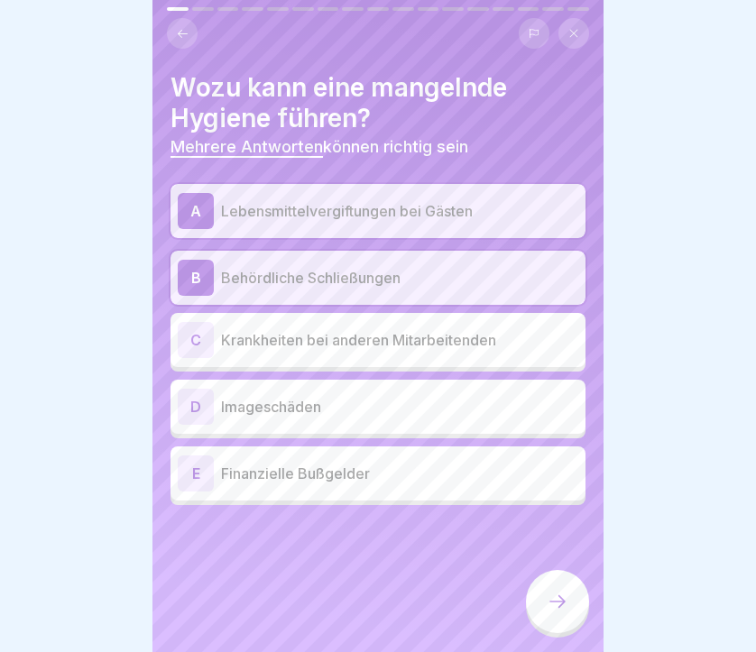
click at [320, 331] on p "Krankheiten bei anderen Mitarbeitenden" at bounding box center [399, 340] width 357 height 22
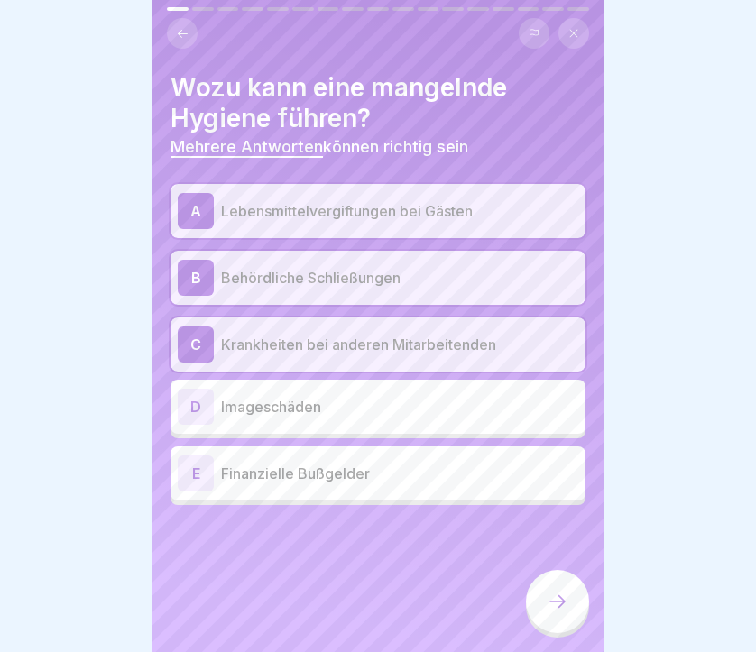
click at [285, 403] on p "Imageschäden" at bounding box center [399, 407] width 357 height 22
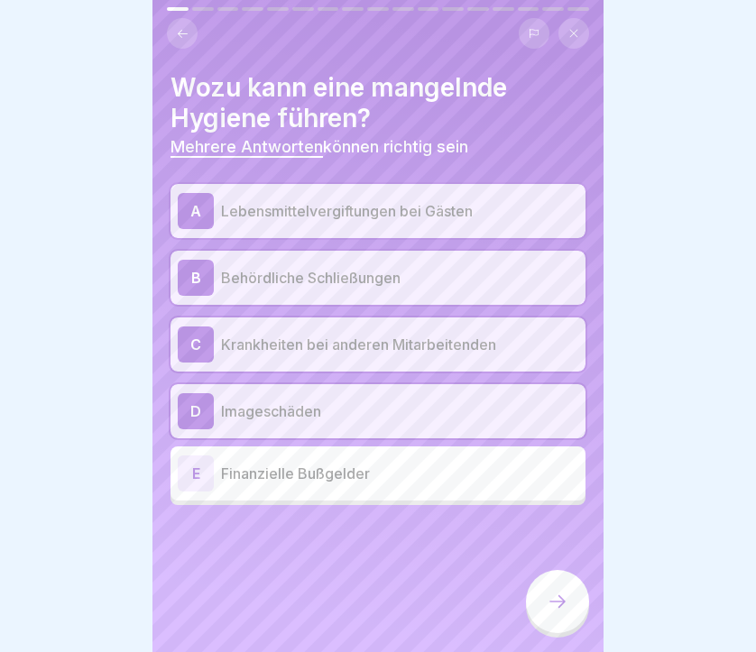
click at [281, 464] on p "Finanzielle Bußgelder" at bounding box center [399, 474] width 357 height 22
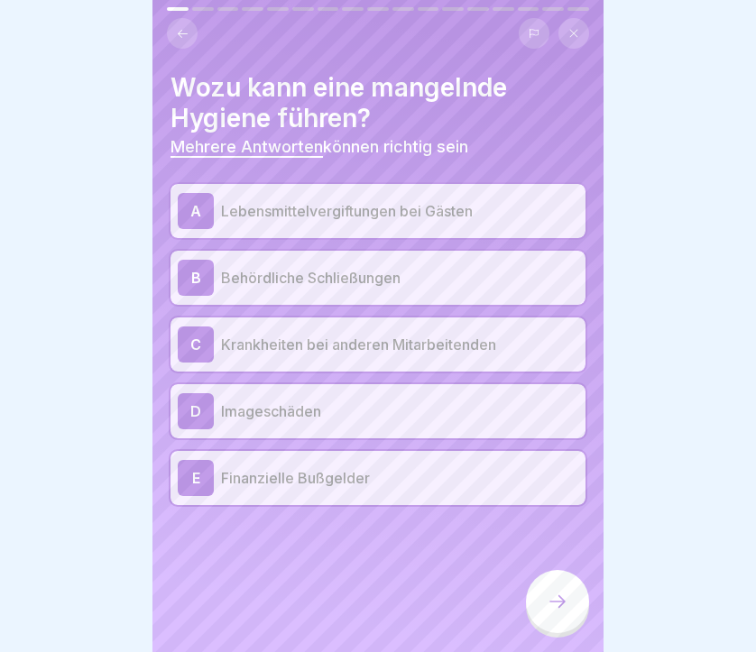
click at [565, 597] on icon at bounding box center [558, 602] width 22 height 22
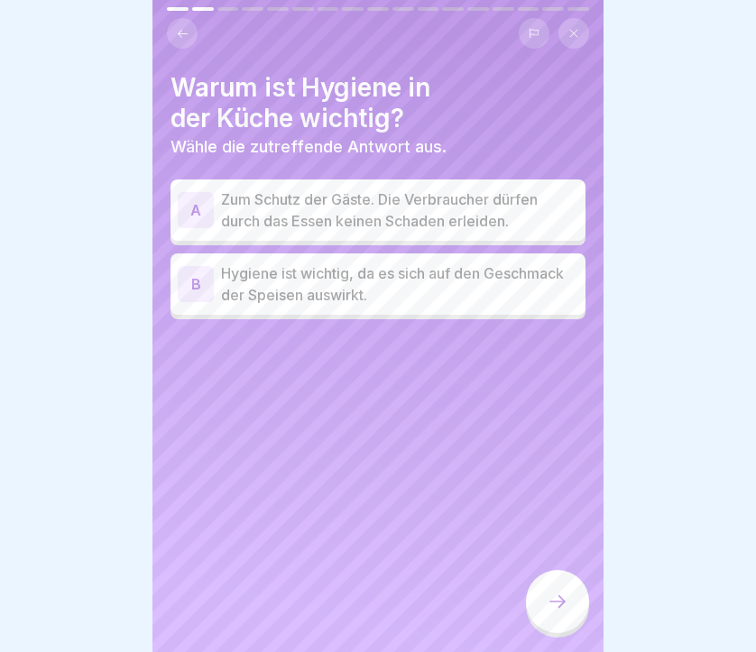
click at [387, 209] on p "Zum Schutz der Gäste. Die Verbraucher dürfen durch das Essen keinen Schaden erl…" at bounding box center [399, 209] width 357 height 43
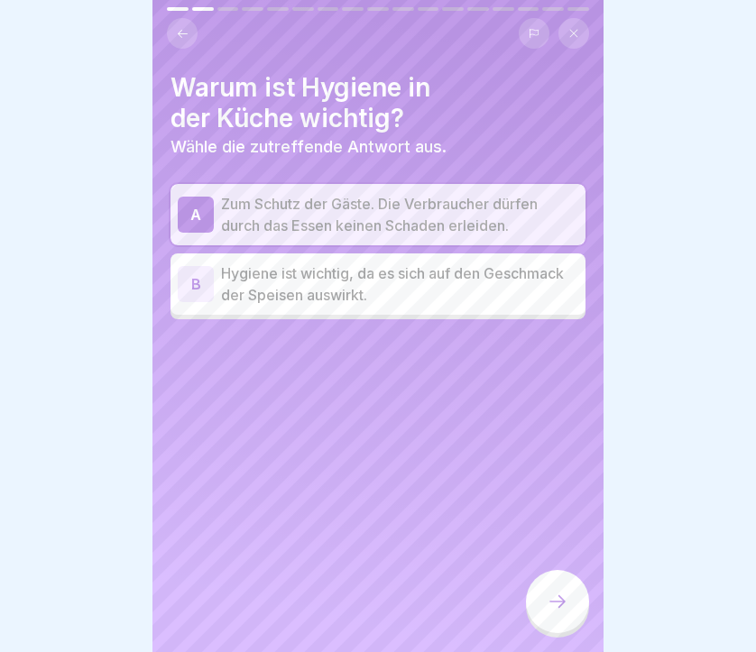
click at [318, 290] on p "Hygiene ist wichtig, da es sich auf den Geschmack der Speisen auswirkt." at bounding box center [399, 283] width 357 height 43
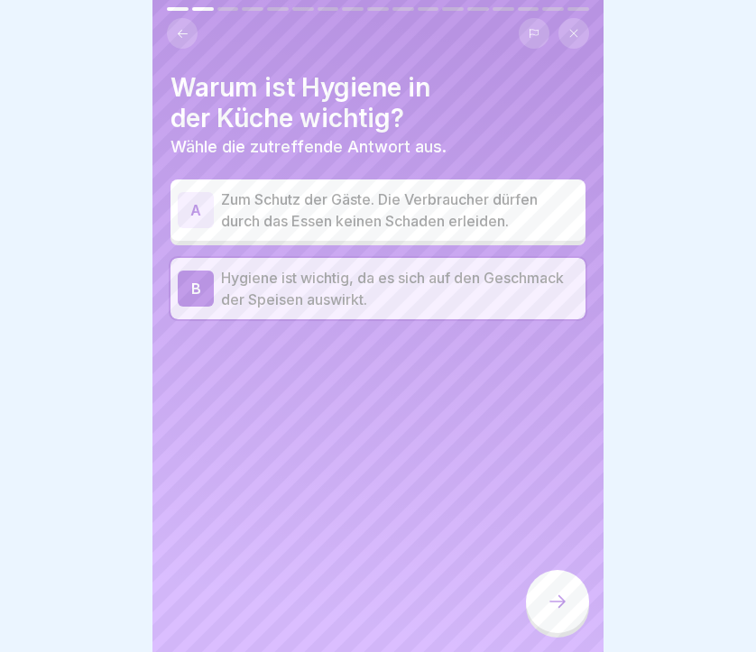
click at [444, 208] on p "Zum Schutz der Gäste. Die Verbraucher dürfen durch das Essen keinen Schaden erl…" at bounding box center [399, 209] width 357 height 43
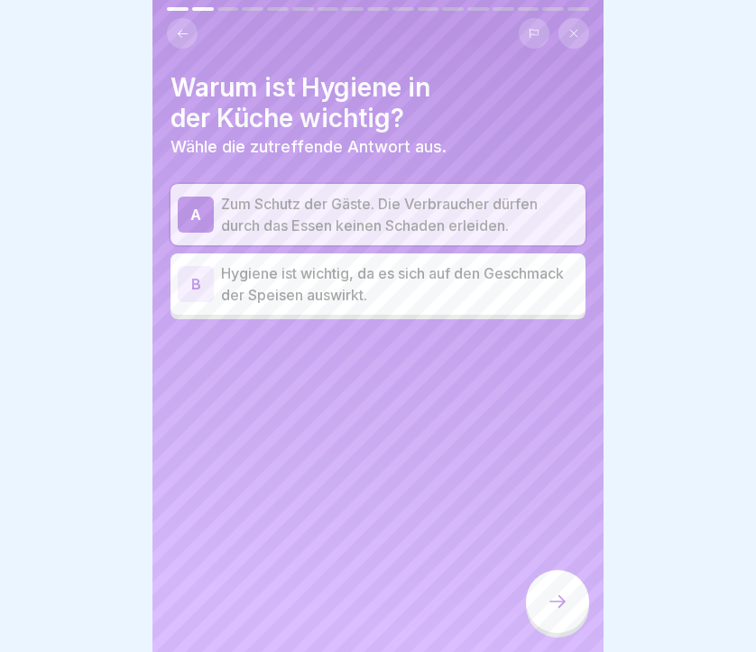
click at [551, 597] on icon at bounding box center [558, 602] width 22 height 22
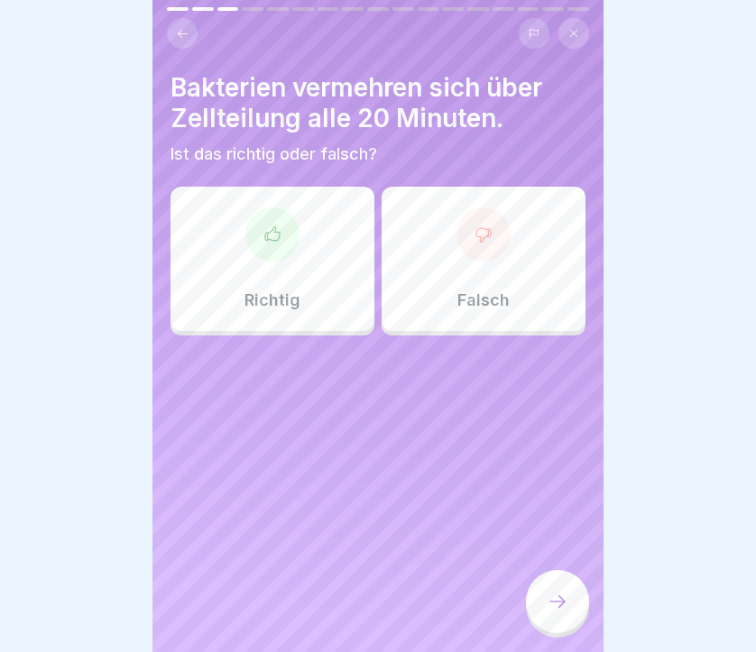
click at [246, 193] on div "Richtig" at bounding box center [272, 259] width 204 height 144
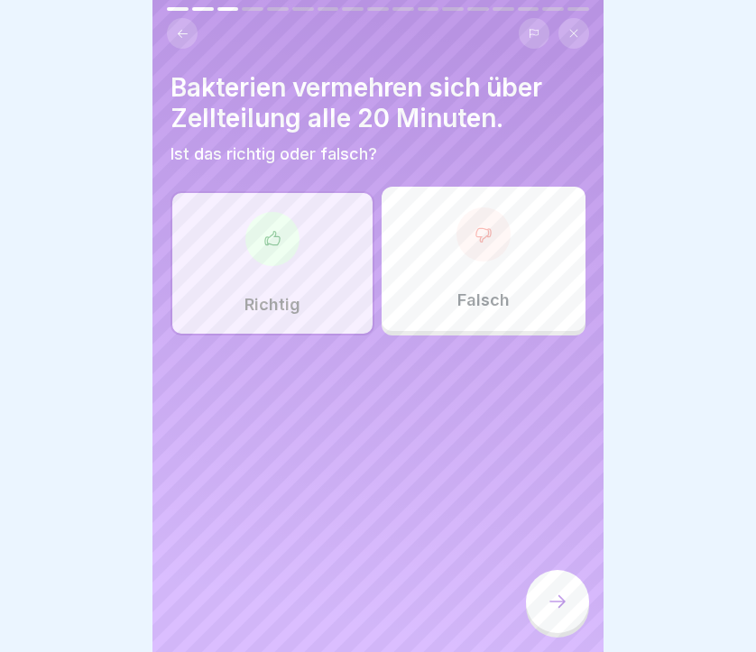
click at [546, 603] on div at bounding box center [557, 601] width 63 height 63
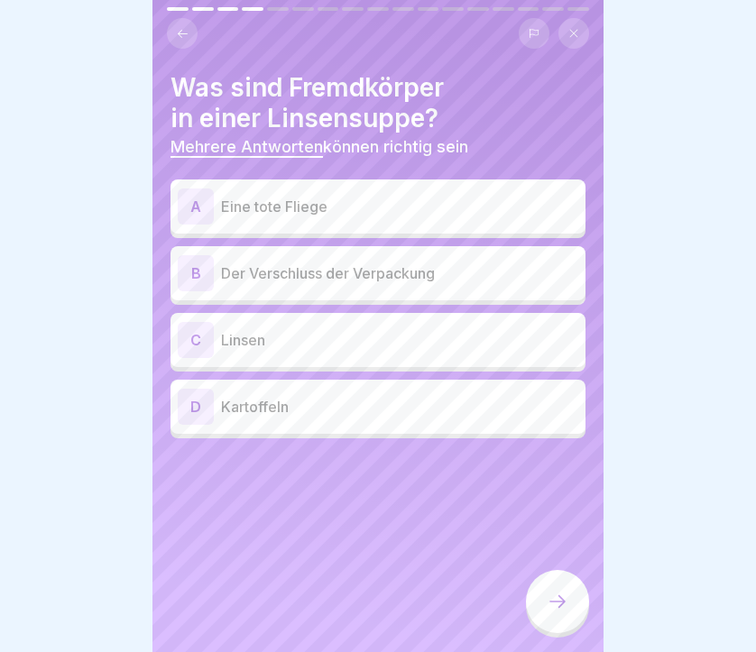
click at [372, 198] on p "Eine tote Fliege" at bounding box center [399, 207] width 357 height 22
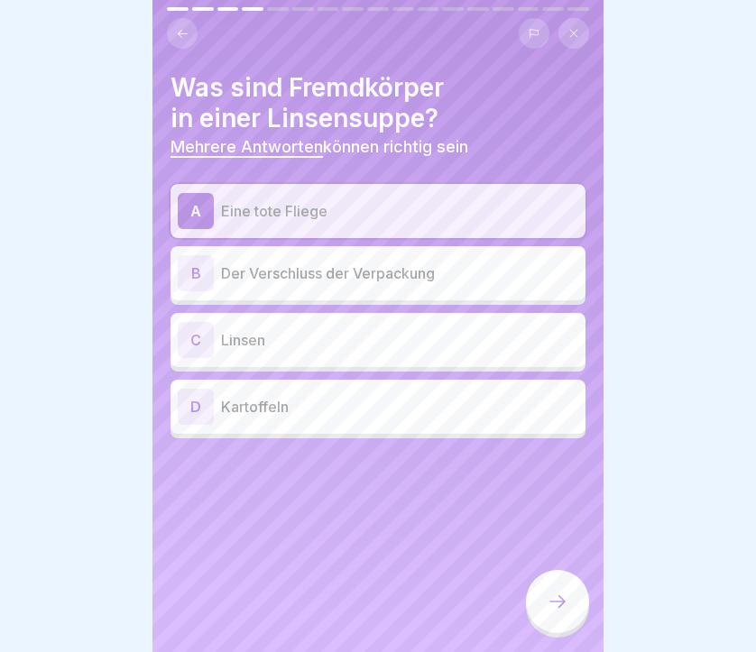
click at [372, 293] on div "B Der Verschluss der Verpackung" at bounding box center [377, 273] width 415 height 54
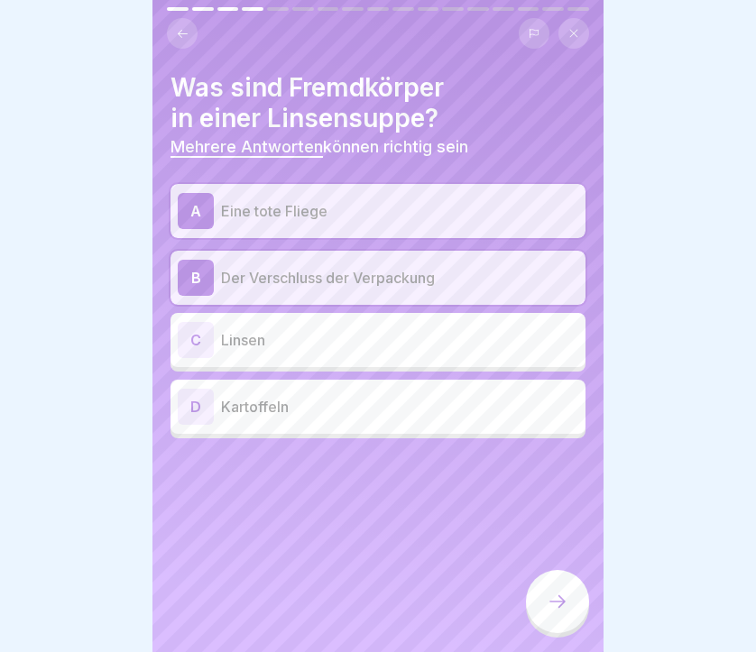
click at [552, 593] on div at bounding box center [557, 601] width 63 height 63
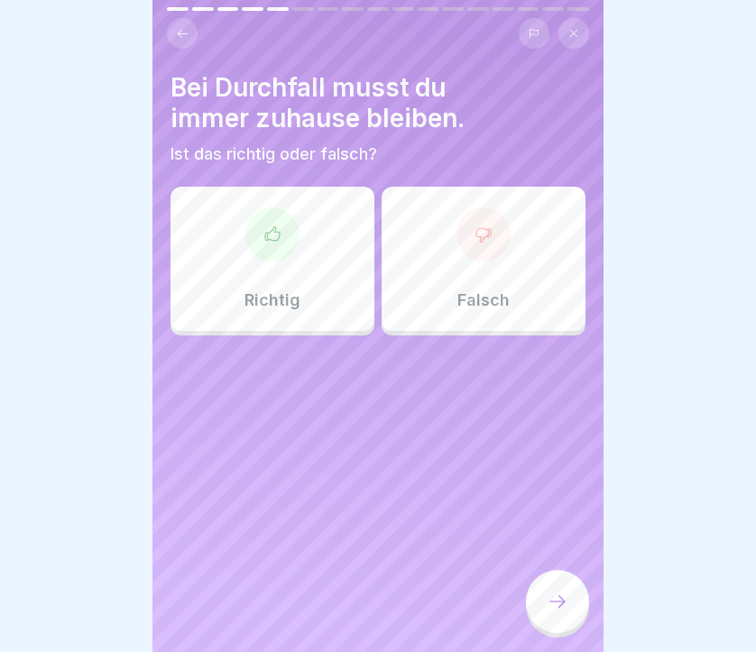
click at [320, 245] on div "Richtig" at bounding box center [272, 259] width 204 height 144
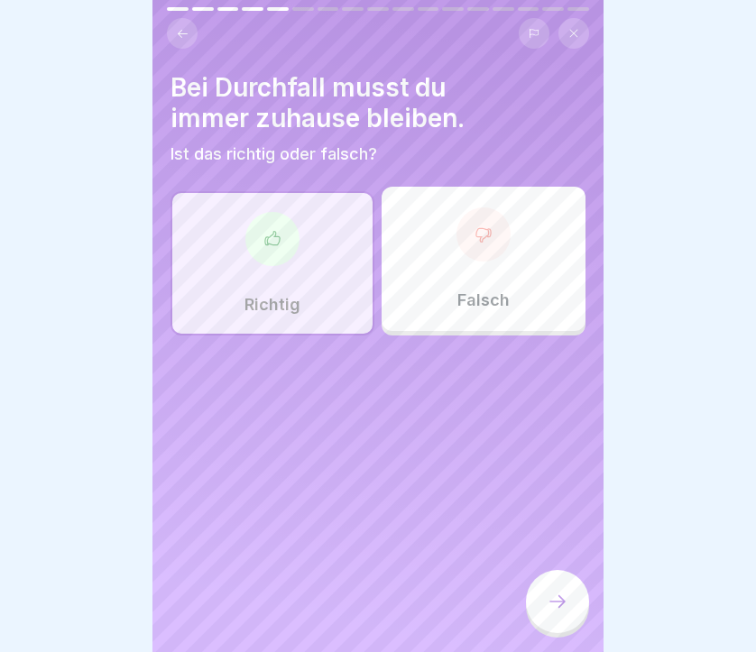
click at [558, 602] on icon at bounding box center [558, 602] width 22 height 22
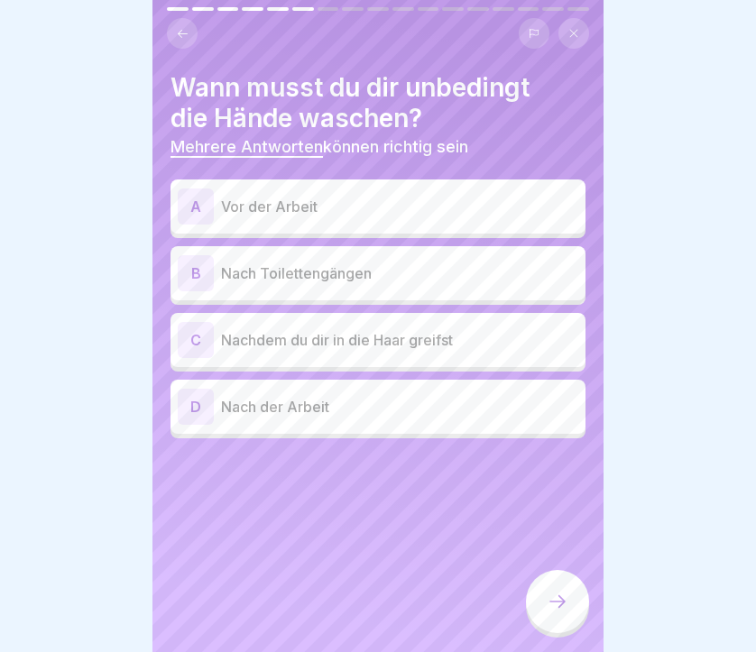
click at [408, 222] on div "A Vor der Arbeit" at bounding box center [378, 206] width 400 height 36
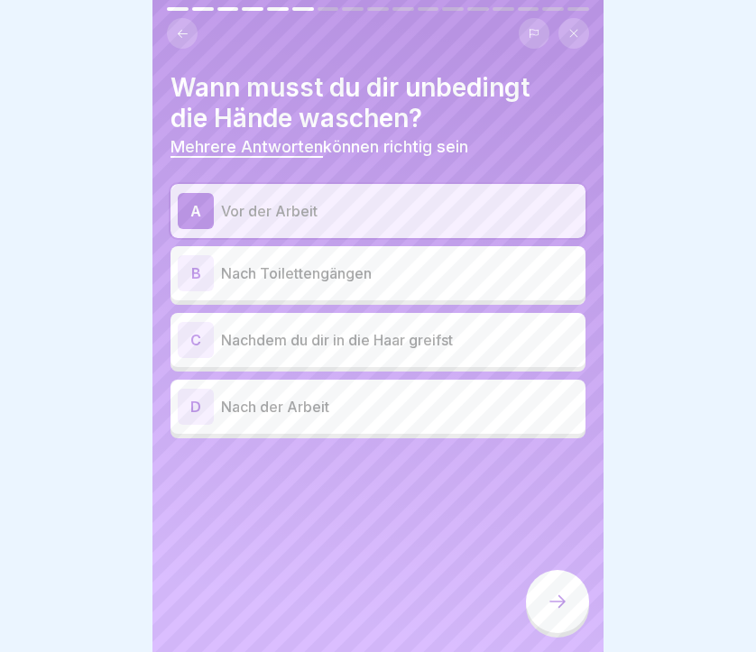
click at [407, 269] on p "Nach Toilettengängen" at bounding box center [399, 273] width 357 height 22
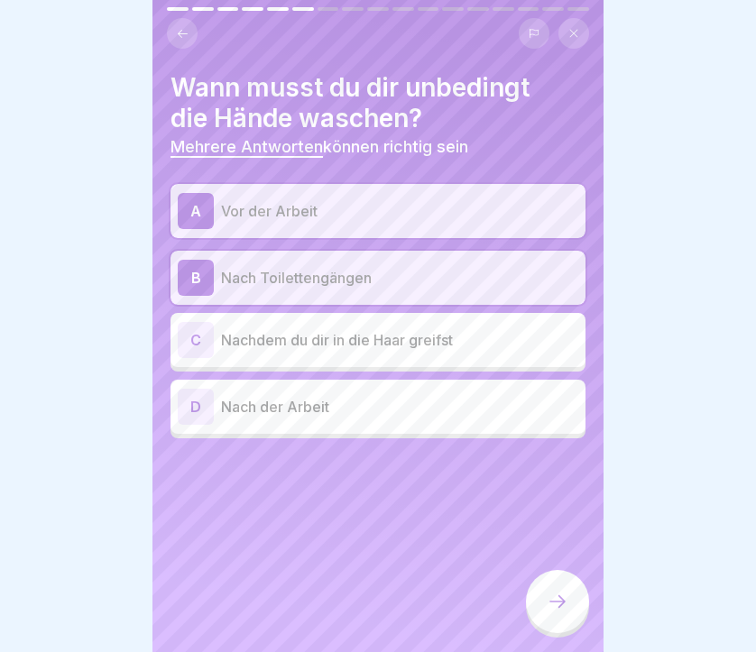
click at [409, 329] on p "Nachdem du dir in die Haar greifst" at bounding box center [399, 340] width 357 height 22
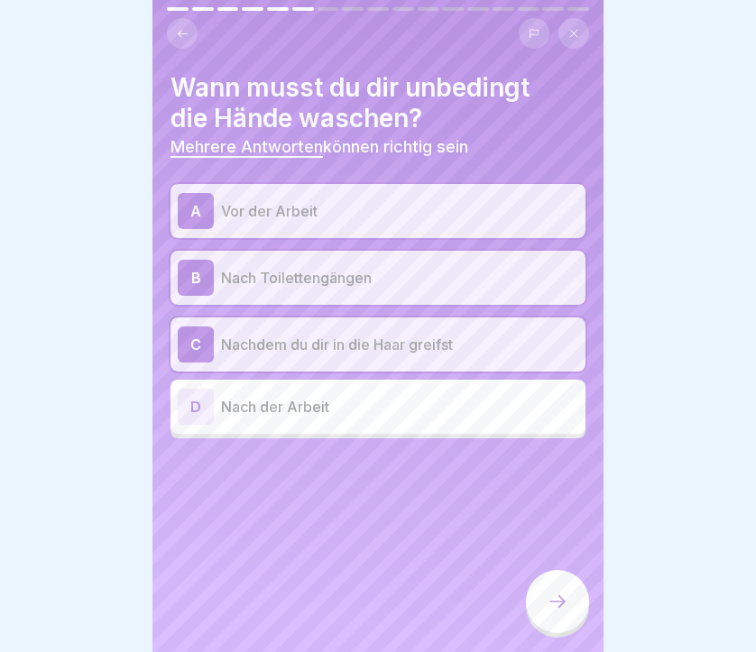
click at [556, 602] on icon at bounding box center [558, 602] width 22 height 22
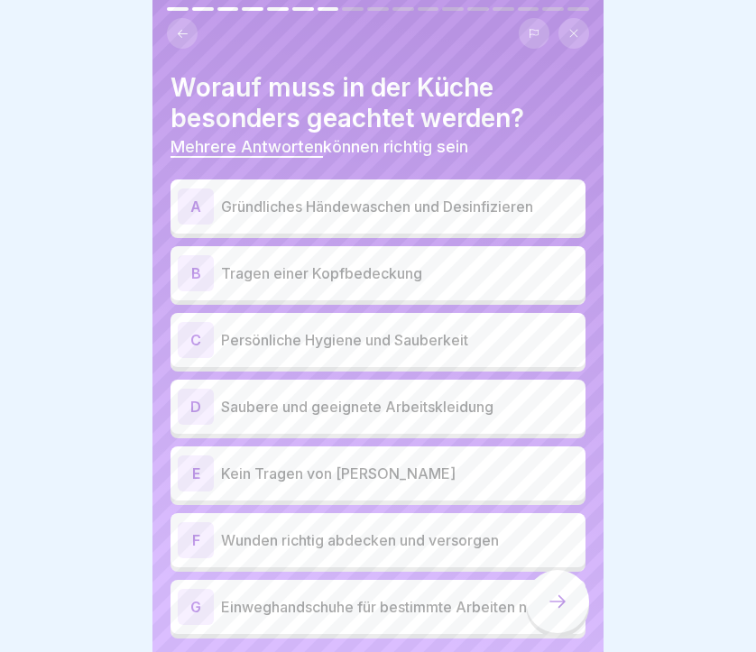
click at [482, 198] on p "Gründliches Händewaschen und Desinfizieren" at bounding box center [399, 207] width 357 height 22
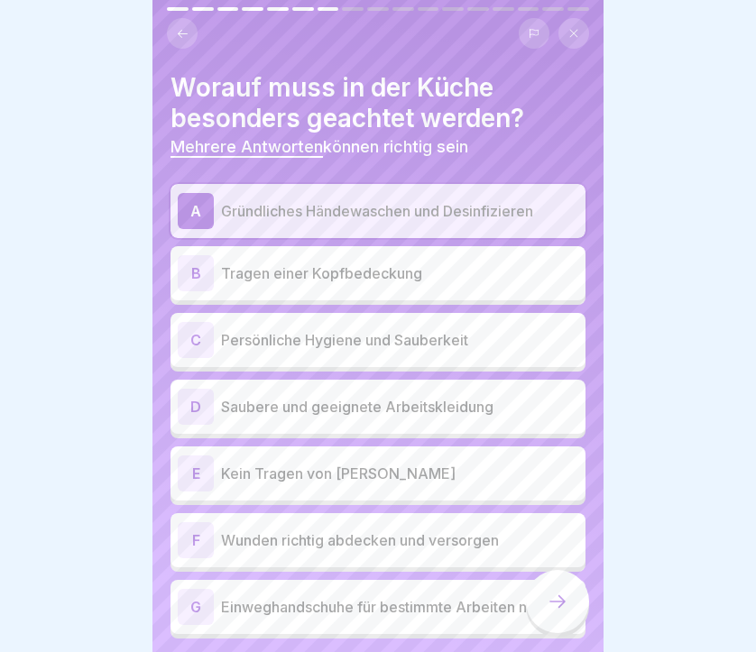
click at [421, 264] on p "Tragen einer Kopfbedeckung" at bounding box center [399, 273] width 357 height 22
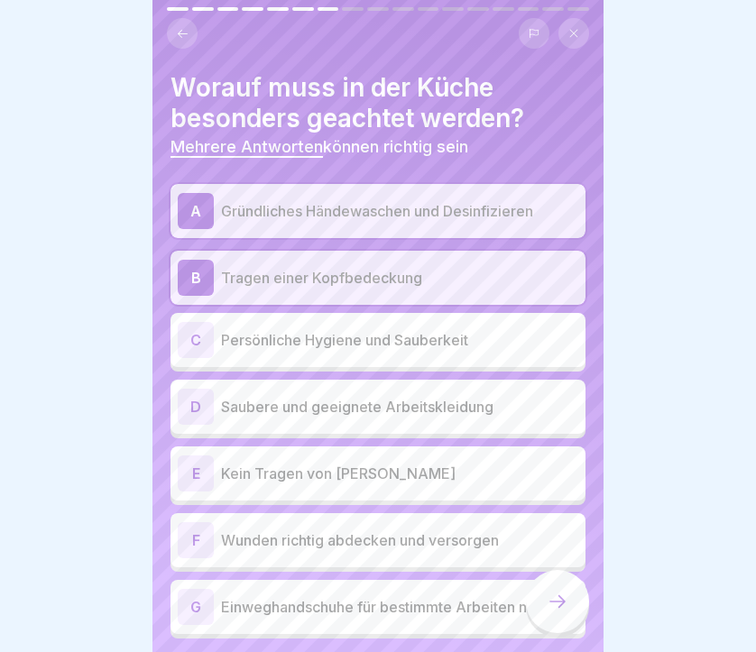
click at [400, 340] on p "Persönliche Hygiene und Sauberkeit" at bounding box center [399, 340] width 357 height 22
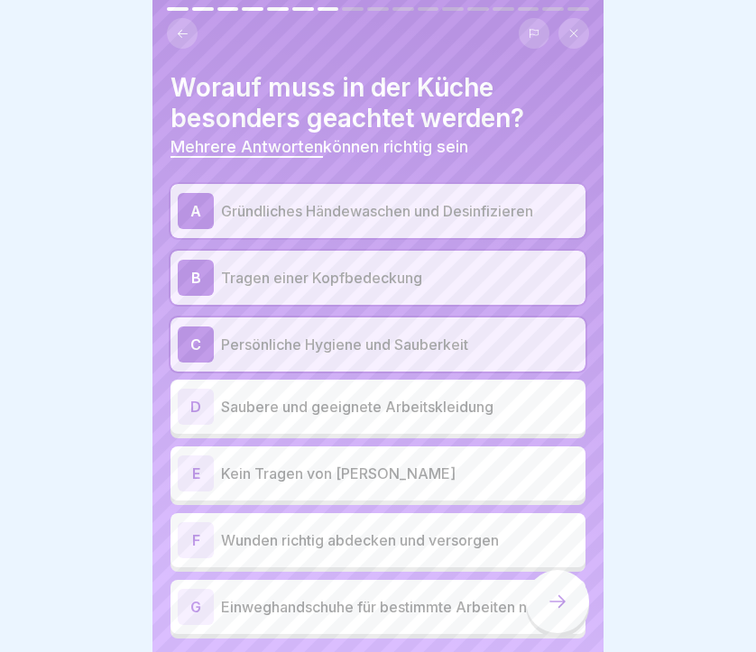
click at [399, 409] on p "Saubere und geeignete Arbeitskleidung" at bounding box center [399, 407] width 357 height 22
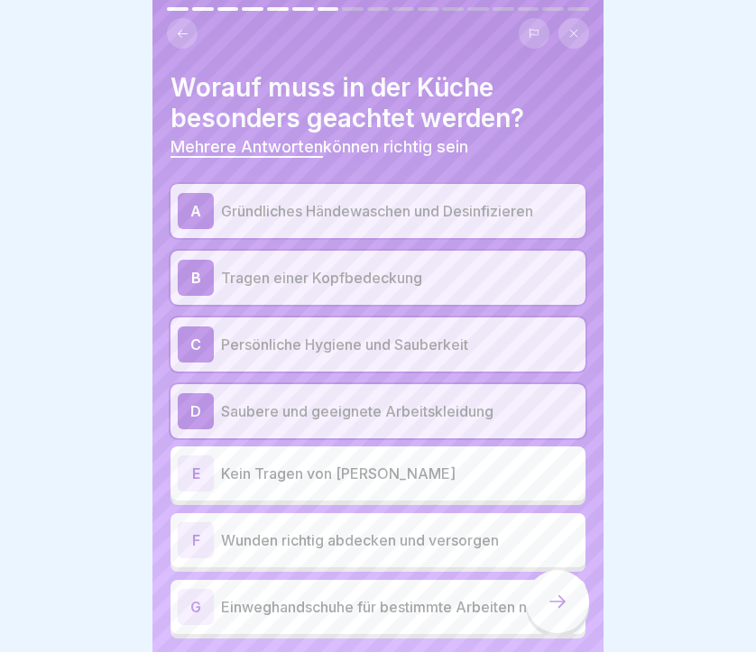
click at [380, 473] on p "Kein Tragen von Schmuck" at bounding box center [399, 474] width 357 height 22
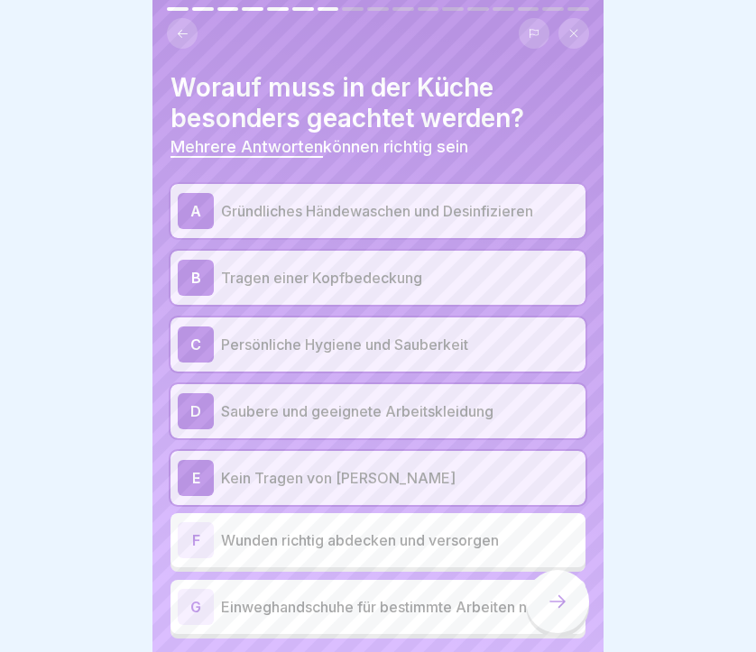
click at [374, 543] on p "Wunden richtig abdecken und versorgen" at bounding box center [399, 540] width 357 height 22
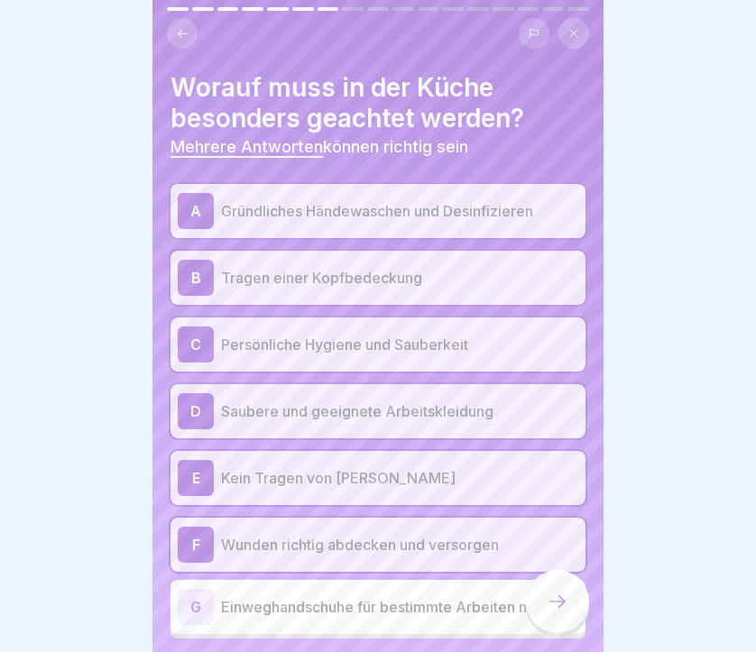
click at [373, 605] on p "Einweghandschuhe für bestimmte Arbeiten nutzen" at bounding box center [399, 607] width 357 height 22
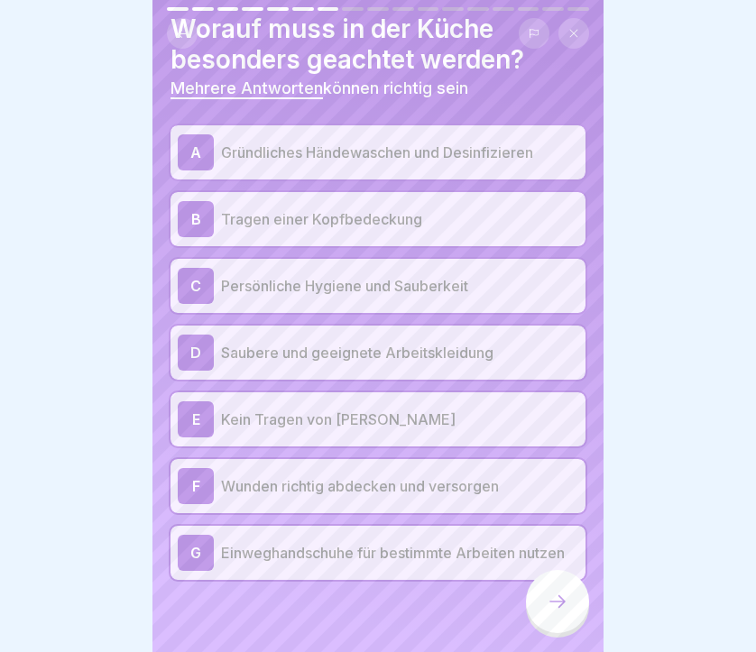
scroll to position [58, 0]
click at [560, 610] on icon at bounding box center [558, 602] width 22 height 22
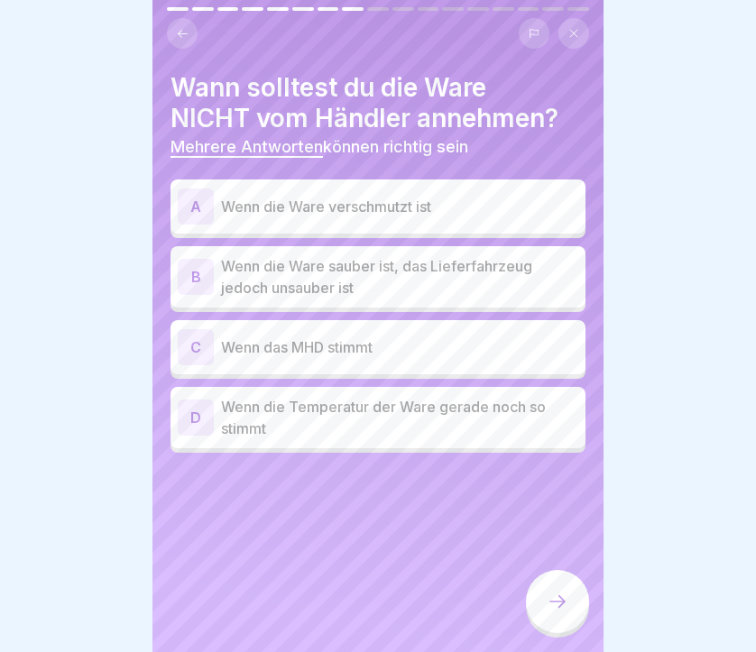
click at [372, 212] on p "Wenn die Ware verschmutzt ist" at bounding box center [399, 207] width 357 height 22
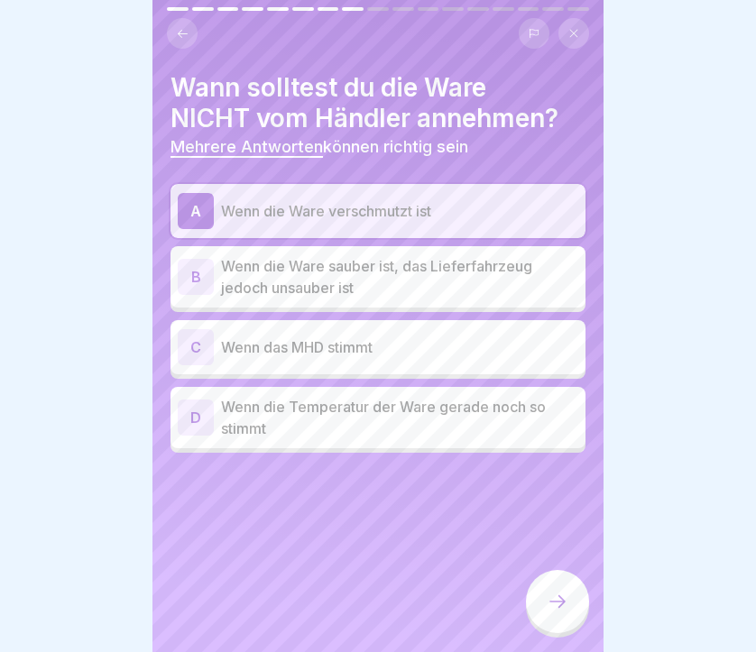
click at [371, 286] on p "Wenn die Ware sauber ist, das Lieferfahrzeug jedoch unsauber ist" at bounding box center [399, 276] width 357 height 43
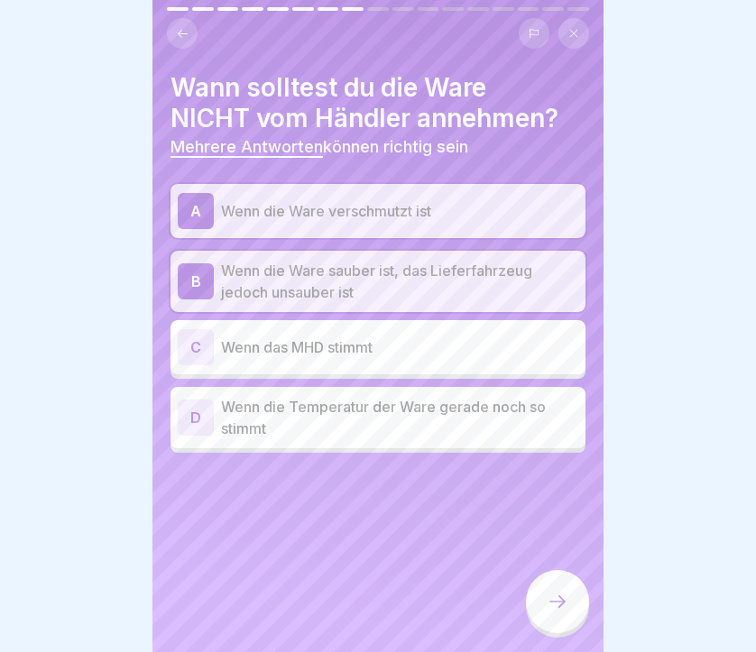
click at [381, 403] on p "Wenn die Temperatur der Ware gerade noch so stimmt" at bounding box center [399, 417] width 357 height 43
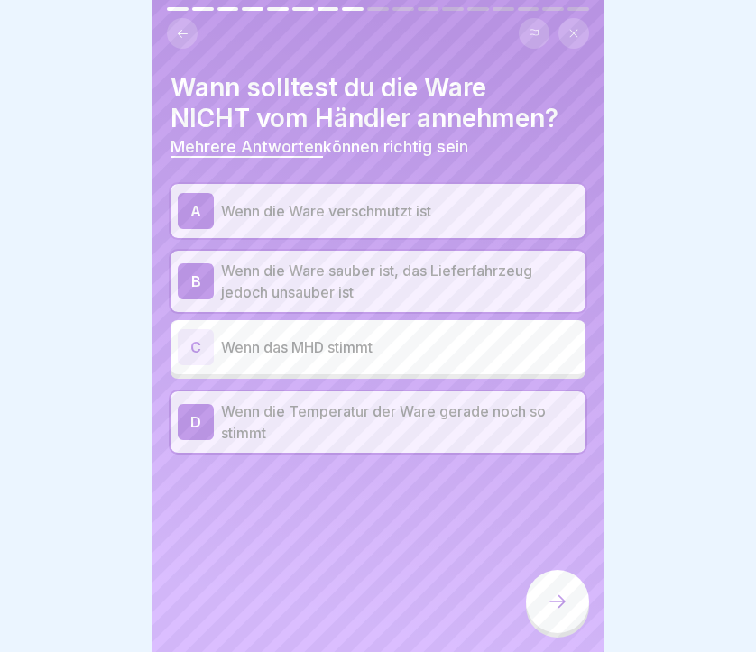
click at [552, 600] on icon at bounding box center [558, 602] width 22 height 22
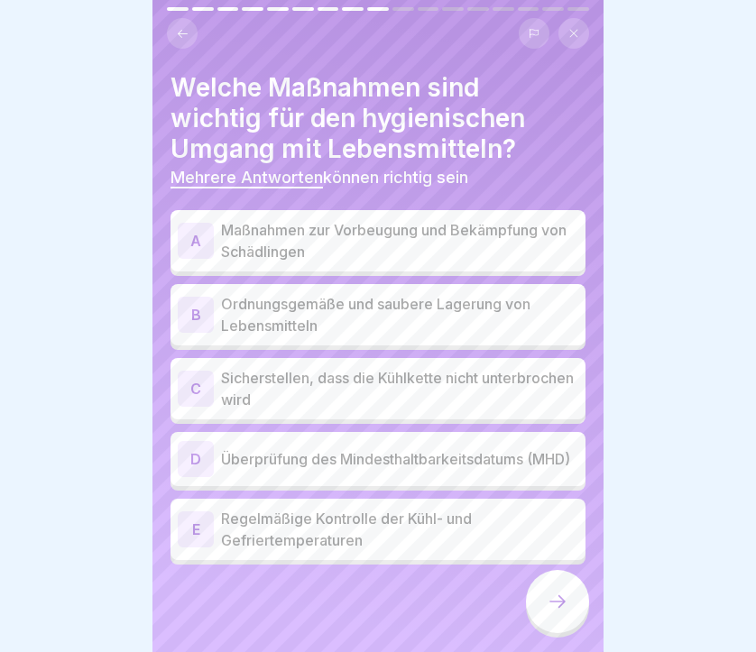
click at [452, 234] on p "Maßnahmen zur Vorbeugung und Bekämpfung von Schädlingen" at bounding box center [399, 240] width 357 height 43
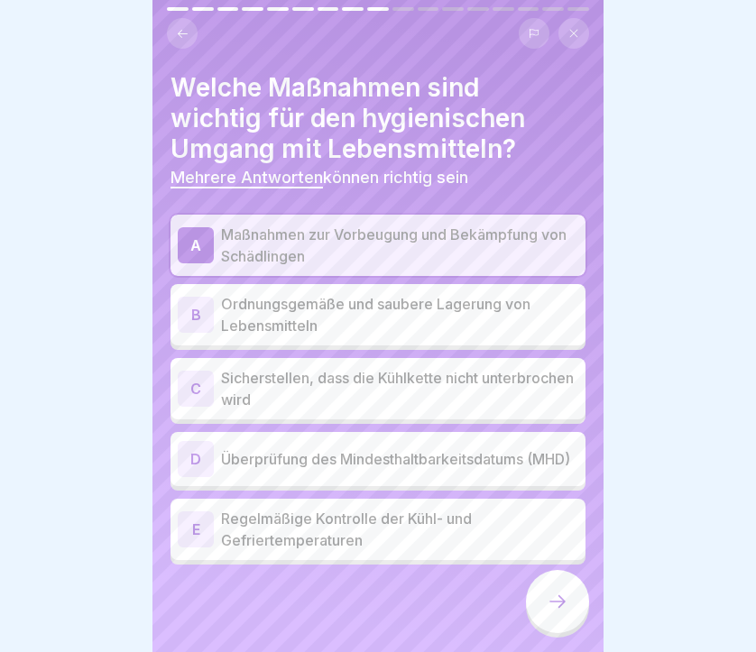
click at [419, 318] on p "Ordnungsgemäße und saubere Lagerung von Lebensmitteln" at bounding box center [399, 314] width 357 height 43
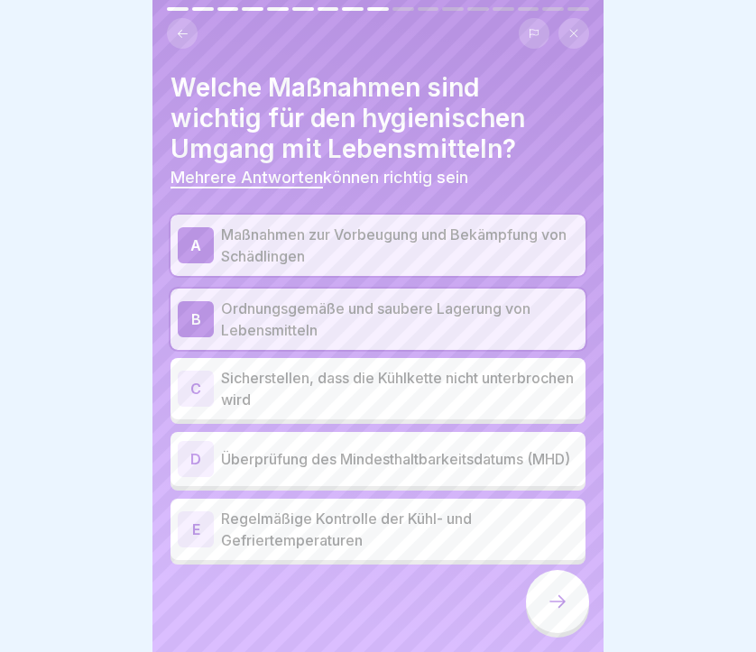
click at [409, 386] on p "Sicherstellen, dass die Kühlkette nicht unterbrochen wird" at bounding box center [399, 388] width 357 height 43
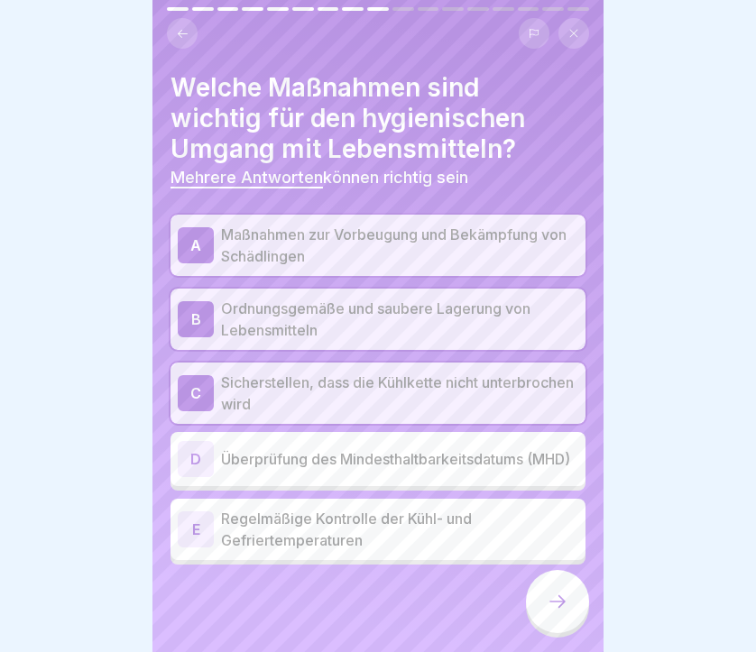
click at [409, 463] on p "Überprüfung des Mindesthaltbarkeitsdatums (MHD)" at bounding box center [399, 459] width 357 height 22
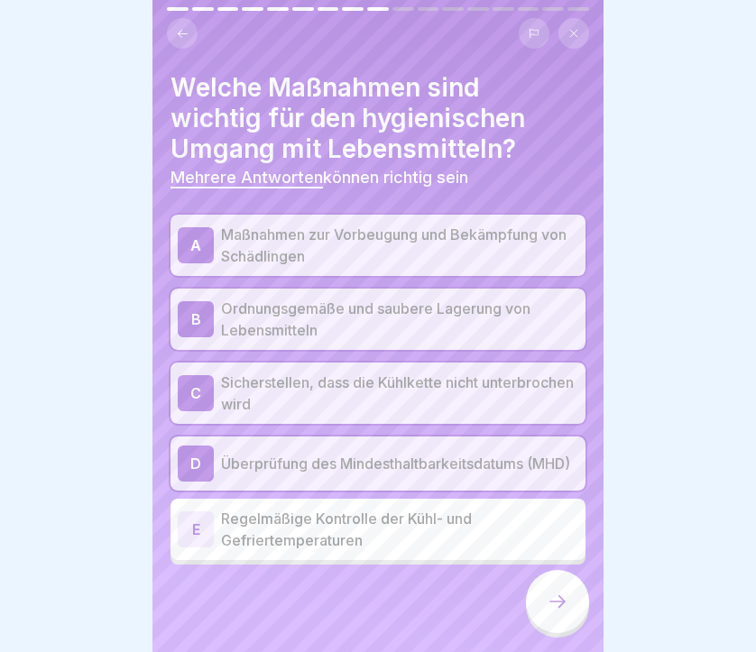
click at [406, 523] on p "Regelmäßige Kontrolle der Kühl- und Gefriertemperaturen" at bounding box center [399, 529] width 357 height 43
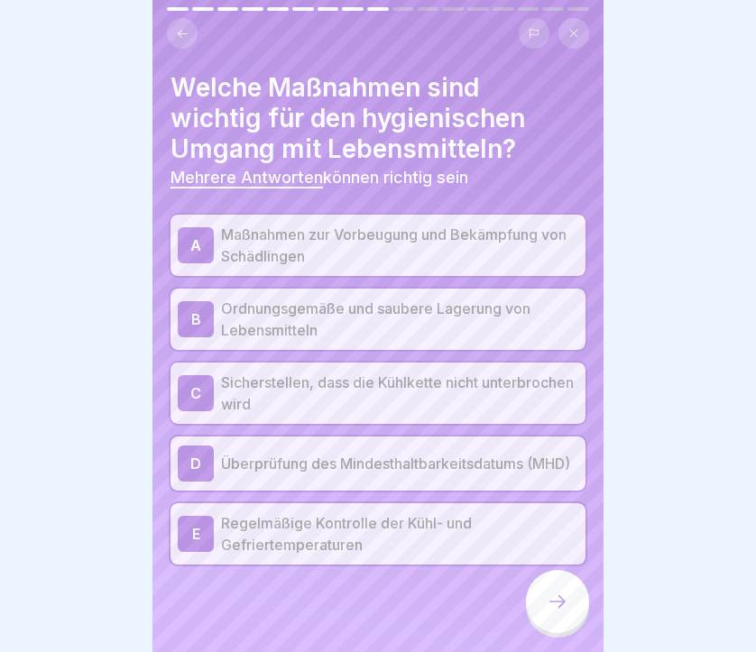
click at [563, 593] on icon at bounding box center [558, 602] width 22 height 22
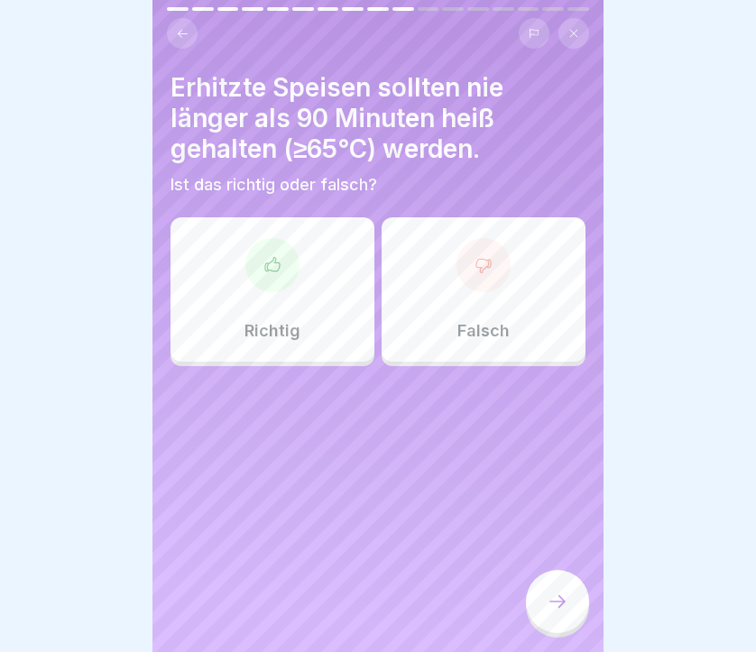
click at [296, 297] on div "Richtig" at bounding box center [272, 289] width 204 height 144
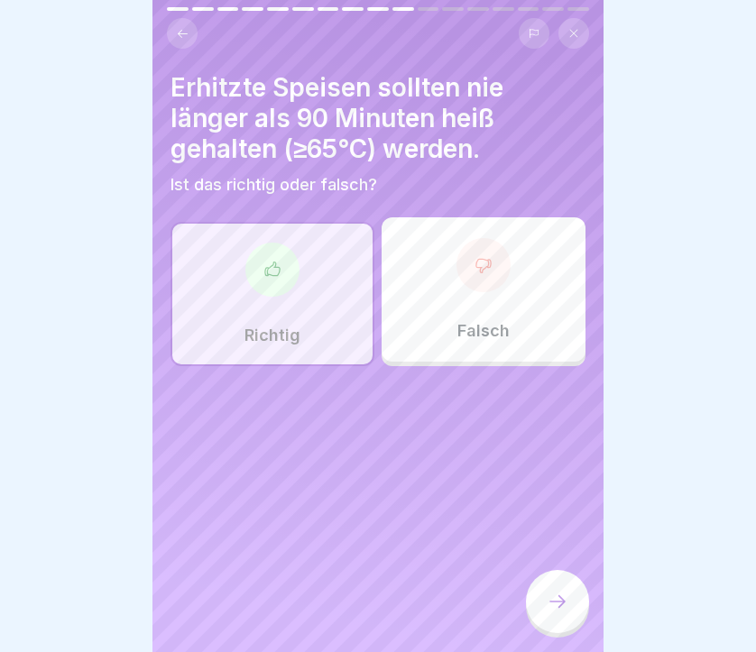
click at [559, 621] on div at bounding box center [557, 601] width 63 height 63
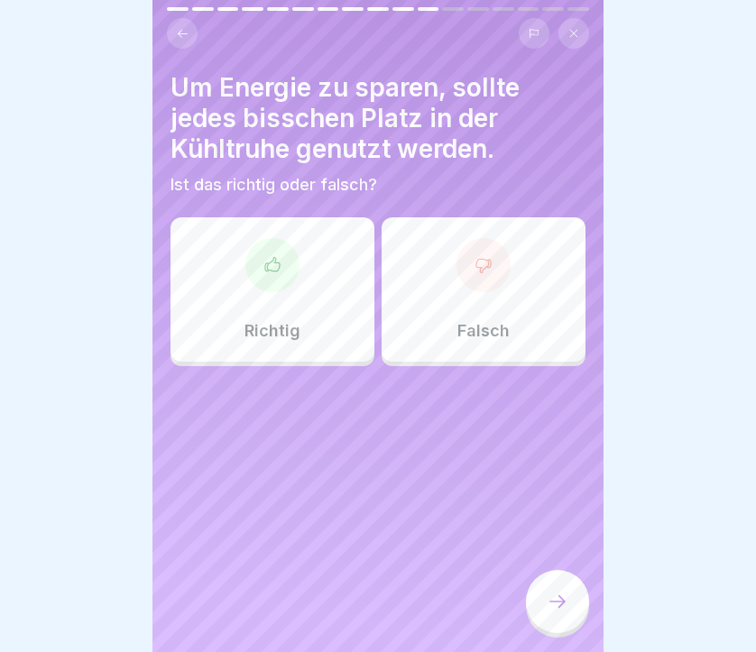
click at [423, 270] on div "Falsch" at bounding box center [483, 289] width 204 height 144
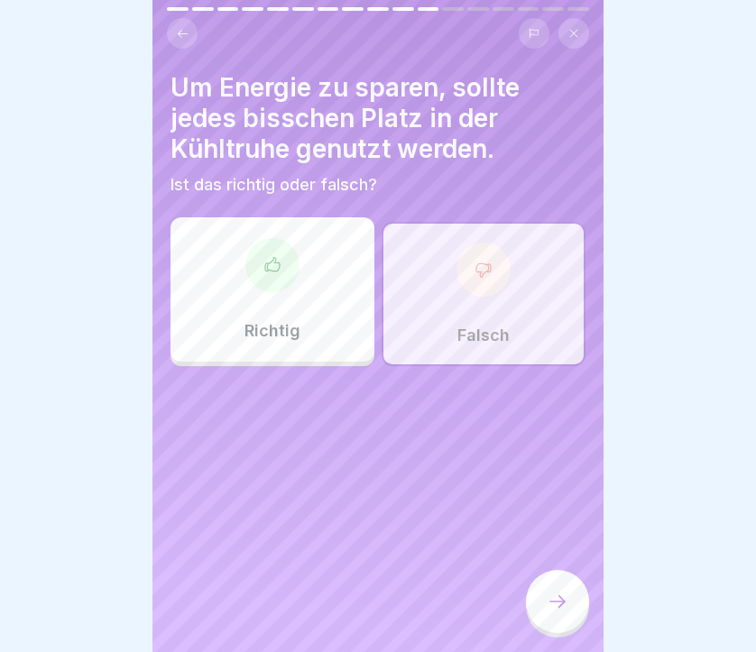
click at [547, 602] on icon at bounding box center [558, 602] width 22 height 22
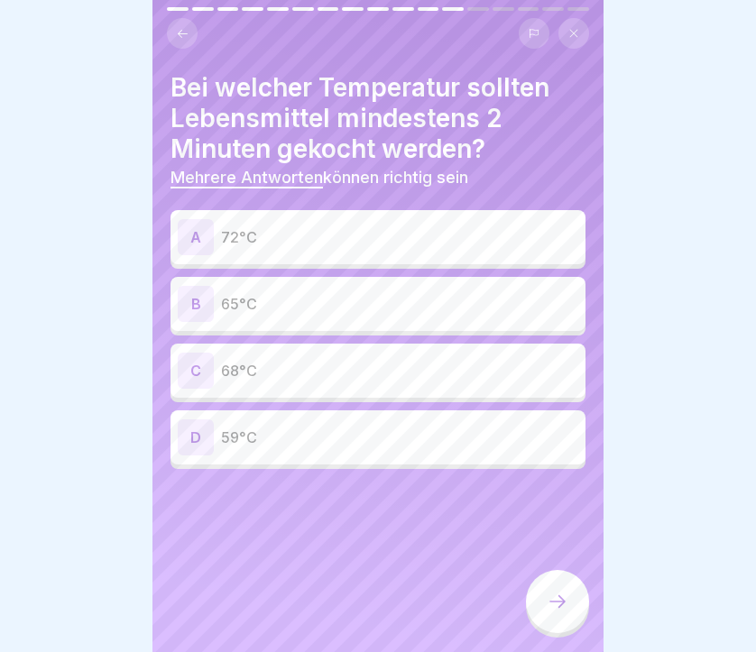
click at [341, 235] on p "72°C" at bounding box center [399, 237] width 357 height 22
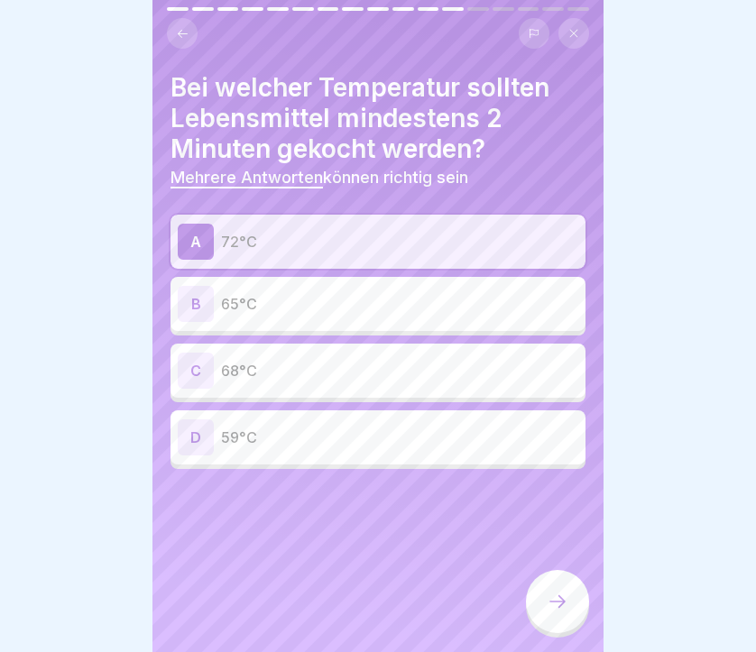
click at [561, 606] on icon at bounding box center [558, 602] width 22 height 22
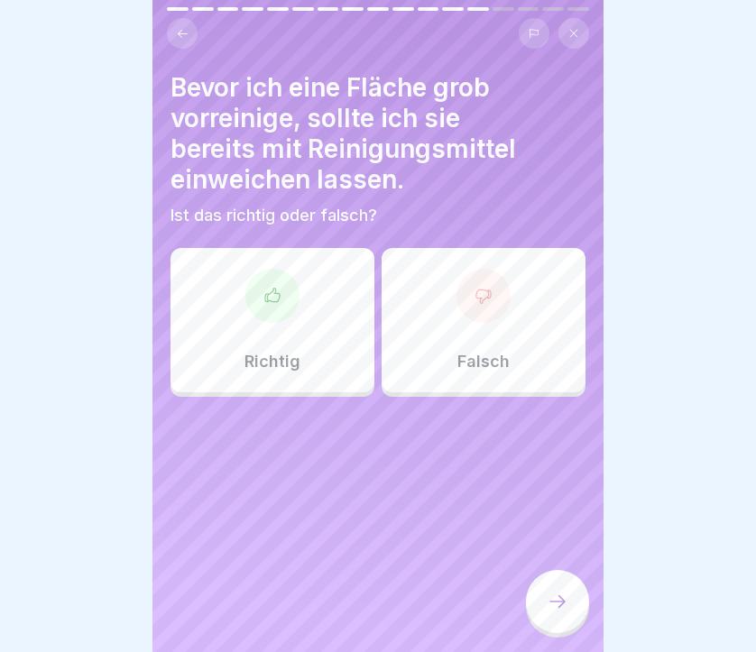
click at [519, 312] on div "Falsch" at bounding box center [483, 320] width 204 height 144
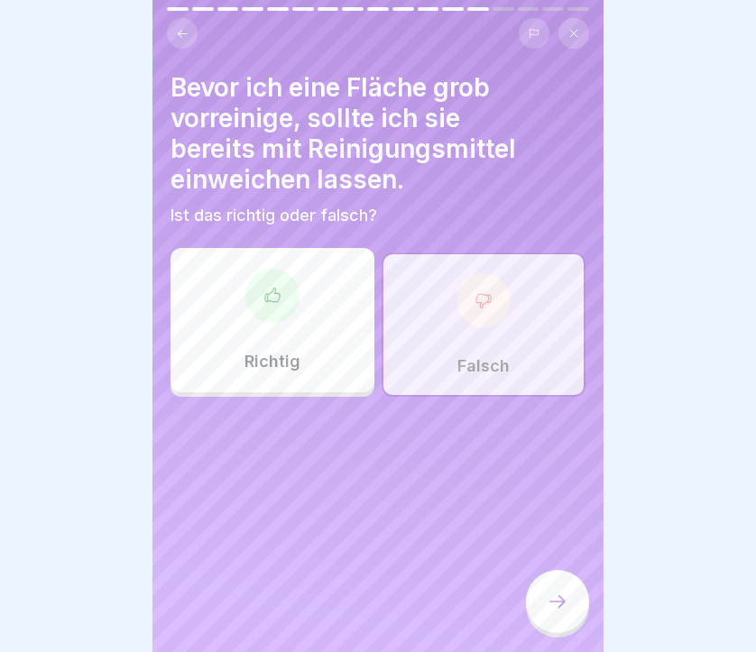
click at [557, 612] on icon at bounding box center [558, 602] width 22 height 22
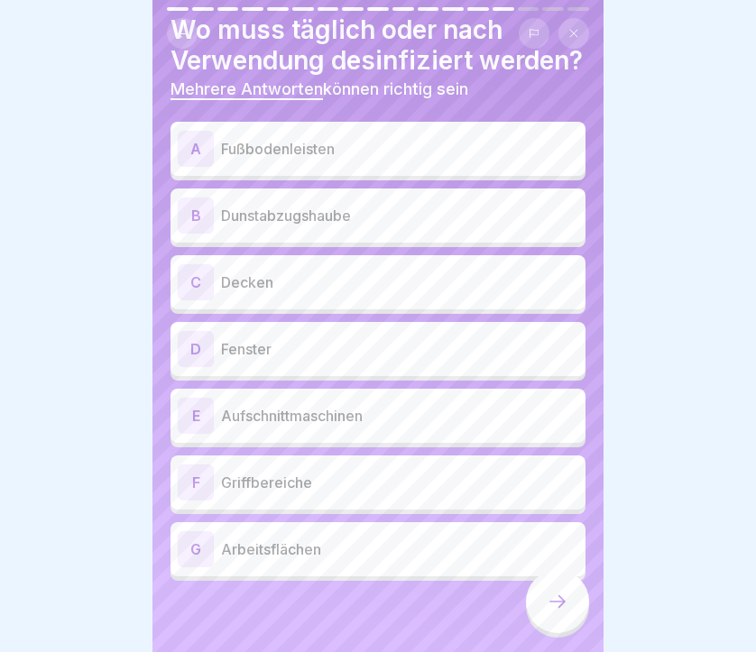
click at [300, 427] on div "E Aufschnittmaschinen" at bounding box center [378, 416] width 400 height 36
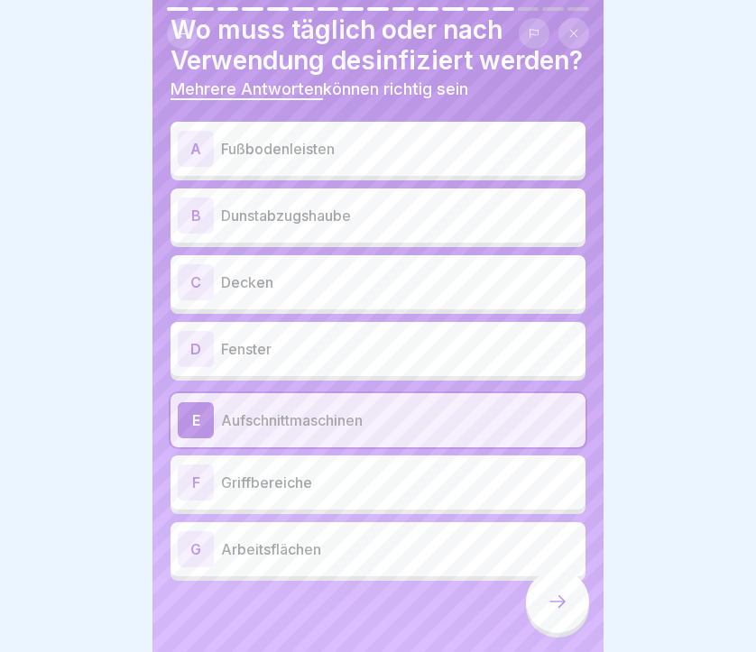
click at [300, 464] on div "F Griffbereiche" at bounding box center [378, 482] width 400 height 36
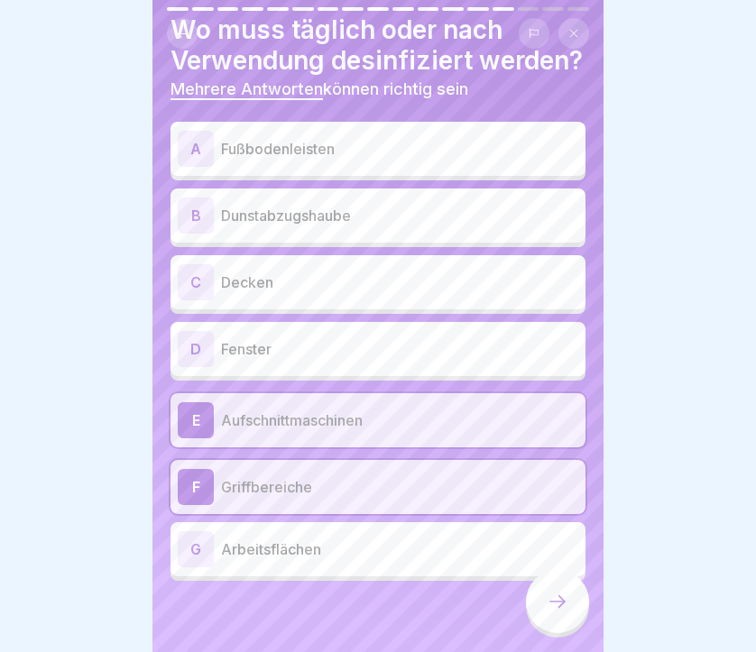
click at [295, 553] on p "Arbeitsflächen" at bounding box center [399, 549] width 357 height 22
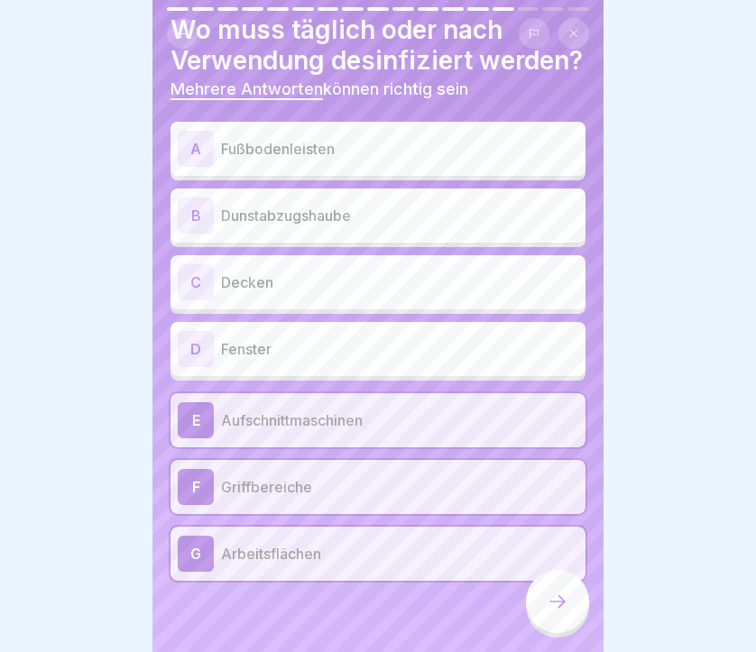
click at [549, 604] on icon at bounding box center [558, 602] width 22 height 22
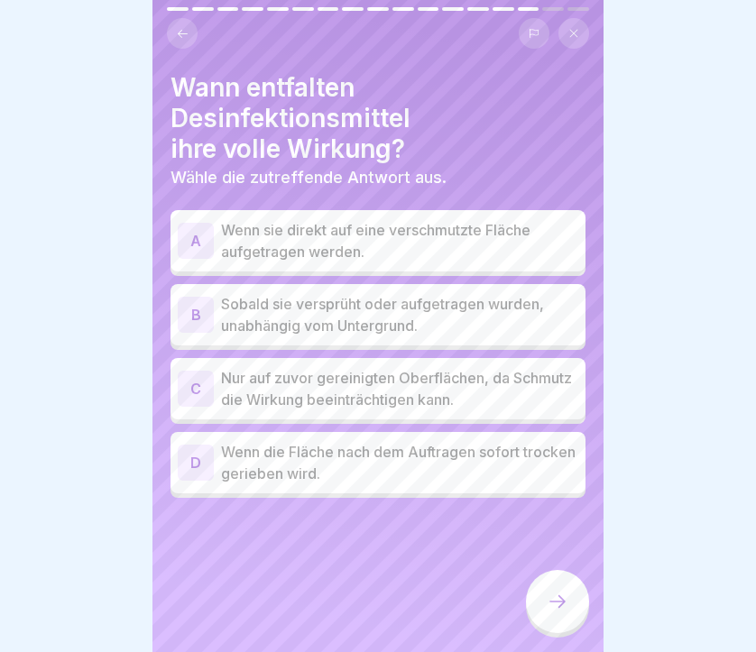
click at [453, 384] on p "Nur auf zuvor gereinigten Oberflächen, da Schmutz die Wirkung beeinträchtigen k…" at bounding box center [399, 388] width 357 height 43
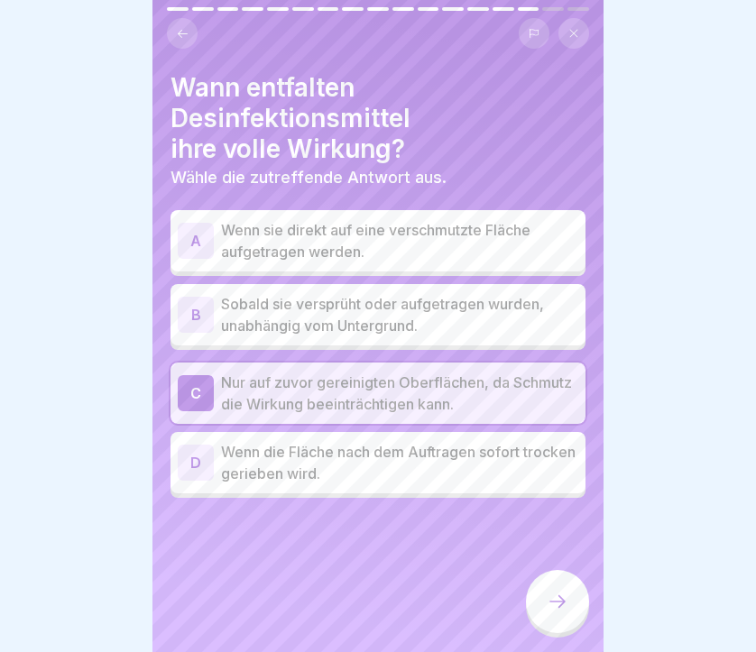
click at [556, 601] on icon at bounding box center [558, 602] width 22 height 22
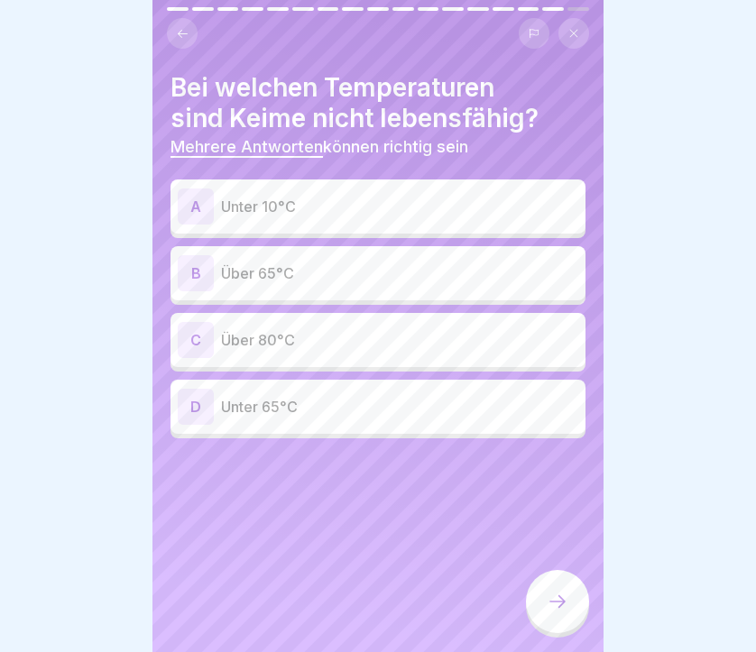
click at [410, 199] on p "Unter 10°C" at bounding box center [399, 207] width 357 height 22
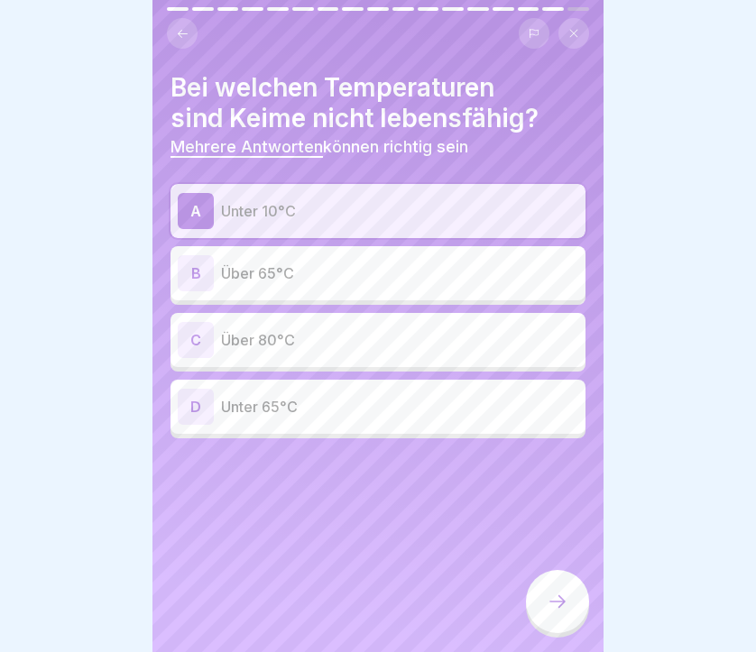
click at [381, 286] on div "B Über 65°C" at bounding box center [378, 273] width 400 height 36
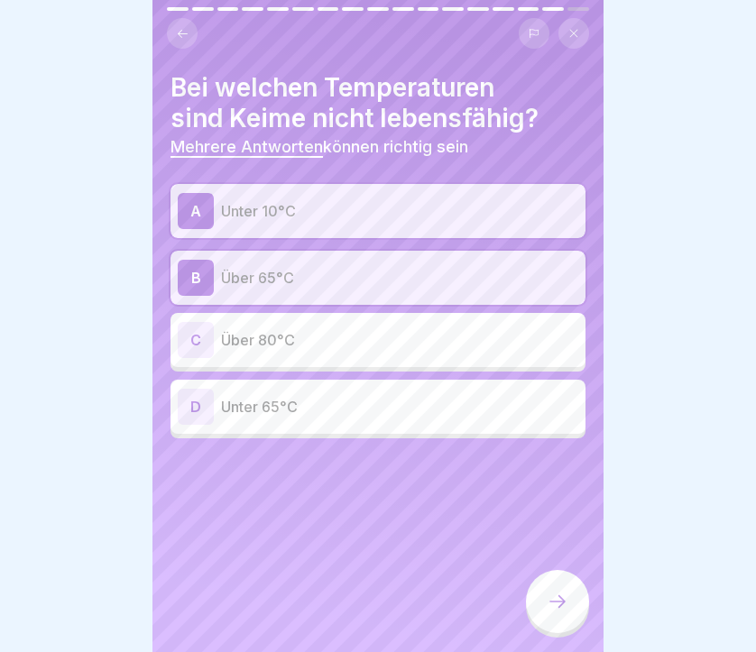
click at [365, 326] on div "C Über 80°C" at bounding box center [378, 340] width 400 height 36
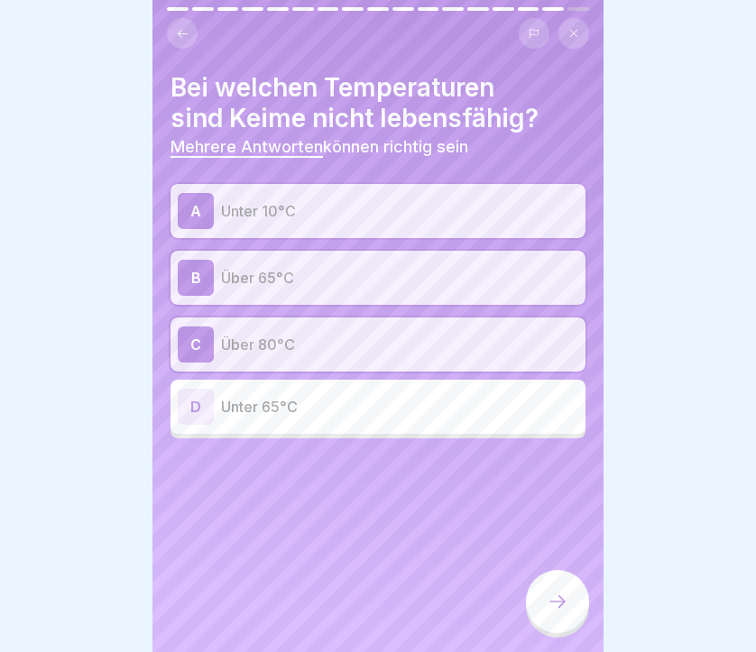
click at [538, 593] on div at bounding box center [557, 601] width 63 height 63
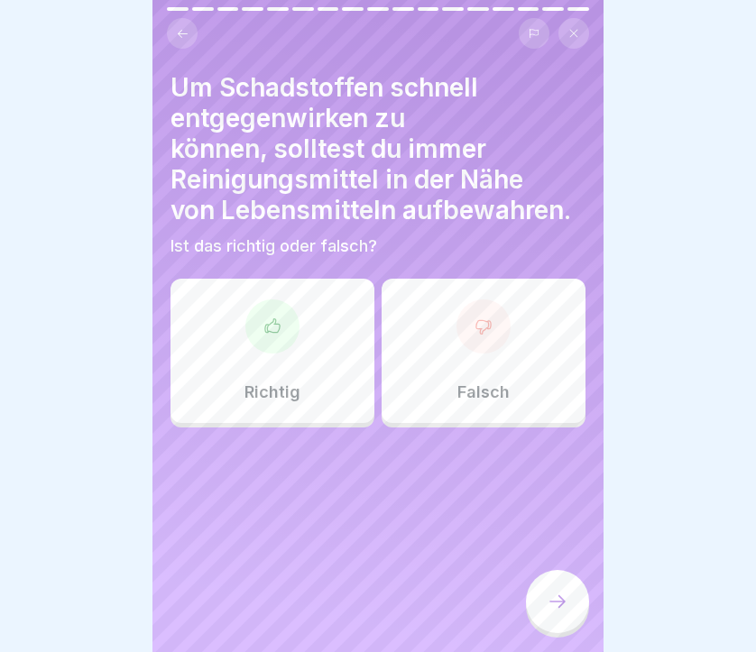
click at [454, 341] on div "Falsch" at bounding box center [483, 351] width 204 height 144
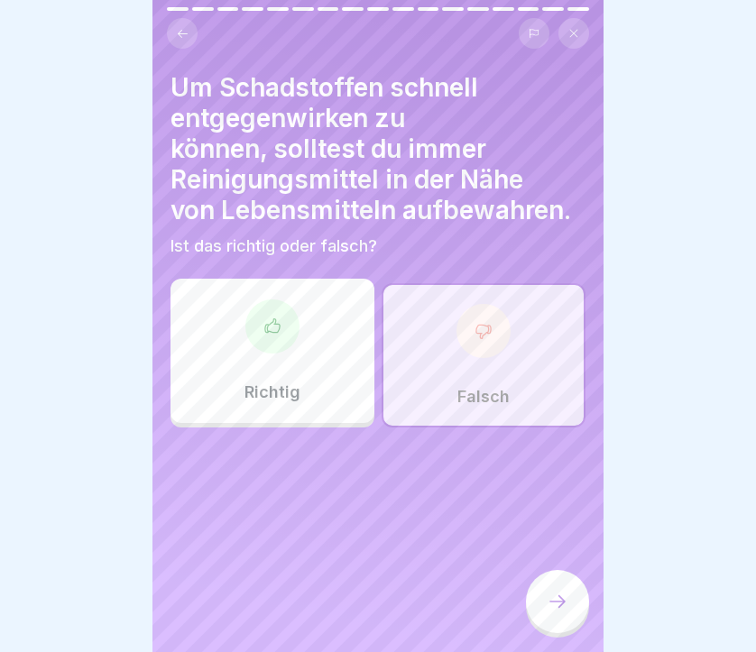
click at [555, 623] on div at bounding box center [557, 601] width 63 height 63
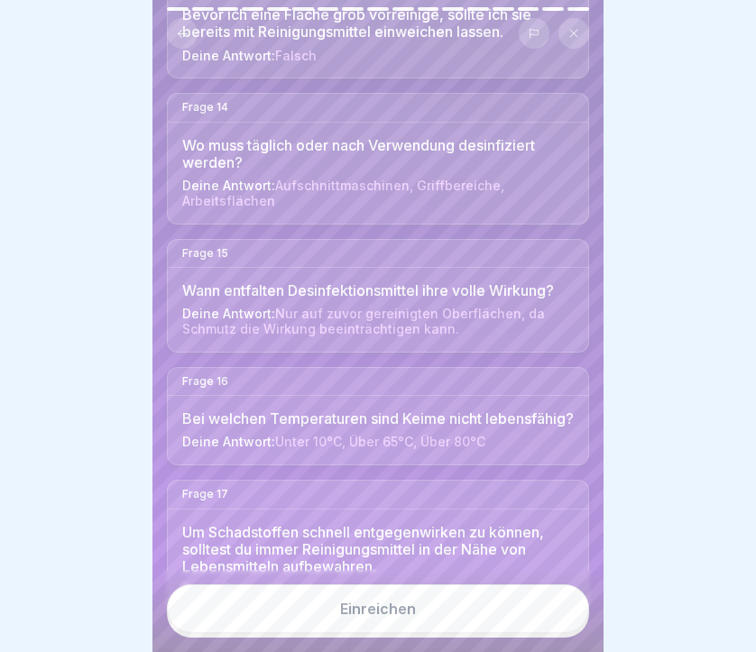
scroll to position [1947, 0]
click at [385, 604] on div "Einreichen" at bounding box center [378, 609] width 76 height 16
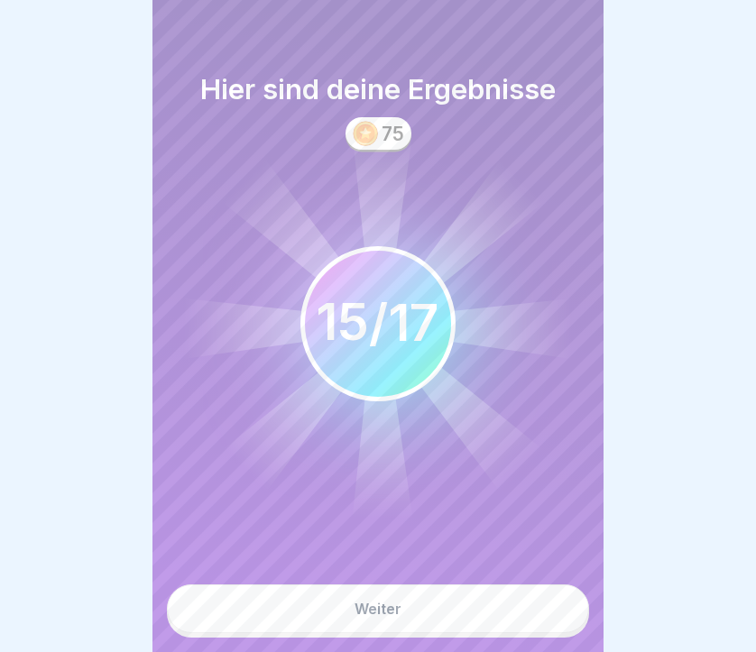
click at [372, 604] on div "Weiter" at bounding box center [377, 609] width 47 height 16
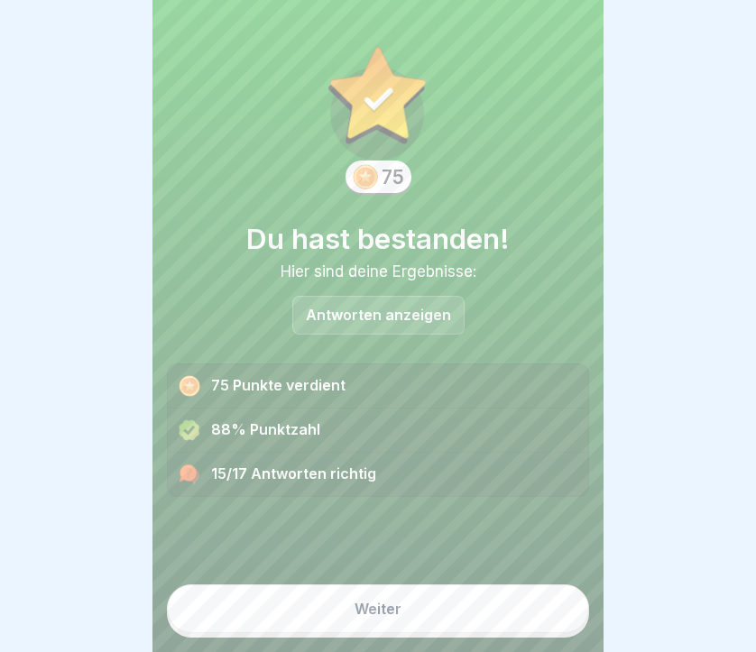
click at [403, 320] on p "Antworten anzeigen" at bounding box center [378, 315] width 145 height 15
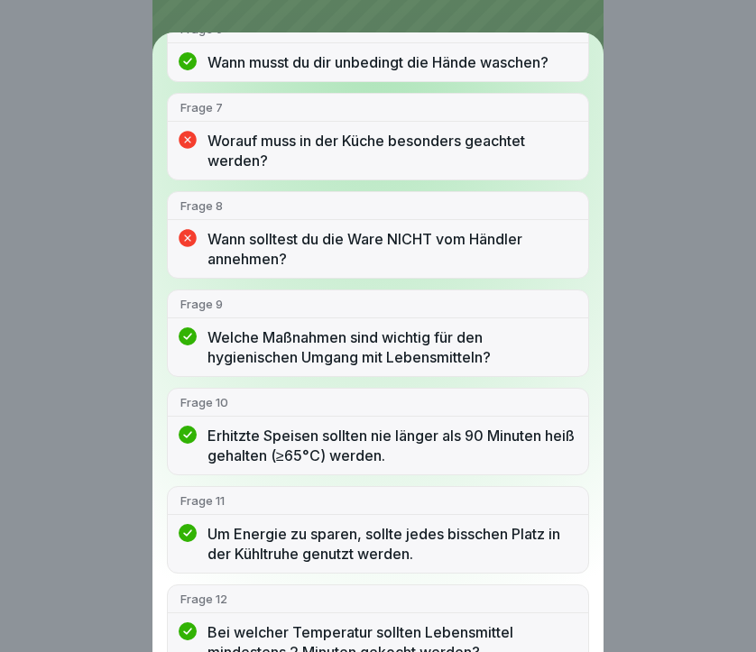
scroll to position [417, 0]
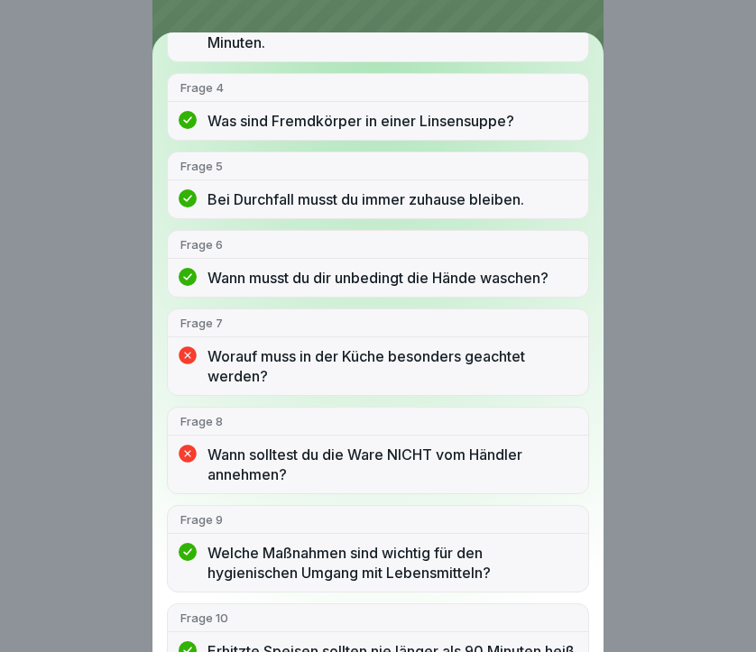
click at [402, 366] on p "Worauf muss in der Küche besonders geachtet werden?" at bounding box center [391, 366] width 368 height 40
click at [235, 361] on p "Worauf muss in der Küche besonders geachtet werden?" at bounding box center [391, 366] width 368 height 40
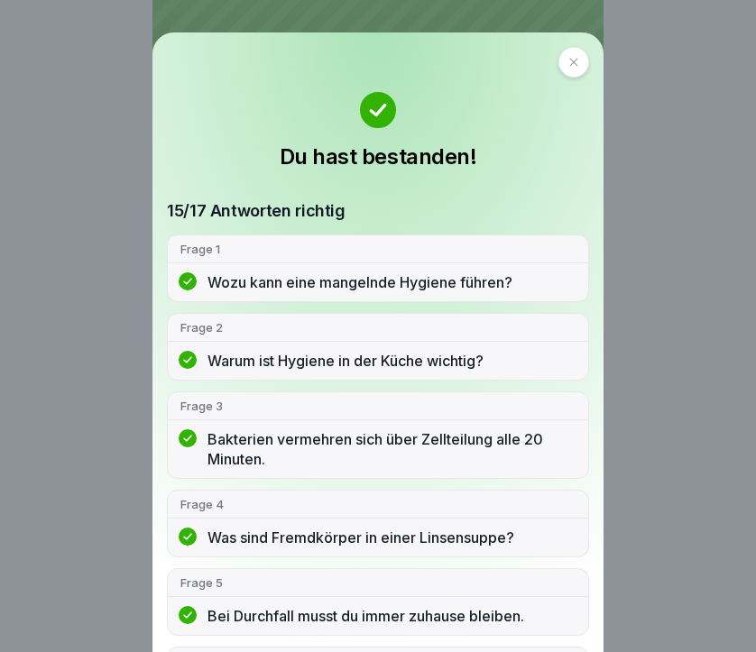
scroll to position [0, 0]
click at [568, 67] on icon at bounding box center [573, 62] width 11 height 11
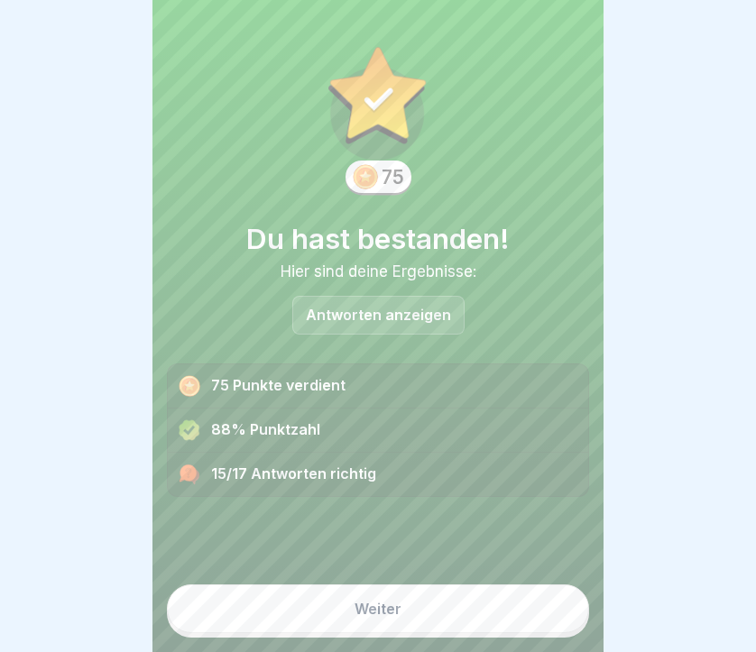
click at [402, 603] on button "Weiter" at bounding box center [378, 608] width 422 height 49
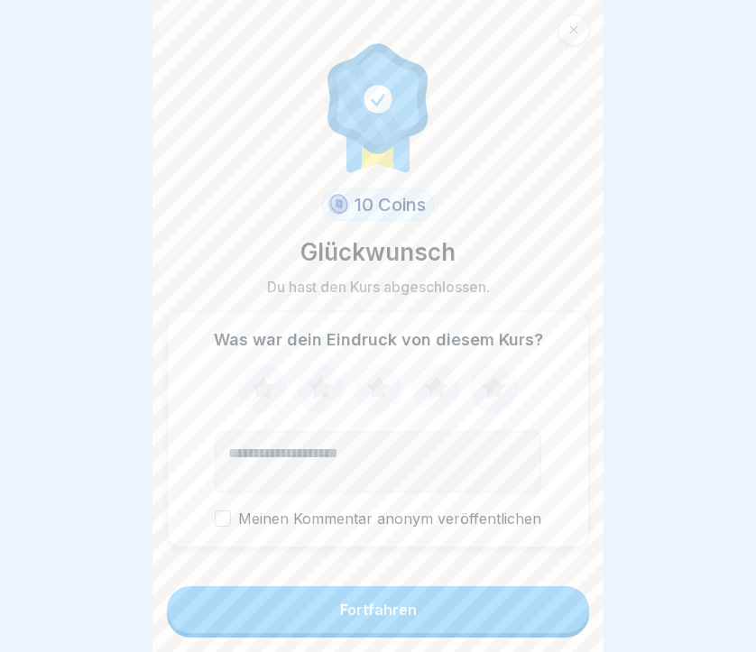
click at [439, 396] on icon at bounding box center [435, 387] width 23 height 23
click at [410, 620] on button "Fortfahren" at bounding box center [378, 609] width 422 height 47
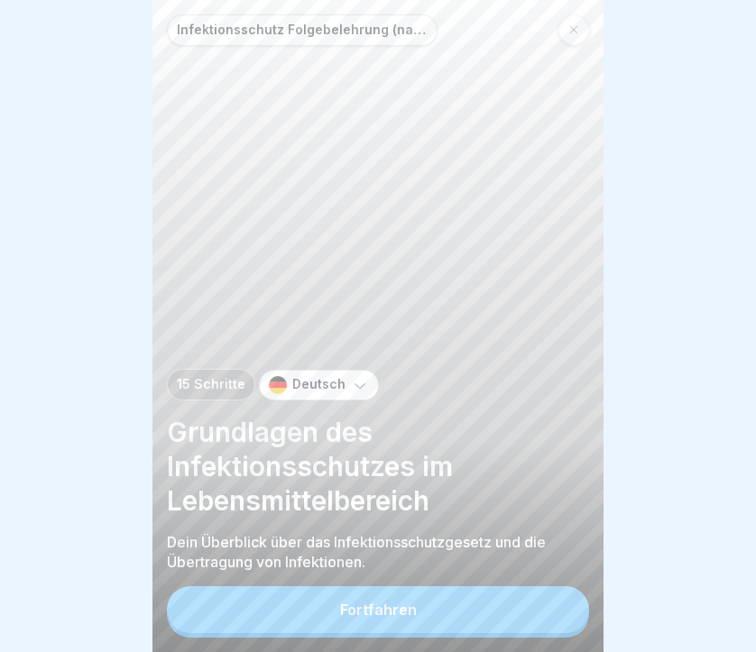
click at [401, 610] on div "Fortfahren" at bounding box center [378, 610] width 77 height 16
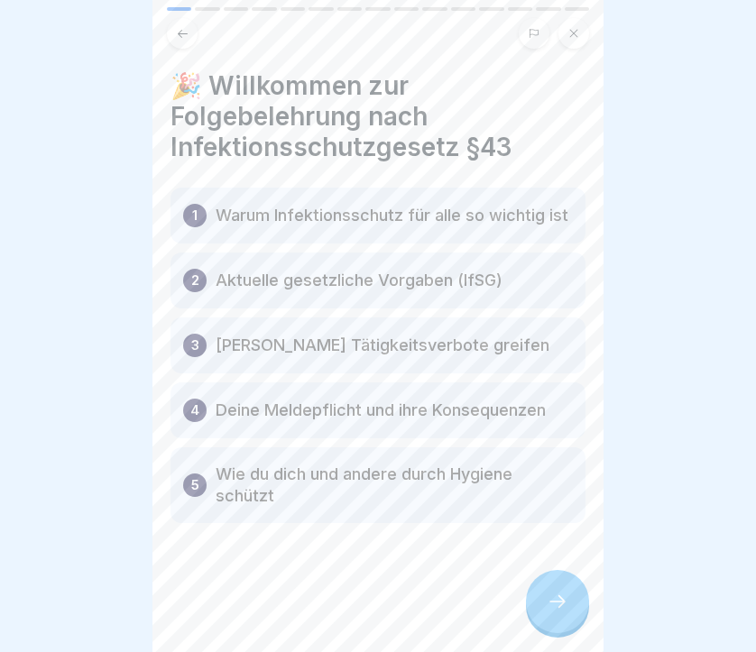
click at [575, 28] on icon at bounding box center [573, 33] width 11 height 11
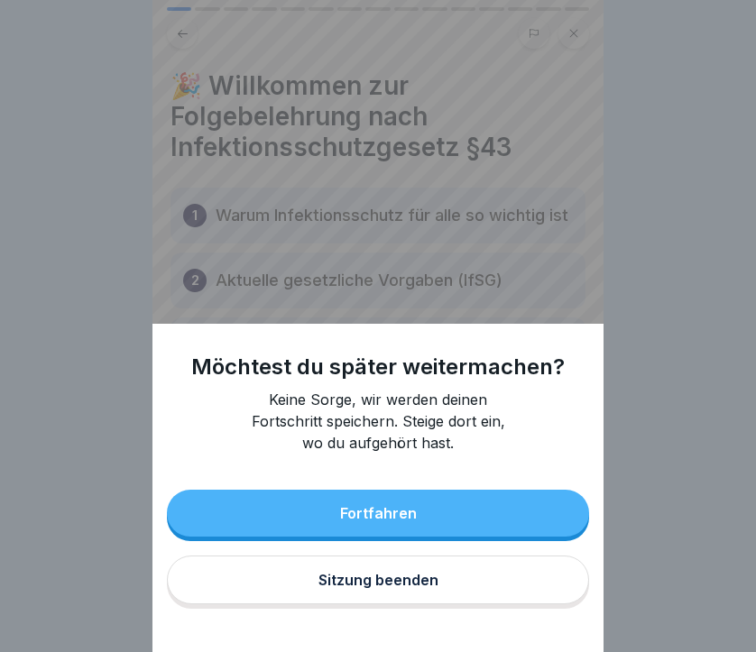
click at [373, 580] on div "Sitzung beenden" at bounding box center [378, 580] width 120 height 16
